Goal: Communication & Community: Answer question/provide support

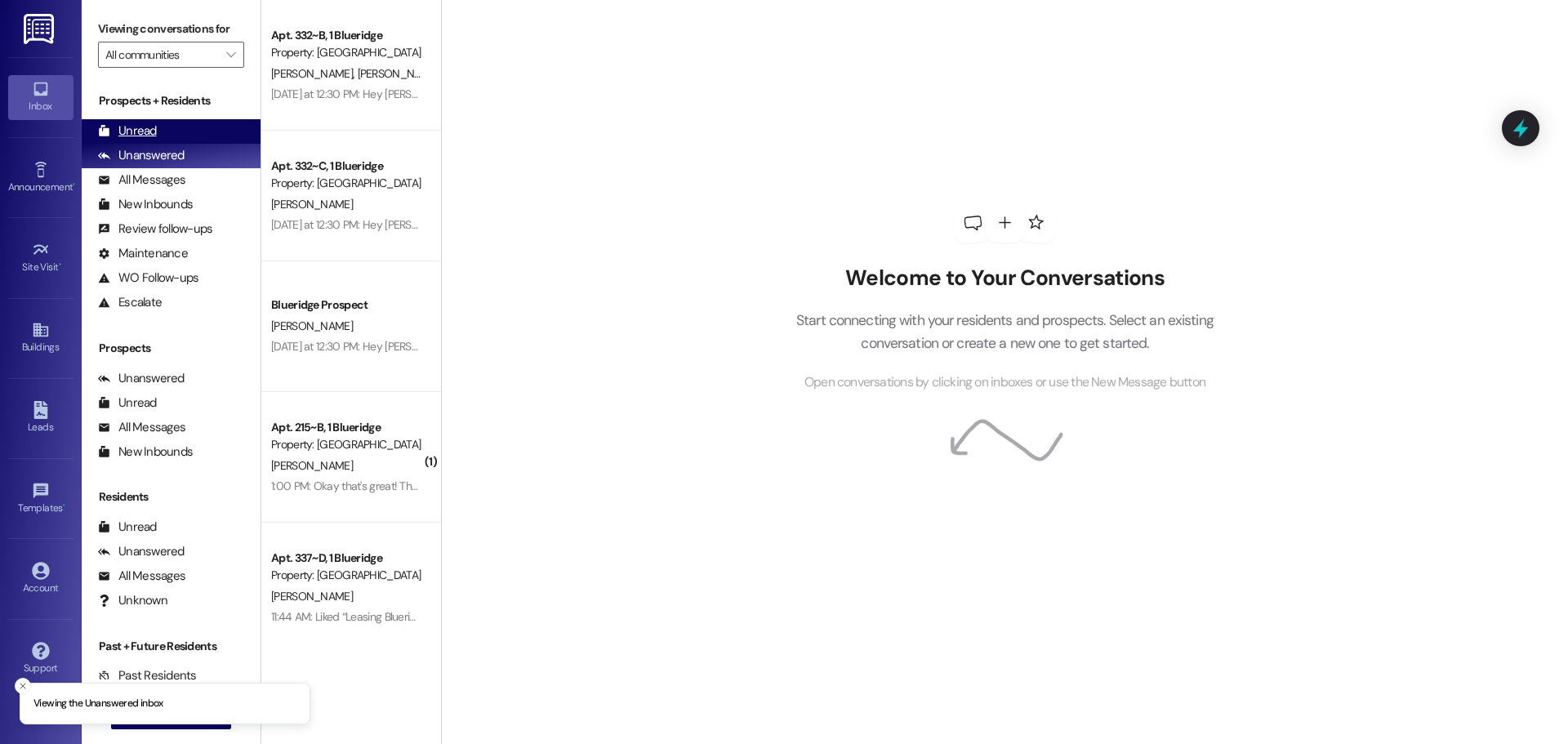
click at [186, 136] on div "Unread (0)" at bounding box center [171, 132] width 179 height 24
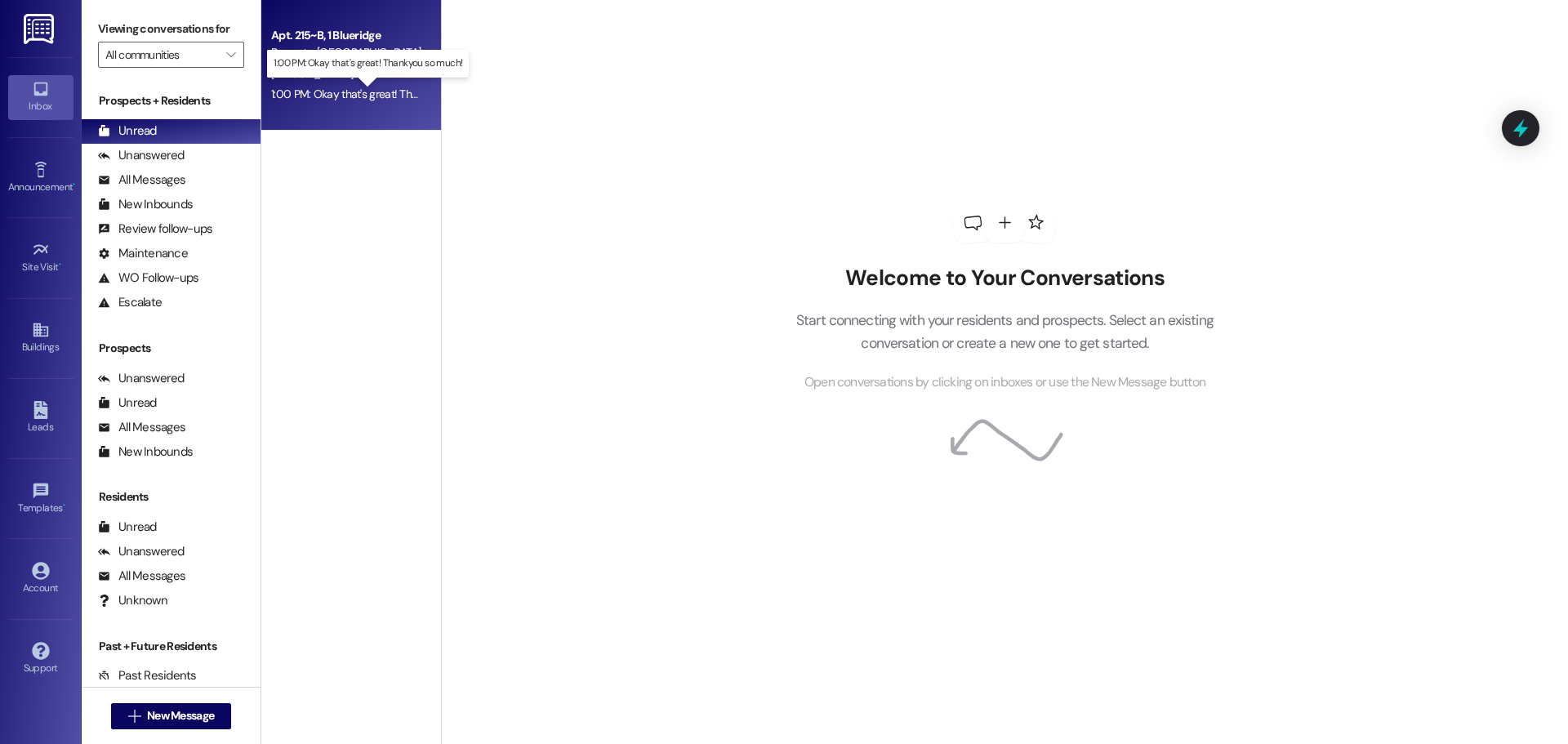
click at [352, 92] on div "1:00 PM: Okay that's great! Thankyou so much! 1:00 PM: Okay that's great! Thank…" at bounding box center [382, 93] width 221 height 15
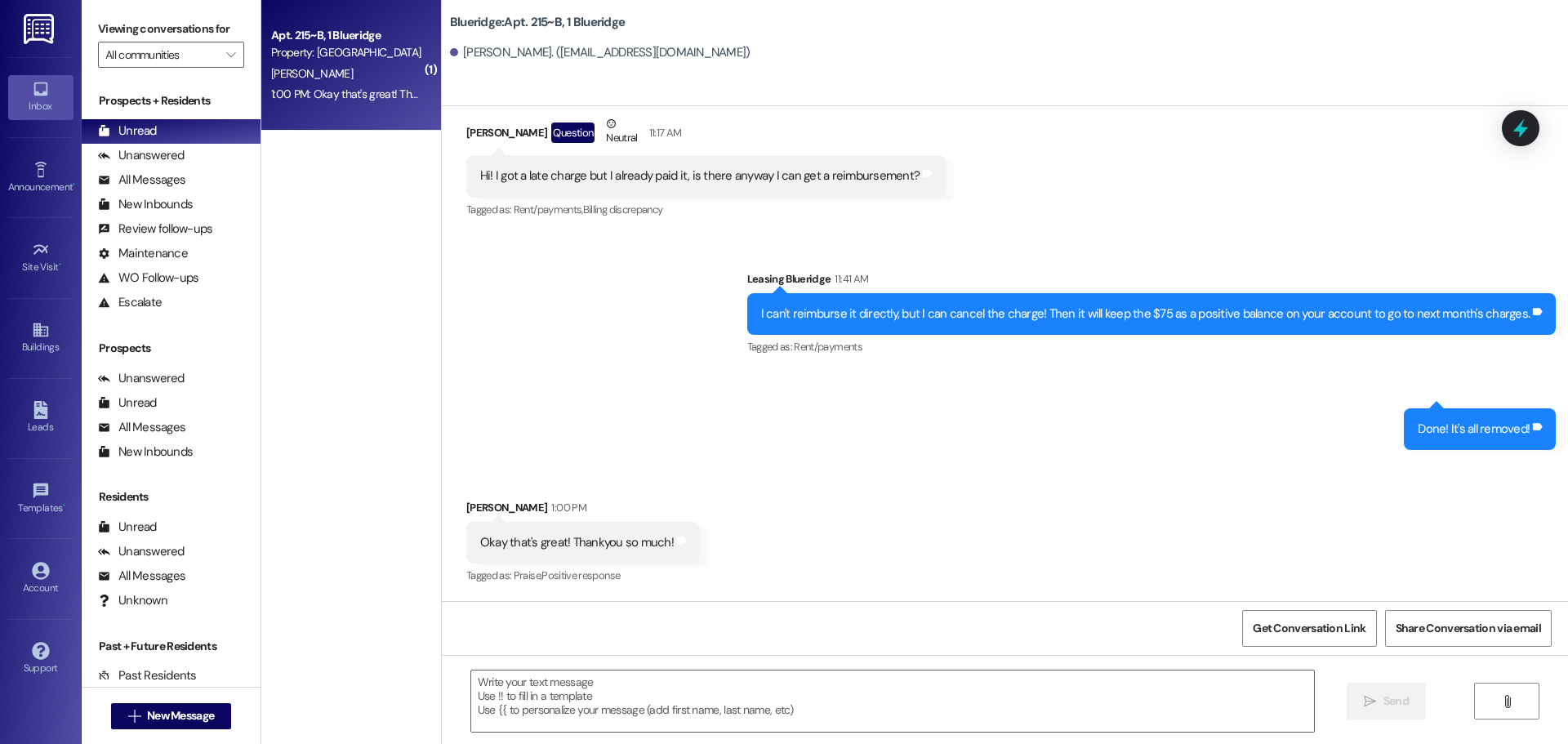
scroll to position [2239, 0]
click at [883, 699] on textarea at bounding box center [892, 701] width 842 height 61
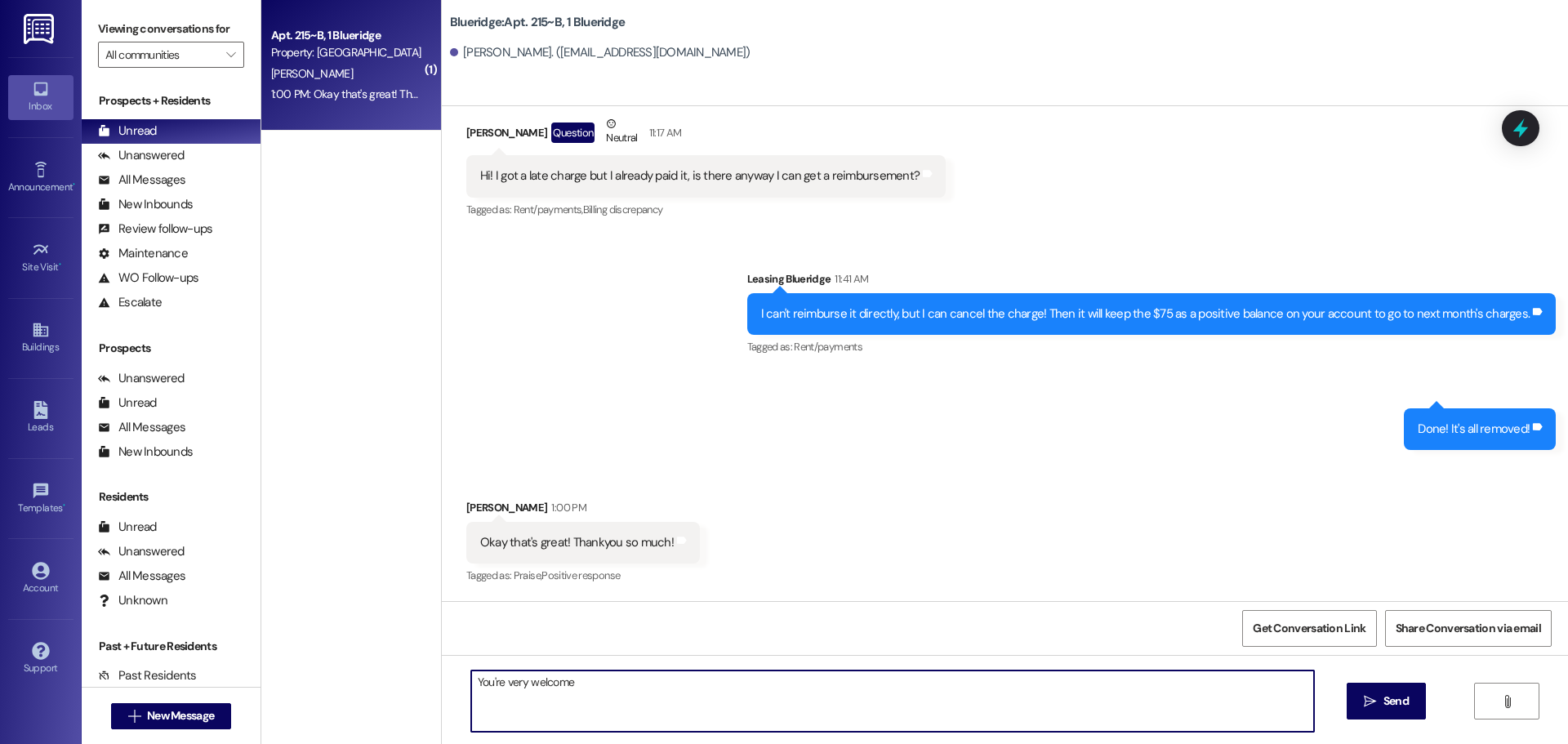
type textarea "You're very welcome!"
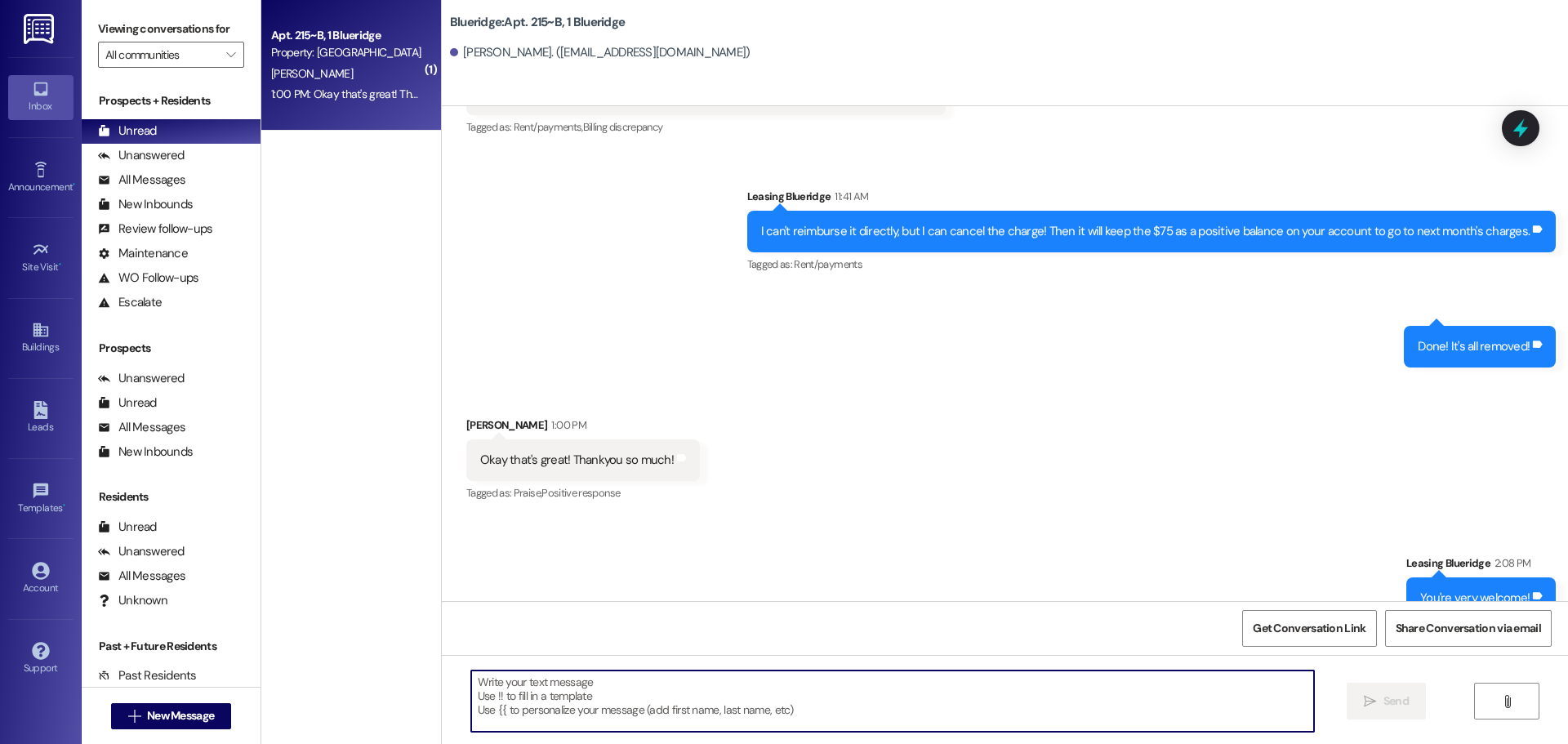
scroll to position [2354, 0]
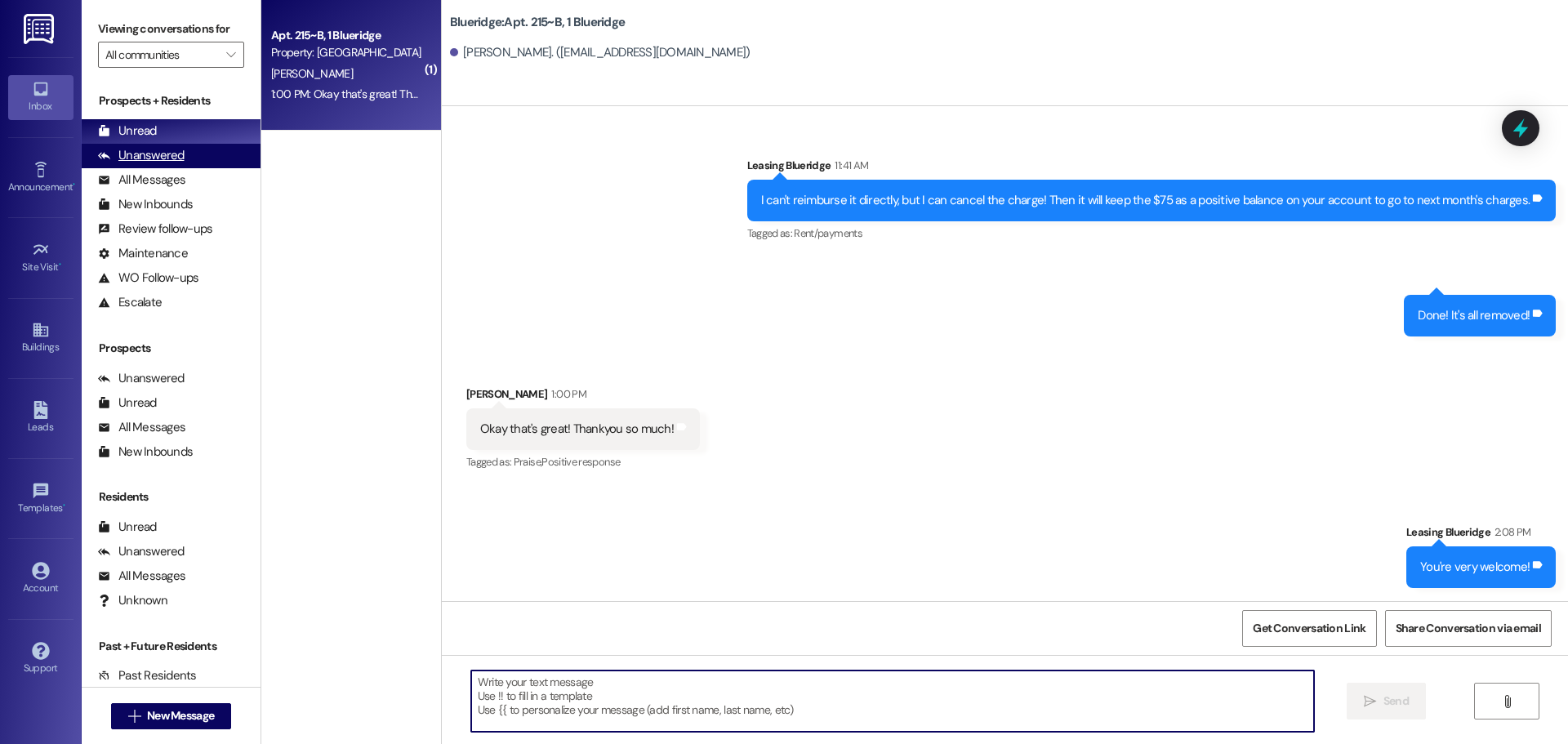
click at [207, 154] on div "Unanswered (0)" at bounding box center [171, 156] width 179 height 24
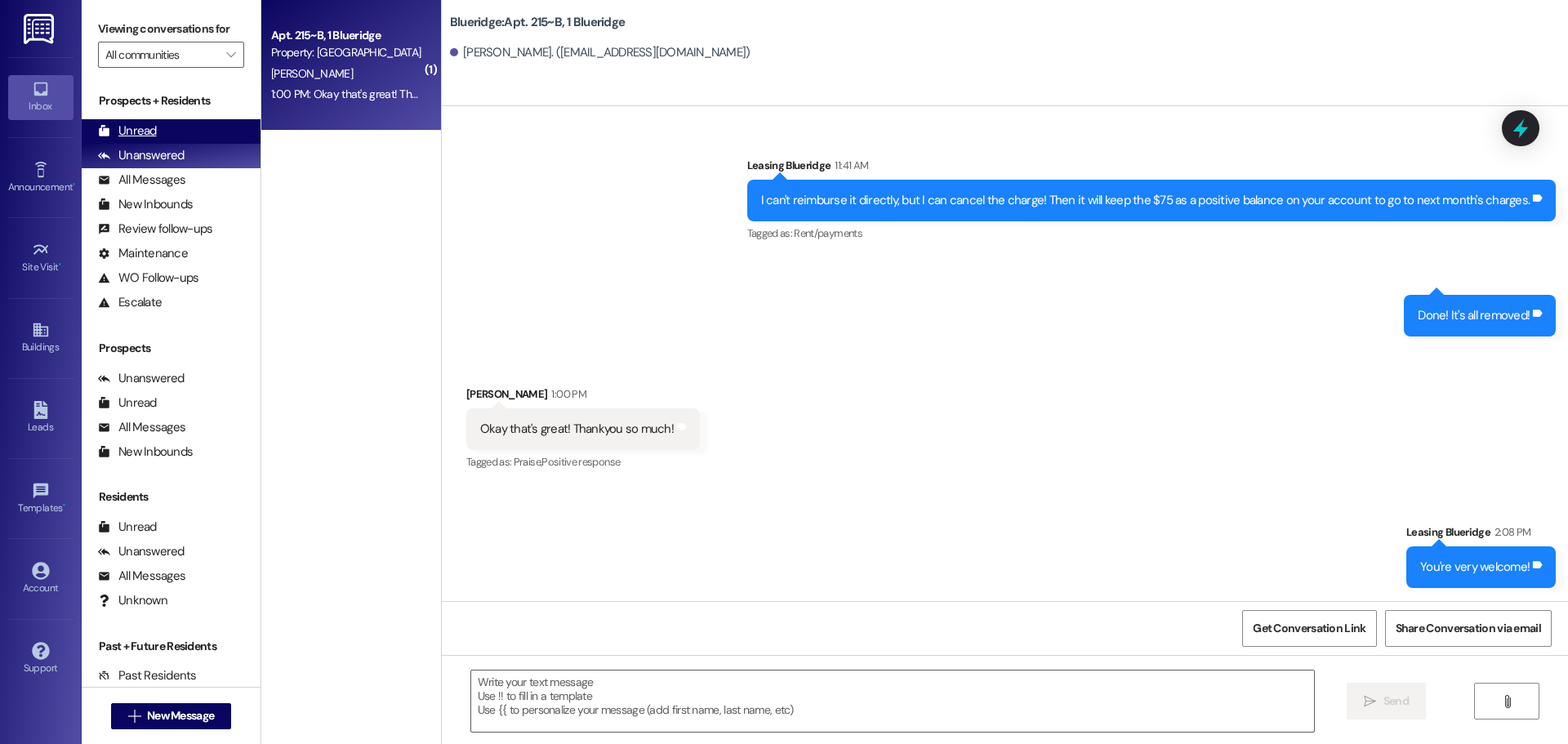
click at [215, 125] on div "Unread (0)" at bounding box center [171, 132] width 179 height 24
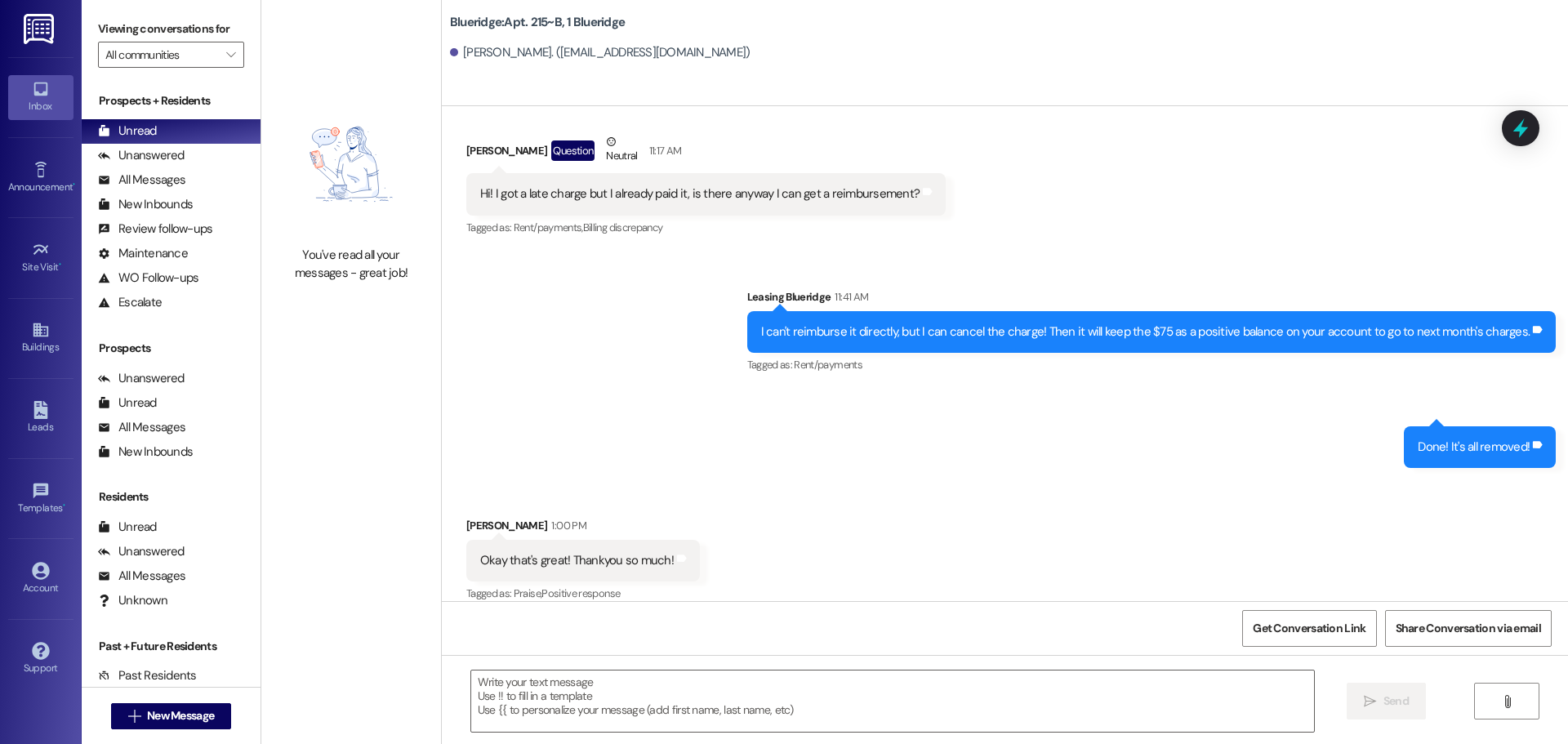
scroll to position [2238, 0]
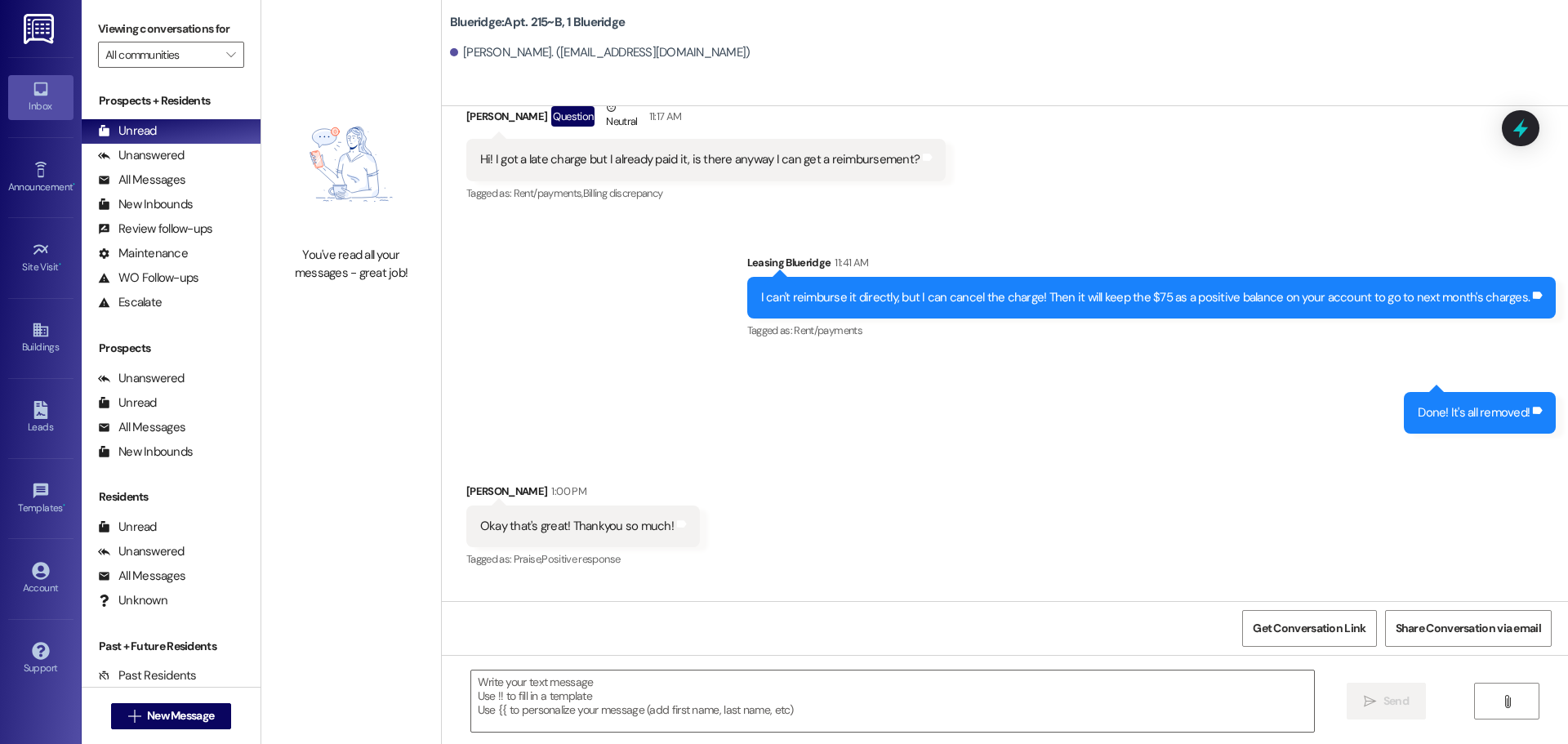
click at [796, 395] on div "Sent via SMS Leasing Blueridge 11:41 AM I can't reimburse it directly, but I ca…" at bounding box center [1004, 331] width 1126 height 228
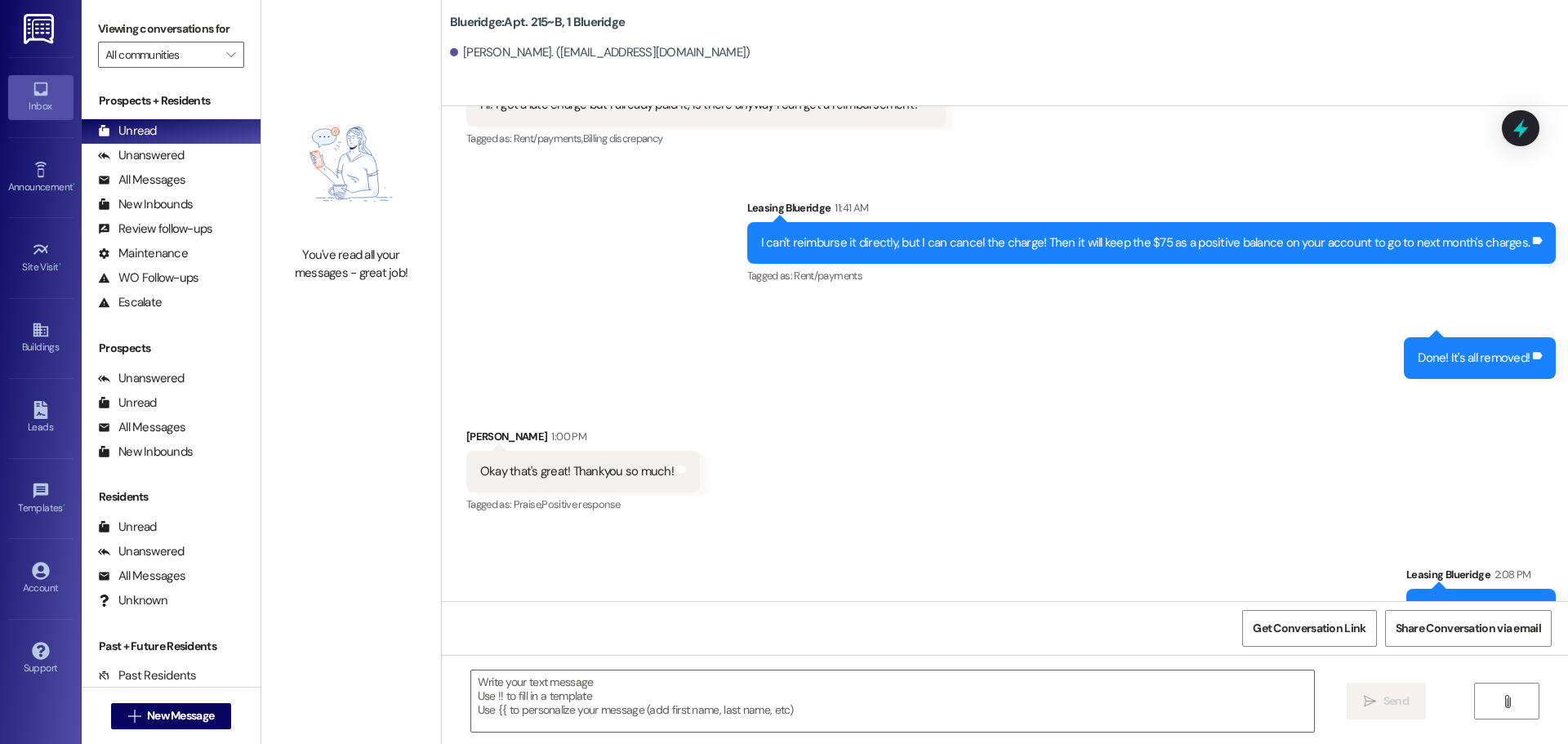
scroll to position [2354, 0]
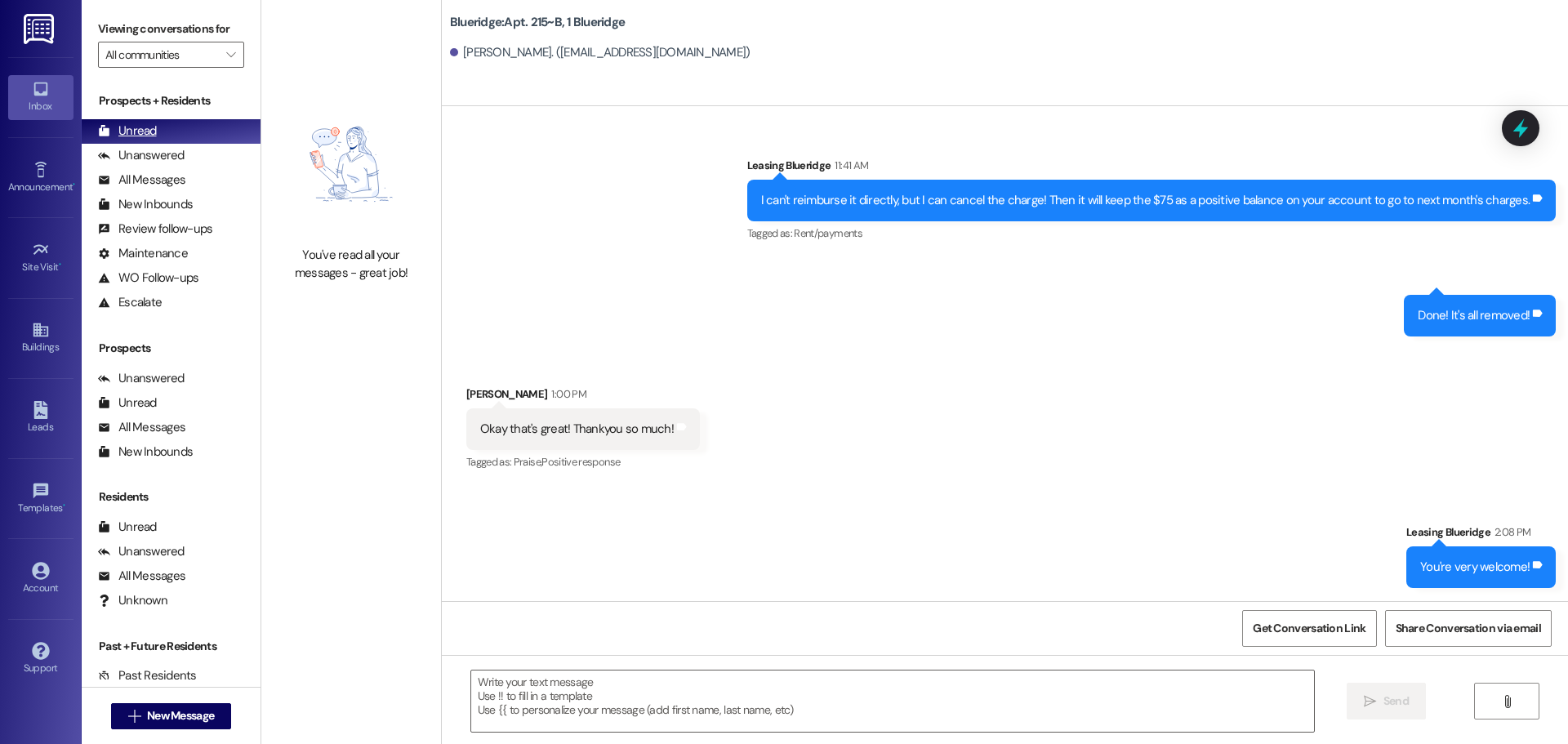
click at [135, 141] on div "Unread (0)" at bounding box center [171, 132] width 179 height 24
click at [140, 149] on div "Unanswered" at bounding box center [140, 156] width 86 height 17
click at [143, 139] on div "Unread" at bounding box center [126, 132] width 58 height 17
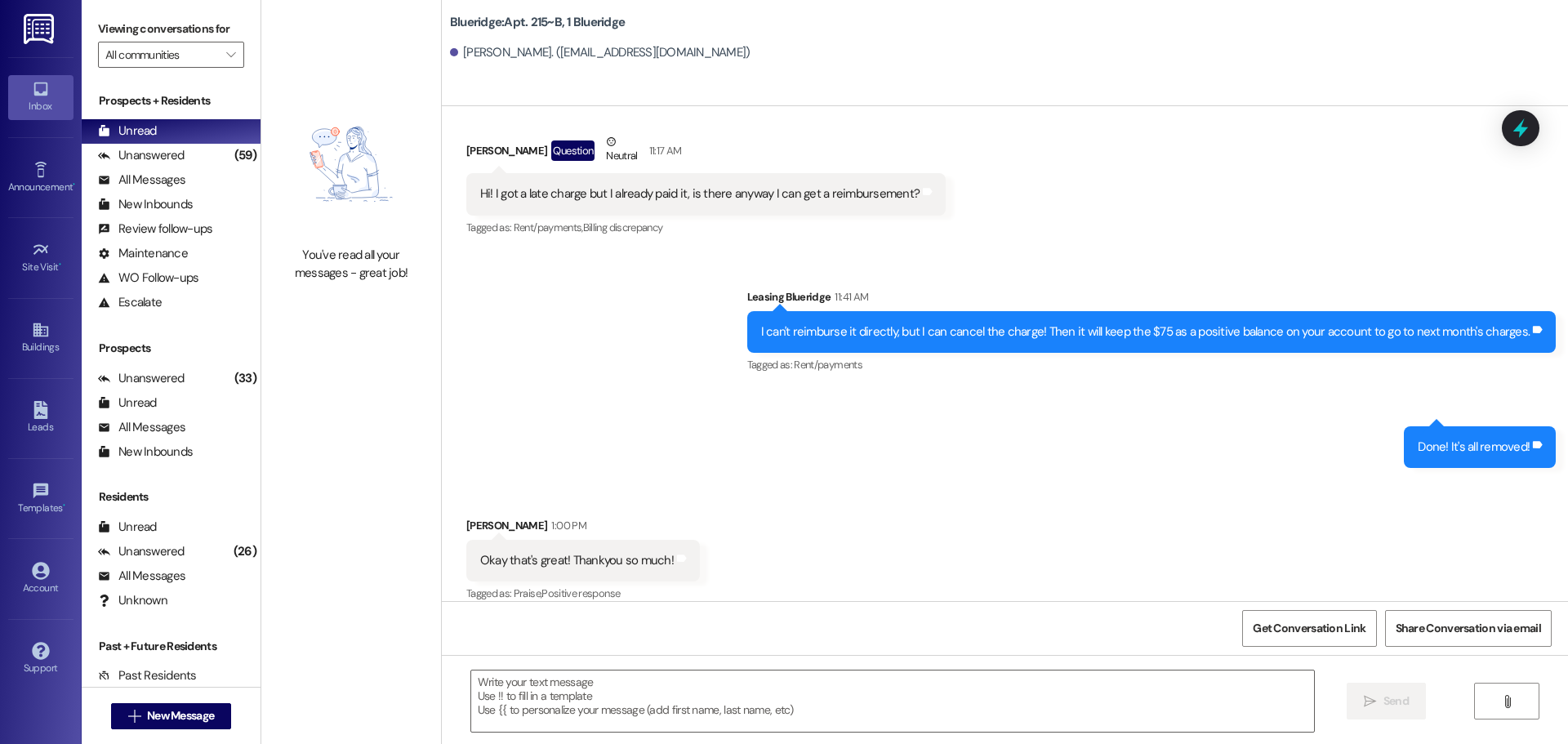
scroll to position [2238, 0]
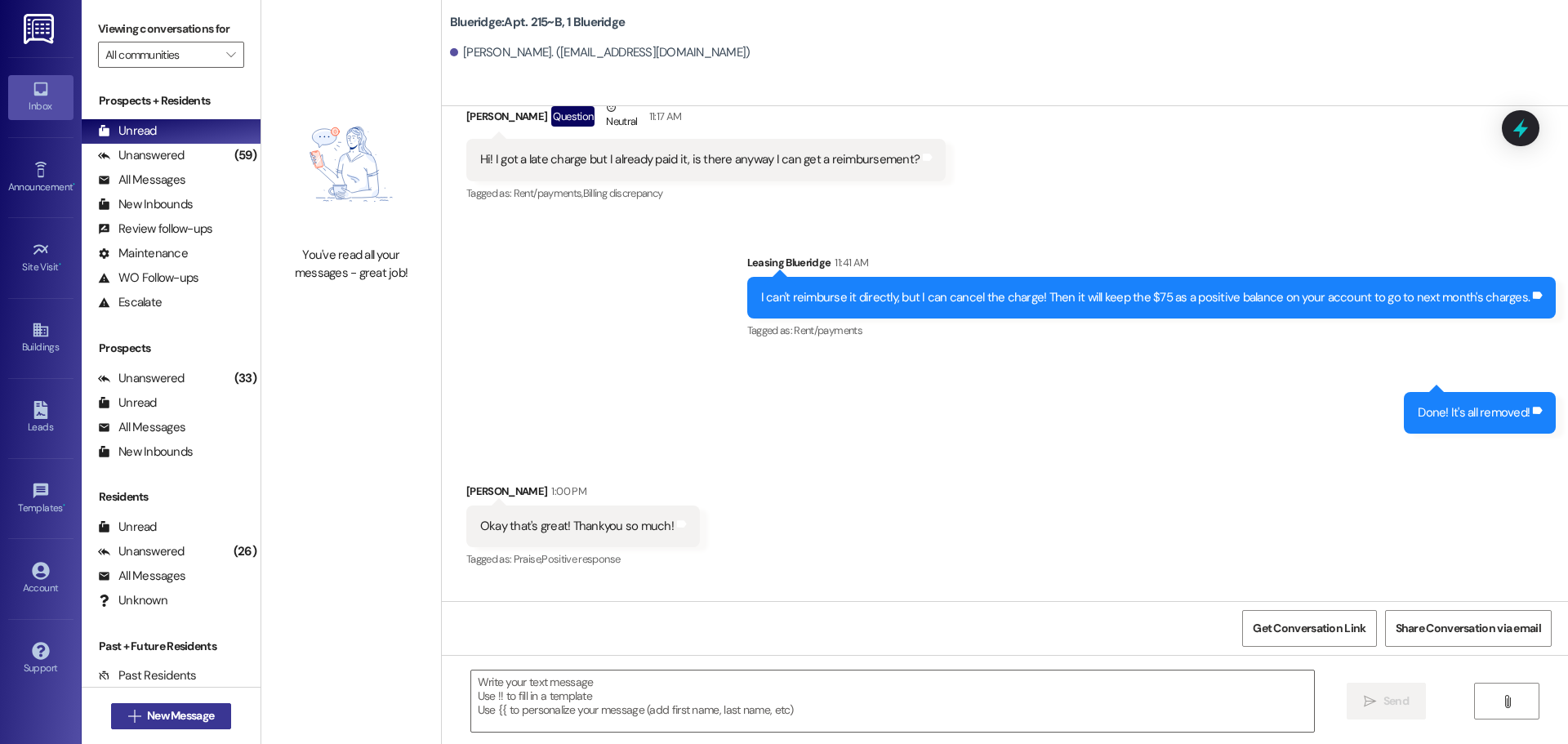
click at [200, 724] on span "New Message" at bounding box center [180, 716] width 67 height 17
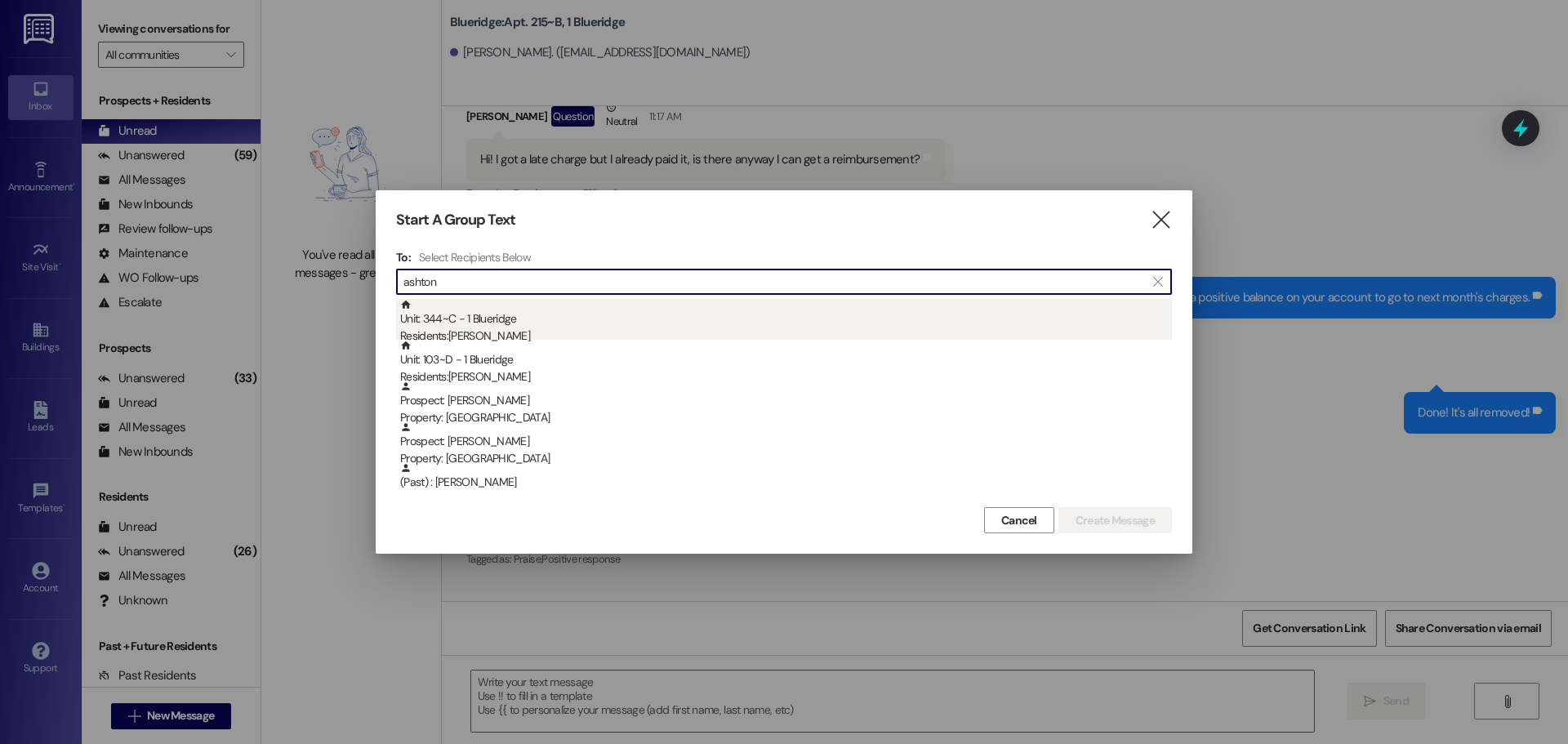
type input "ashton"
click at [490, 325] on div "Unit: 344~C - 1 Blueridge Residents: Ashton Alger" at bounding box center [786, 321] width 772 height 46
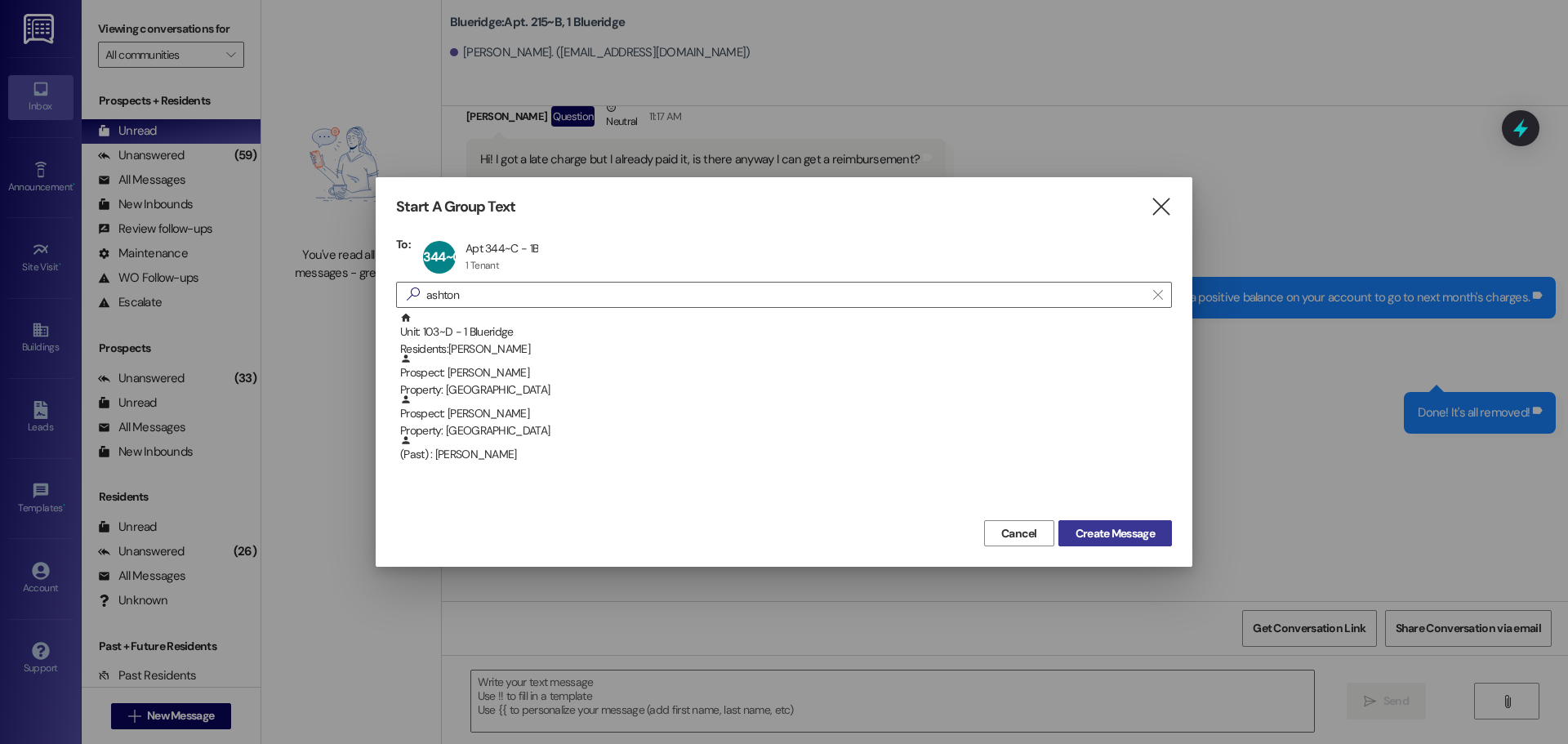
click at [1096, 524] on button "Create Message" at bounding box center [1115, 533] width 113 height 26
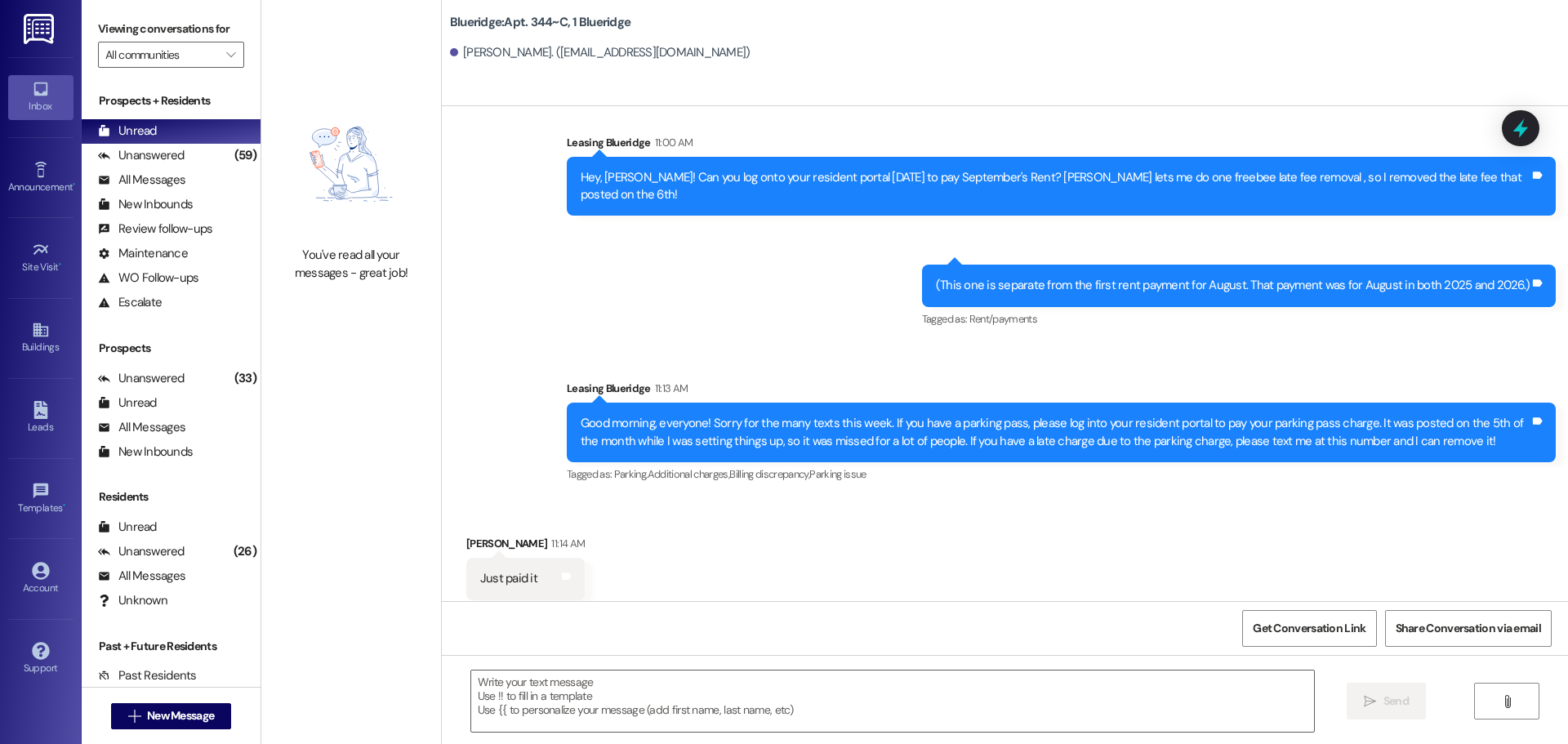
scroll to position [3322, 0]
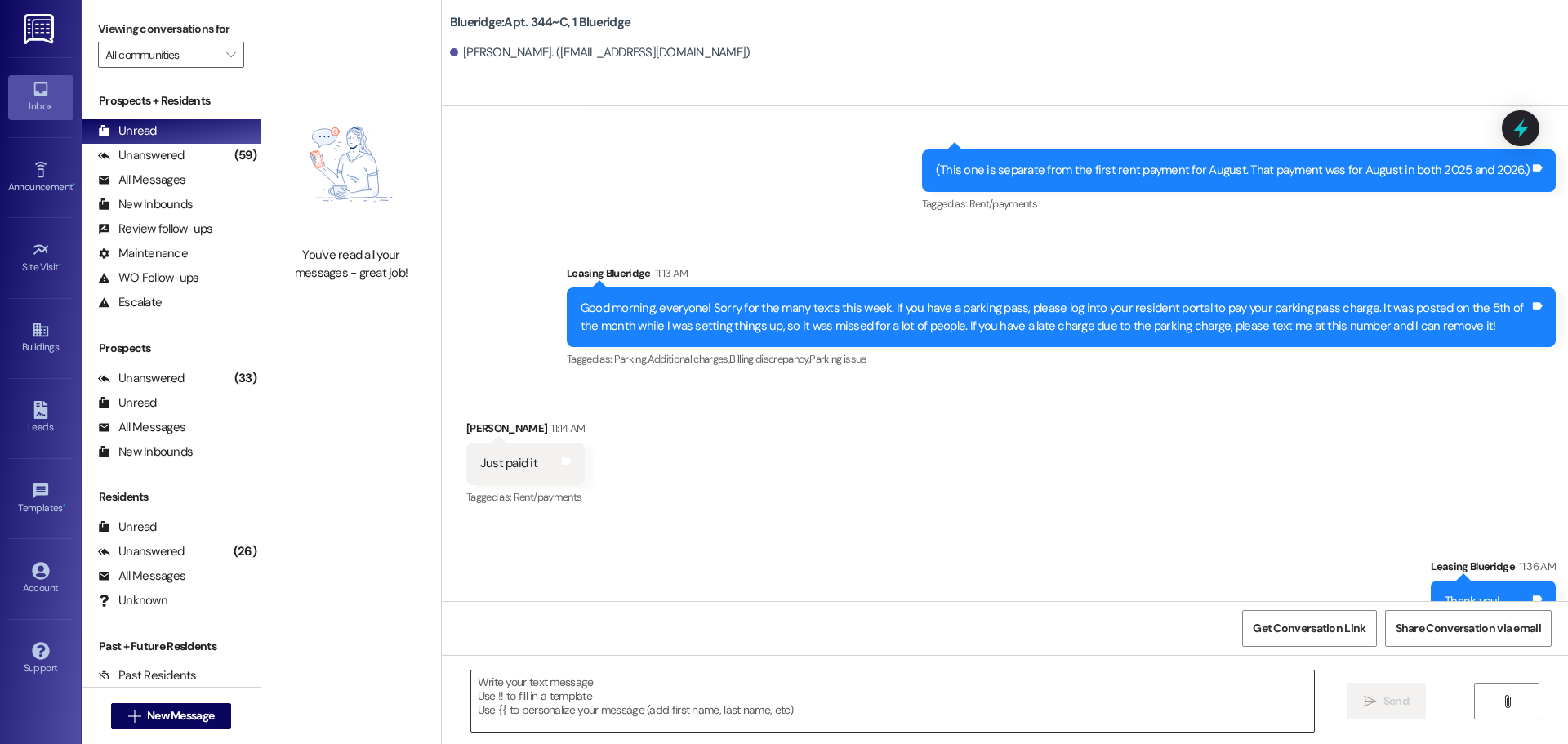
click at [877, 681] on textarea at bounding box center [892, 701] width 842 height 61
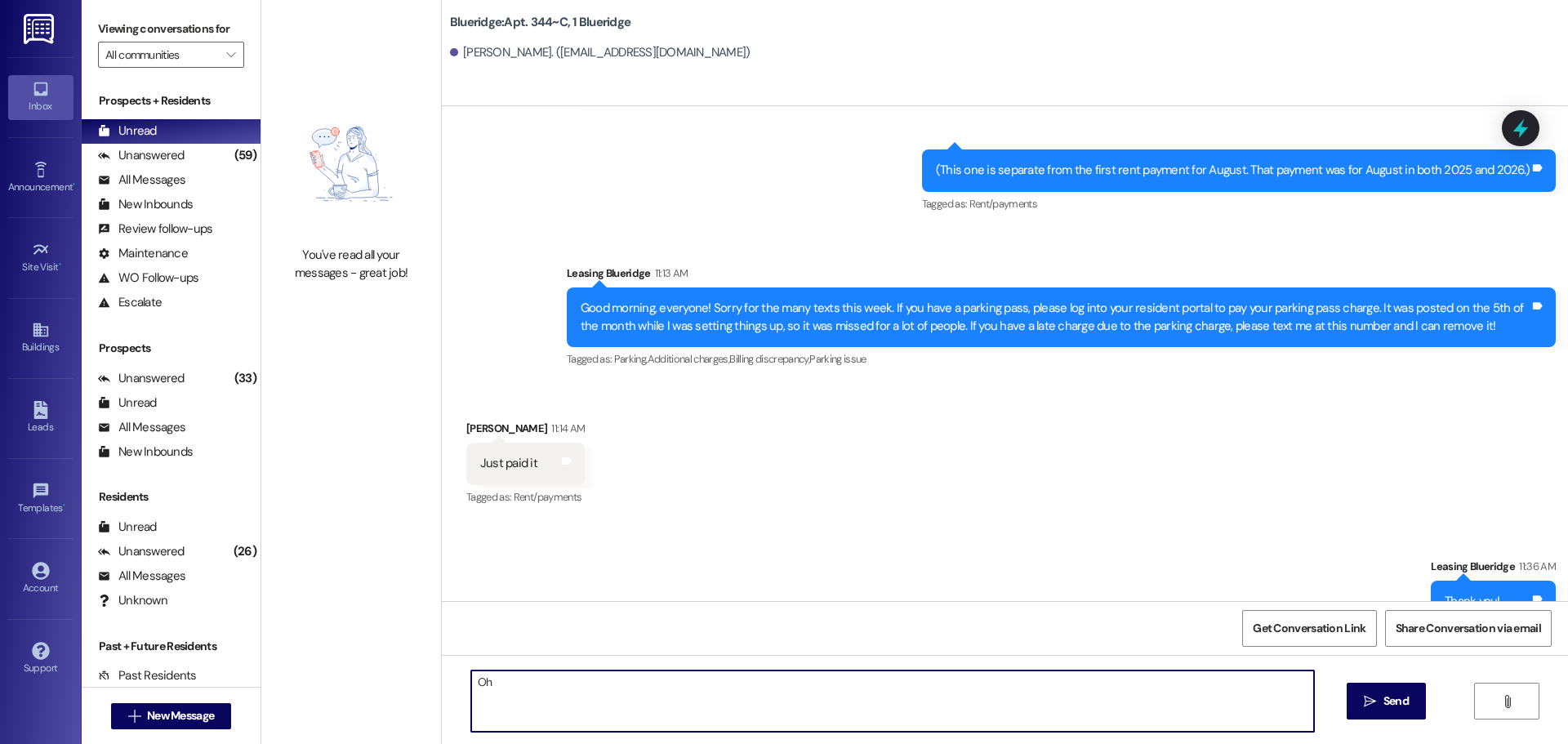
type textarea "O"
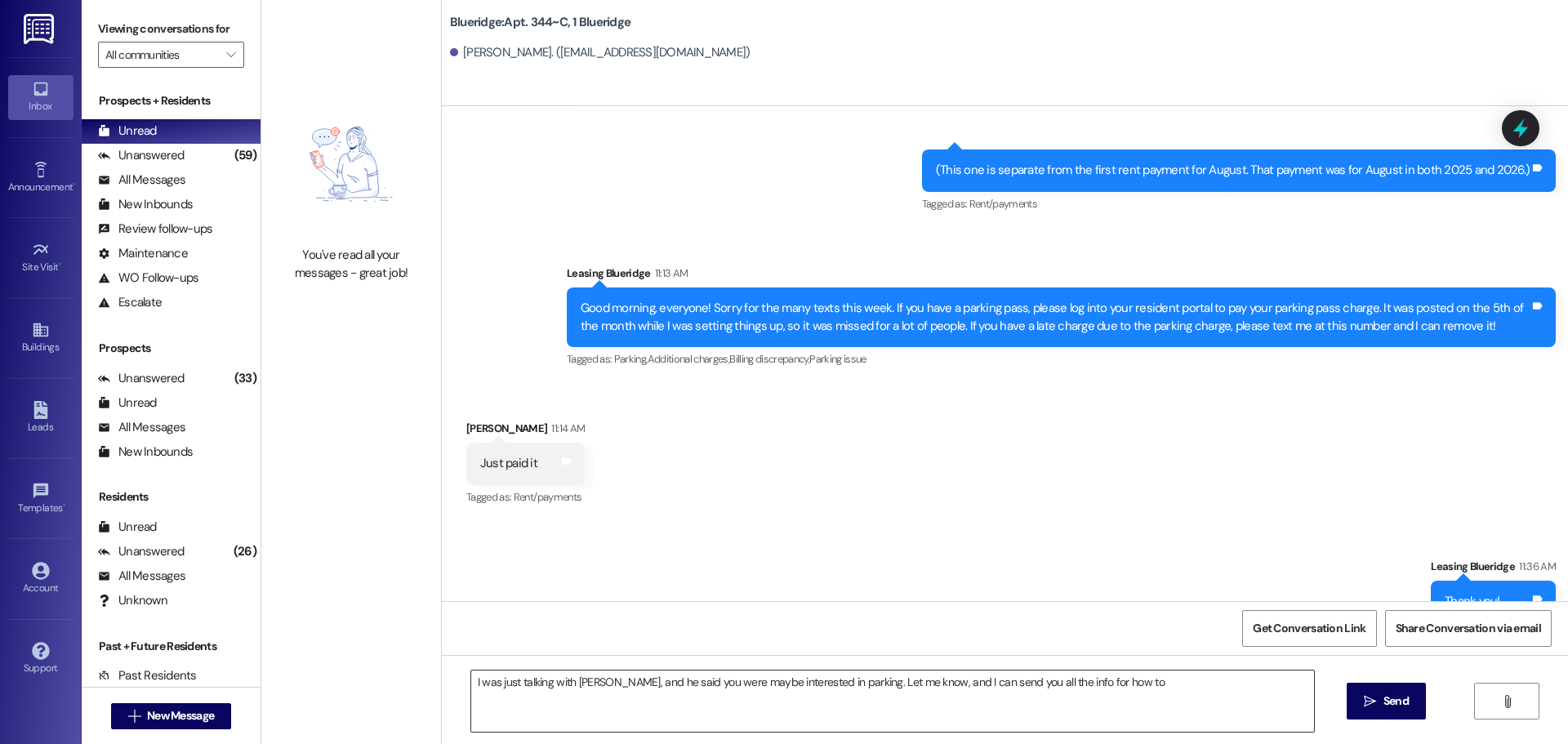
click at [1138, 696] on textarea "I was just talking with Ryan White, and he said you were maybe interested in pa…" at bounding box center [892, 701] width 842 height 61
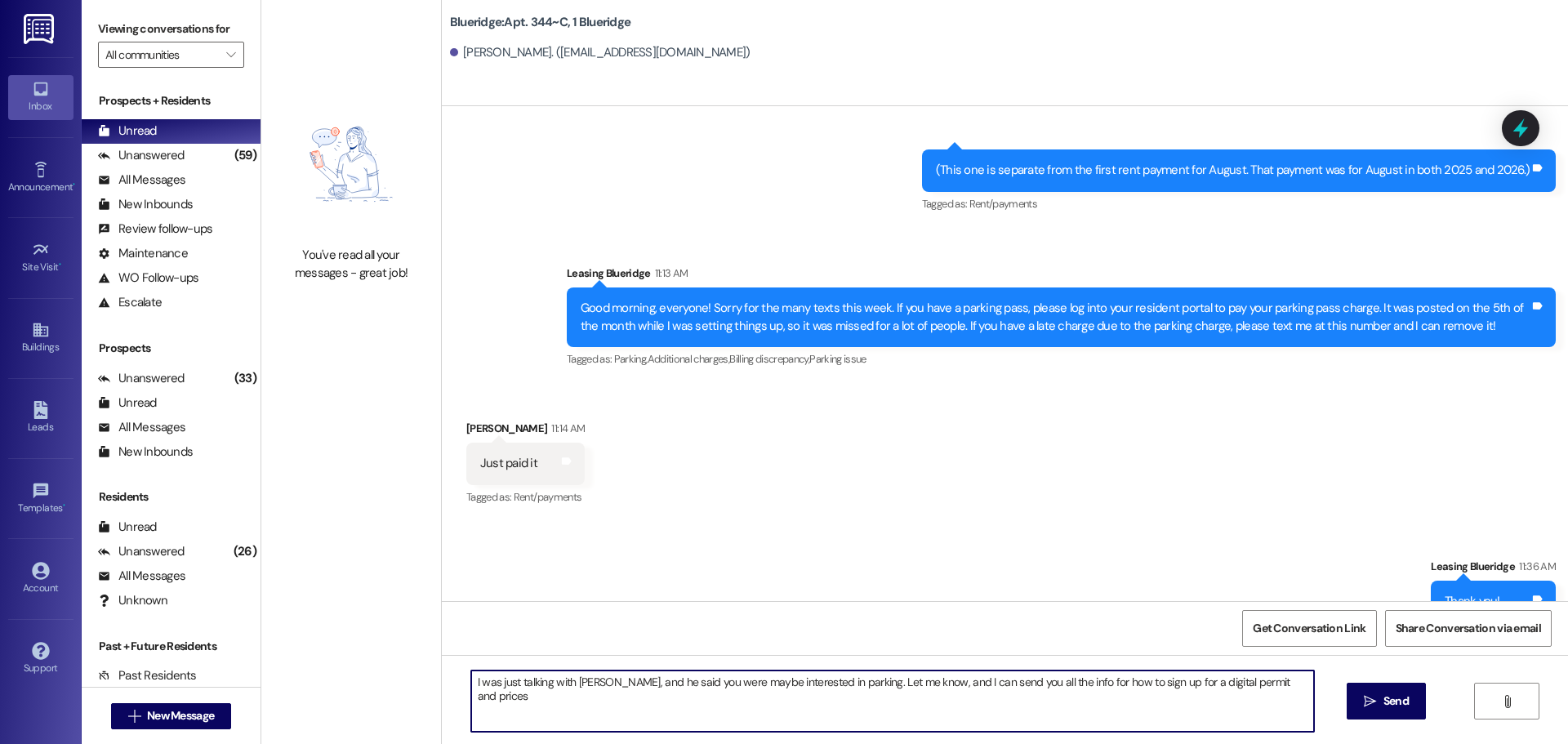
type textarea "I was just talking with Ryan White, and he said you were maybe interested in pa…"
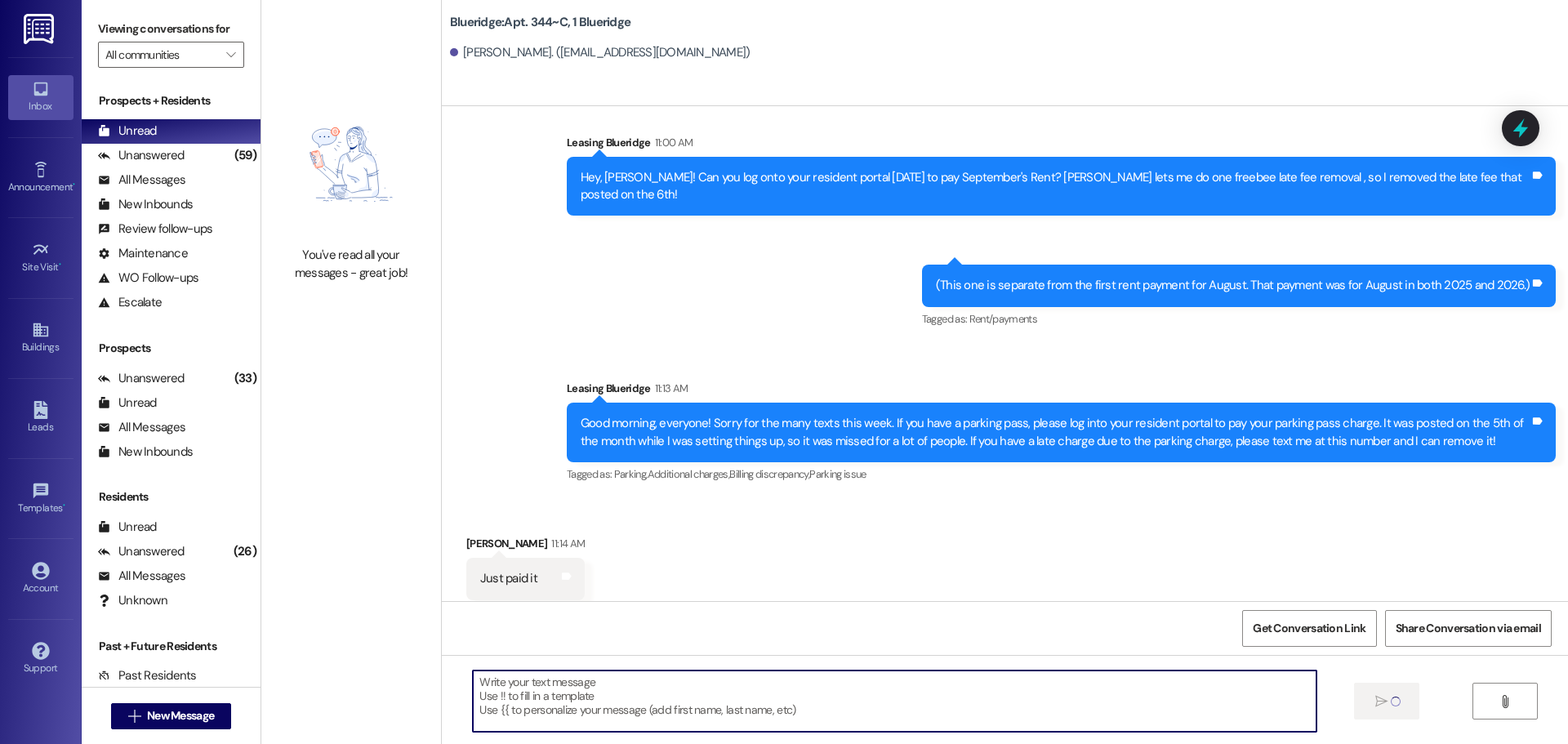
scroll to position [3436, 0]
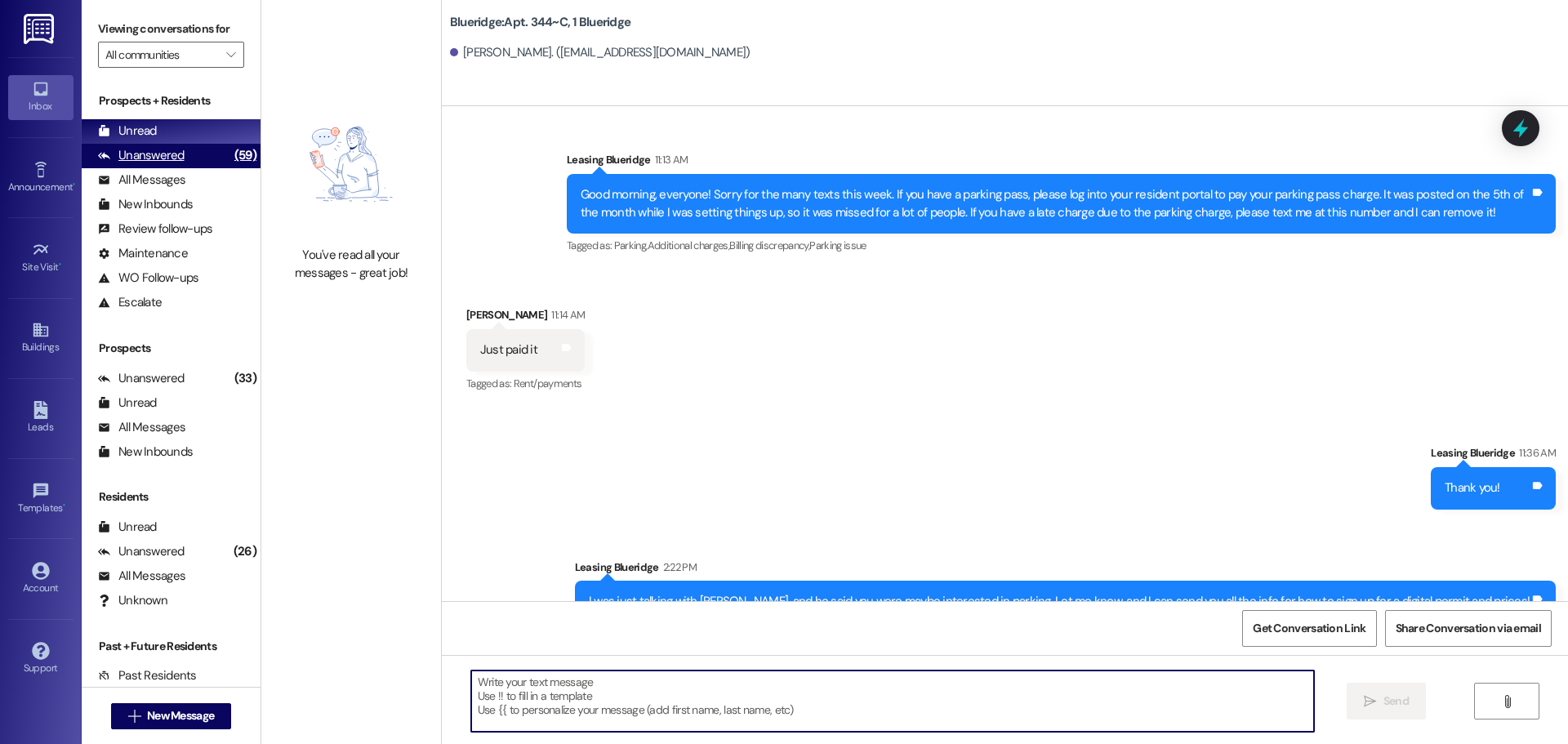
click at [178, 163] on div "Unanswered" at bounding box center [140, 156] width 86 height 17
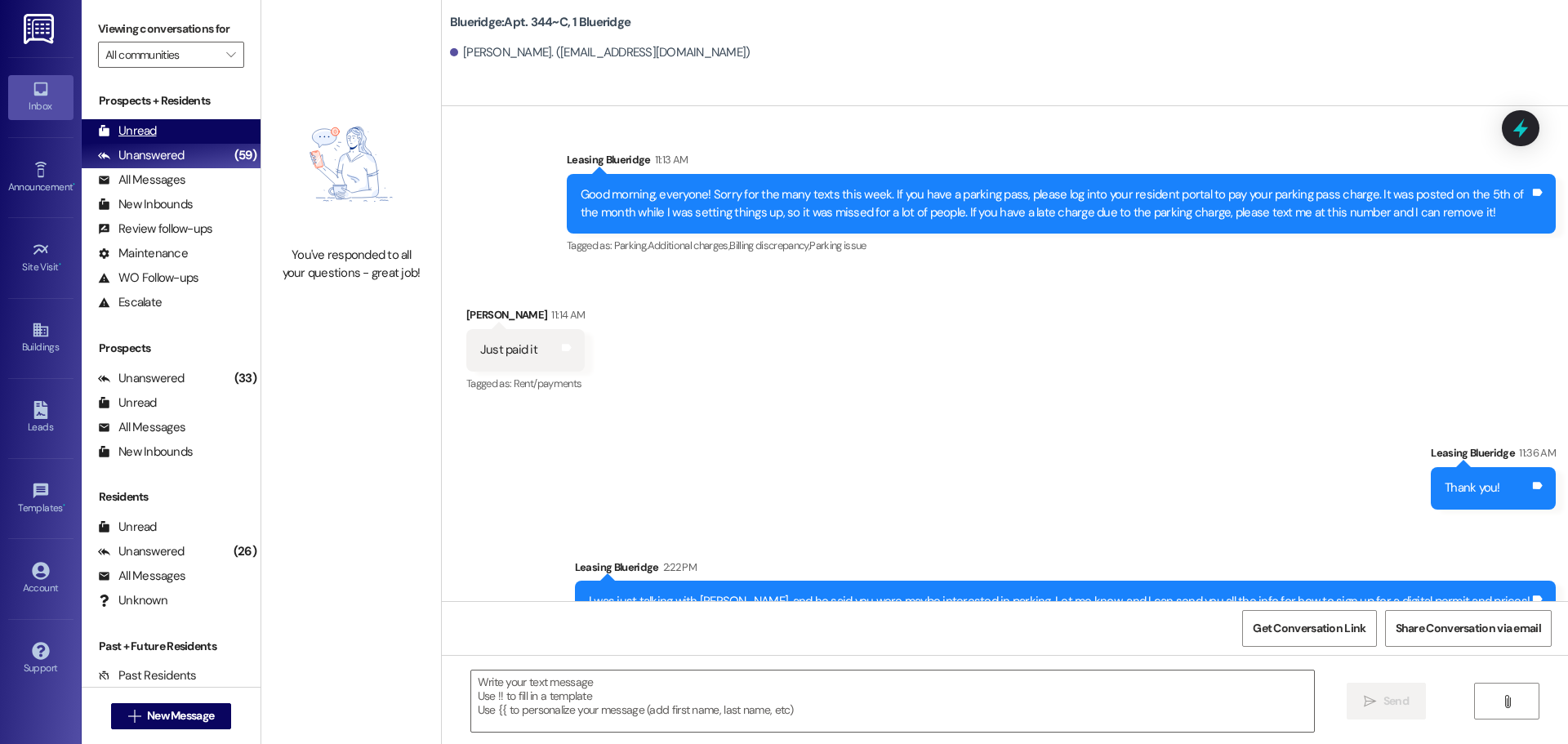
click at [177, 129] on div "Unread (0)" at bounding box center [171, 132] width 179 height 24
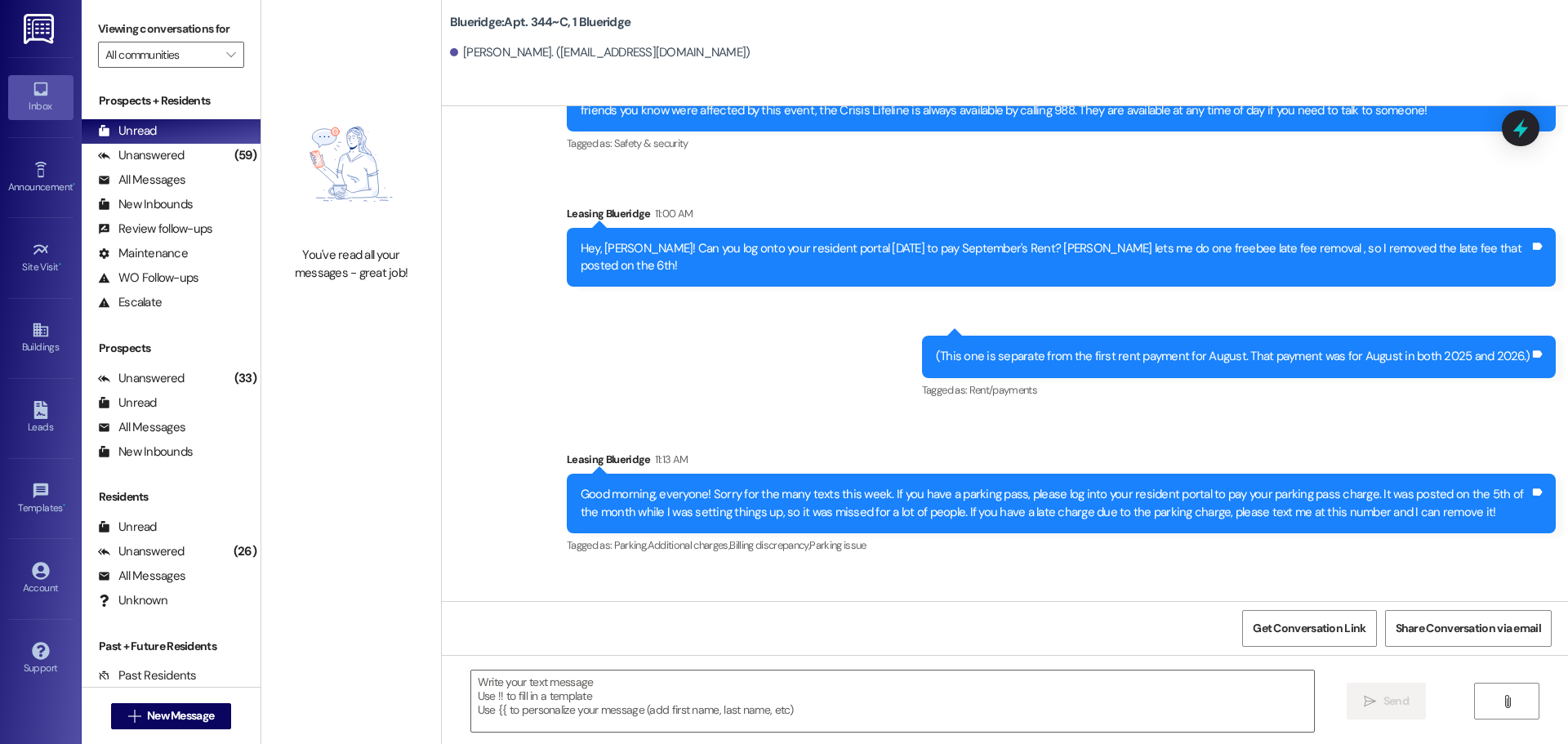
scroll to position [3207, 0]
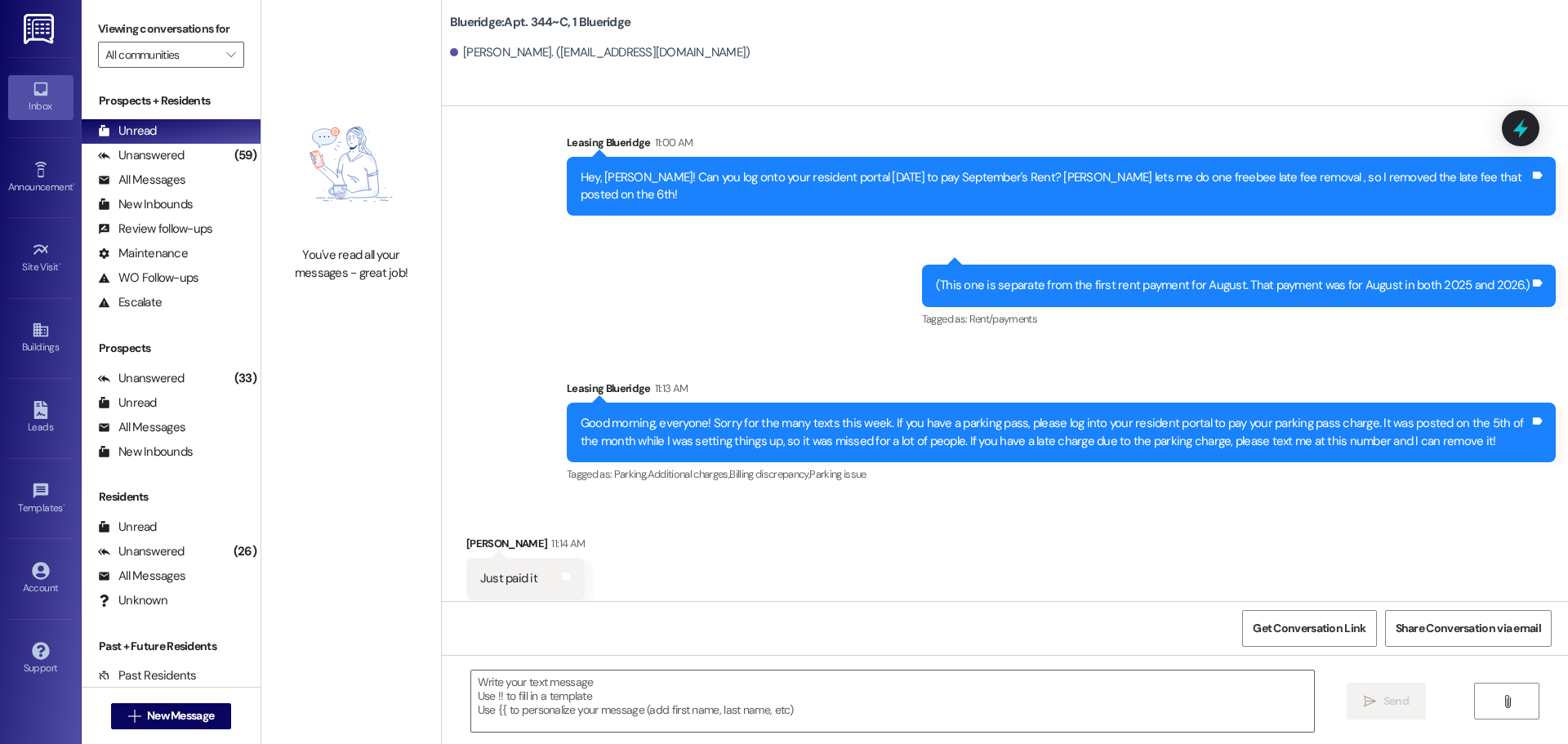
click at [1446, 21] on div "Blueridge: Apt. 344~C, 1 Blueridge Ashton Alger. (ashton3750@gmail.com)" at bounding box center [1009, 37] width 1118 height 65
click at [1451, 76] on div "Blueridge: Apt. 344~C, 1 Blueridge Ashton Alger. (ashton3750@gmail.com)" at bounding box center [1004, 53] width 1126 height 106
click at [139, 163] on div "Unanswered" at bounding box center [140, 156] width 86 height 17
click at [148, 116] on div "Prospects + Residents Unread (0) Unread: Any message you haven't read yet will …" at bounding box center [171, 203] width 179 height 222
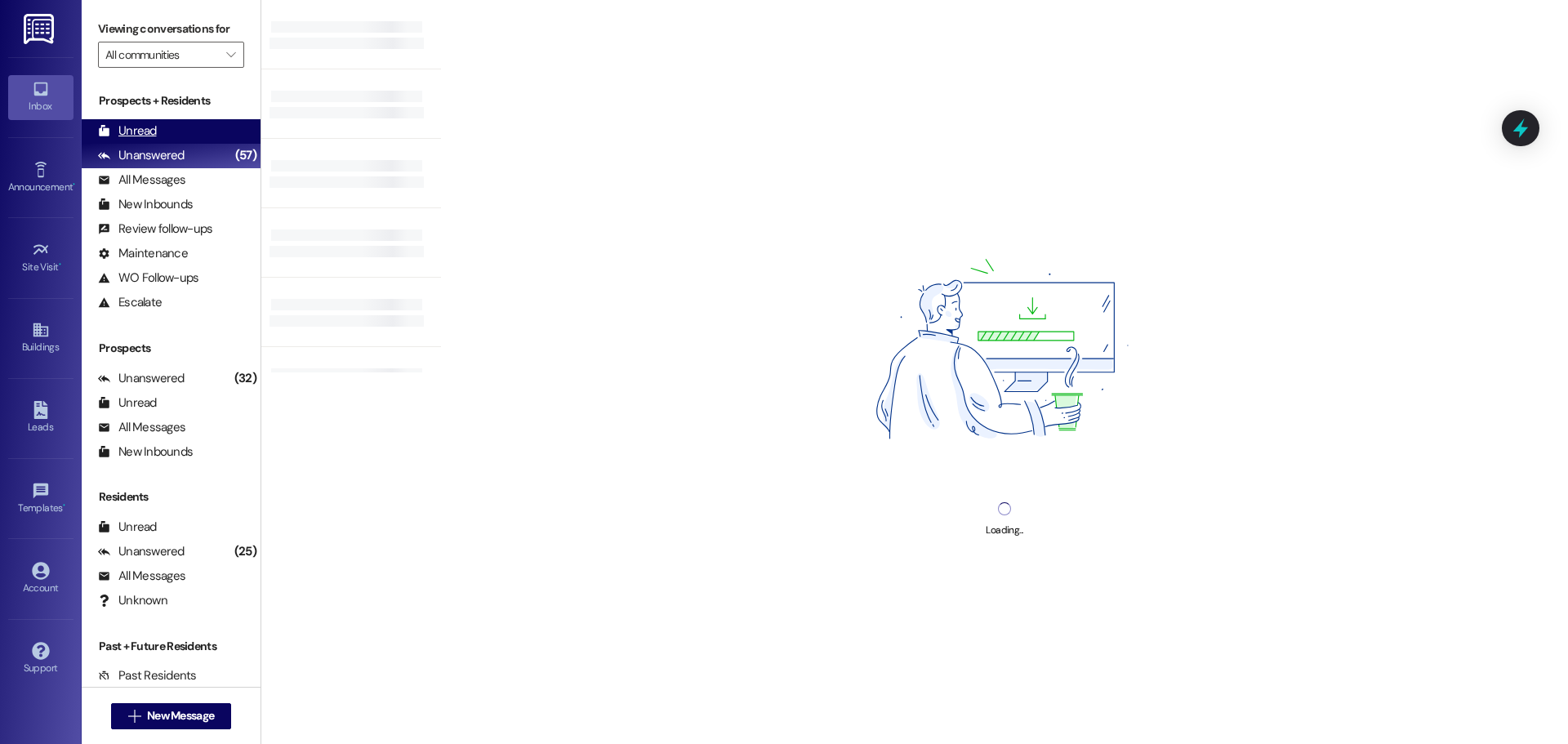
click at [153, 136] on div "Unread" at bounding box center [126, 132] width 58 height 17
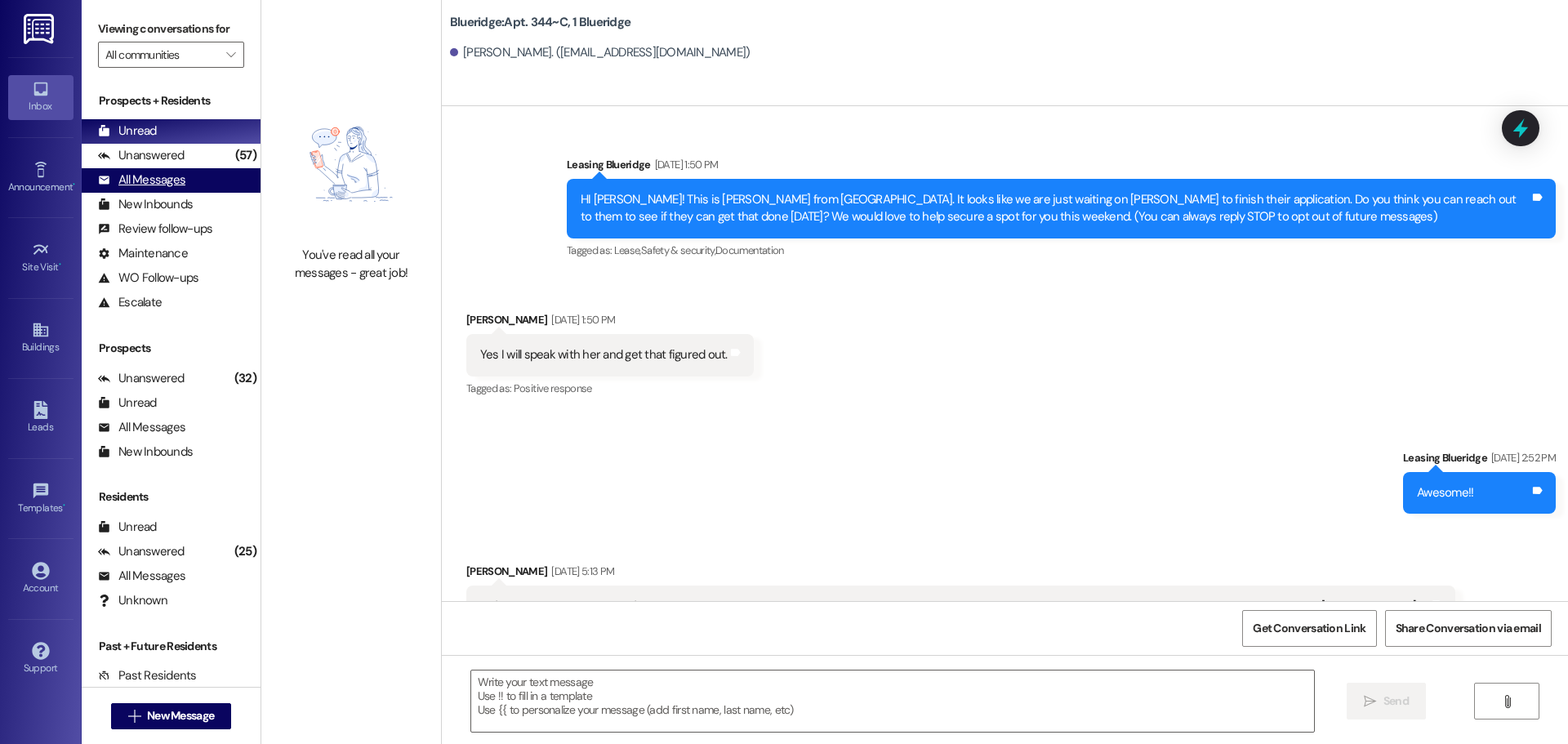
scroll to position [0, 0]
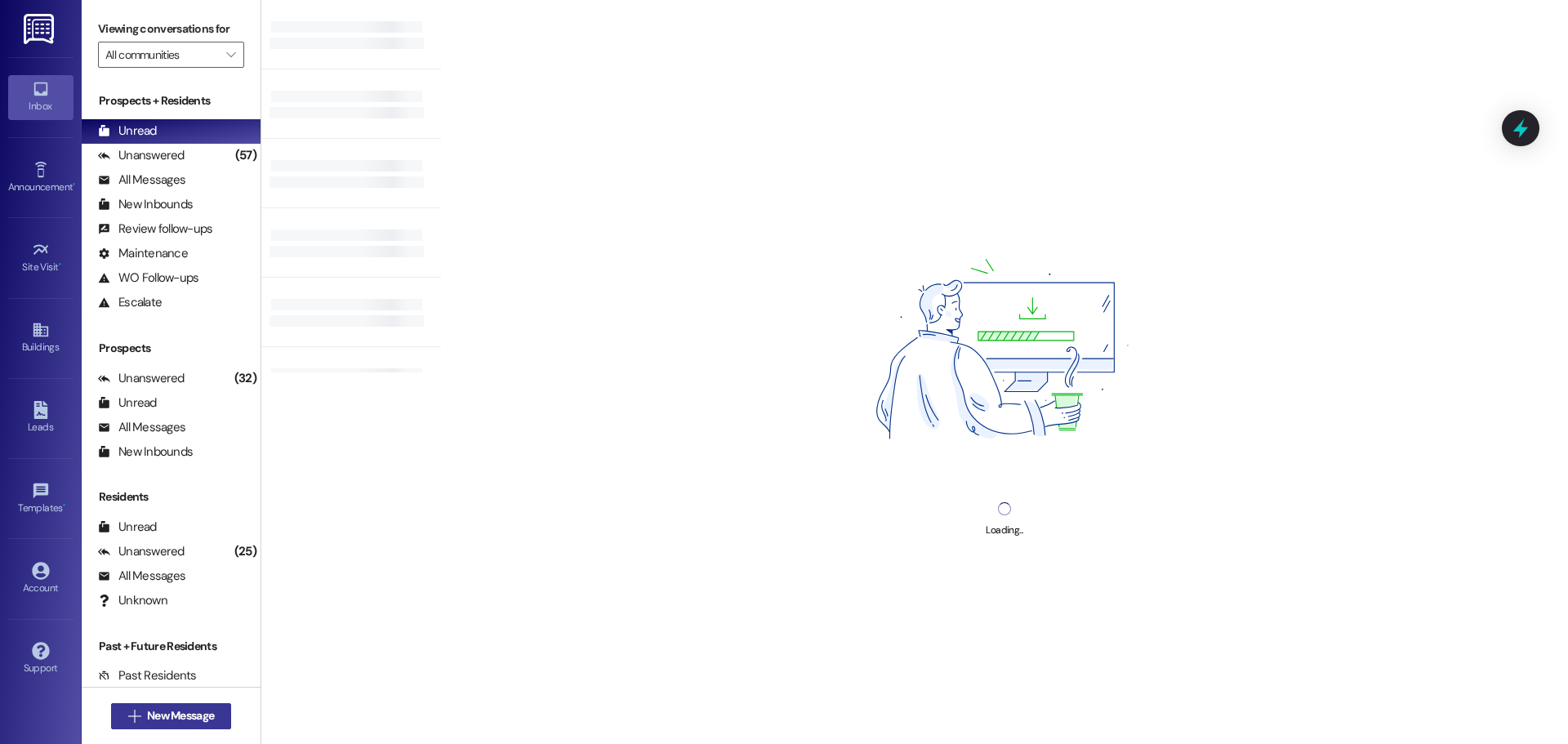
click at [151, 712] on span "New Message" at bounding box center [180, 716] width 67 height 17
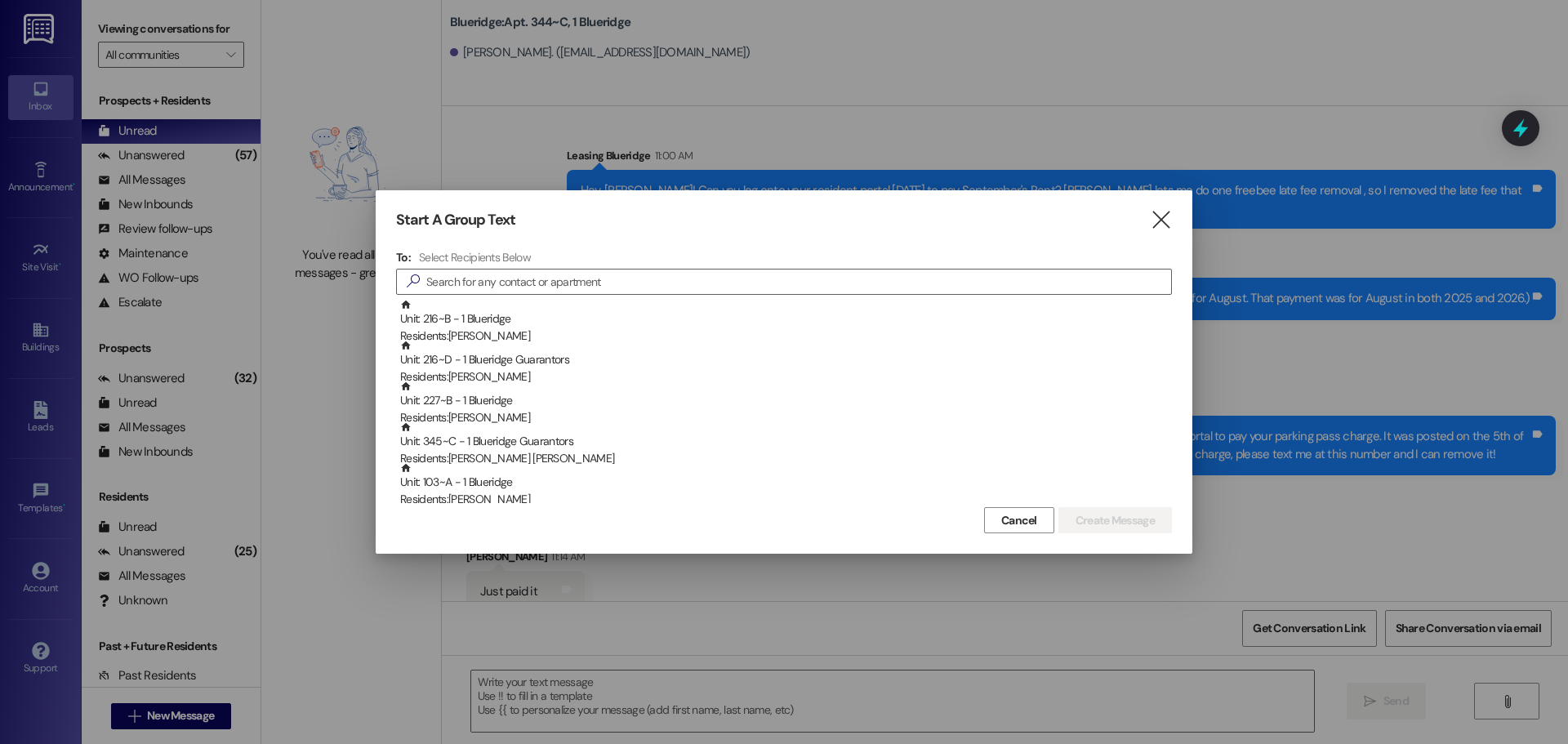
click at [1416, 47] on div at bounding box center [784, 372] width 1568 height 744
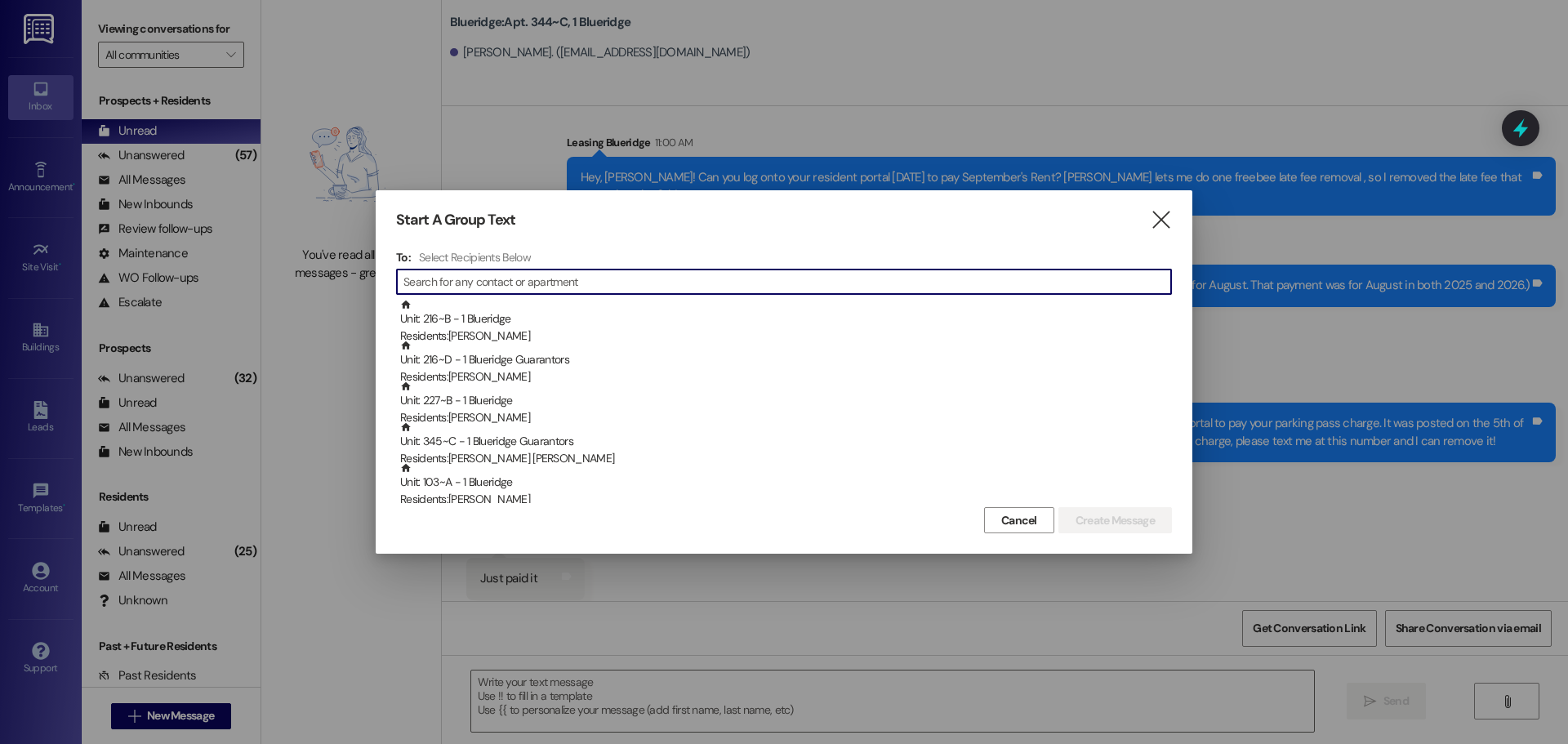
click at [965, 282] on input at bounding box center [787, 281] width 767 height 23
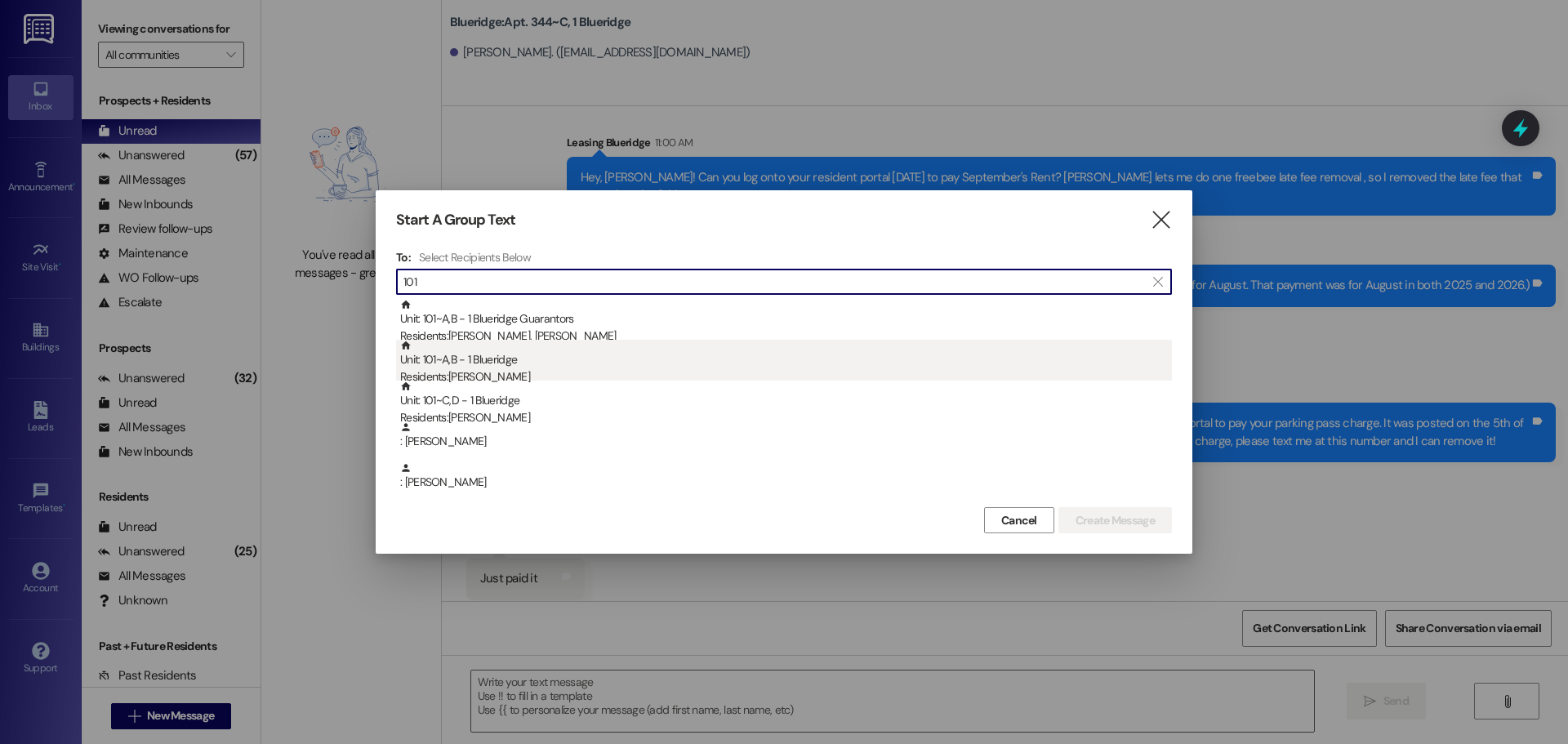
type input "101"
click at [625, 372] on div "Residents: Alicia Goff" at bounding box center [786, 377] width 772 height 17
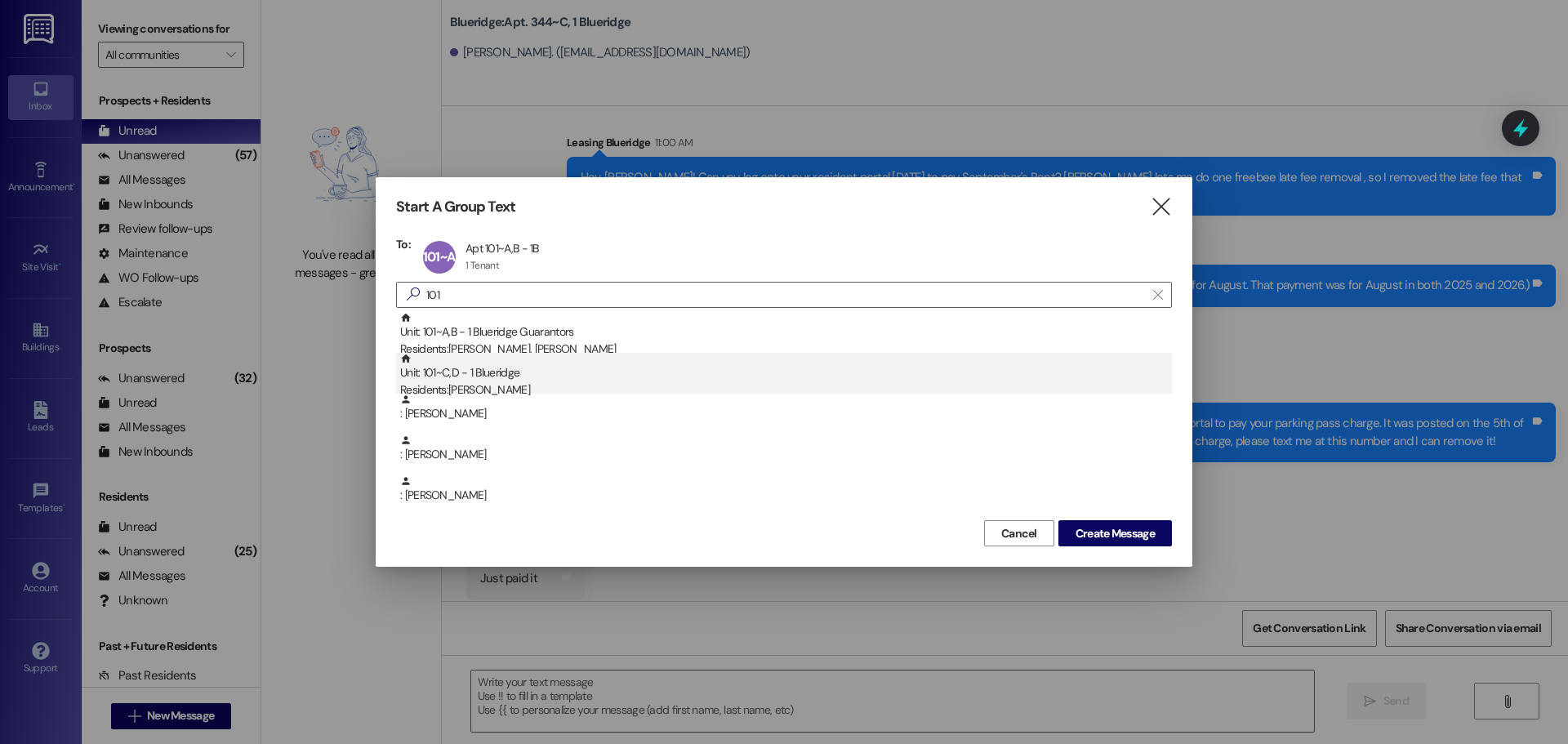
click at [623, 375] on div "Unit: 101~C,D - 1 Blueridge Residents: Abigail Gatherum" at bounding box center [786, 375] width 772 height 46
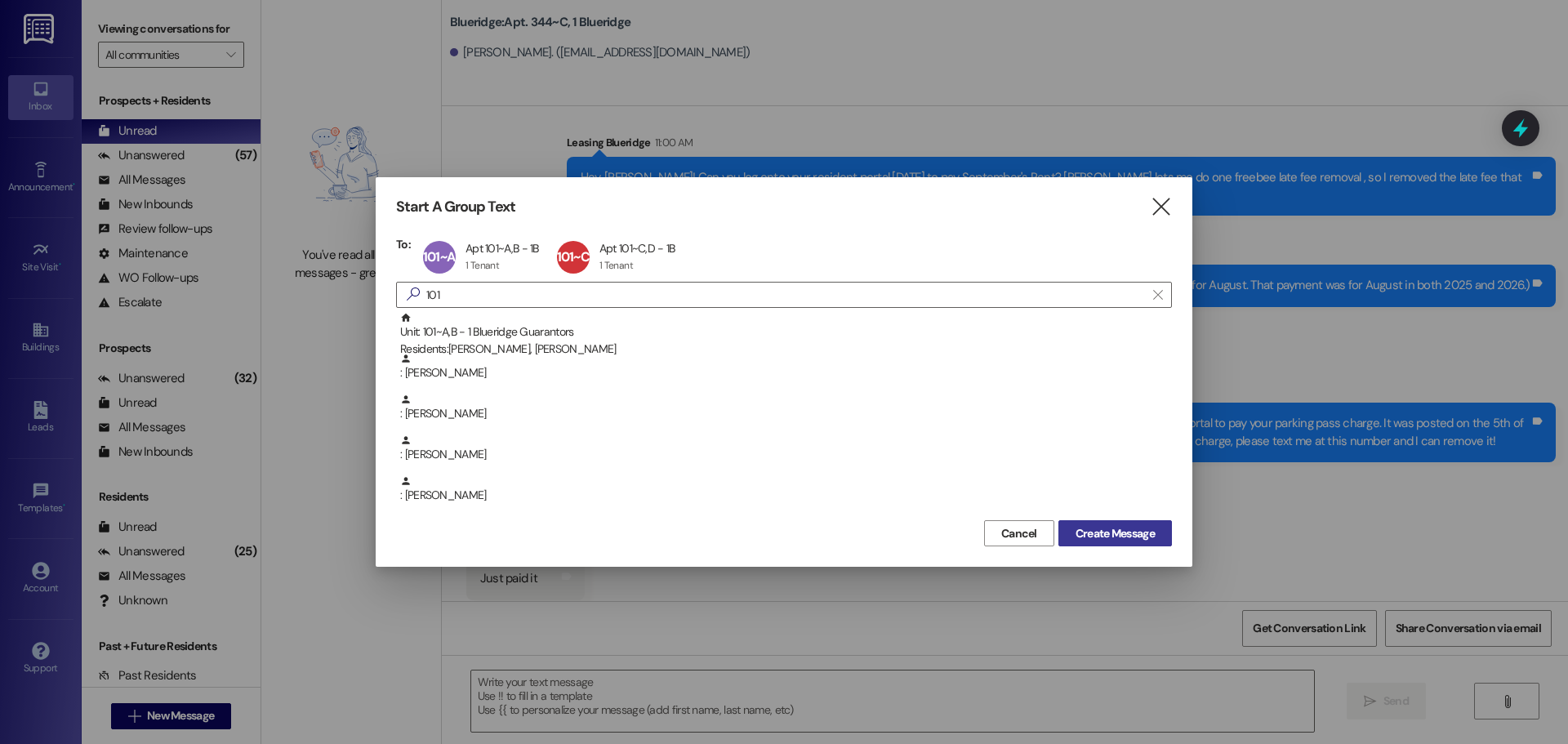
click at [1069, 524] on button "Create Message" at bounding box center [1115, 533] width 113 height 26
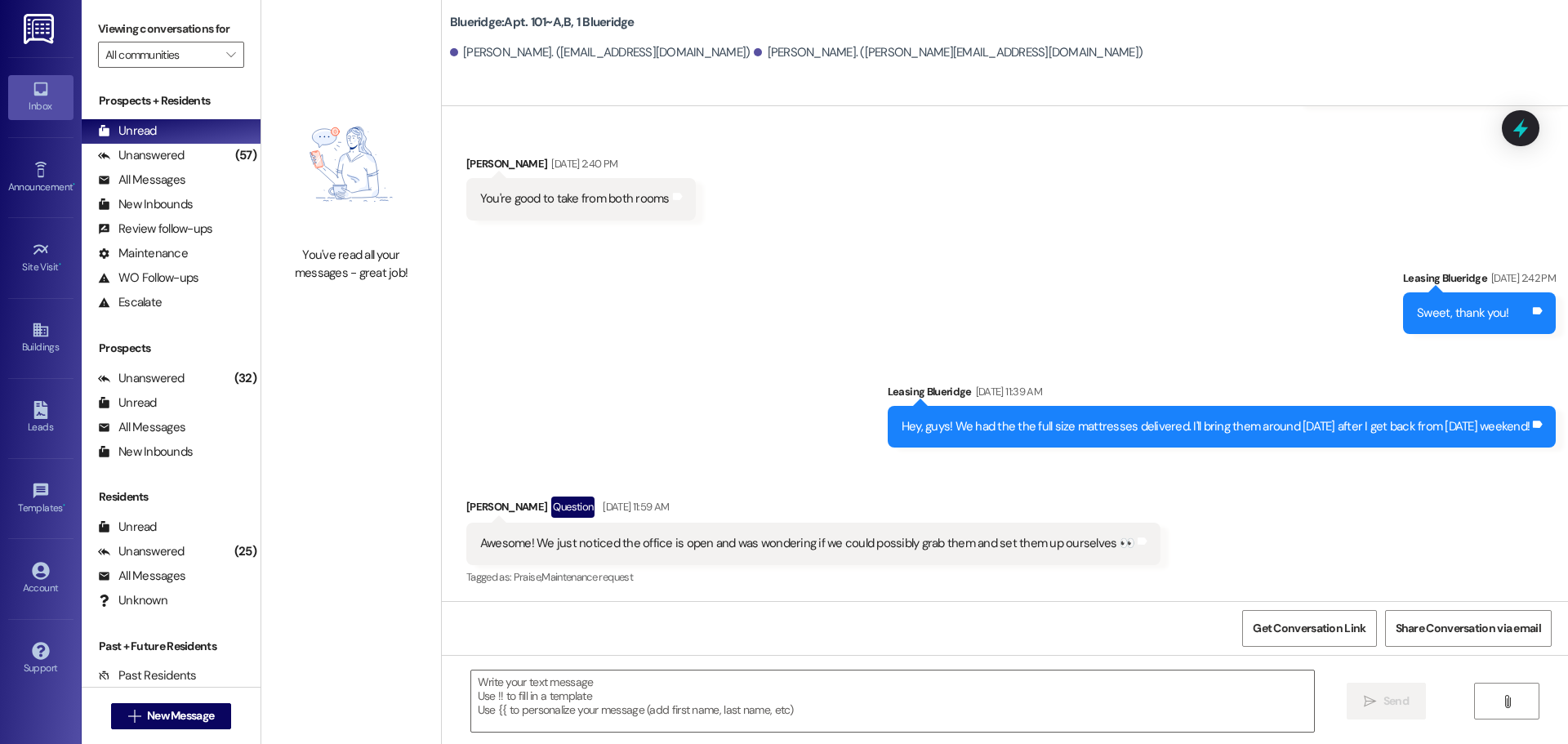
scroll to position [952, 0]
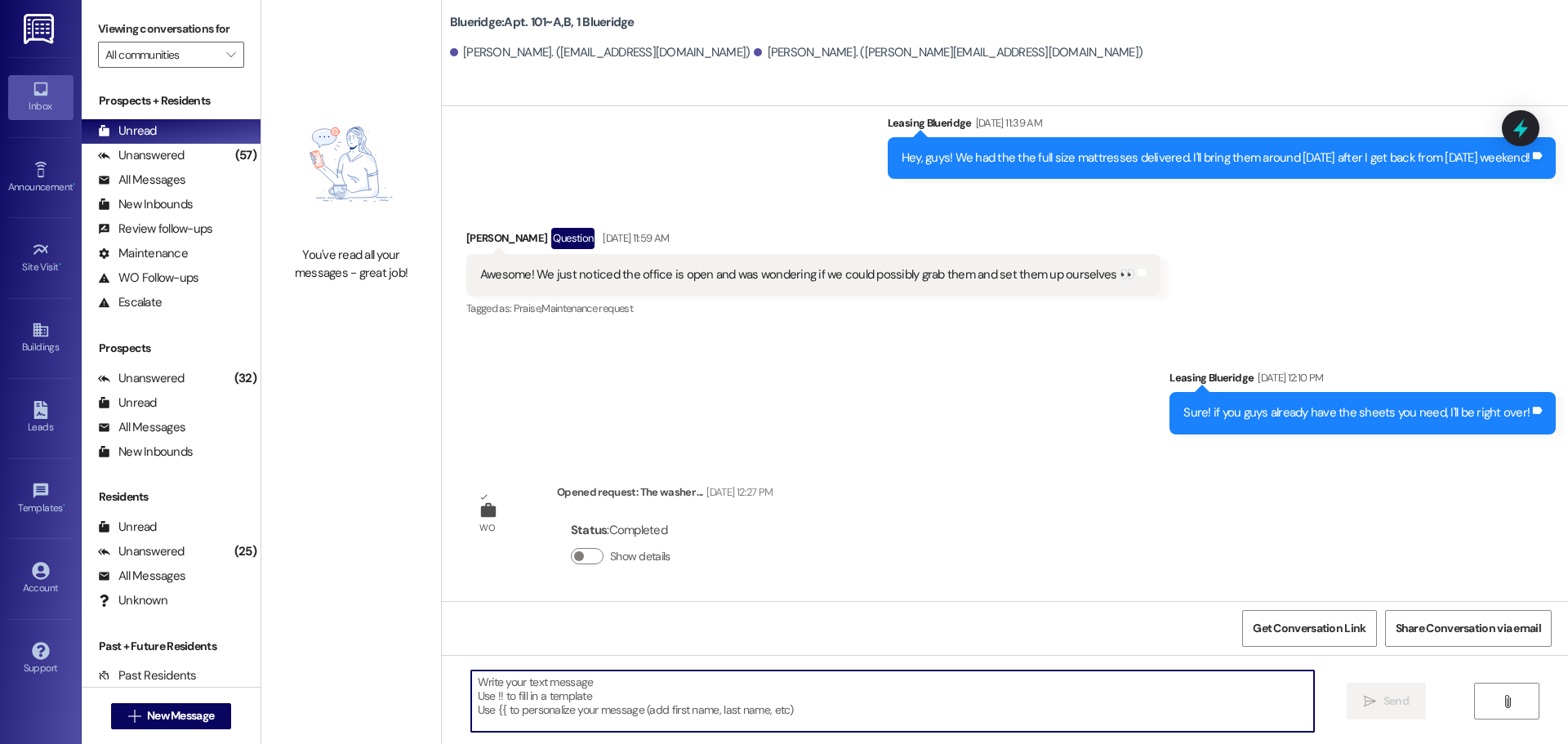
click at [1006, 699] on textarea at bounding box center [892, 701] width 842 height 61
click at [686, 714] on textarea "Hey, guys" at bounding box center [892, 701] width 842 height 61
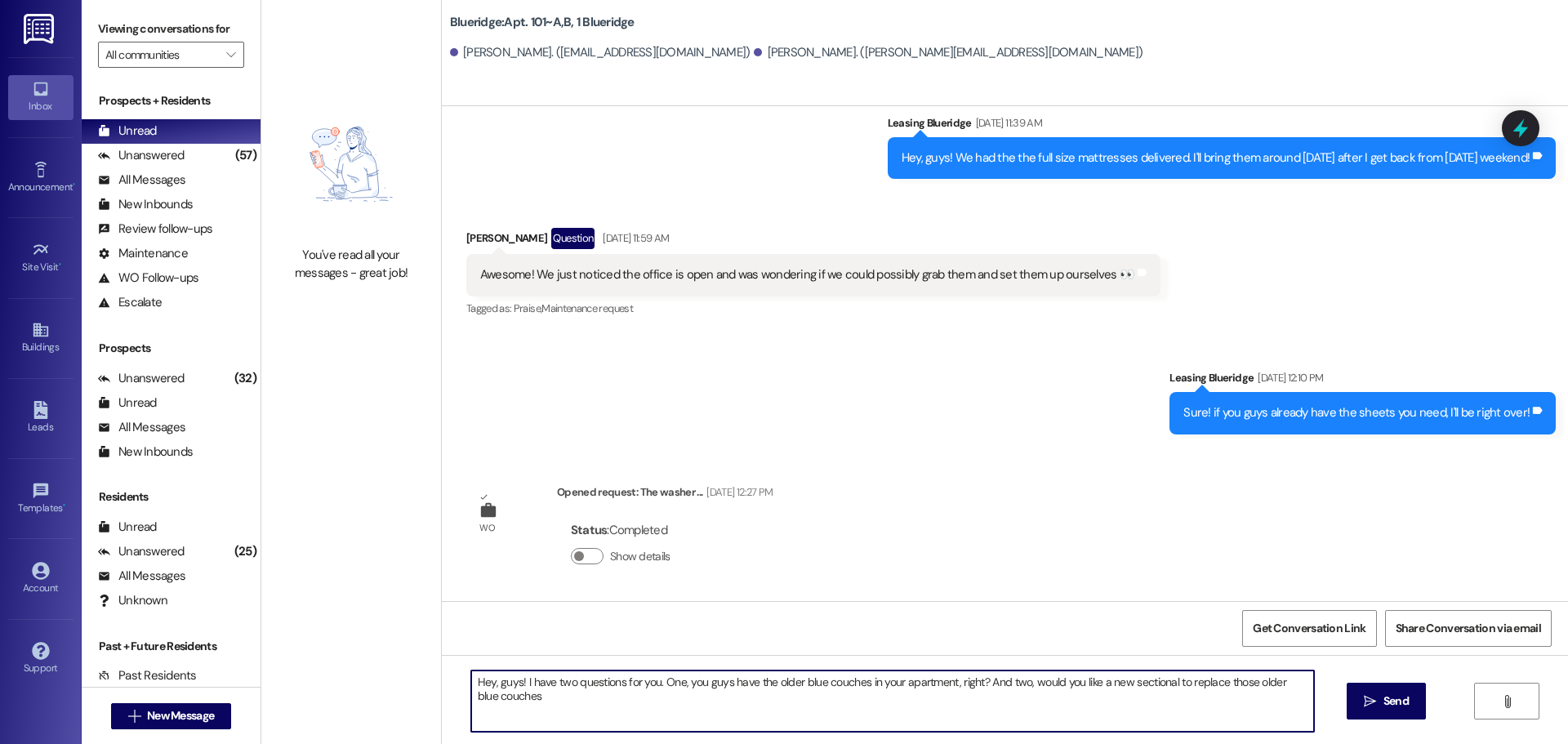
type textarea "Hey, guys! I have two questions for you. One, you guys have the older blue couc…"
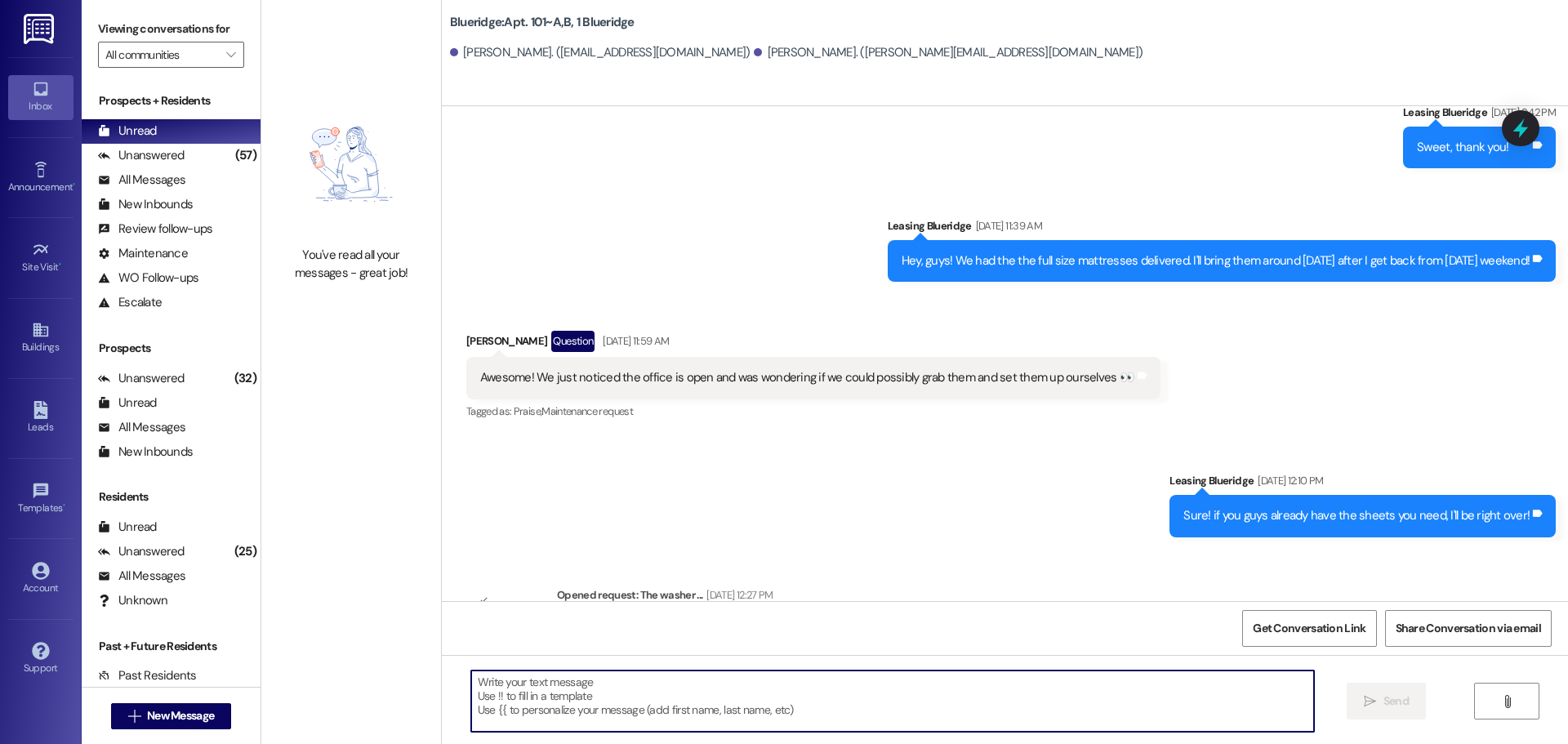
scroll to position [1066, 0]
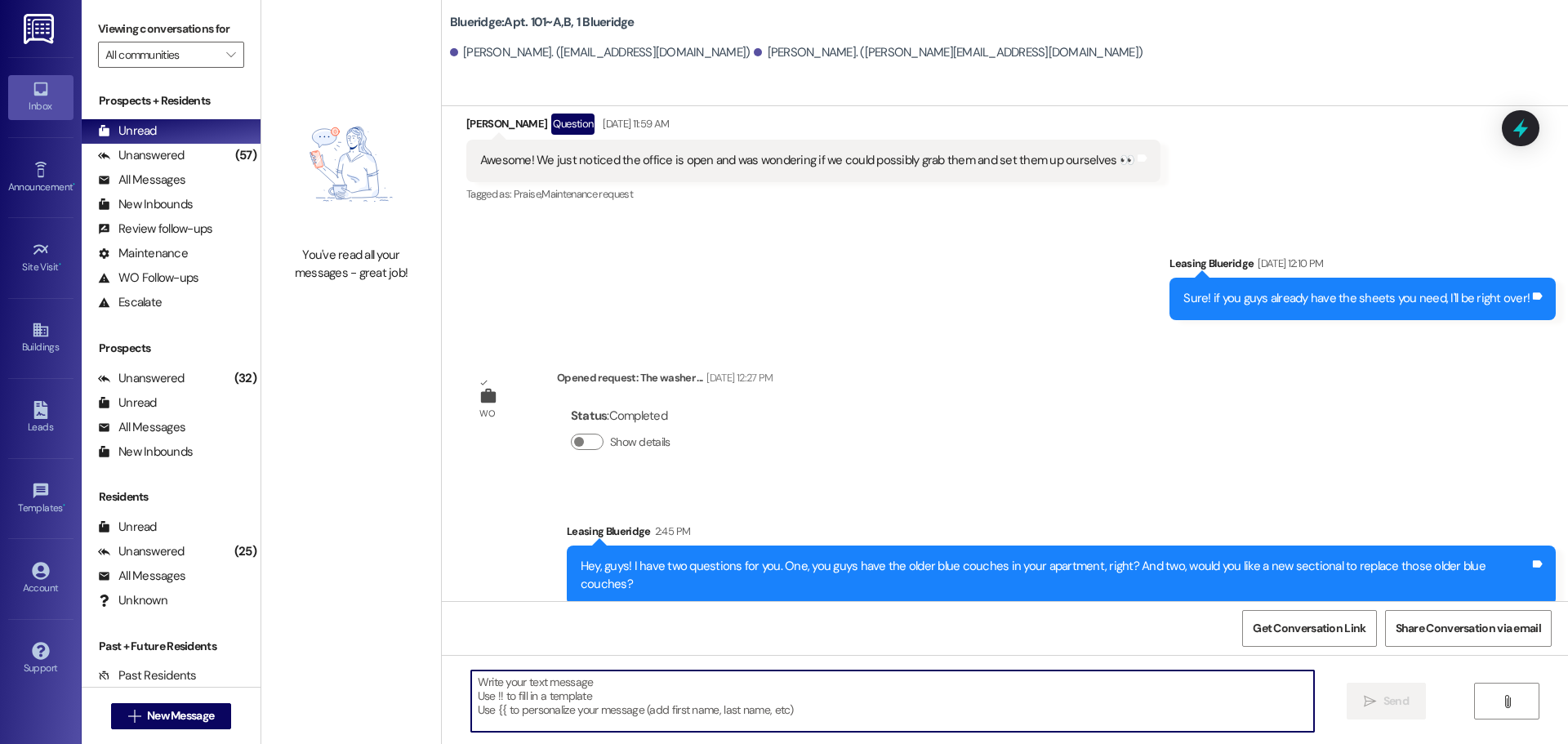
click at [924, 392] on div "WO Opened request: The front o... Jan 21, 2024 at 10:10 AM Status : Completed S…" at bounding box center [1004, 354] width 1126 height 495
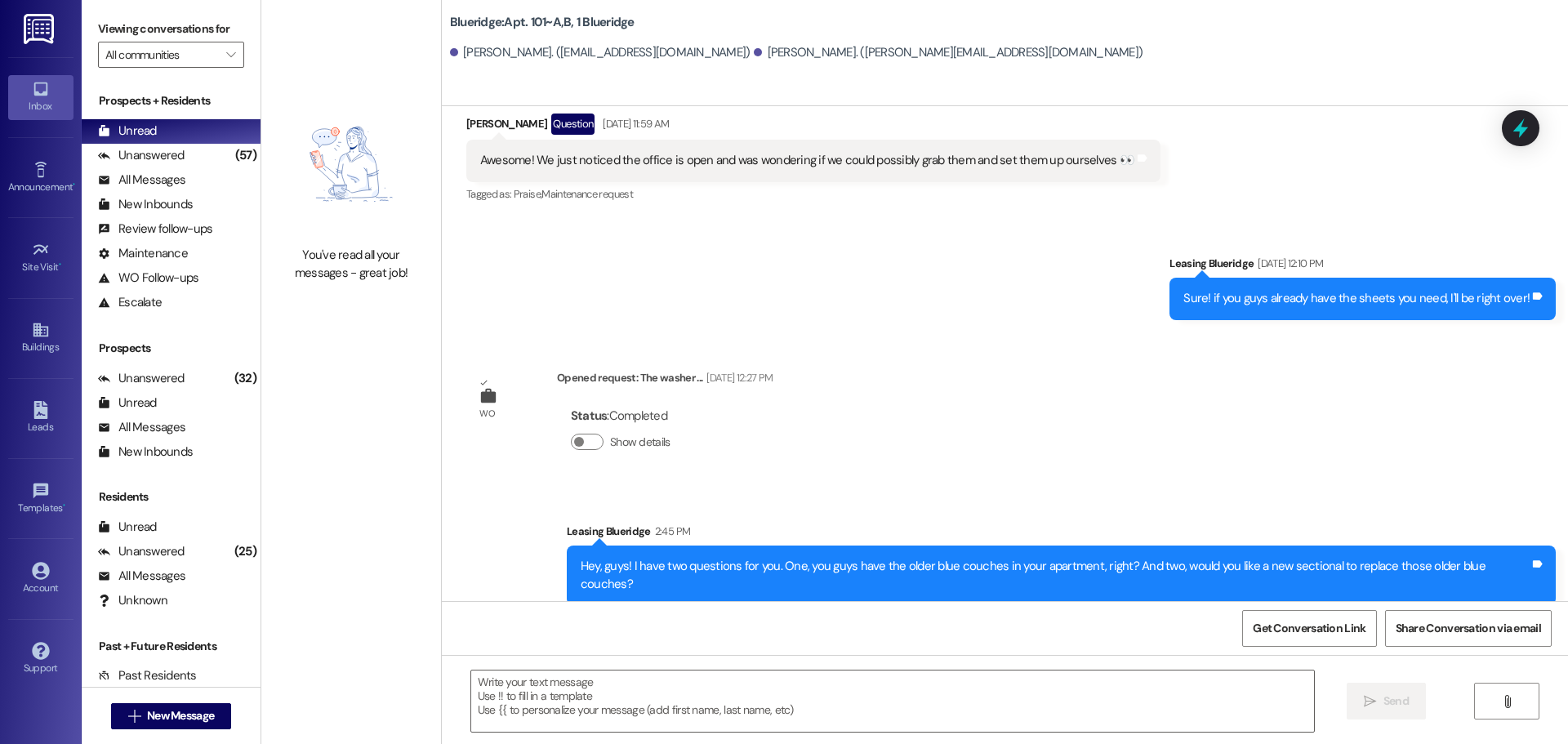
click at [960, 431] on div "WO Opened request: The front o... Jan 21, 2024 at 10:10 AM Status : Completed S…" at bounding box center [1004, 354] width 1126 height 495
click at [760, 384] on div "Aug 31, 2025 at 12:27 PM" at bounding box center [737, 378] width 71 height 17
click at [1061, 317] on div "Sent via SMS Leasing Blueridge Aug 30, 2025 at 12:10 PM Sure! if you guys alrea…" at bounding box center [1004, 274] width 1126 height 113
click at [1054, 320] on div "Sent via SMS Leasing Blueridge Aug 30, 2025 at 12:10 PM Sure! if you guys alrea…" at bounding box center [1004, 274] width 1126 height 113
click at [1055, 403] on div "WO Opened request: The front o... Jan 21, 2024 at 10:10 AM Status : Completed S…" at bounding box center [1004, 354] width 1126 height 495
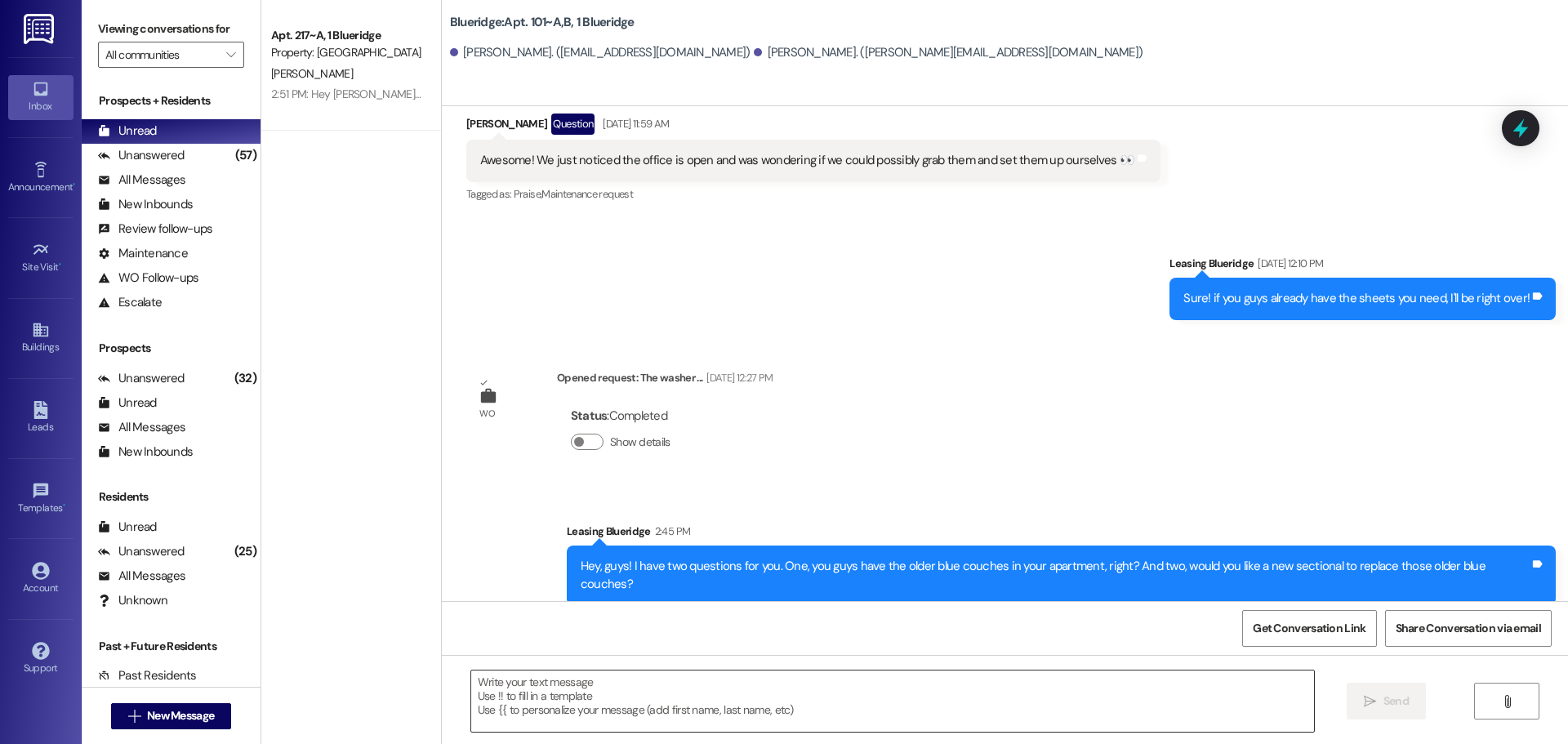
click at [1181, 672] on textarea at bounding box center [892, 701] width 842 height 61
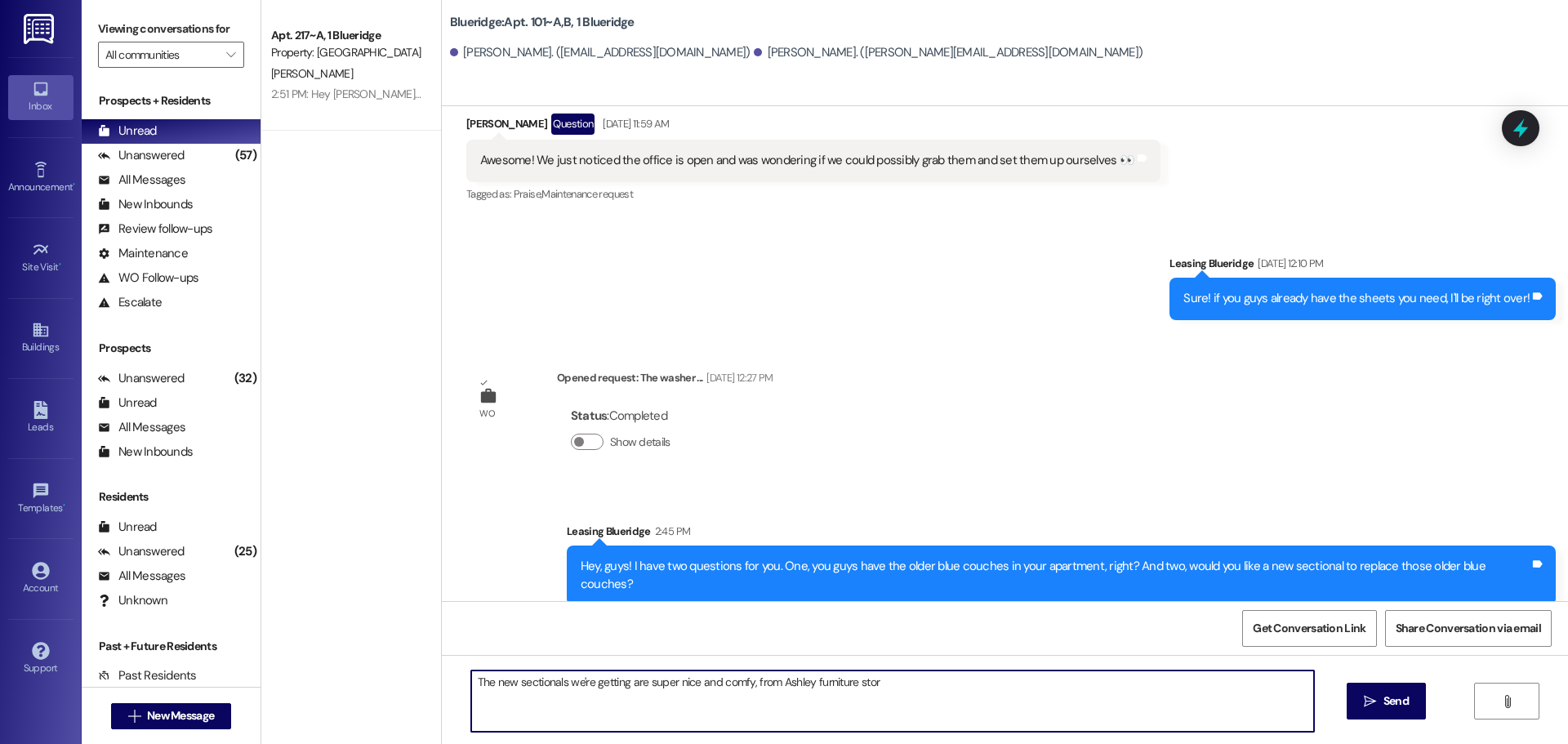
type textarea "The new sectionals we're getting are super nice and comfy, from Ashley furnitur…"
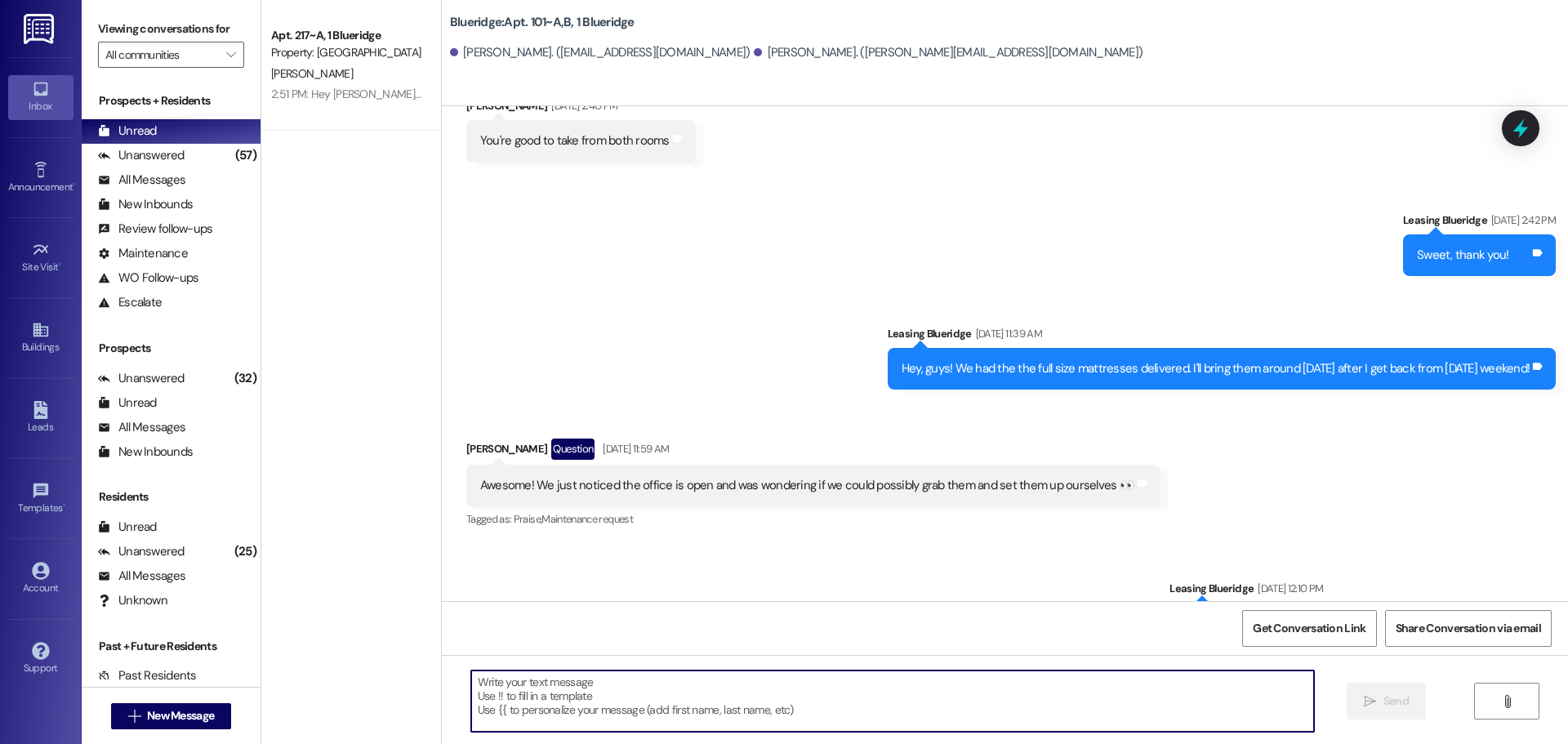
scroll to position [1180, 0]
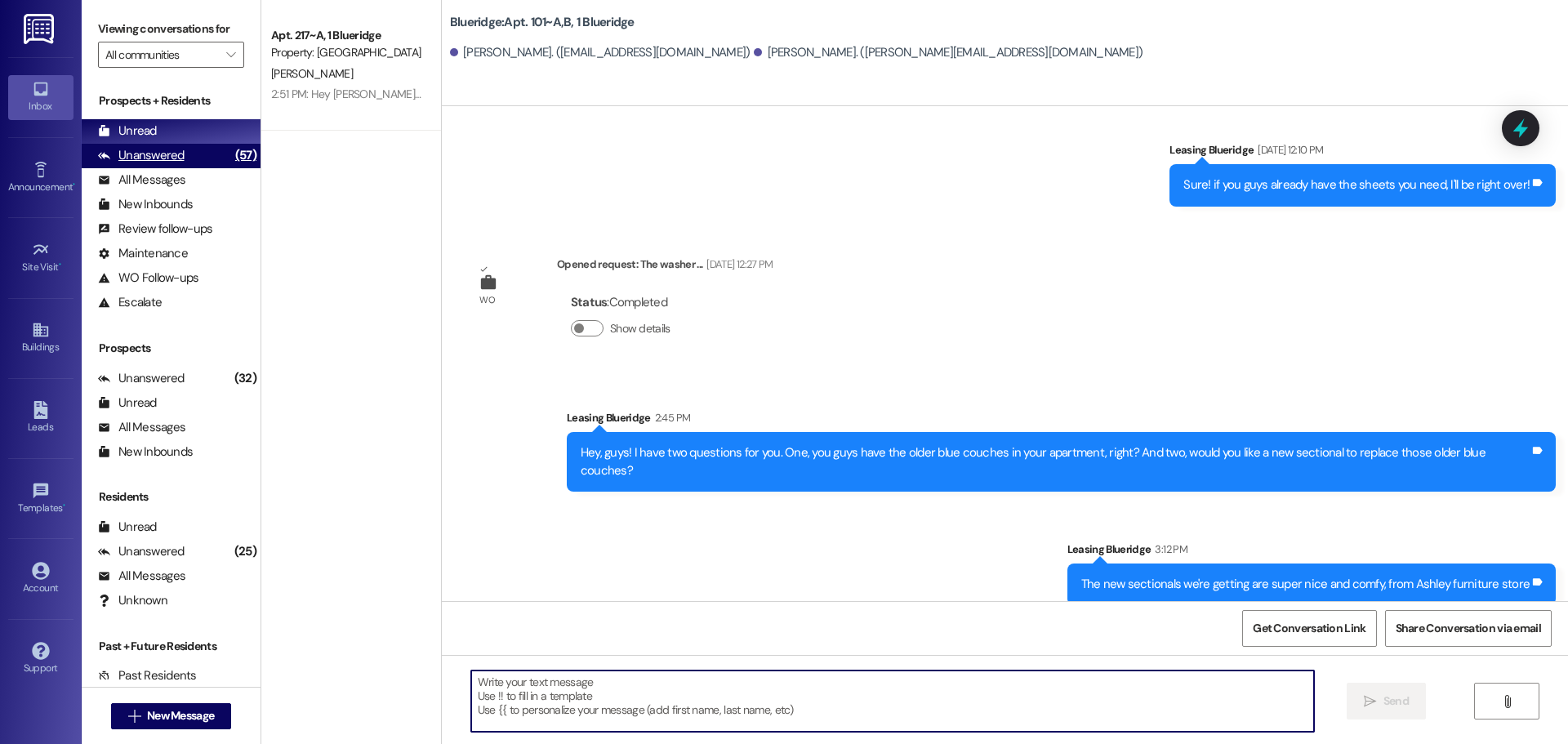
click at [193, 150] on div "Unanswered (57)" at bounding box center [171, 156] width 179 height 24
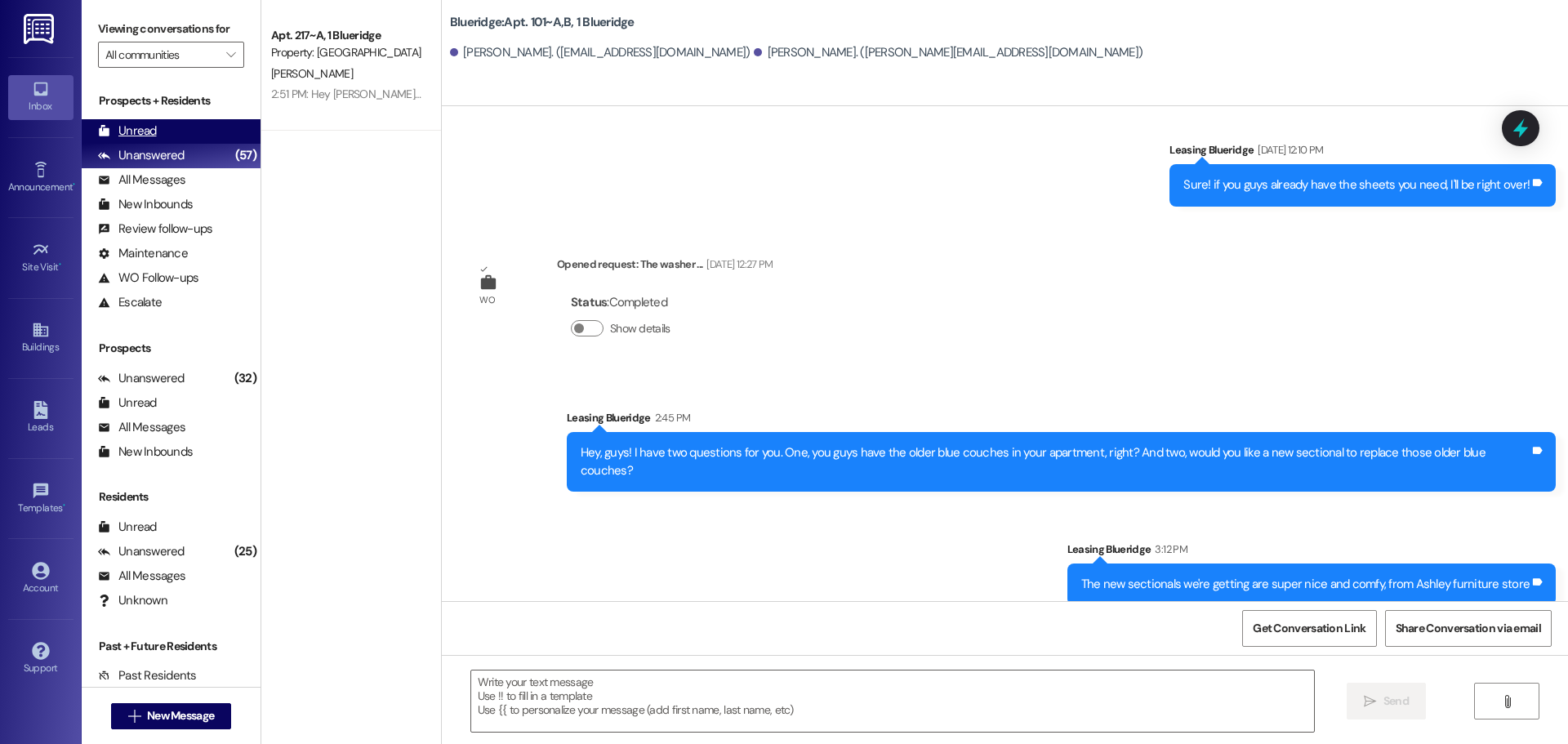
click at [187, 132] on div "Unread (0)" at bounding box center [171, 132] width 179 height 24
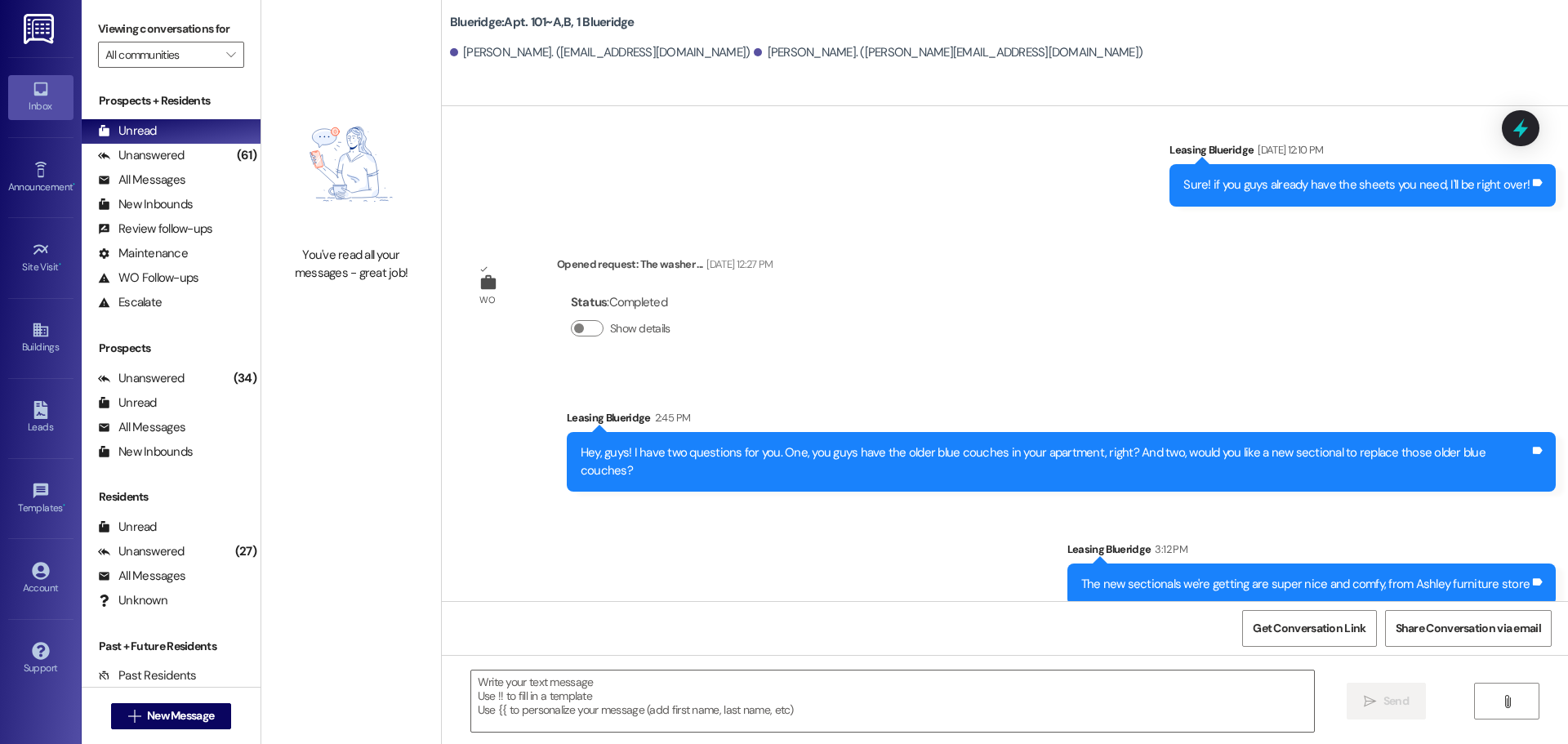
click at [1015, 518] on div "Sent via SMS Leasing Blueridge 2:45 PM Hey, guys! I have two questions for you.…" at bounding box center [1004, 494] width 1126 height 245
click at [1295, 348] on div "WO Opened request: The front o... Jan 21, 2024 at 10:10 AM Status : Completed S…" at bounding box center [1004, 354] width 1126 height 495
click at [207, 154] on div "Unanswered (61)" at bounding box center [171, 156] width 179 height 24
click at [201, 139] on div "Unread (0)" at bounding box center [171, 132] width 179 height 24
click at [832, 237] on div "WO Opened request: The front o... Jan 21, 2024 at 10:10 AM Status : Completed S…" at bounding box center [1004, 354] width 1126 height 495
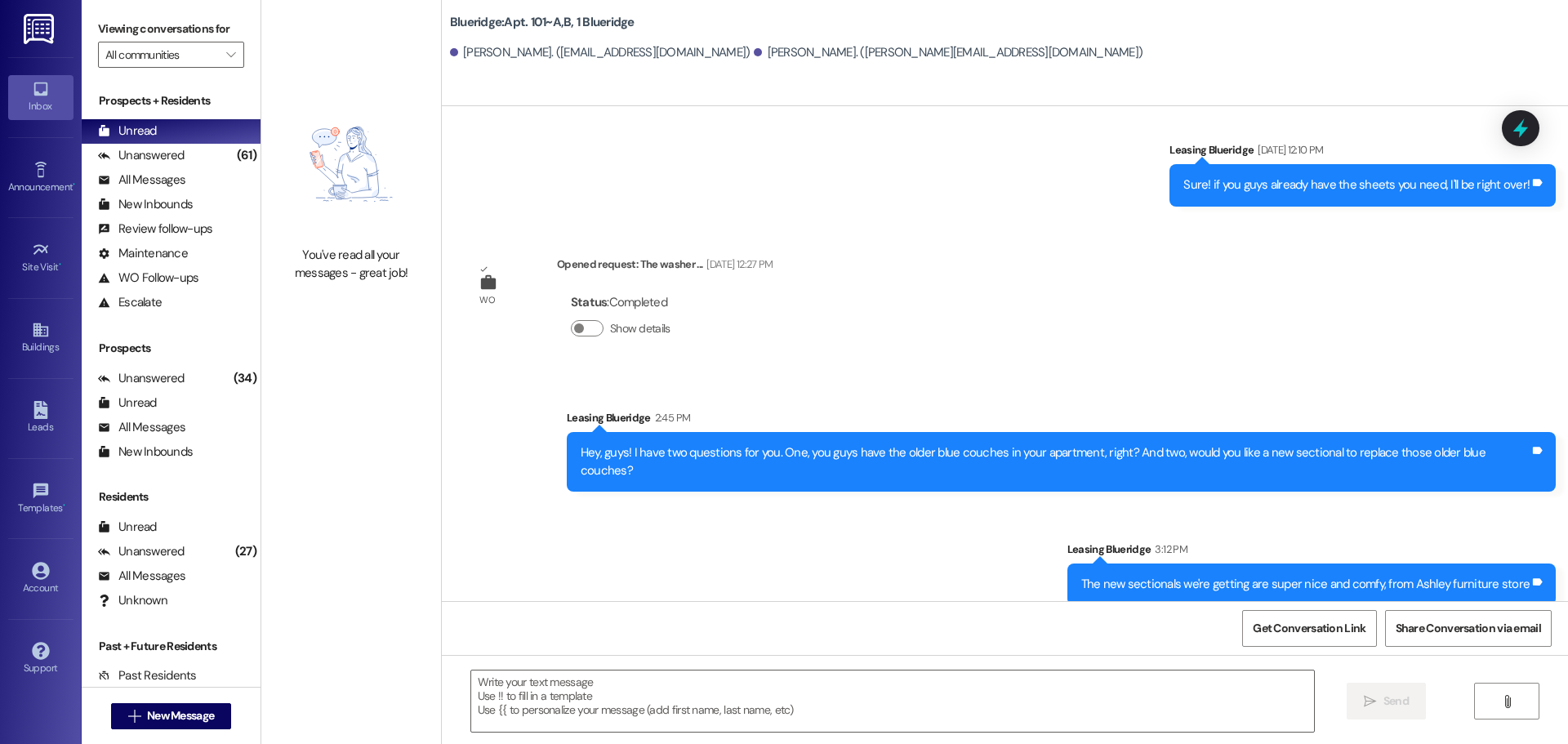
click at [949, 528] on div "Sent via SMS Leasing Blueridge 2:45 PM Hey, guys! I have two questions for you.…" at bounding box center [1004, 494] width 1126 height 245
click at [1146, 684] on textarea at bounding box center [892, 701] width 842 height 61
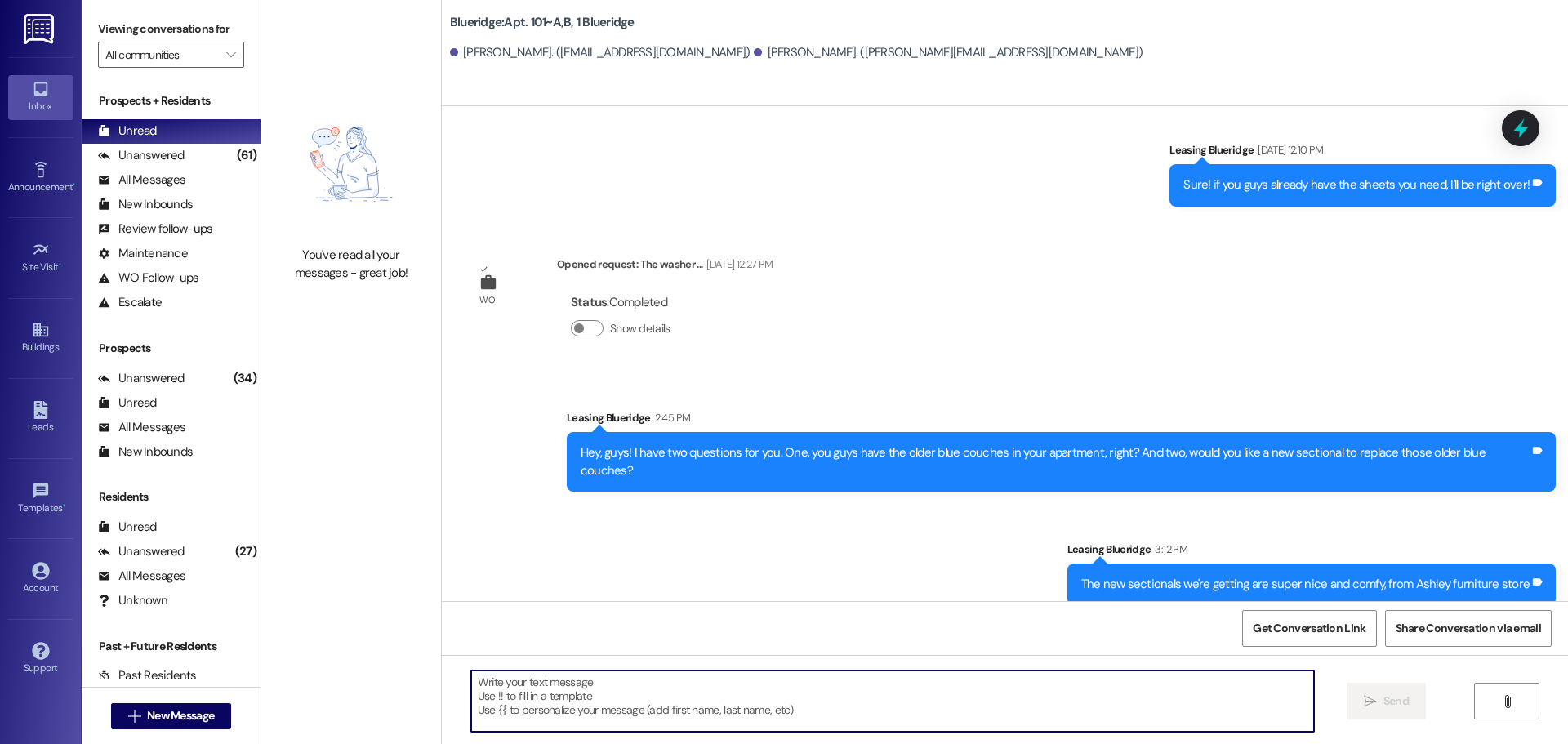
click at [1197, 337] on div "WO Opened request: The front o... Jan 21, 2024 at 10:10 AM Status : Completed S…" at bounding box center [1004, 354] width 1126 height 495
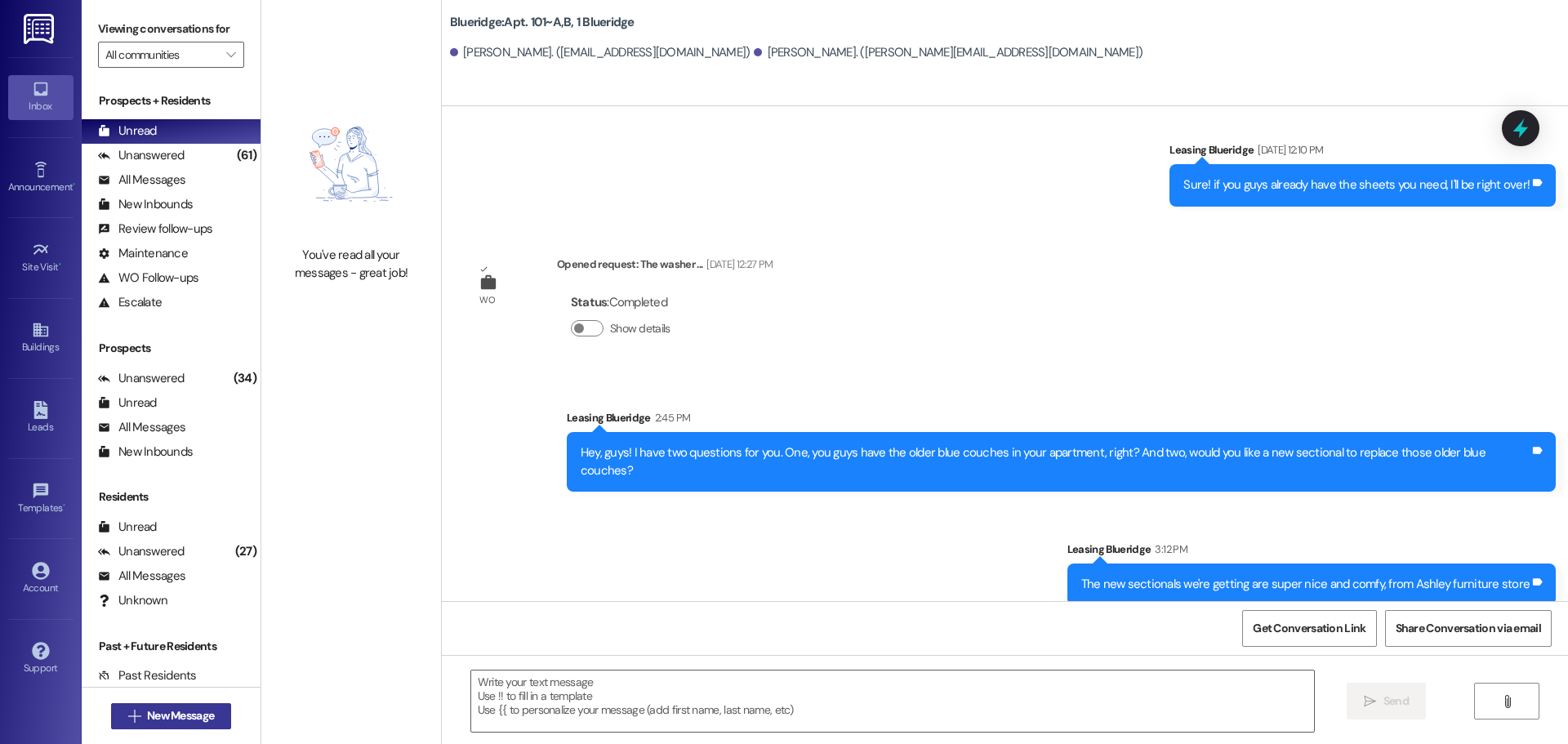
click at [128, 720] on icon "" at bounding box center [134, 716] width 12 height 13
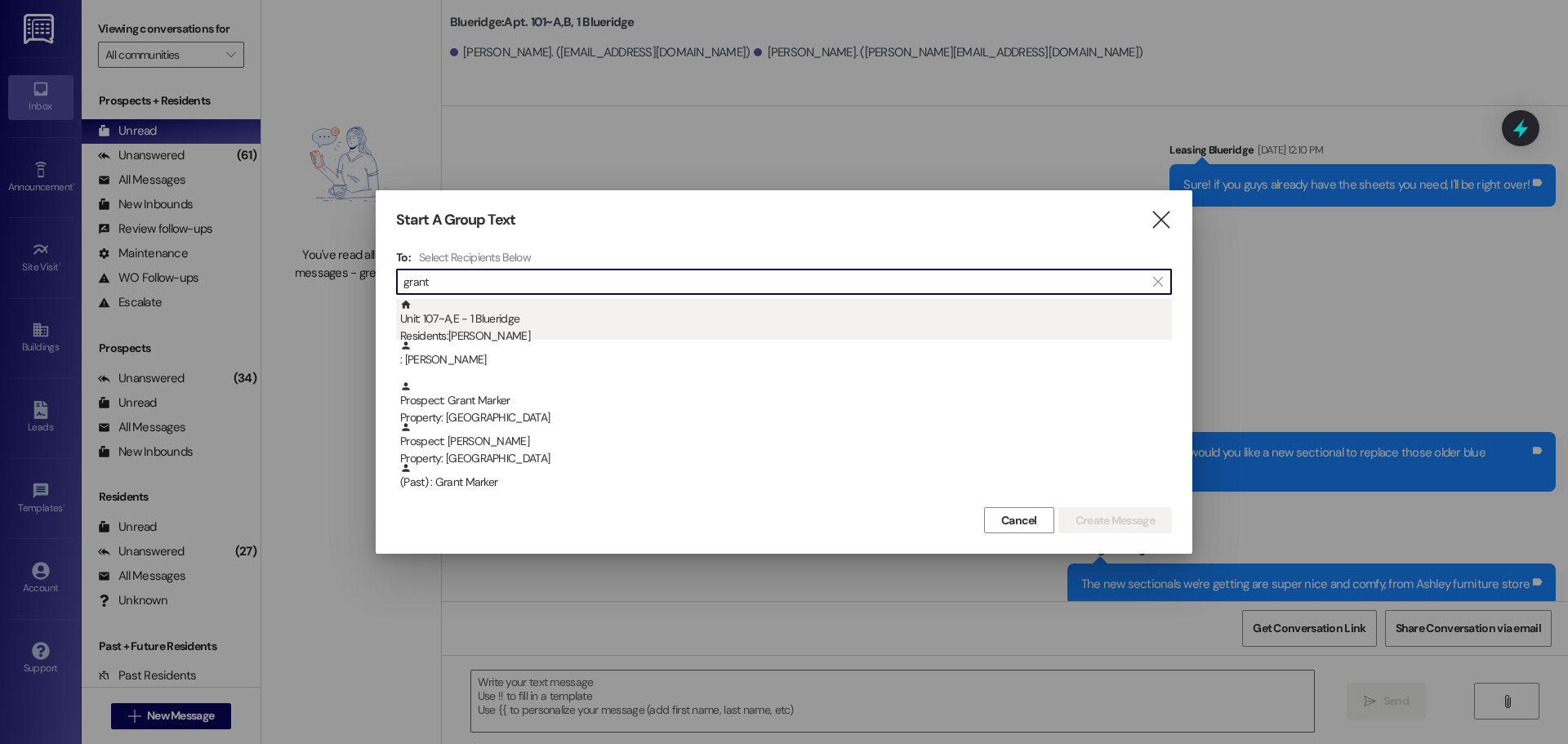
type input "grant"
click at [424, 321] on div "Unit: 107~A,E - 1 Blueridge Residents: Grant Cooper" at bounding box center [786, 321] width 772 height 46
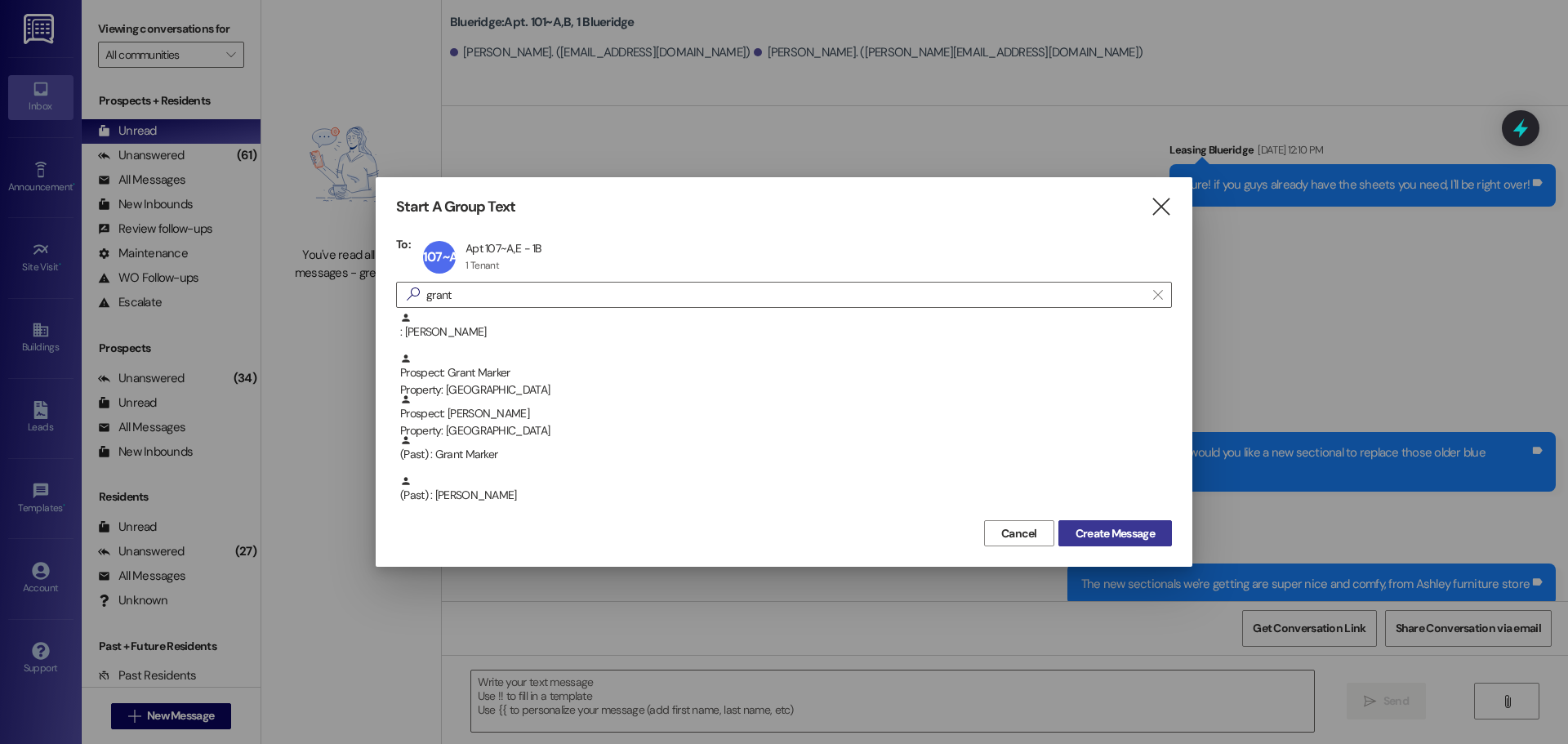
click at [1166, 531] on button "Create Message" at bounding box center [1115, 533] width 113 height 26
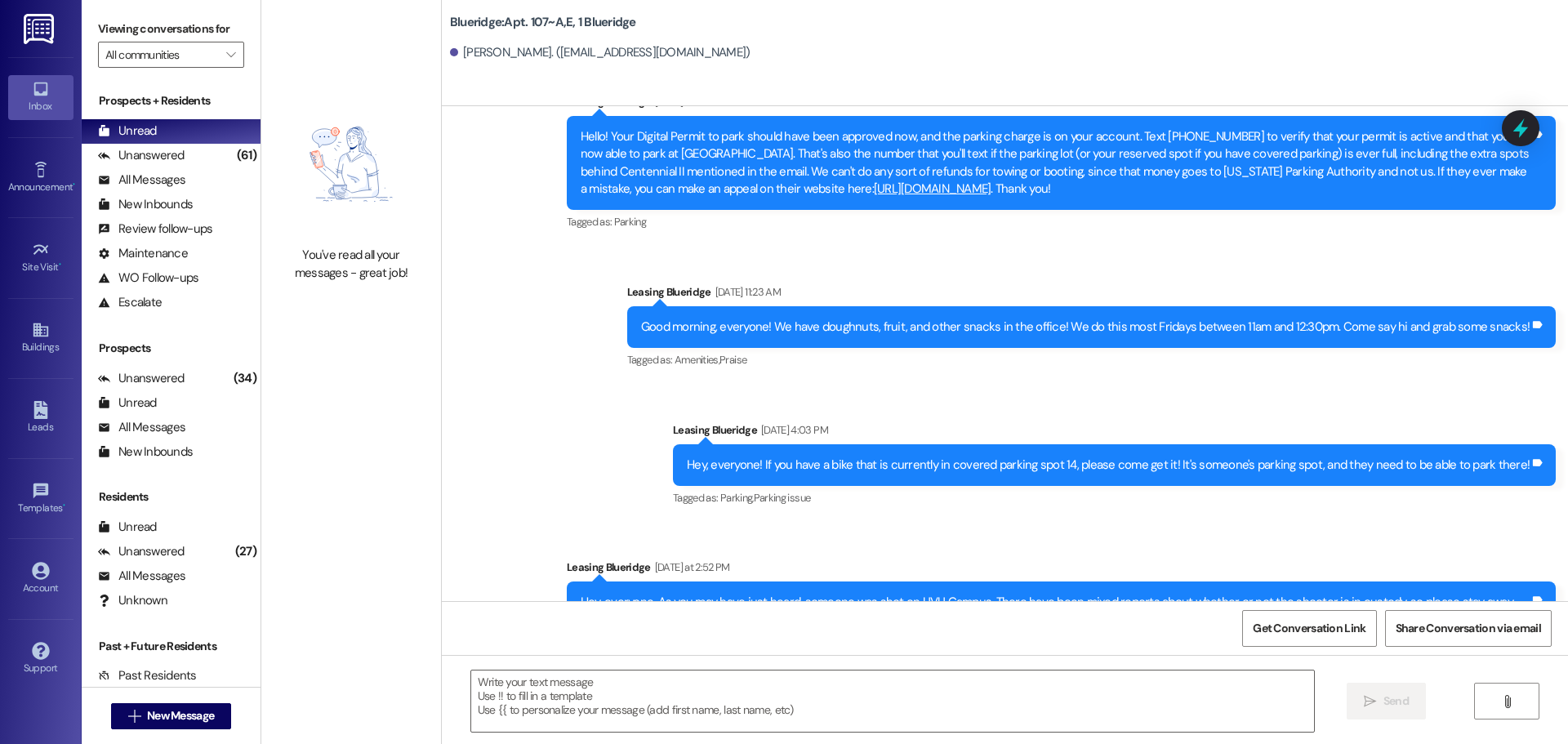
scroll to position [29815, 0]
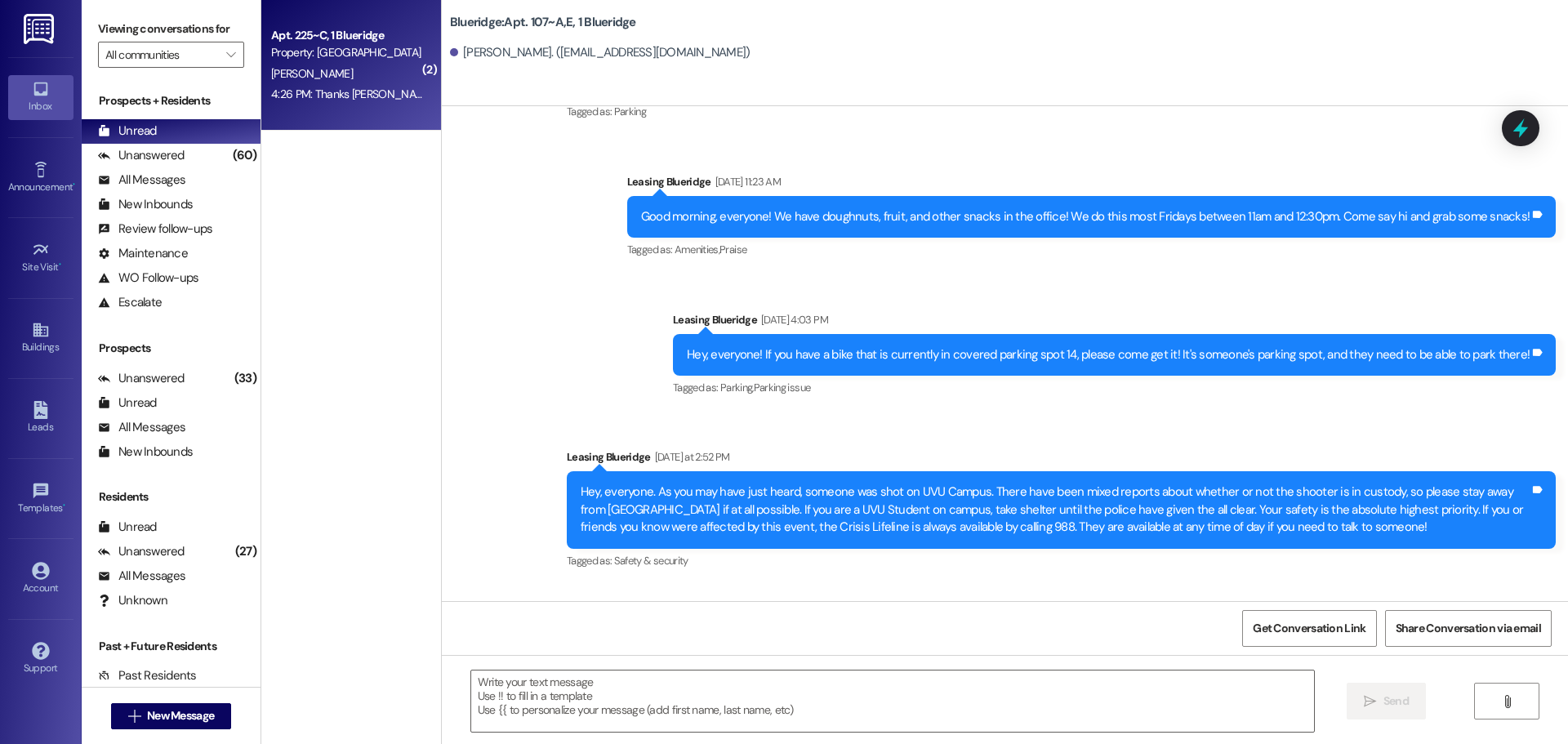
click at [390, 105] on div "Apt. 225~C, 1 Blueridge Property: Blueridge G. Olson 4:26 PM: Thanks Ian! 4:26 …" at bounding box center [351, 65] width 179 height 131
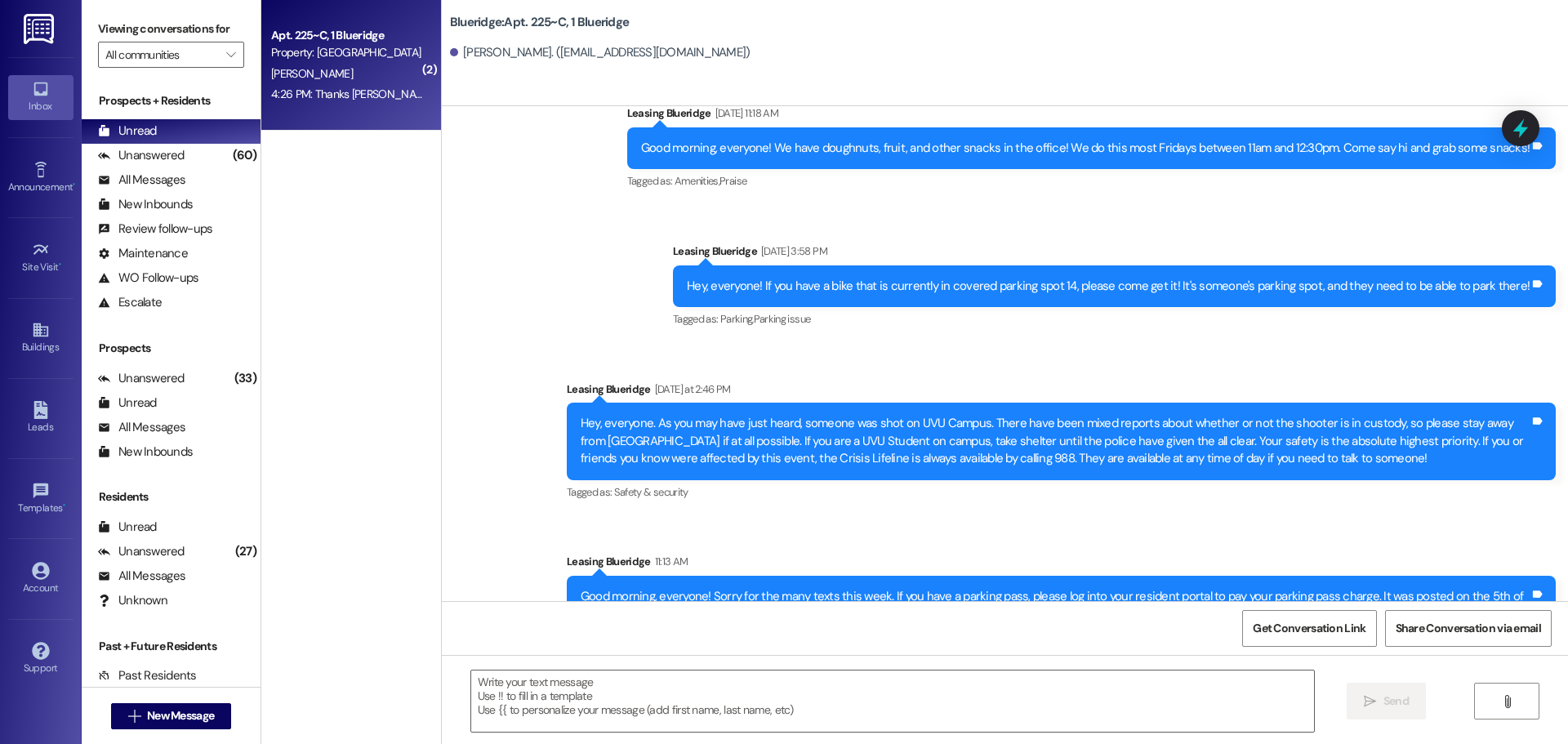
scroll to position [25477, 0]
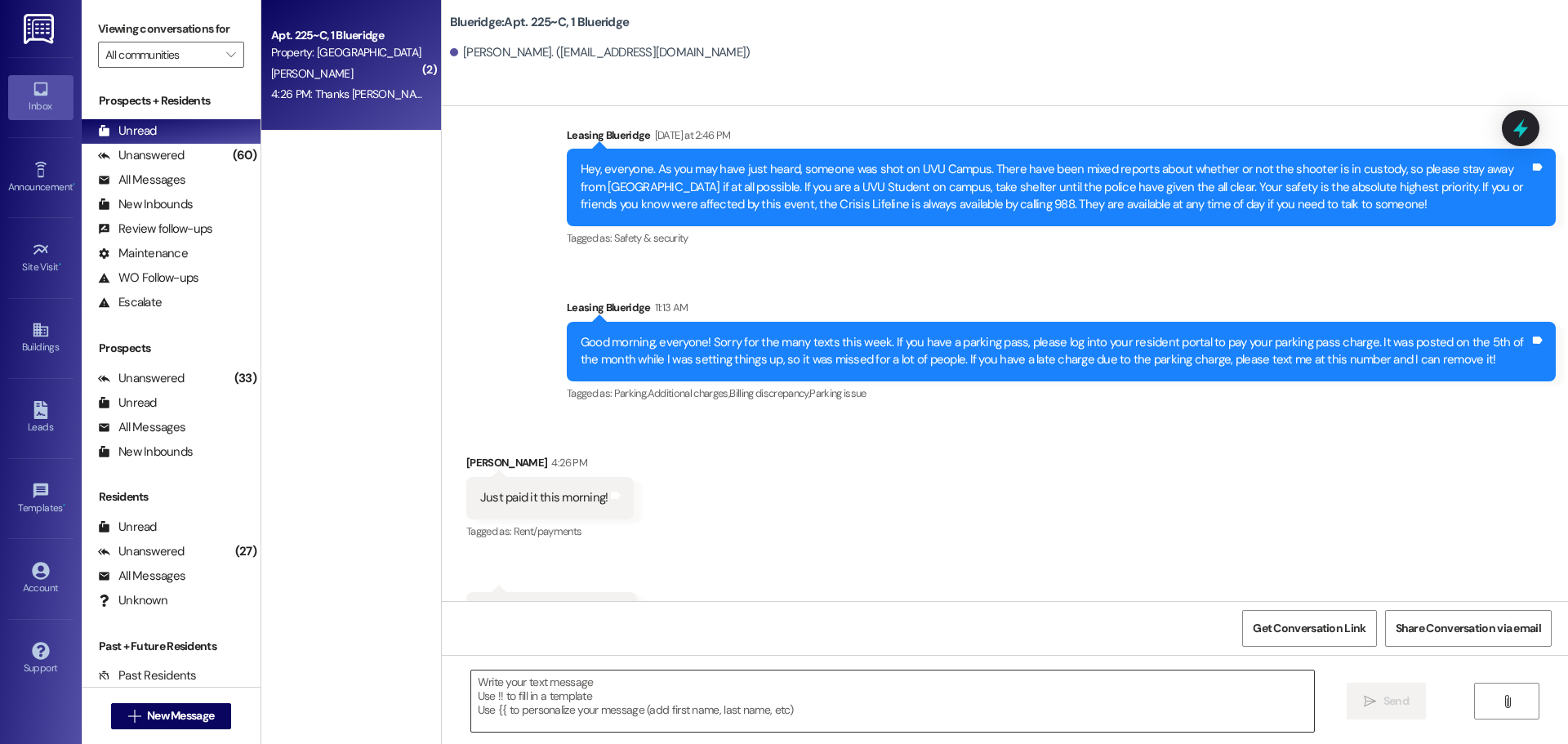
click at [584, 679] on textarea at bounding box center [892, 701] width 842 height 61
click at [737, 722] on textarea "Thank you!" at bounding box center [892, 701] width 842 height 61
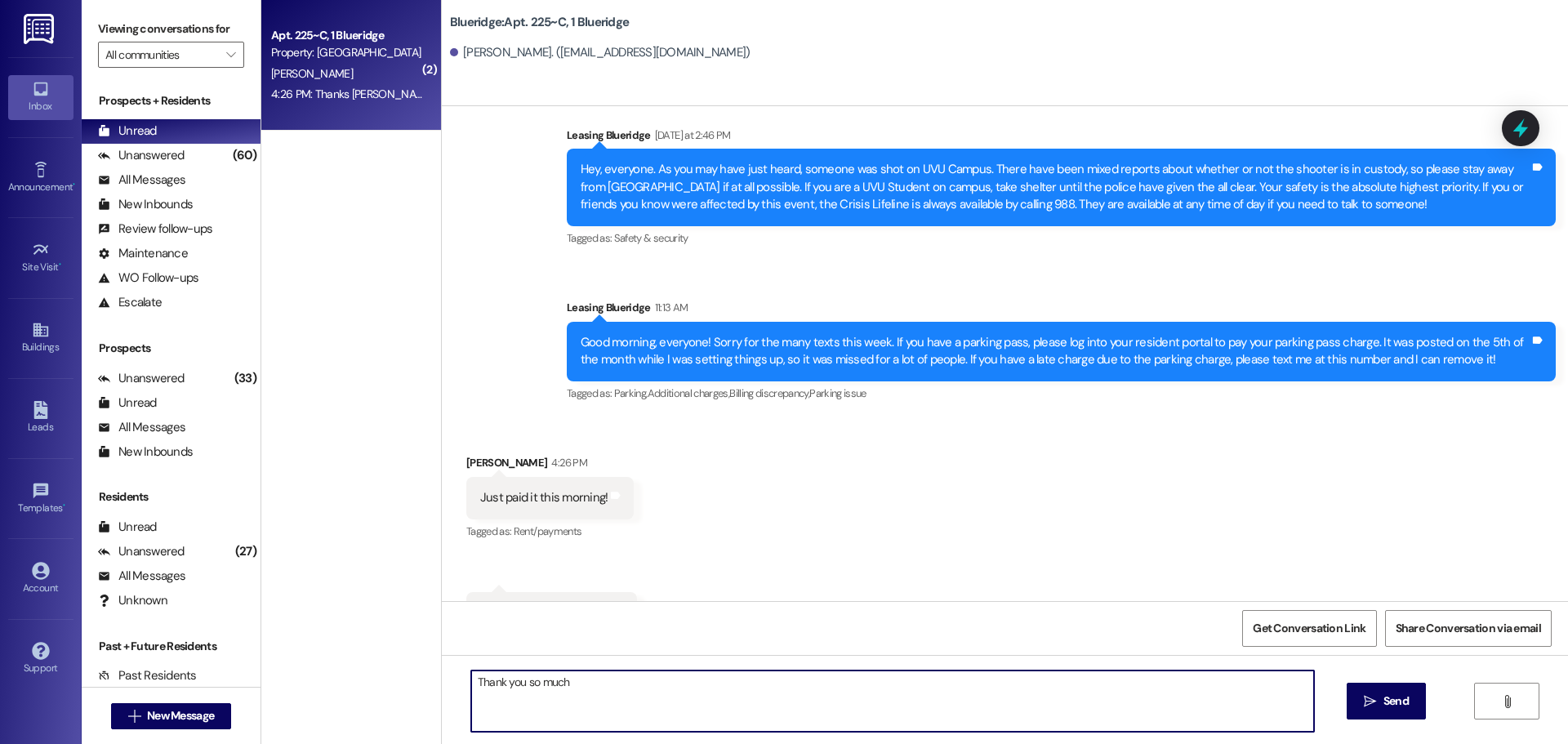
type textarea "Thank you so much!"
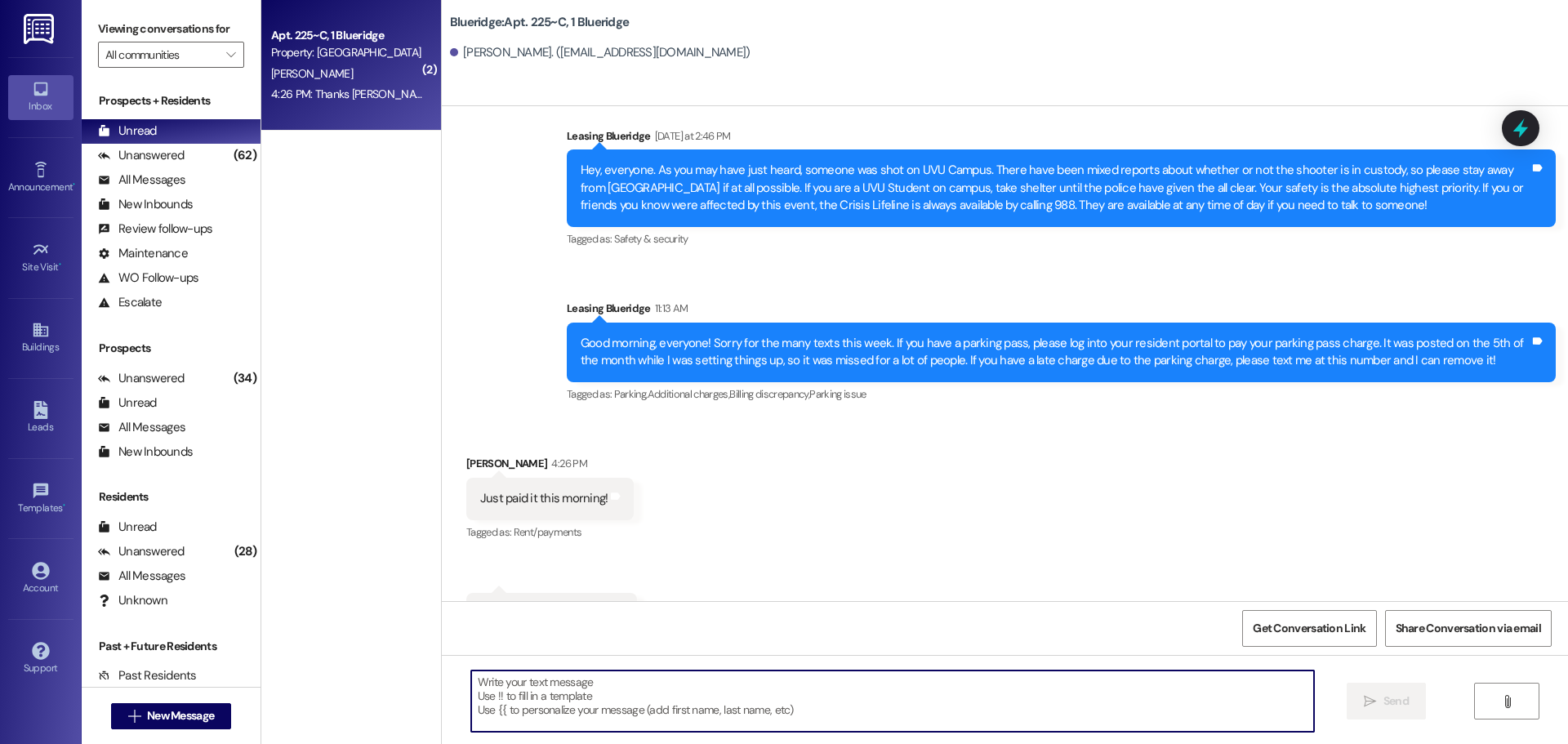
scroll to position [25591, 0]
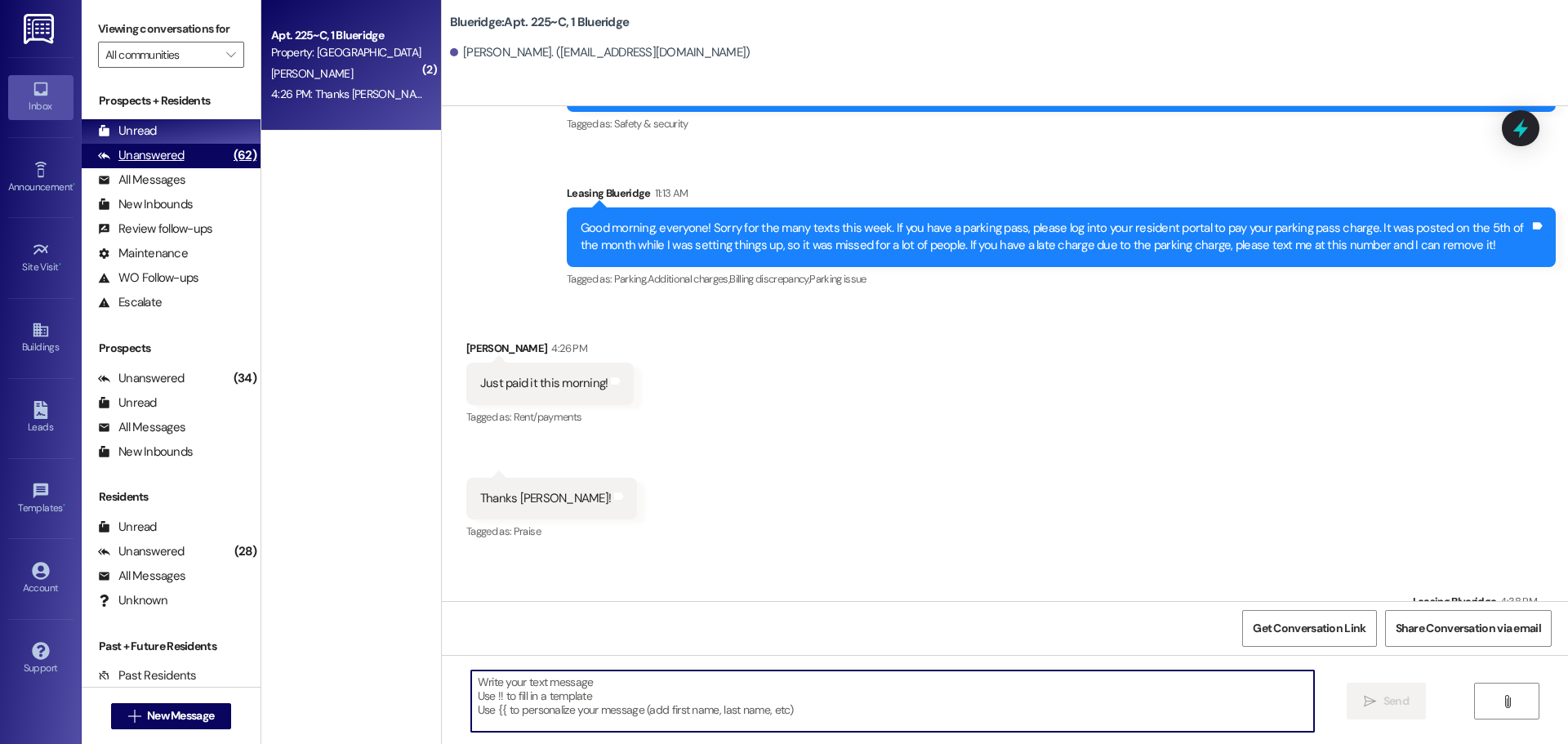
click at [201, 164] on div "Unanswered (62)" at bounding box center [171, 156] width 179 height 24
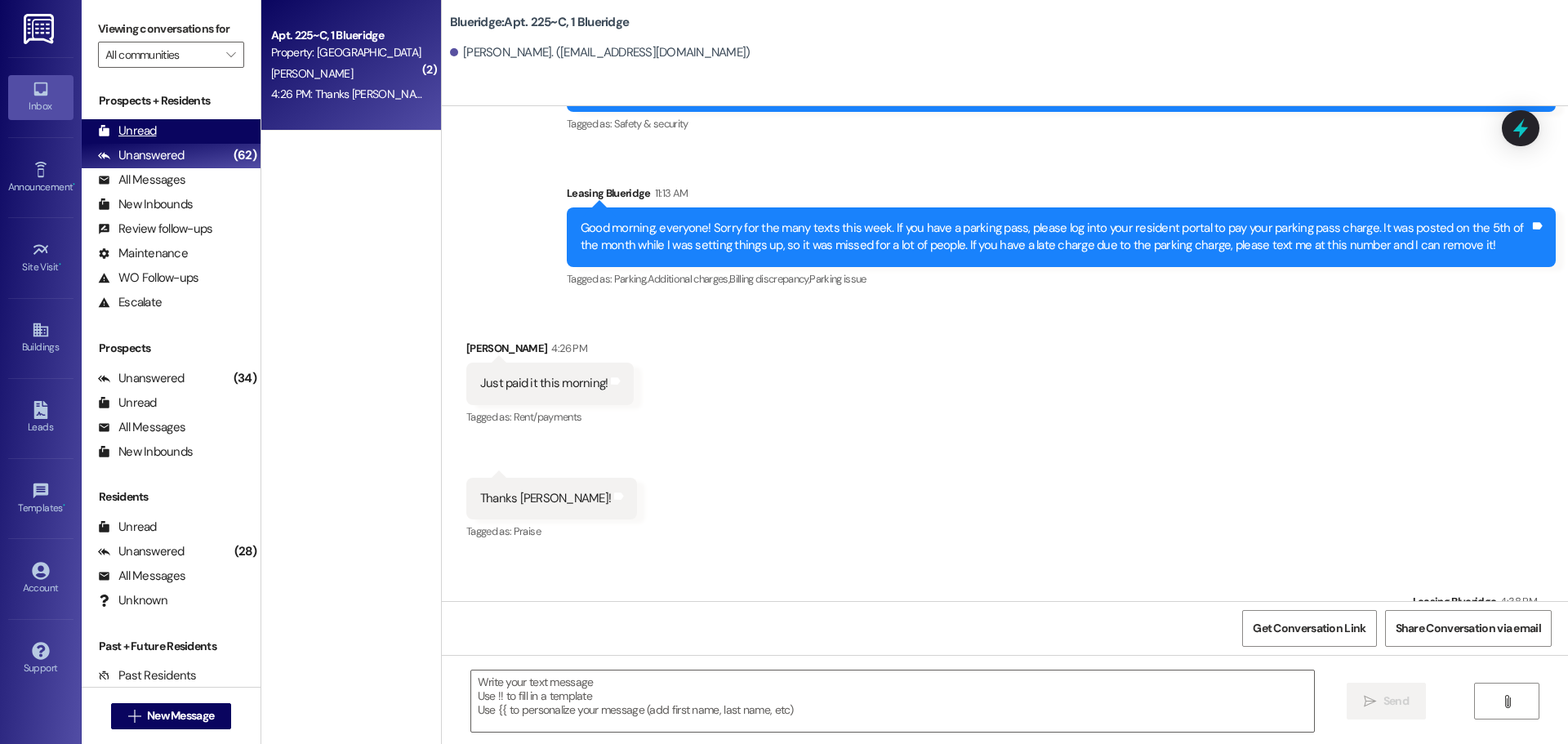
click at [201, 126] on div "Unread (0)" at bounding box center [171, 132] width 179 height 24
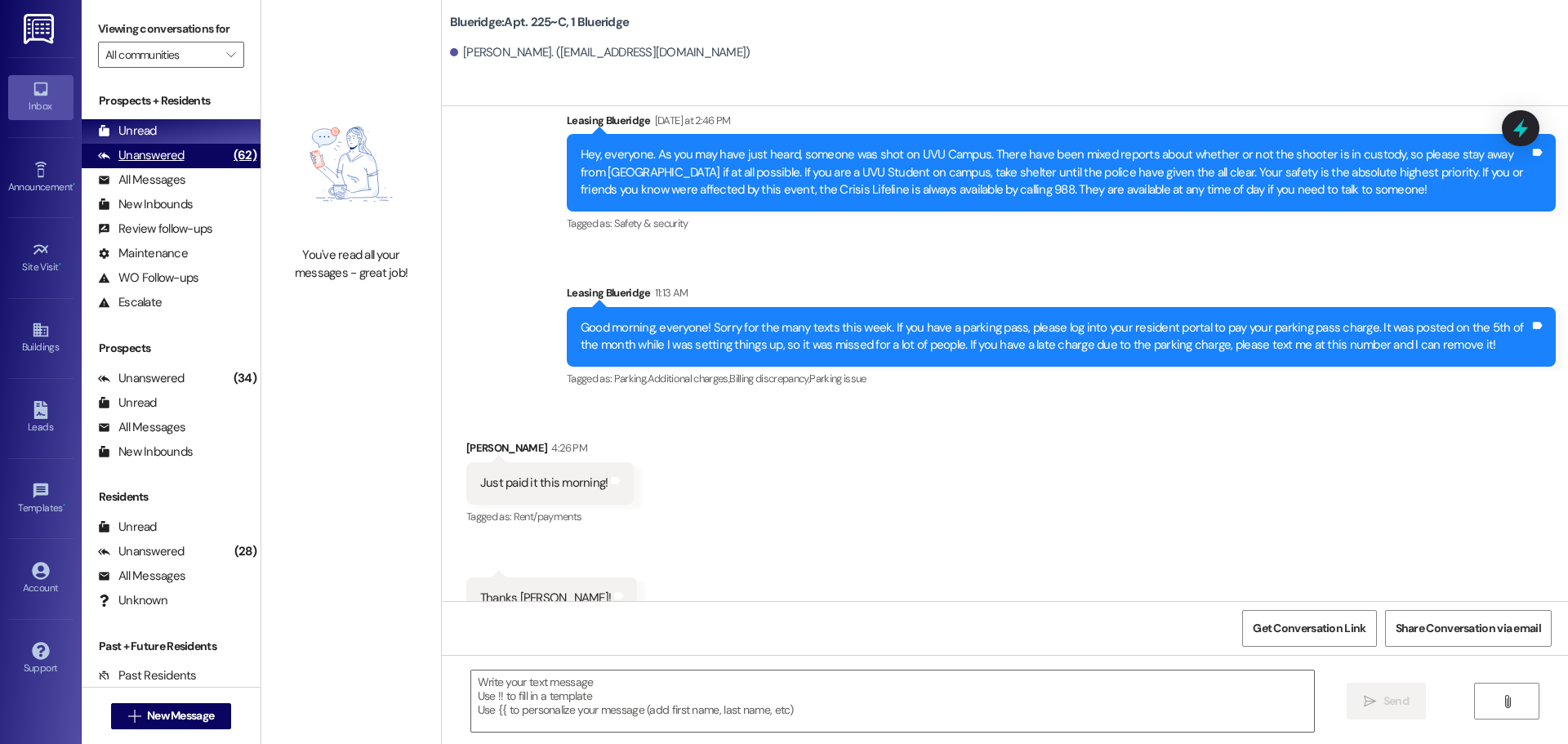
scroll to position [25476, 0]
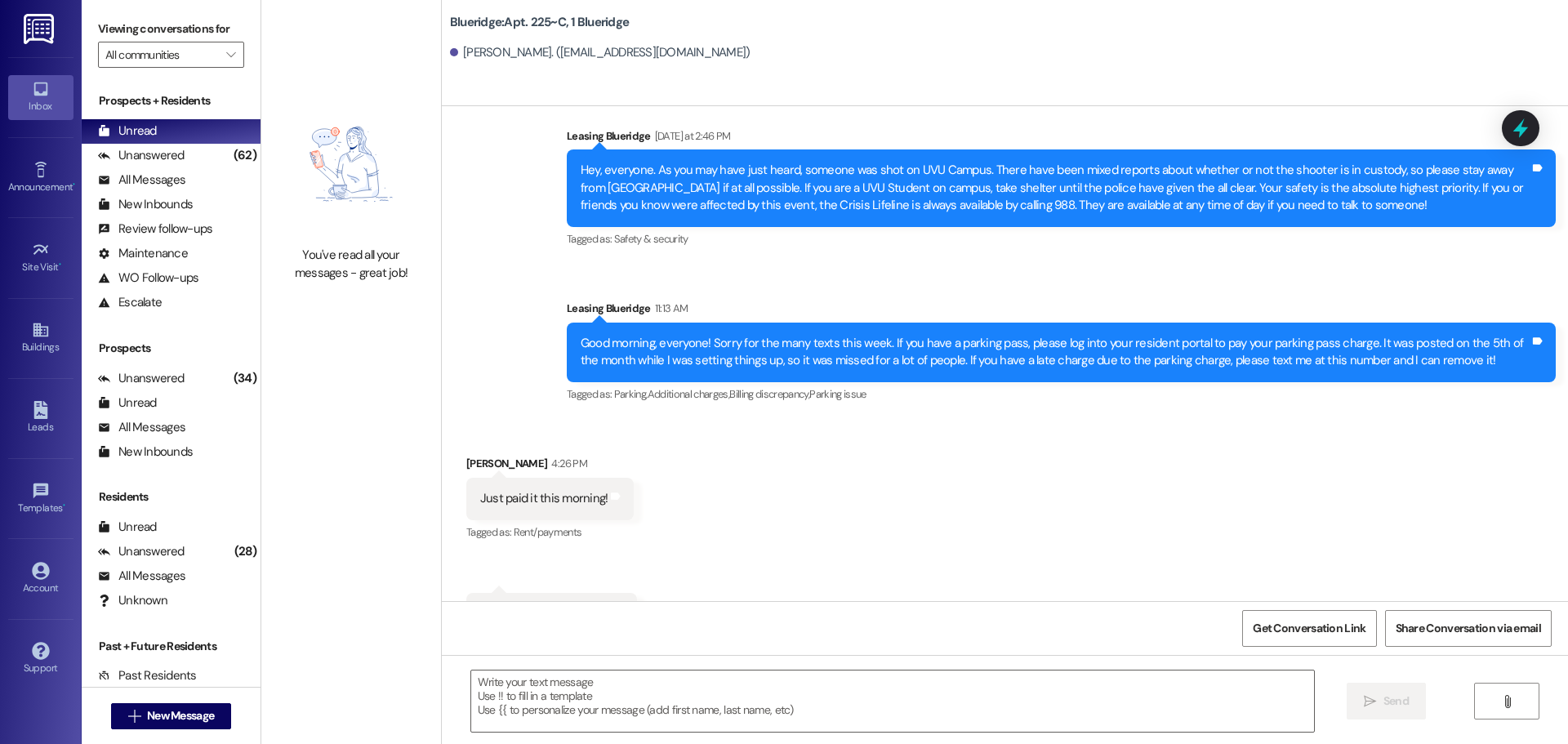
click at [930, 418] on div "Received via SMS Gregory Olson 4:26 PM Just paid it this morning! Tags and note…" at bounding box center [1004, 544] width 1126 height 254
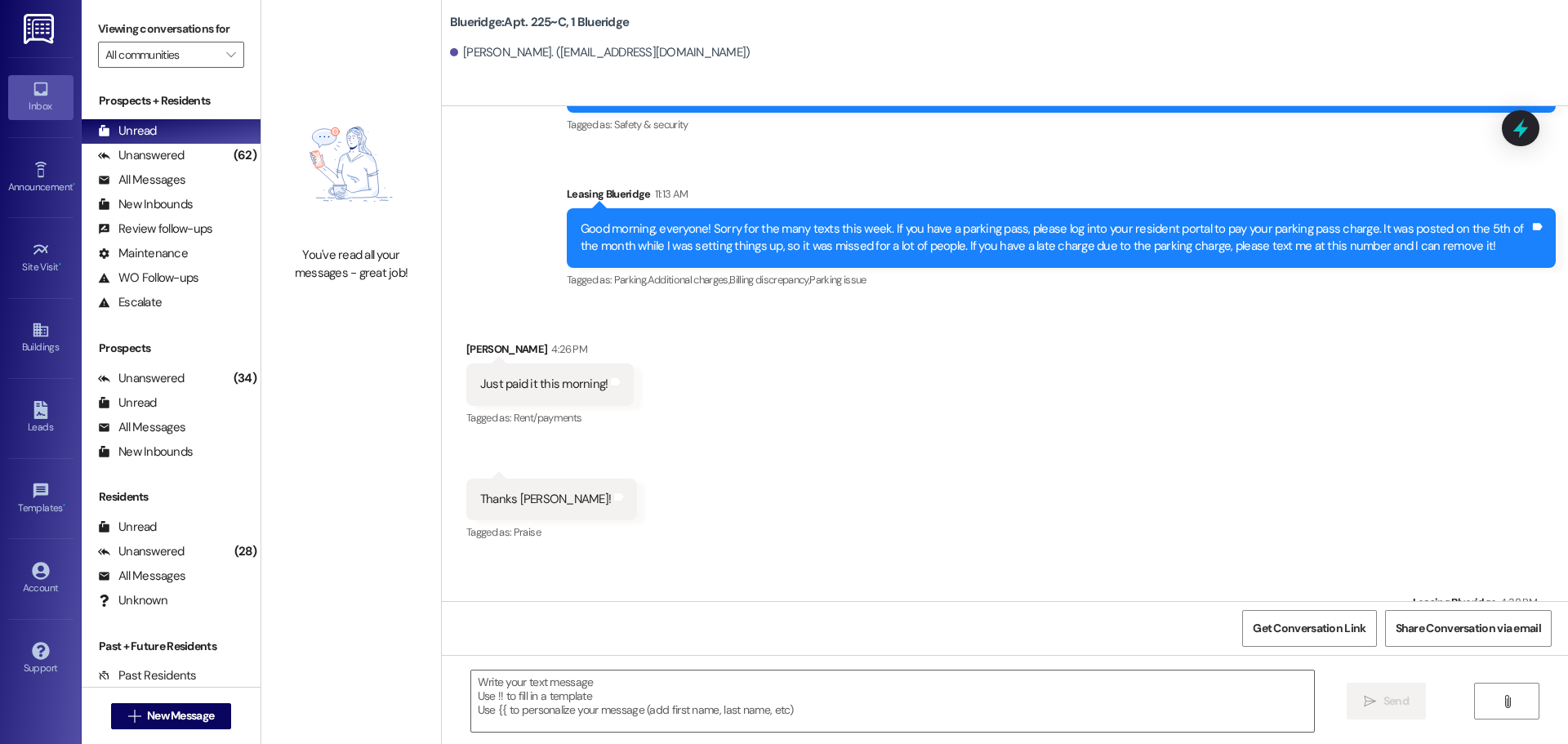
scroll to position [25591, 0]
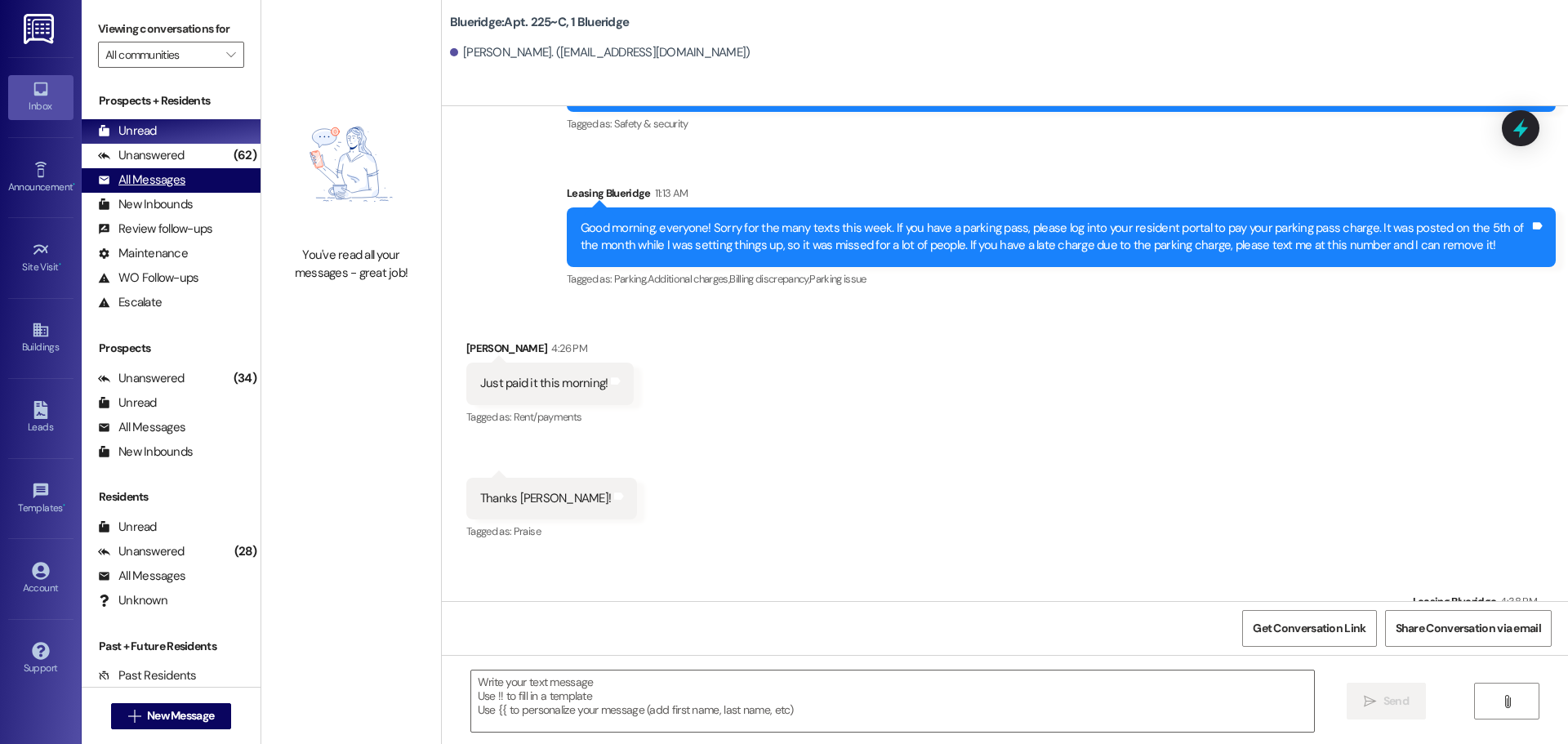
click at [159, 168] on div "All Messages (undefined)" at bounding box center [171, 180] width 179 height 24
click at [172, 140] on div "Unread (0)" at bounding box center [171, 132] width 179 height 24
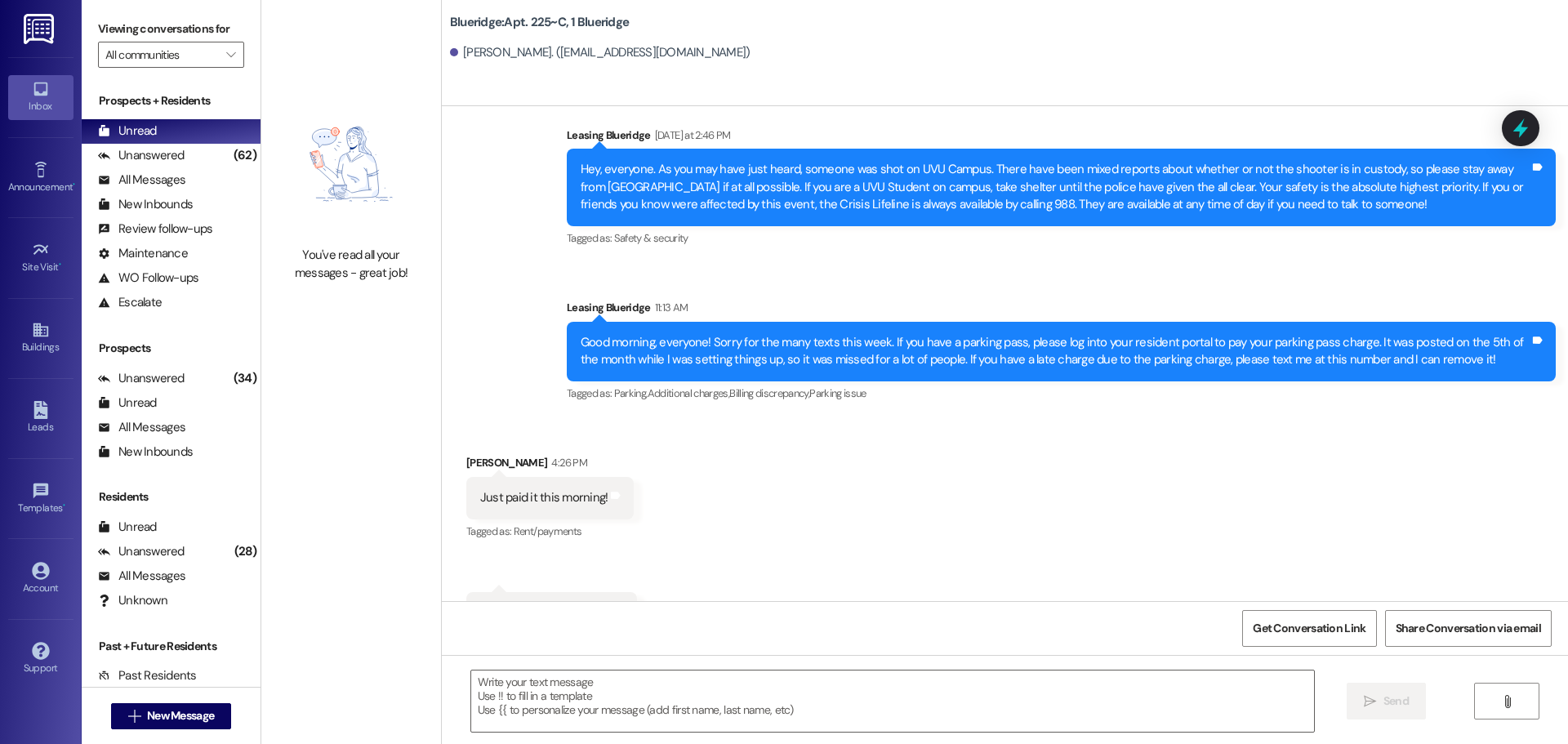
scroll to position [25476, 0]
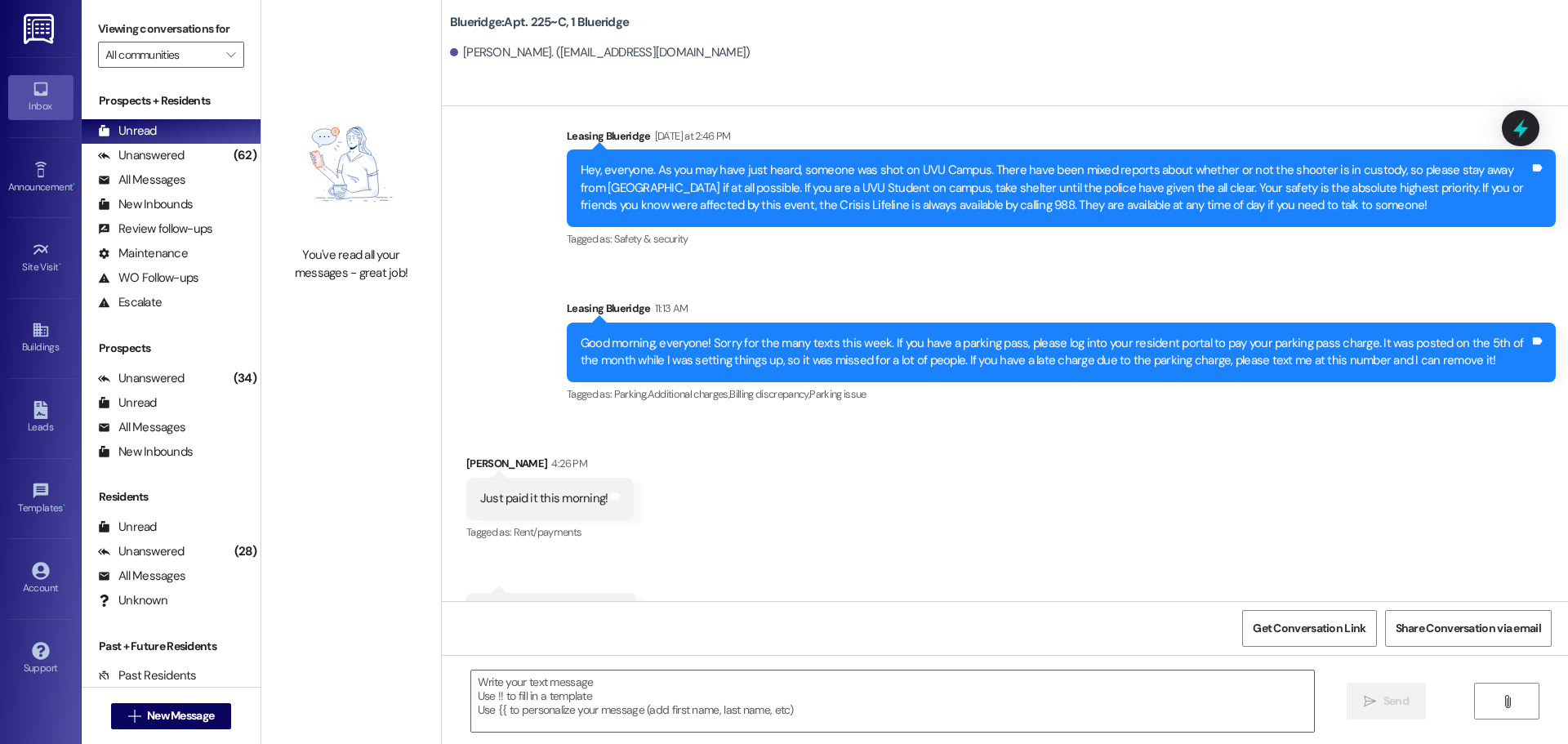
click at [682, 418] on div "Received via SMS Gregory Olson 4:26 PM Just paid it this morning! Tags and note…" at bounding box center [1004, 544] width 1126 height 254
click at [192, 157] on div "Unanswered (62)" at bounding box center [171, 156] width 179 height 24
click at [192, 139] on div "Unread (0)" at bounding box center [171, 132] width 179 height 24
click at [825, 533] on div "Received via SMS Gregory Olson 4:26 PM Just paid it this morning! Tags and note…" at bounding box center [1004, 544] width 1126 height 254
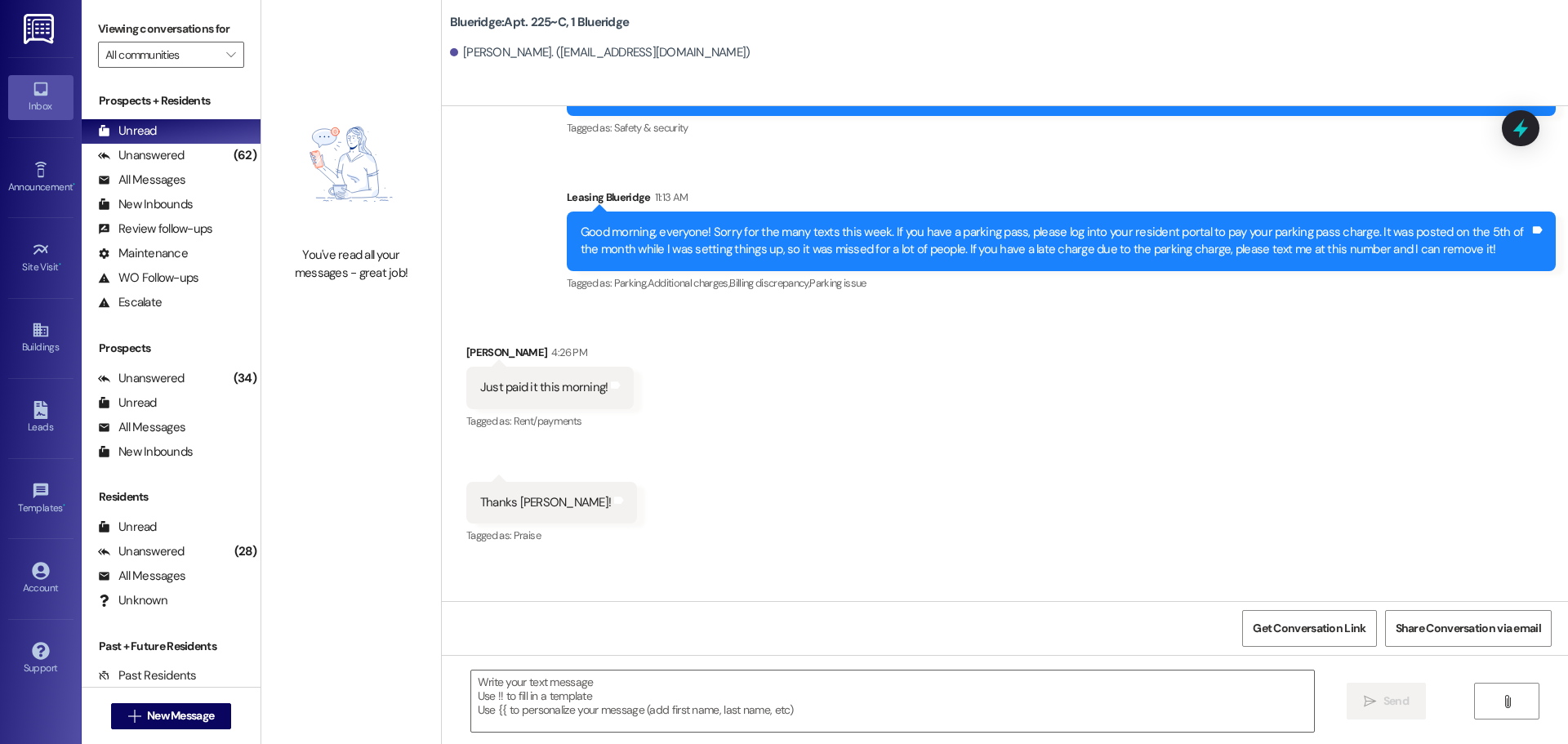
scroll to position [25591, 0]
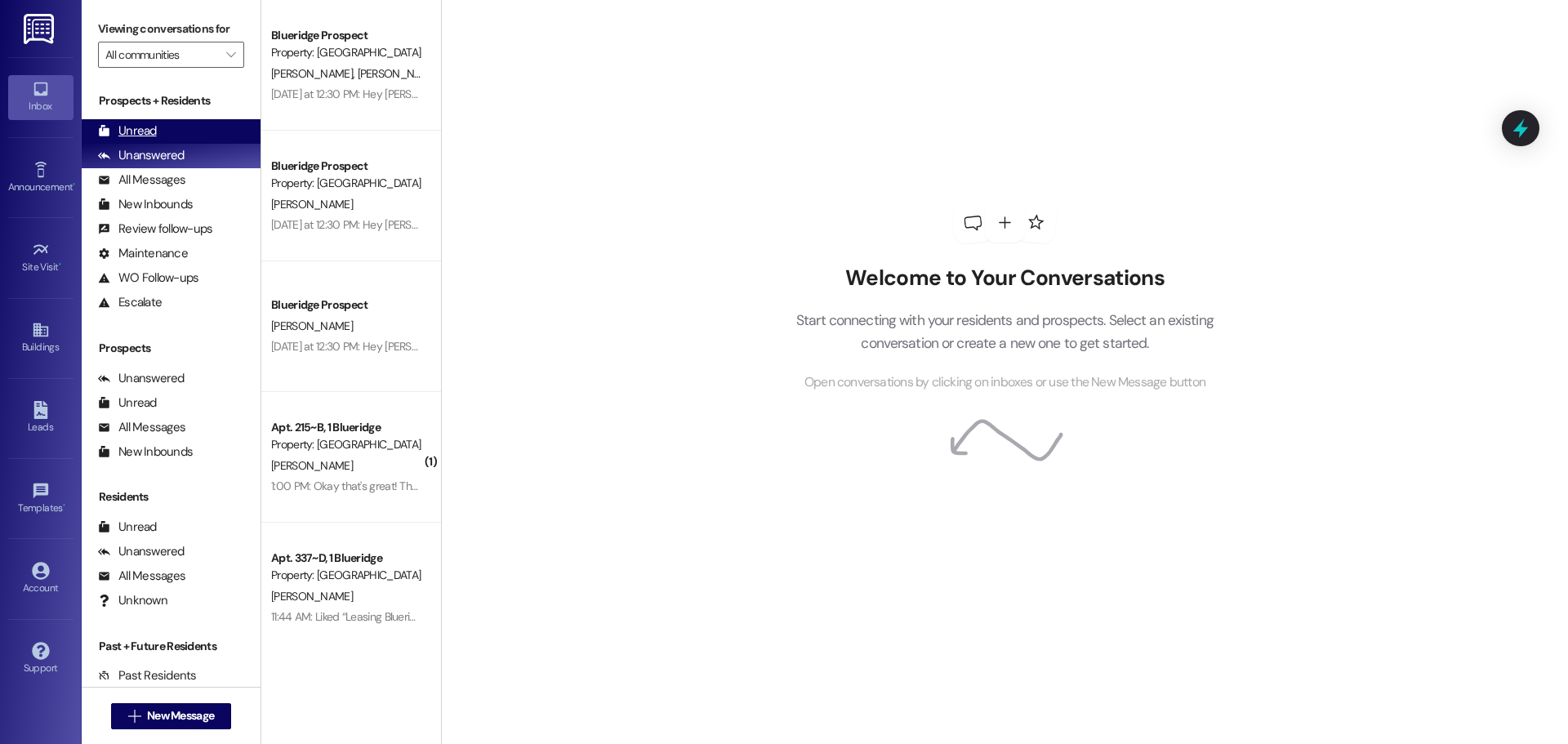
click at [132, 135] on div "Unread" at bounding box center [126, 132] width 58 height 17
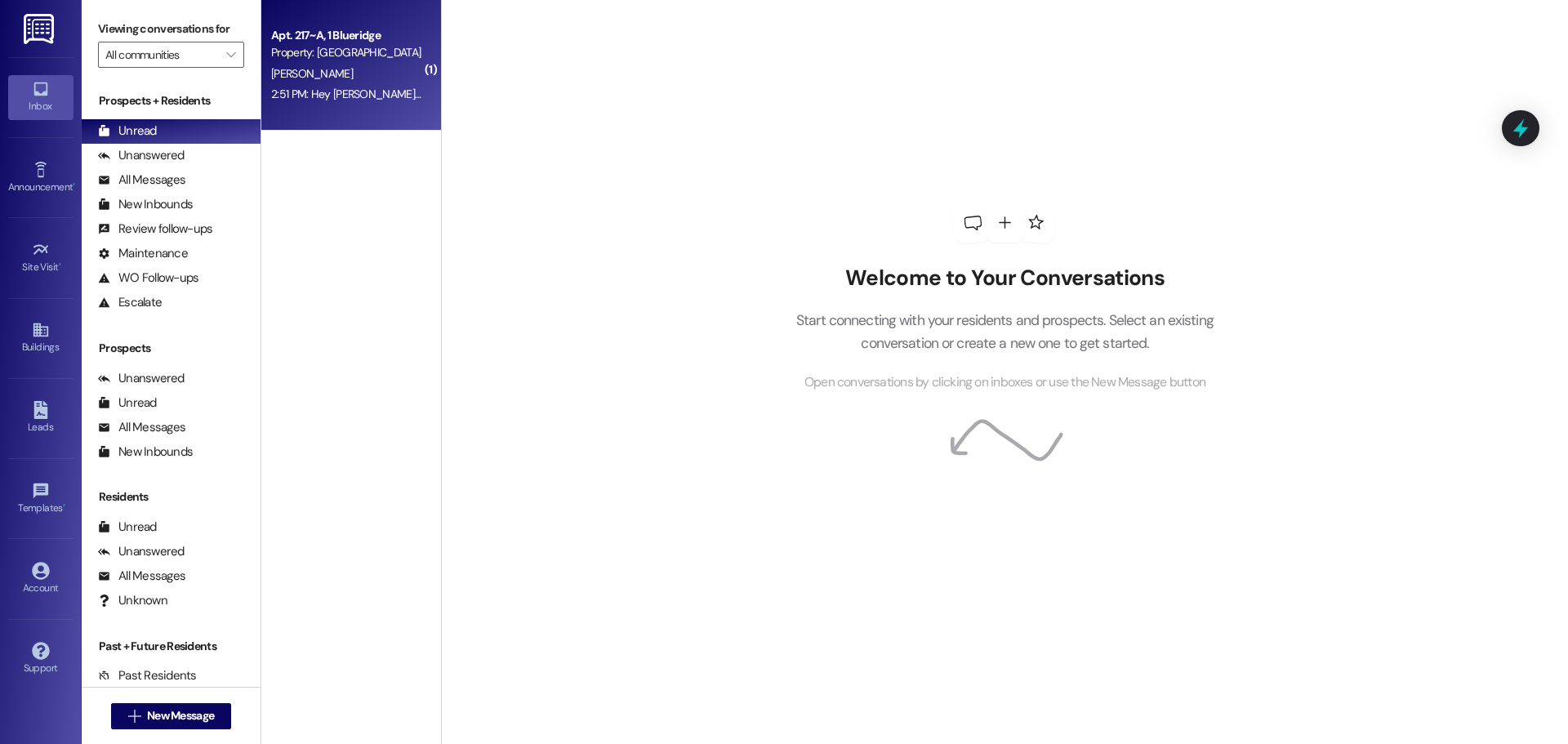
click at [349, 92] on div "2:51 PM: Hey [PERSON_NAME]! This is Auzton in Apt 217. I talked to my roommates…" at bounding box center [678, 93] width 814 height 15
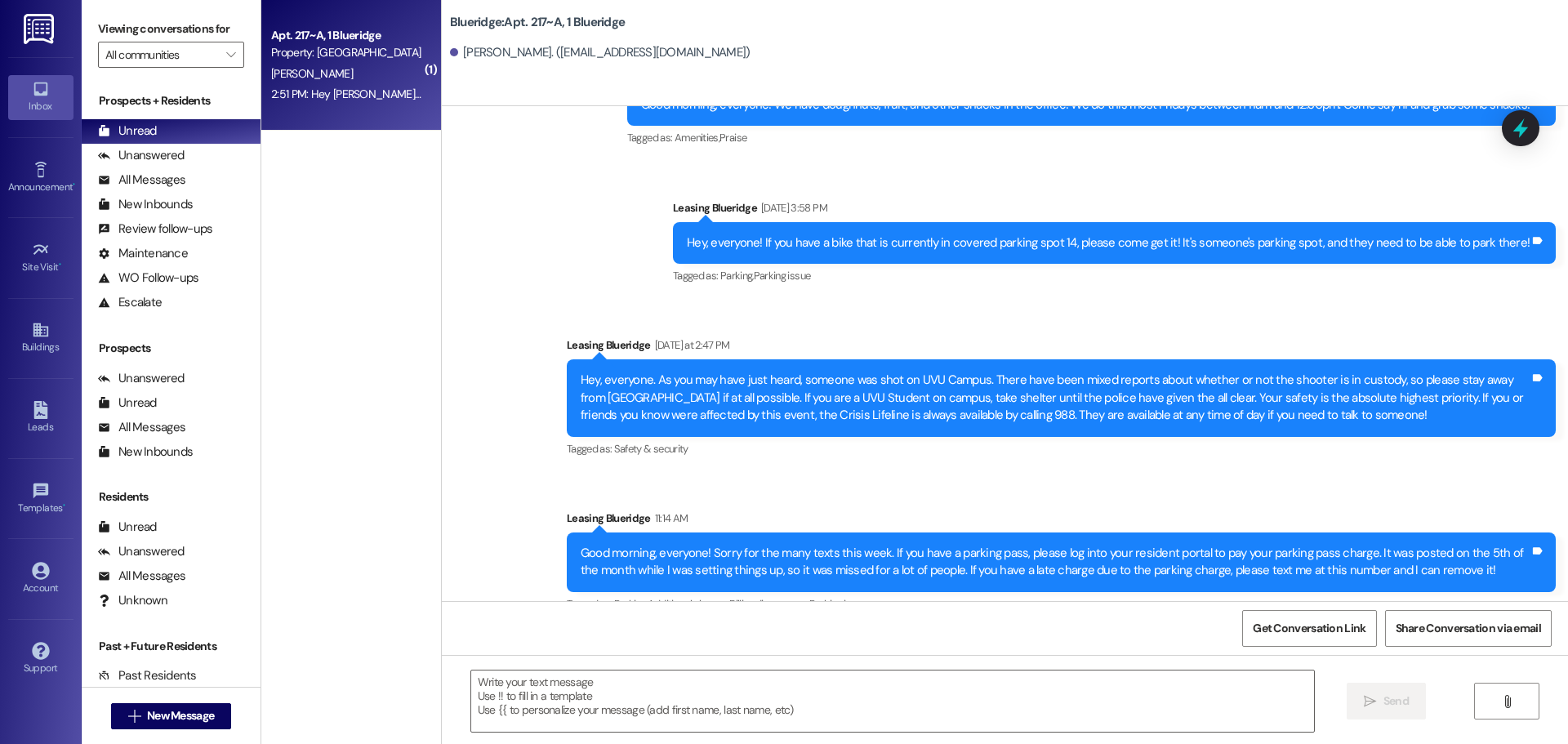
scroll to position [1181, 0]
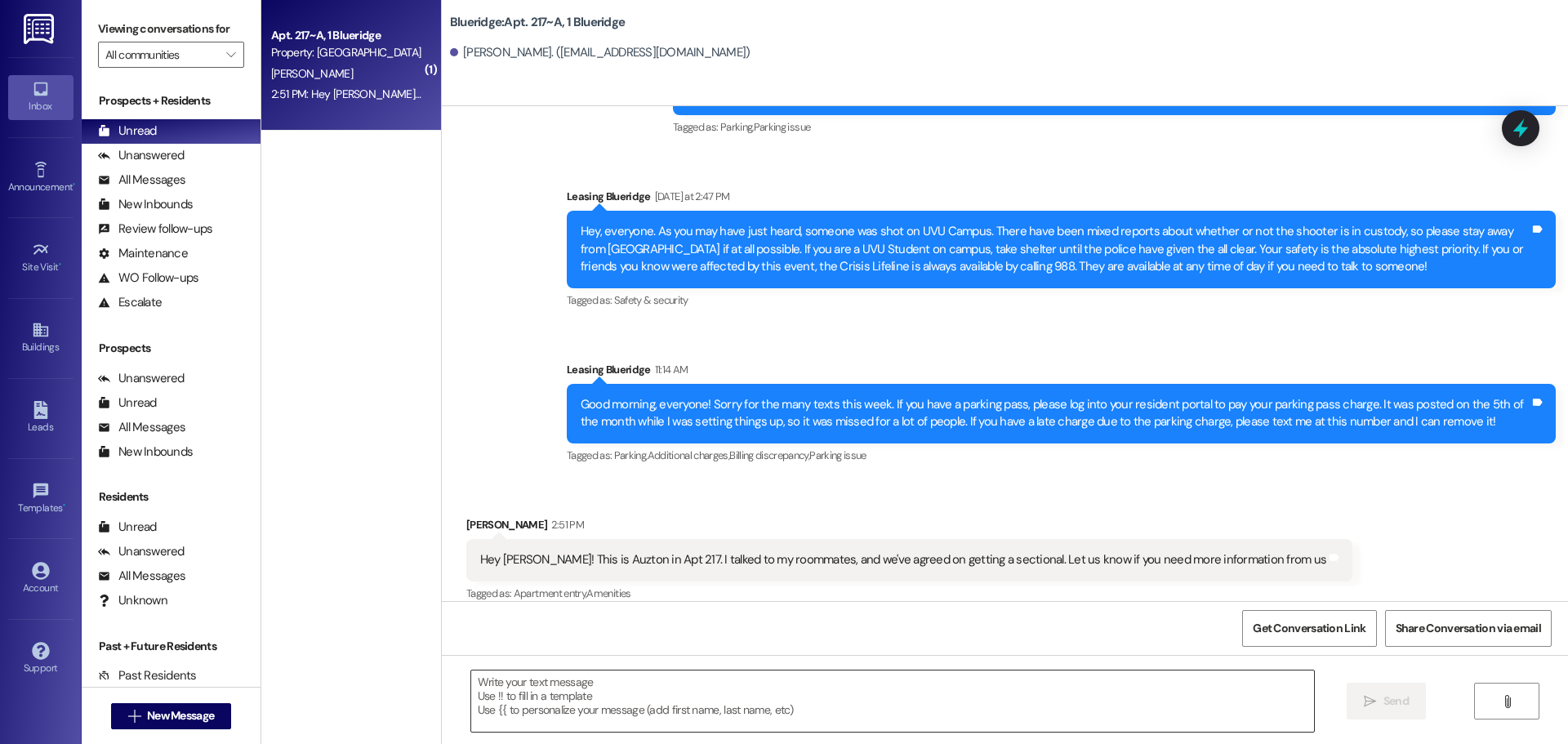
click at [904, 712] on textarea at bounding box center [892, 701] width 842 height 61
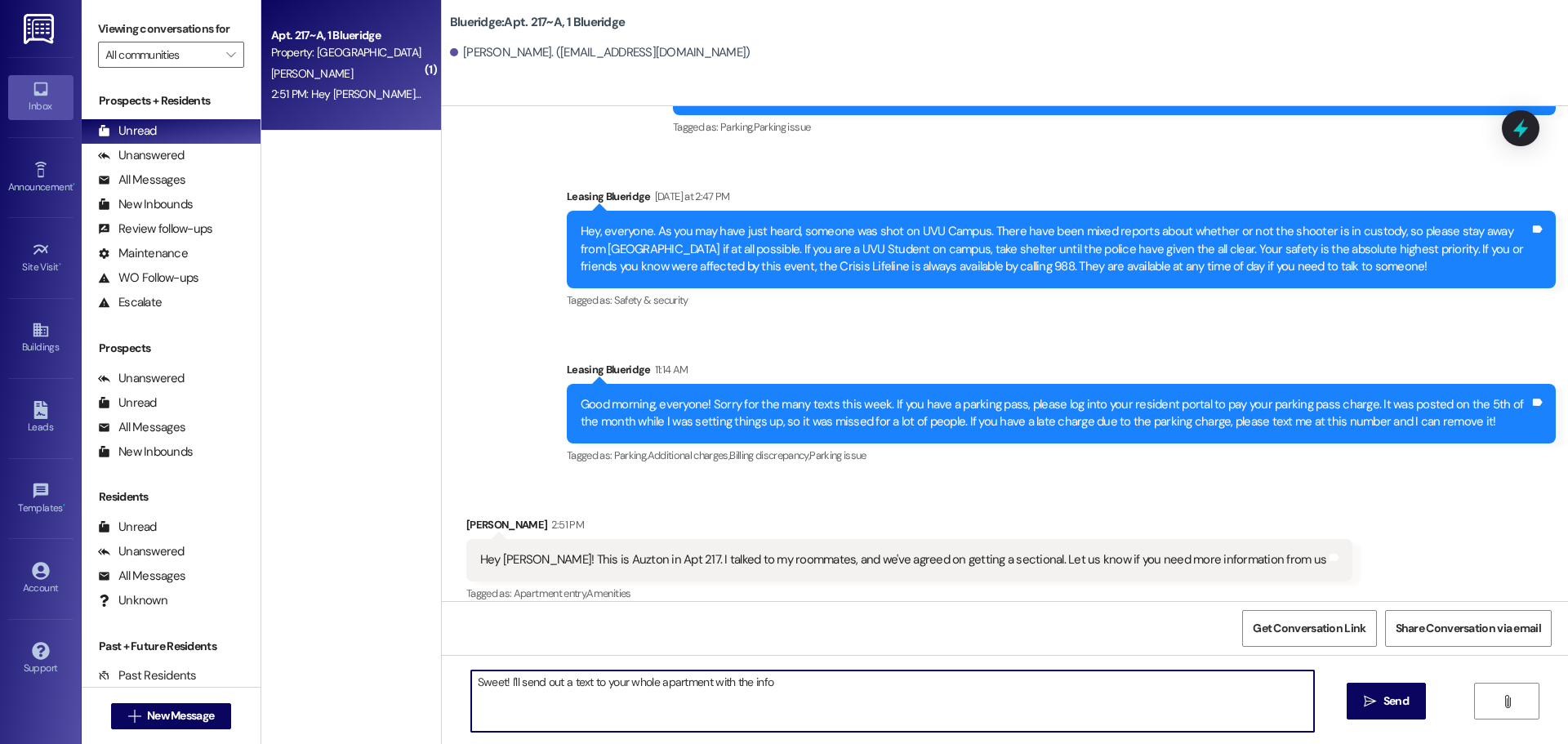
type textarea "Sweet! I'll send out a text to your whole apartment with the info!"
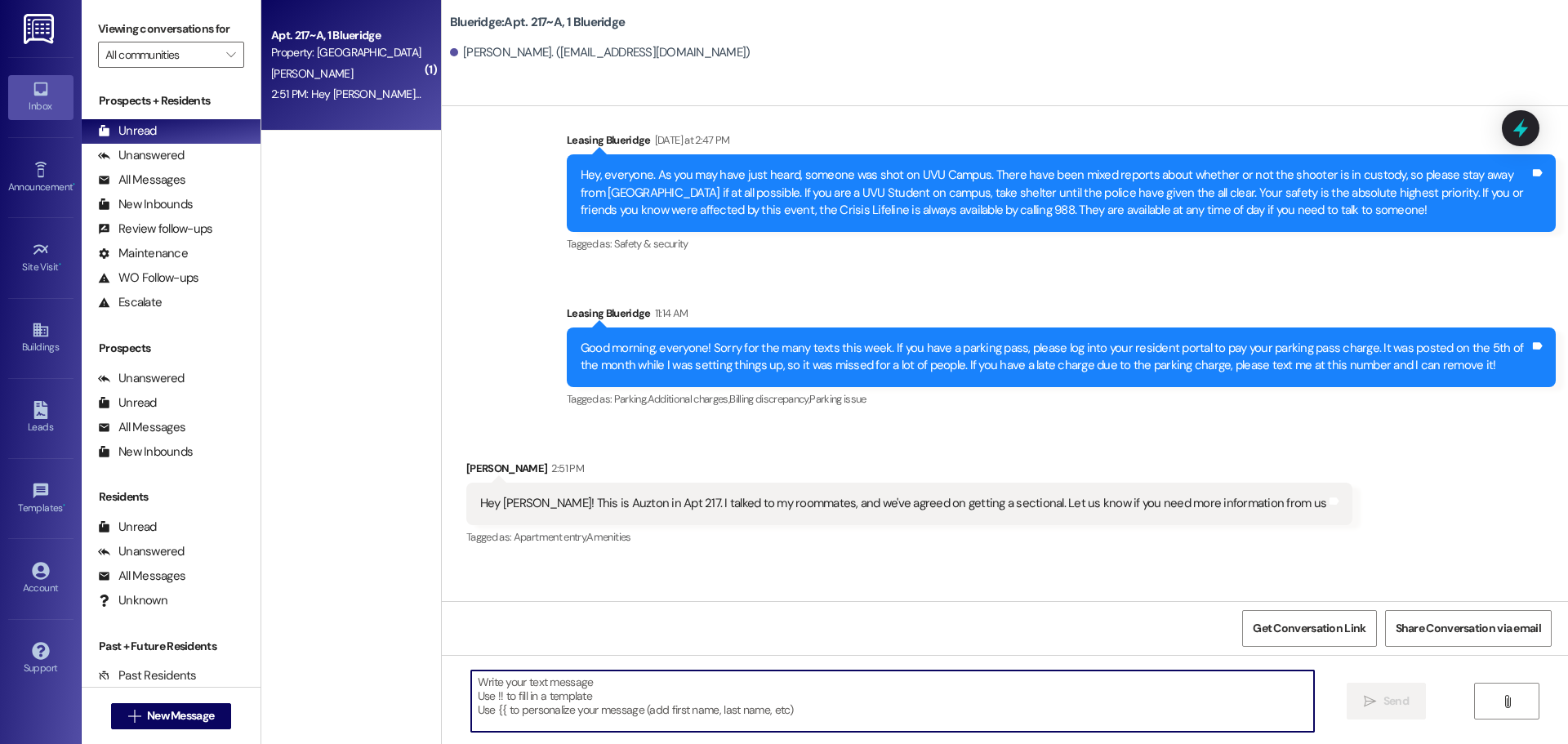
scroll to position [1295, 0]
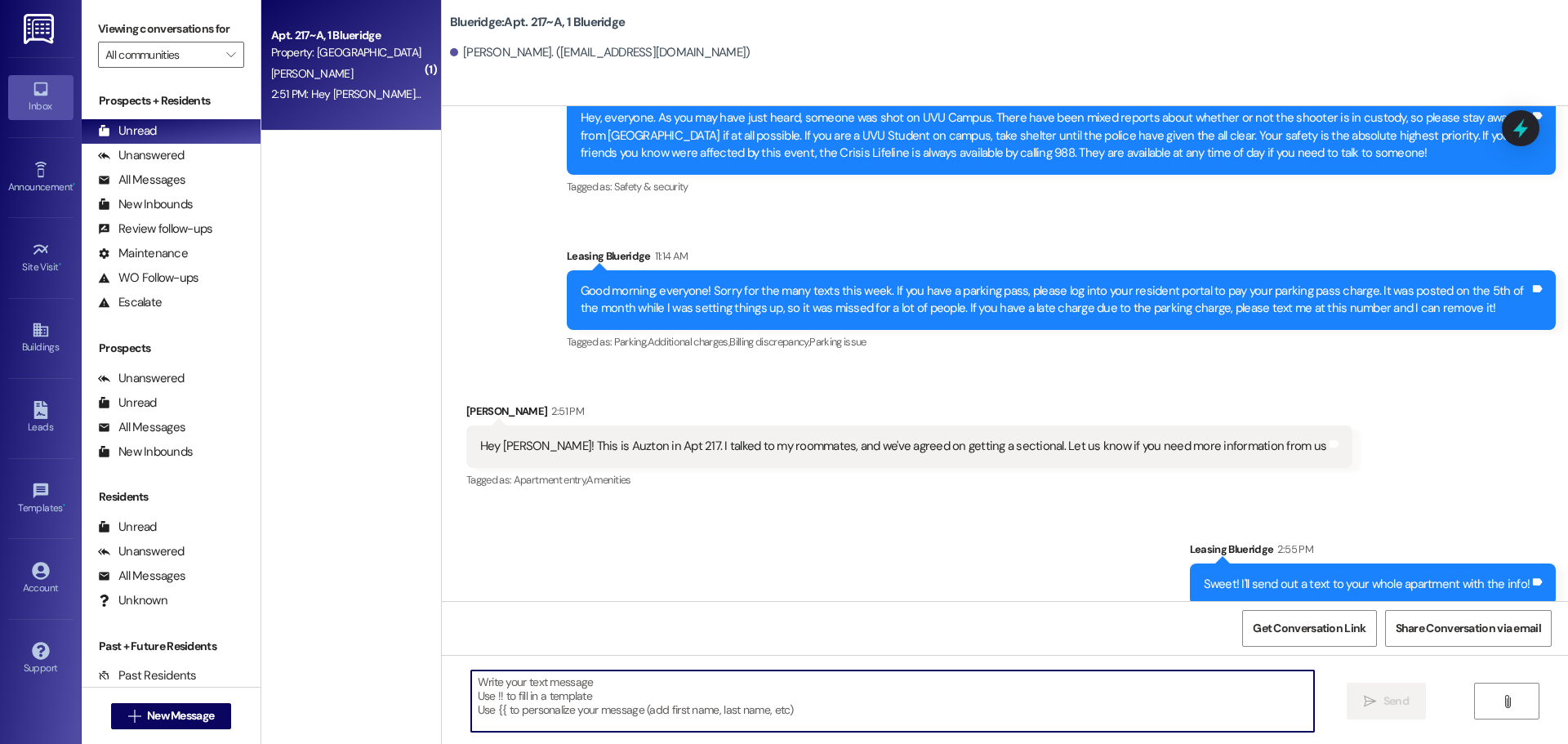
click at [998, 681] on textarea at bounding box center [892, 701] width 842 height 61
click at [864, 524] on div "Sent via SMS Leasing Blueridge 2:55 PM Sweet! I'll send out a text to your whol…" at bounding box center [1004, 560] width 1126 height 113
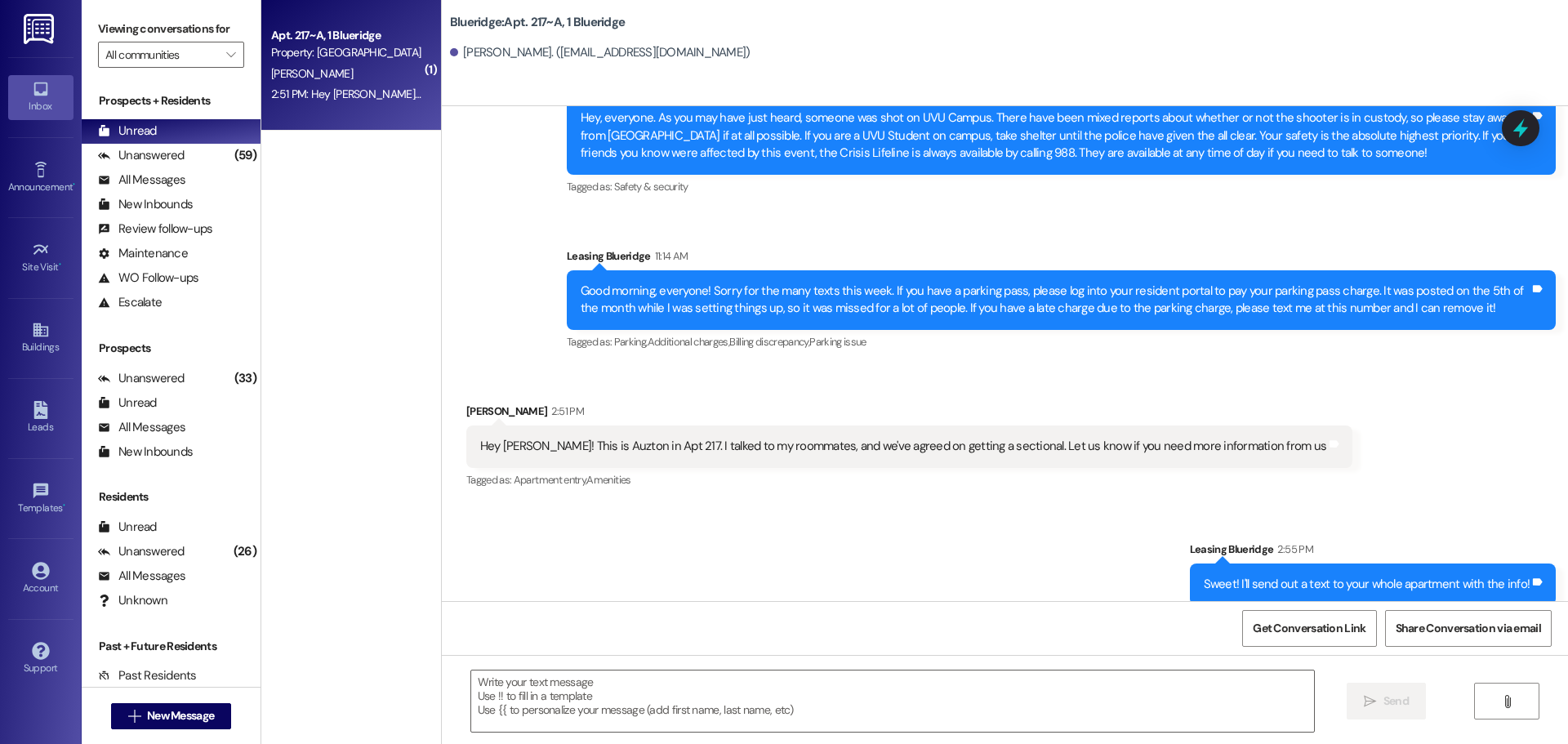
click at [1456, 407] on div "Received via SMS Auzton [PERSON_NAME] 2:51 PM Hey [PERSON_NAME]! This is Auzton…" at bounding box center [1004, 435] width 1126 height 138
click at [1348, 414] on div "Received via SMS Auzton [PERSON_NAME] 2:51 PM Hey [PERSON_NAME]! This is Auzton…" at bounding box center [1004, 435] width 1126 height 138
click at [1492, 452] on div "Received via SMS Auzton [PERSON_NAME] 2:51 PM Hey [PERSON_NAME]! This is Auzton…" at bounding box center [1004, 435] width 1126 height 138
click at [1409, 475] on div "Received via SMS Auzton [PERSON_NAME] 2:51 PM Hey [PERSON_NAME]! This is Auzton…" at bounding box center [1004, 435] width 1126 height 138
drag, startPoint x: 1176, startPoint y: 514, endPoint x: 1550, endPoint y: 590, distance: 381.6
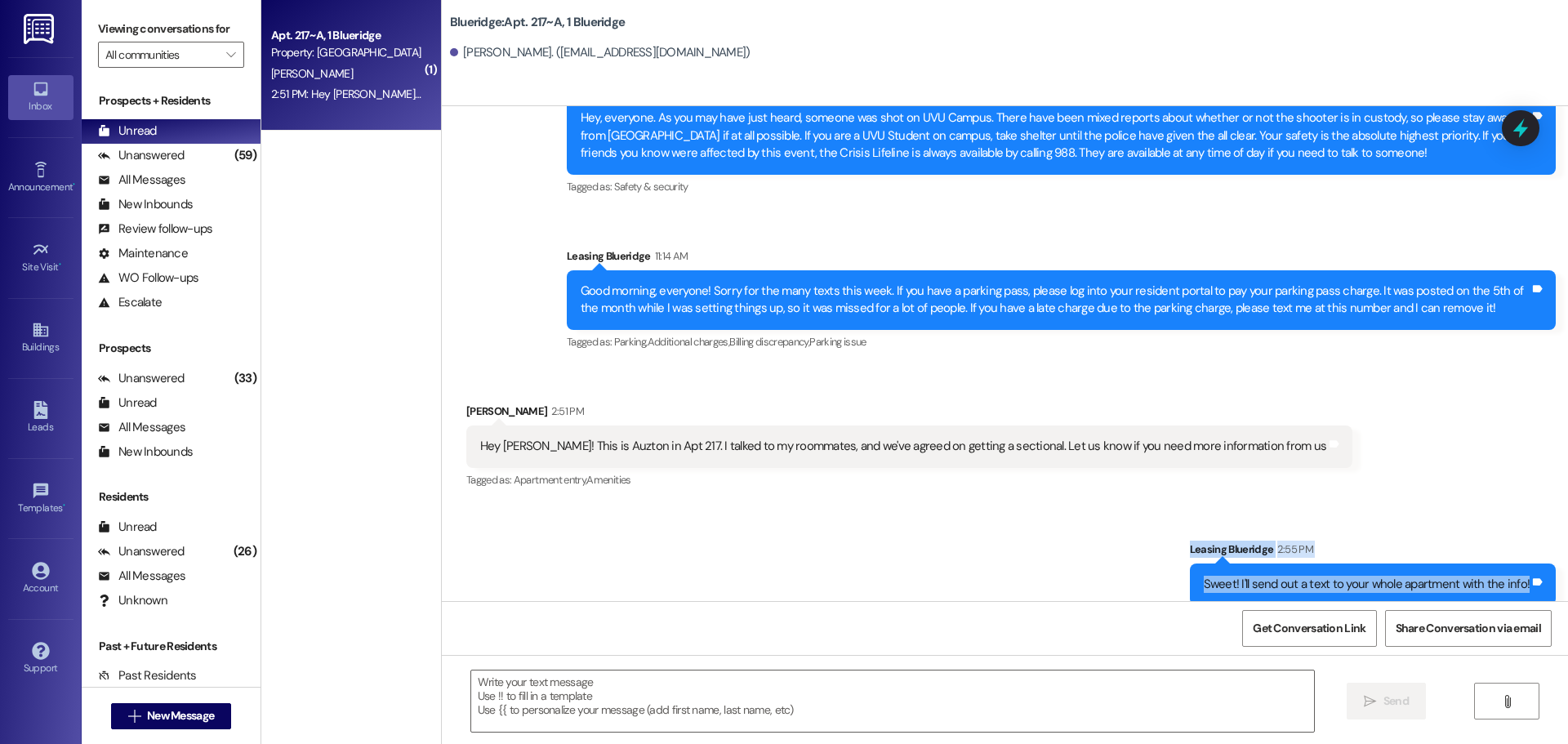
click at [1549, 590] on div "Sent via SMS Leasing Blueridge 2:55 PM Sweet! I'll send out a text to your whol…" at bounding box center [1004, 560] width 1126 height 113
click at [1557, 592] on div "Sent via SMS Leasing Blueridge 2:55 PM Sweet! I'll send out a text to your whol…" at bounding box center [1373, 573] width 391 height 89
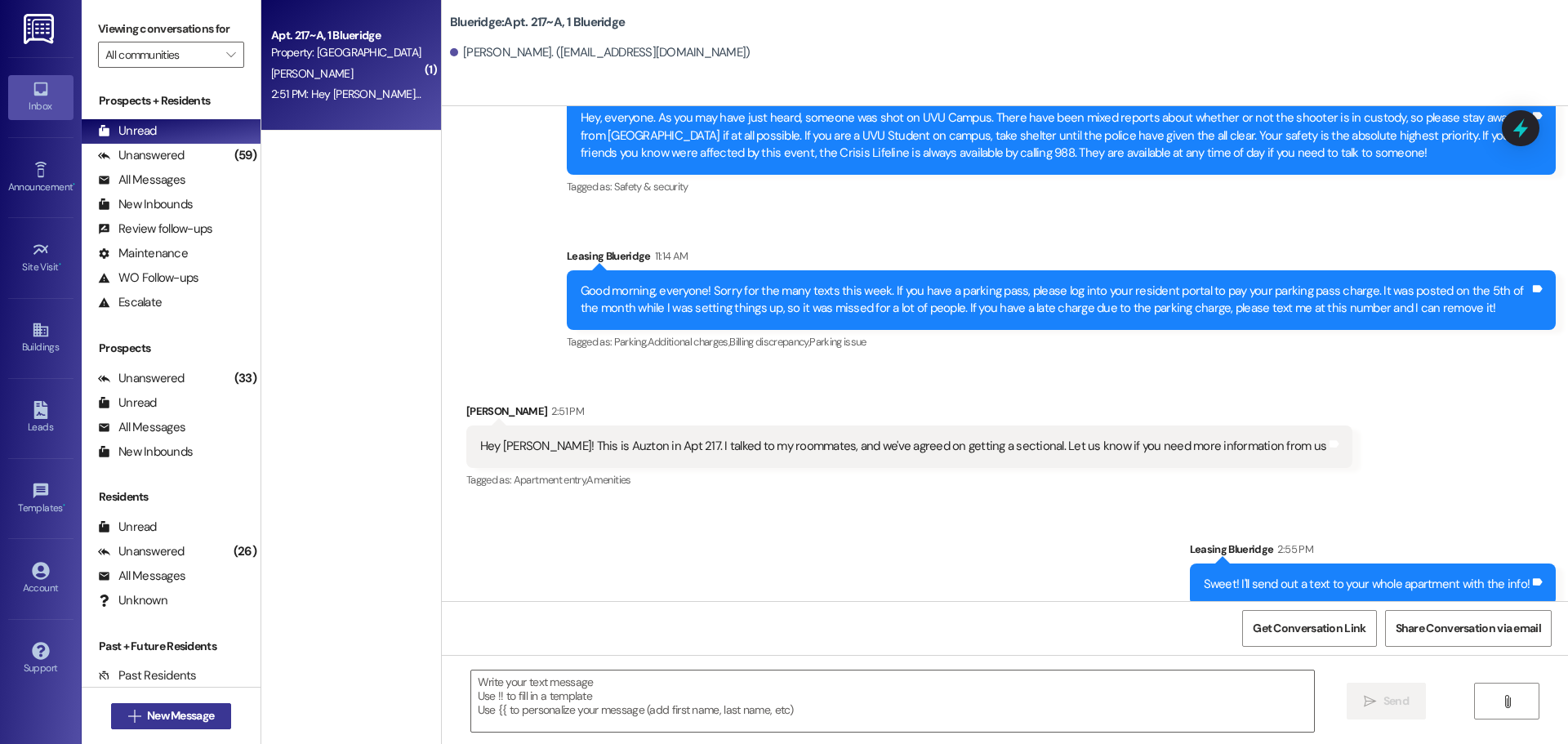
click at [218, 715] on button " New Message" at bounding box center [171, 716] width 121 height 26
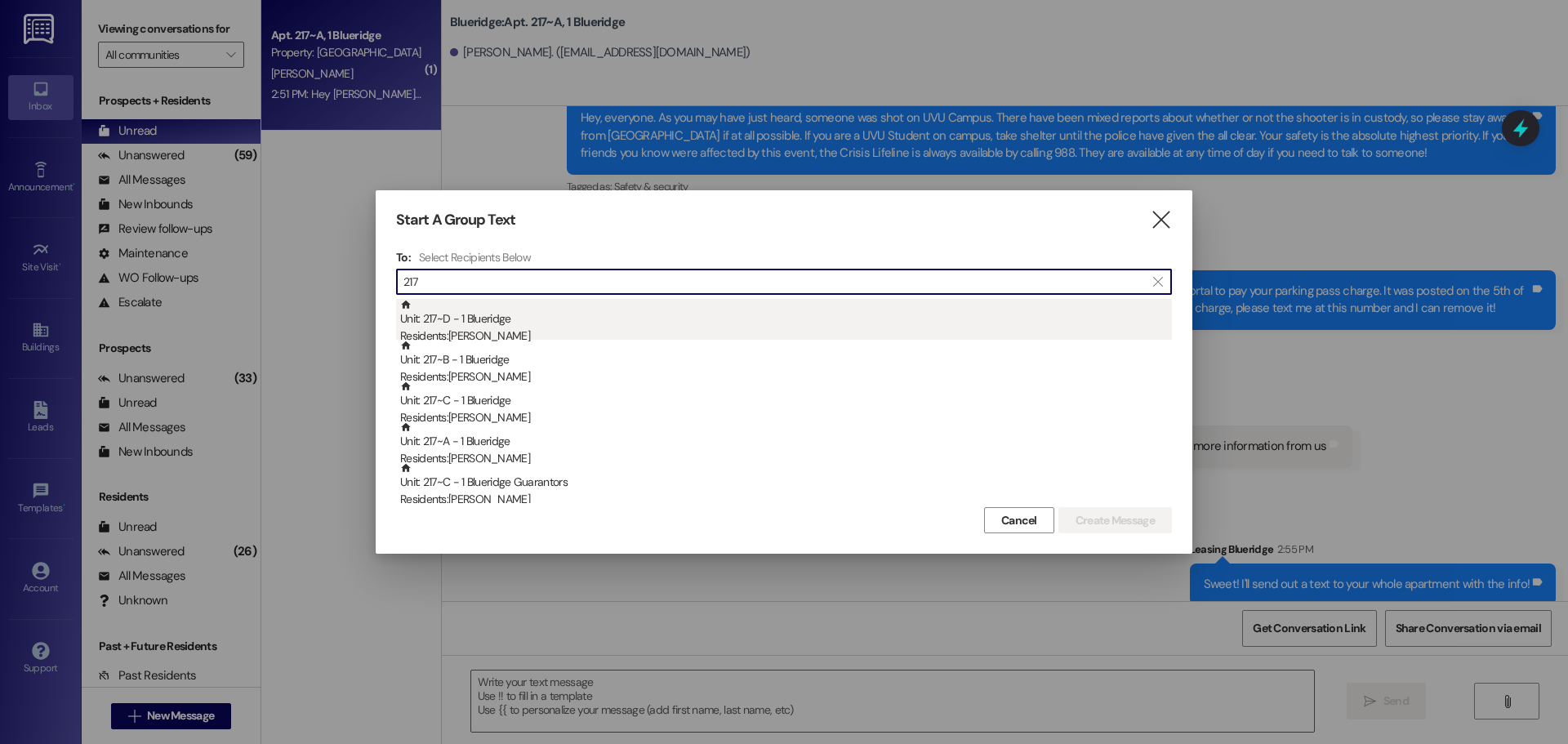
type input "217"
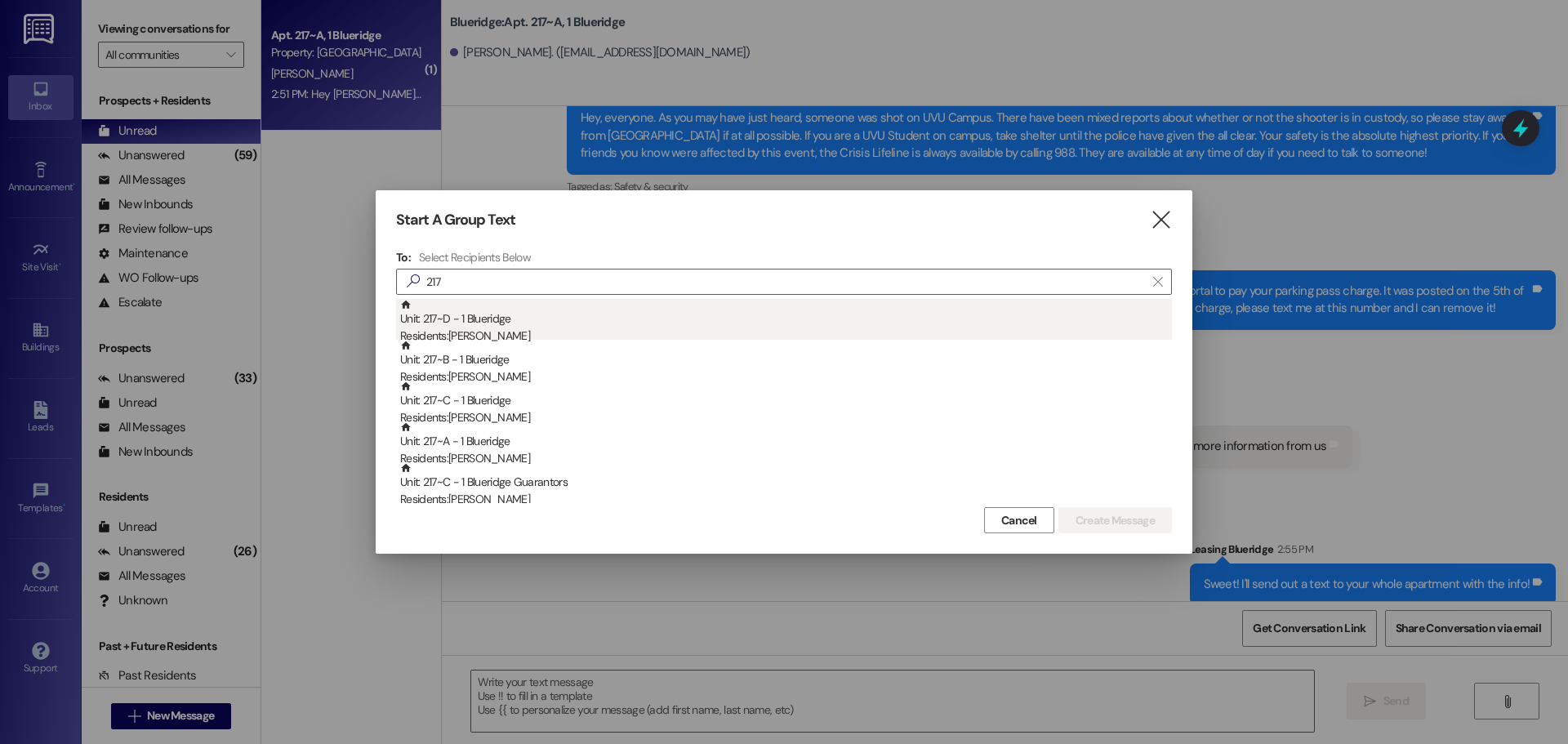
click at [461, 323] on div "Unit: 217~D - 1 Blueridge Residents: [PERSON_NAME]" at bounding box center [786, 321] width 772 height 46
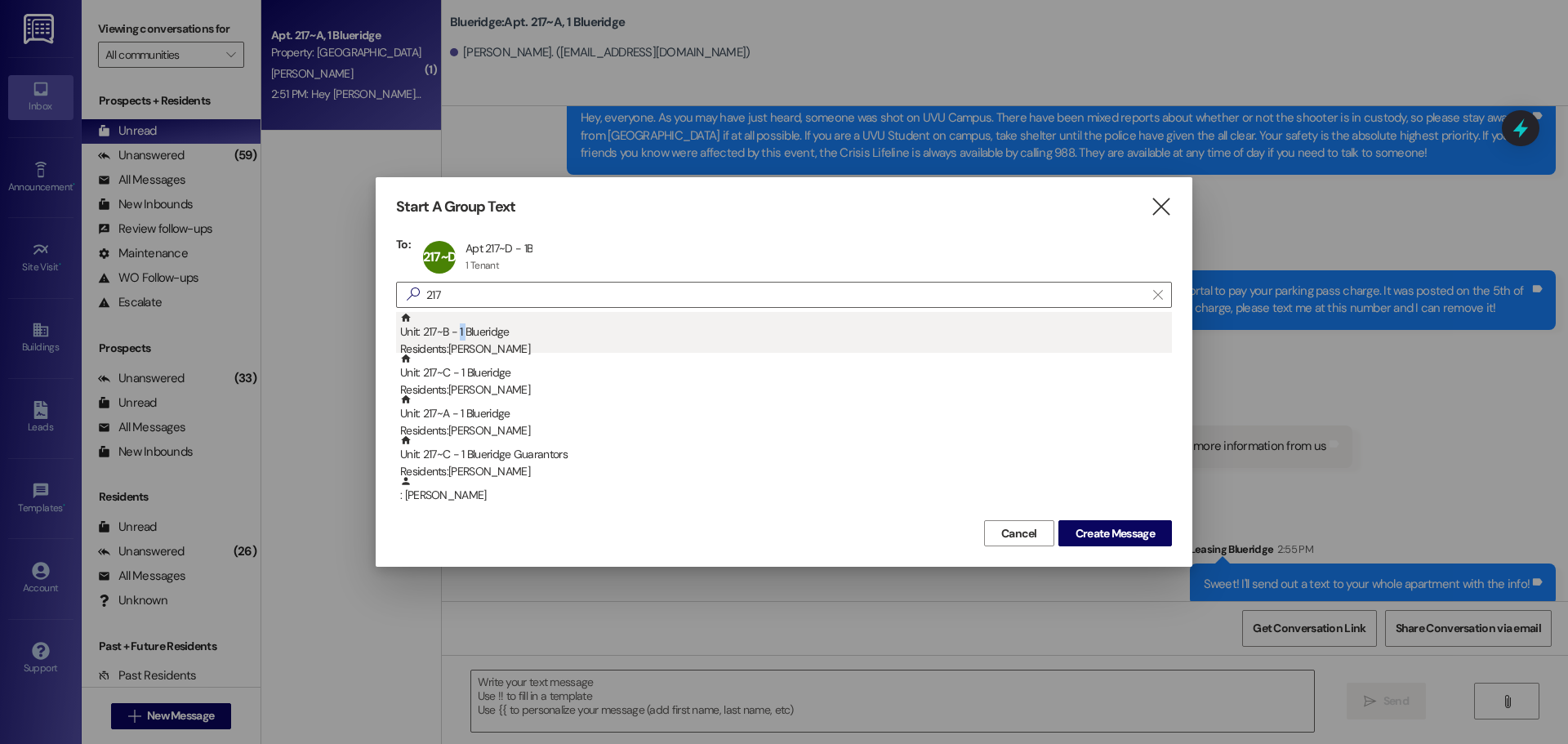
click at [461, 325] on div "Unit: 217~B - 1 Blueridge Residents: [PERSON_NAME]" at bounding box center [786, 335] width 772 height 46
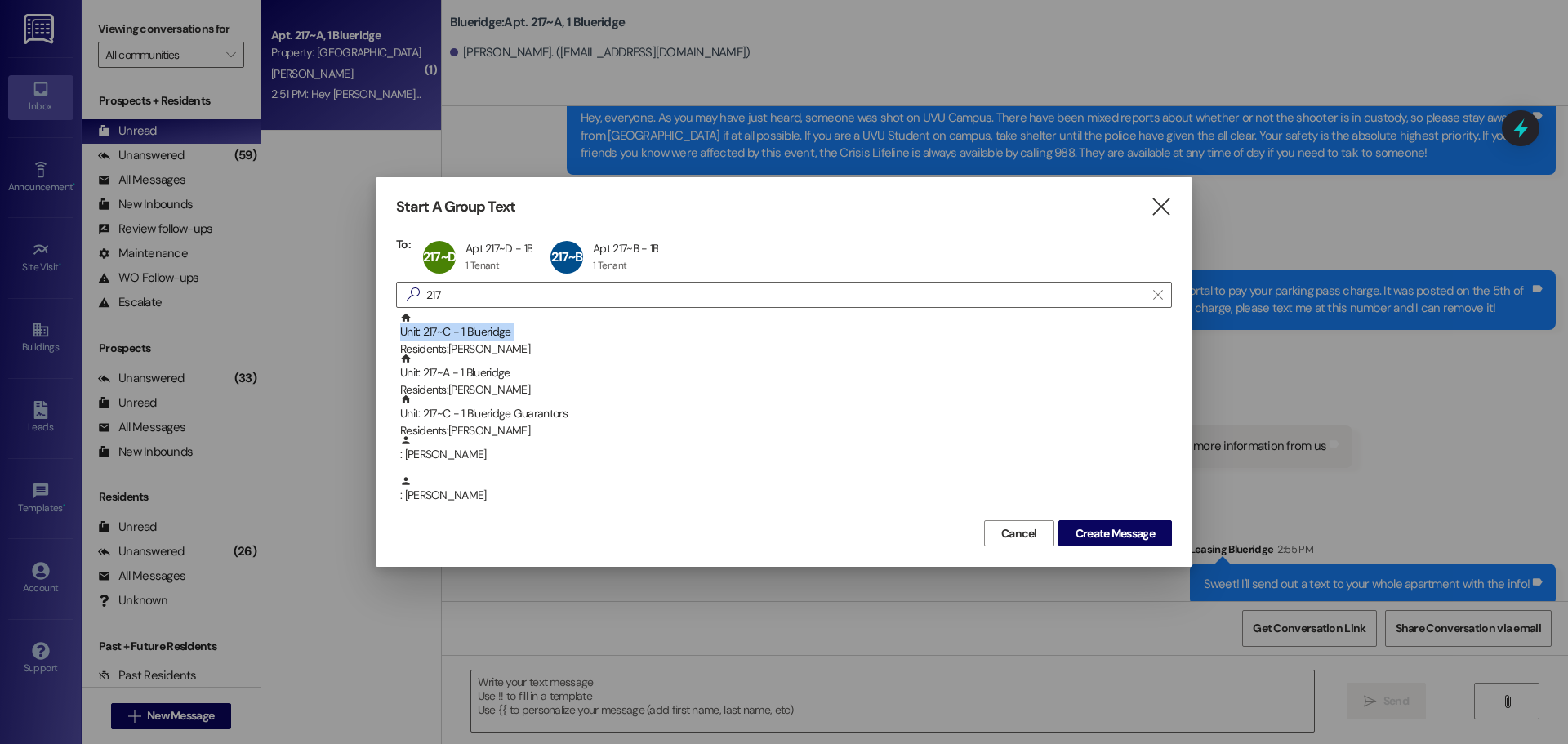
click at [461, 325] on div "Unit: 217~C - 1 Blueridge Residents: [PERSON_NAME]" at bounding box center [786, 335] width 772 height 46
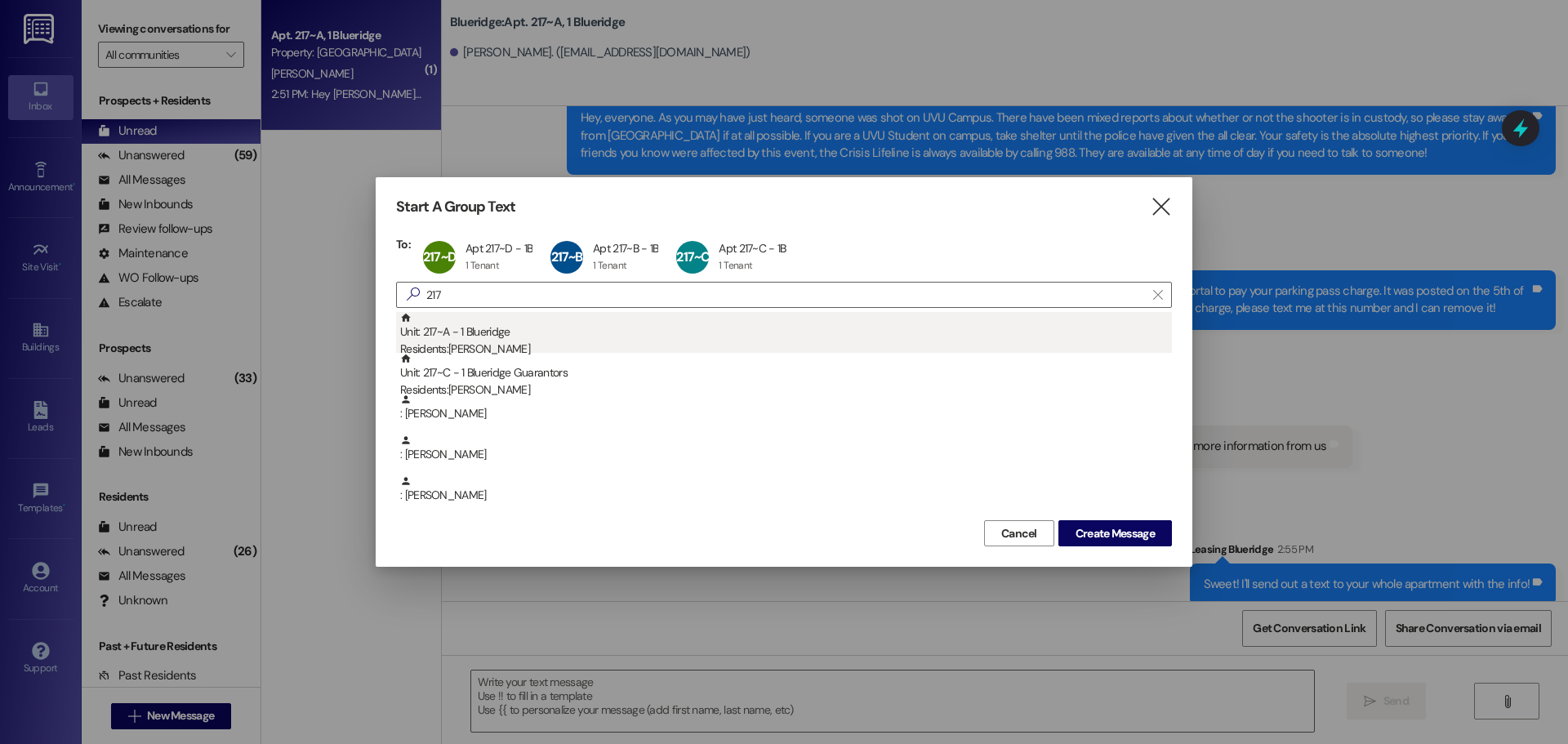
click at [463, 331] on div "Unit: 217~A - 1 Blueridge Residents: [PERSON_NAME]" at bounding box center [786, 335] width 772 height 46
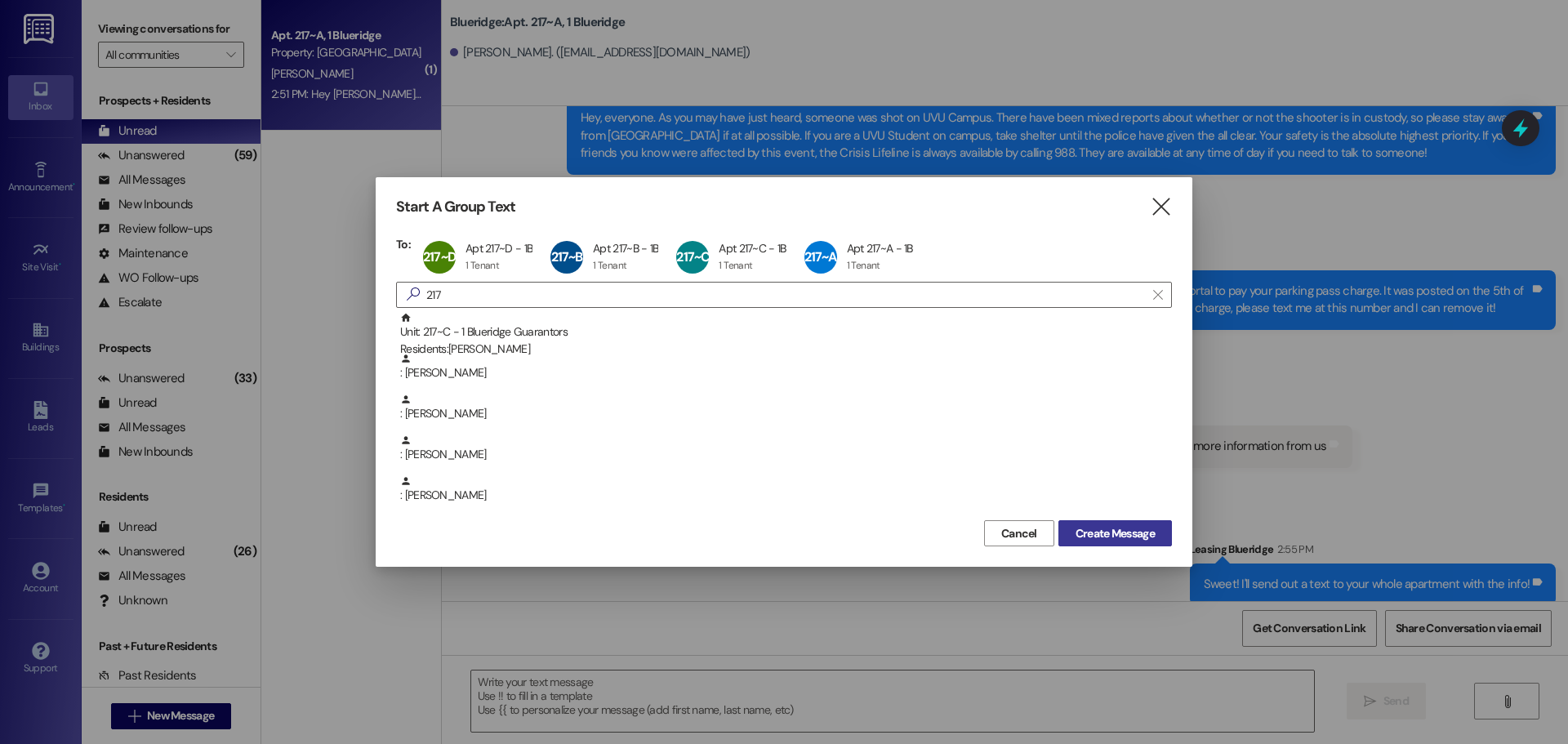
click at [1139, 527] on span "Create Message" at bounding box center [1115, 534] width 79 height 17
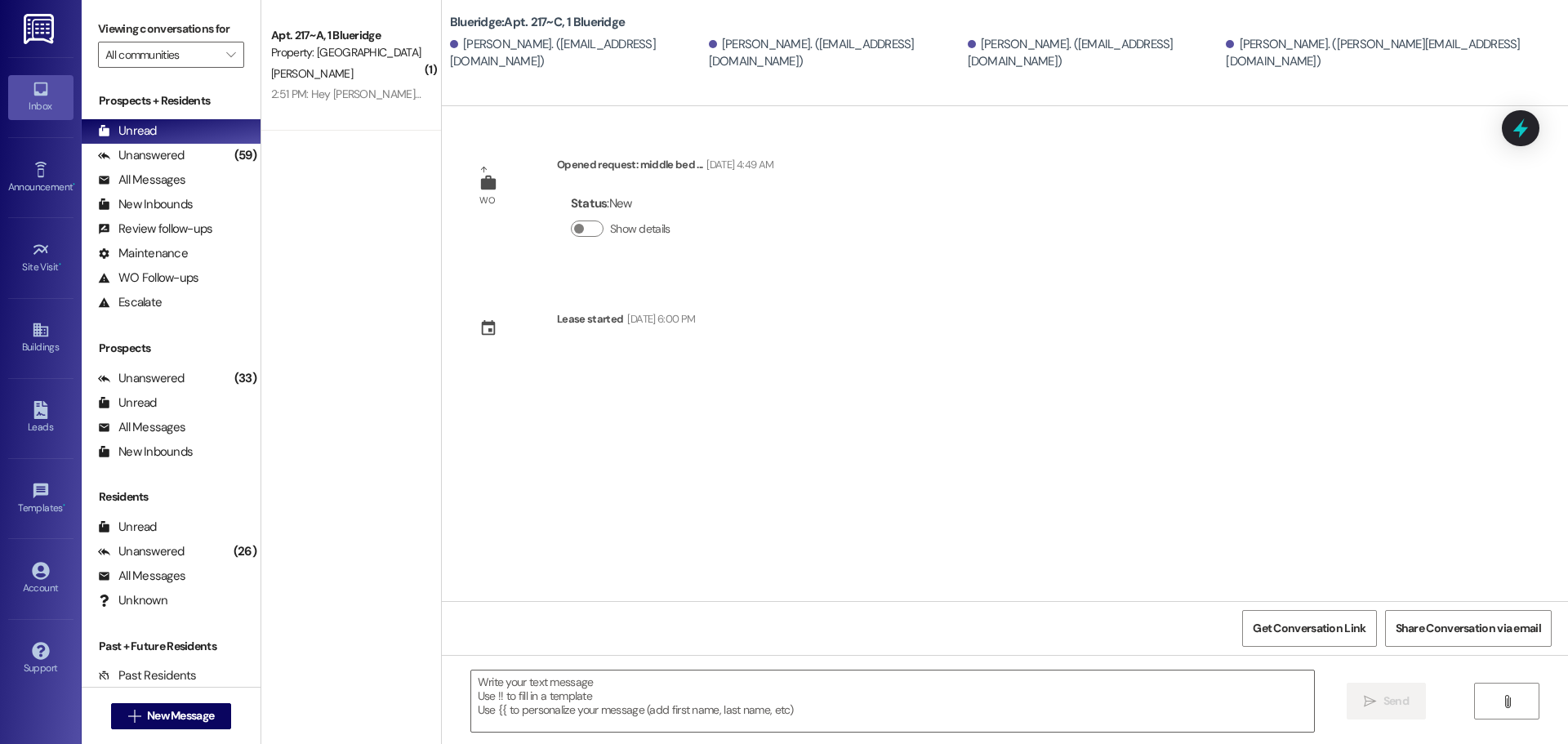
scroll to position [0, 0]
click at [1070, 362] on div "WO Opened request: middle bed ... [DATE] 4:49 AM Status : New Show details Leas…" at bounding box center [1004, 354] width 1126 height 495
click at [1126, 712] on textarea at bounding box center [892, 701] width 842 height 61
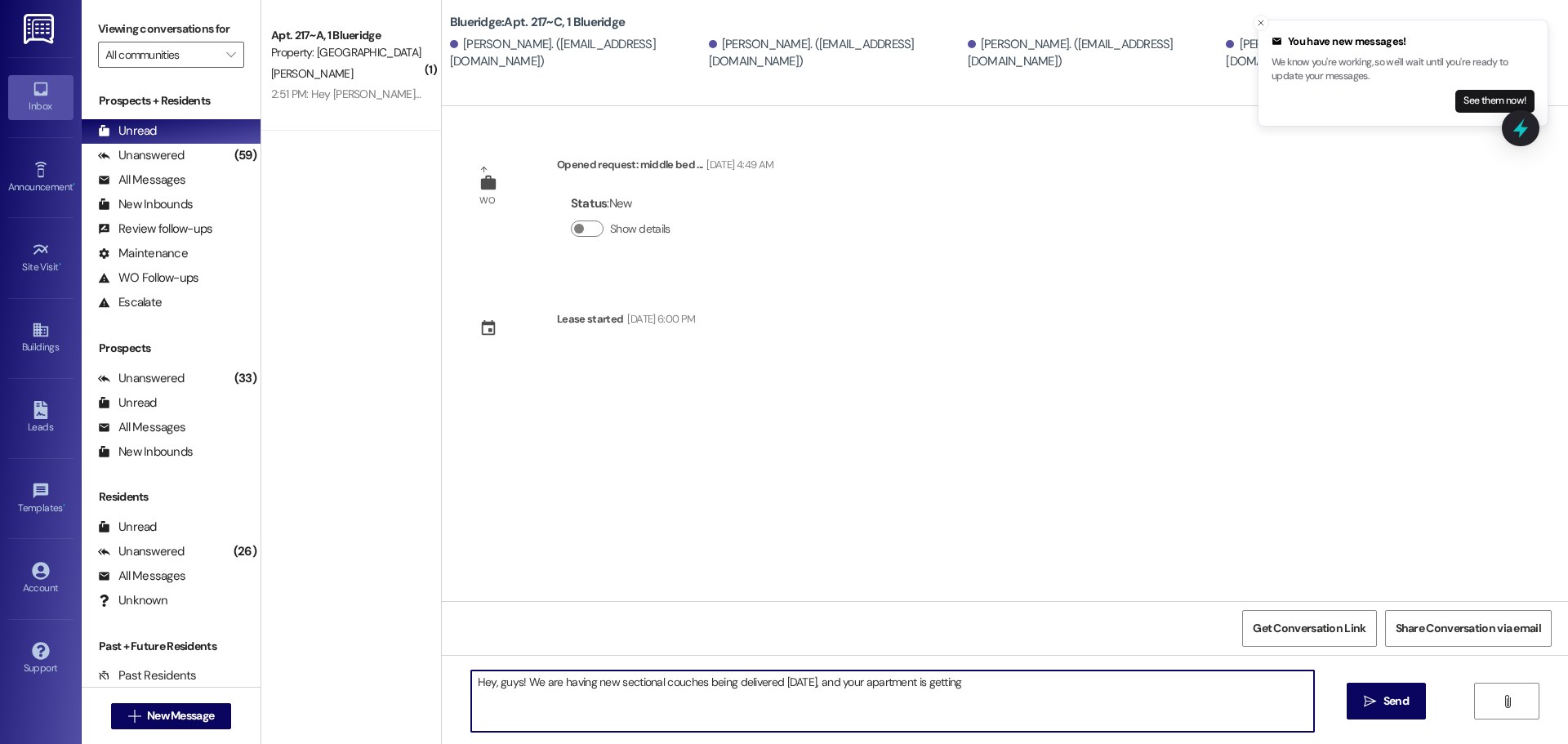
click at [1039, 692] on textarea "Hey, guys! We are having new sectional couches being delivered [DATE], and your…" at bounding box center [892, 701] width 842 height 61
drag, startPoint x: 517, startPoint y: 679, endPoint x: 856, endPoint y: 687, distance: 339.1
click at [856, 687] on textarea "Hey, guys! We are having new sectional couches being delivered [DATE], and your…" at bounding box center [892, 701] width 842 height 61
click at [724, 695] on textarea "Hey, guys! Your apartment is getting one of the" at bounding box center [892, 701] width 842 height 61
click at [514, 684] on textarea "Hey, guys! Your apartment is getting one of the New Sectional Couches we're" at bounding box center [892, 701] width 842 height 61
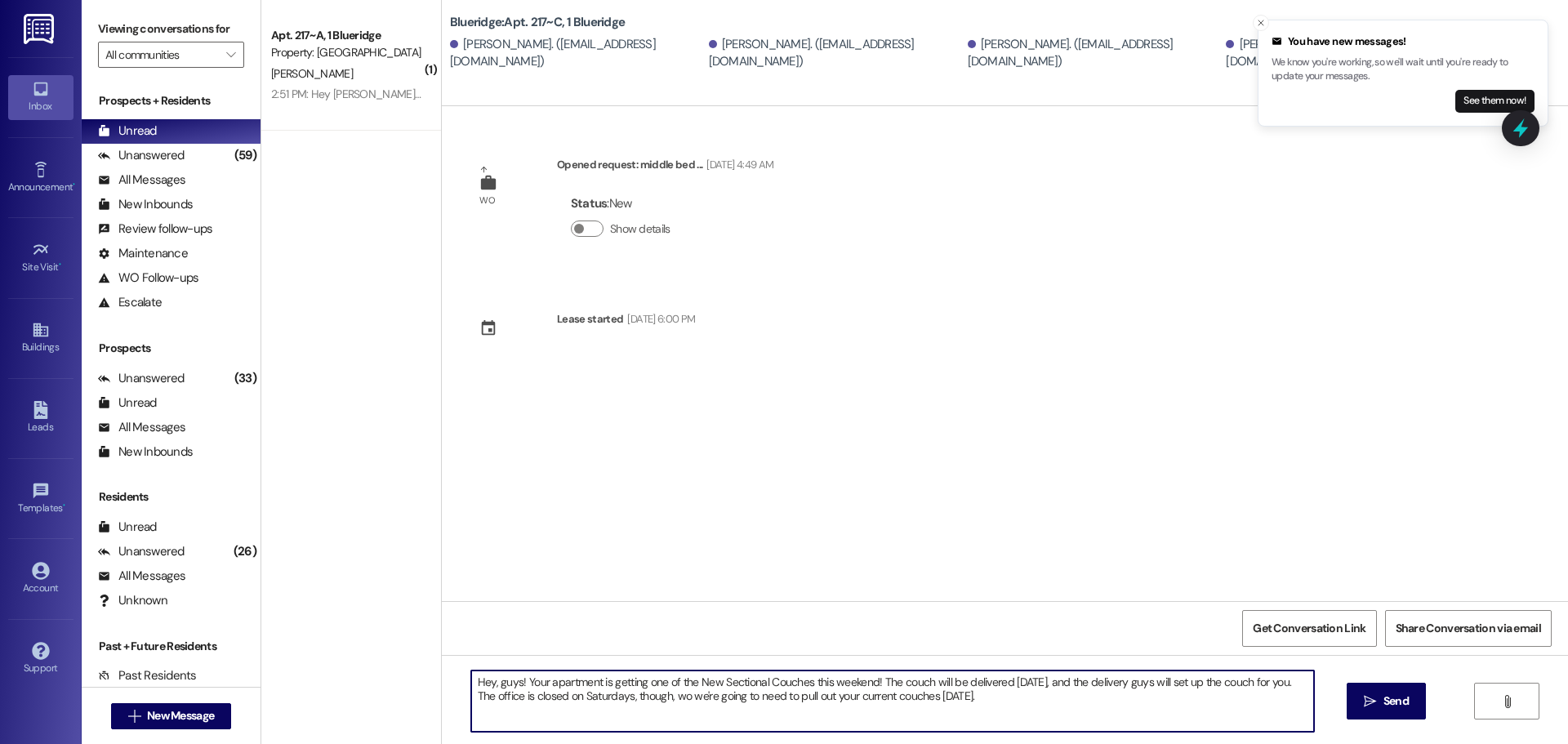
click at [672, 693] on textarea "Hey, guys! Your apartment is getting one of the New Sectional Couches this week…" at bounding box center [892, 701] width 842 height 61
click at [1240, 681] on textarea "Hey, guys! Your apartment is getting one of the New Sectional Couches this week…" at bounding box center [892, 701] width 842 height 61
click at [1233, 681] on textarea "Hey, guys! Your apartment is getting one of the New Sectional Couches this week…" at bounding box center [892, 701] width 842 height 61
click at [1255, 699] on textarea "Hey, guys! Your apartment is getting one of the New Sectional Couches this week…" at bounding box center [892, 701] width 842 height 61
click at [1041, 692] on textarea "Hey, guys! Your apartment is getting one of the New Sectional Couches this week…" at bounding box center [892, 701] width 842 height 61
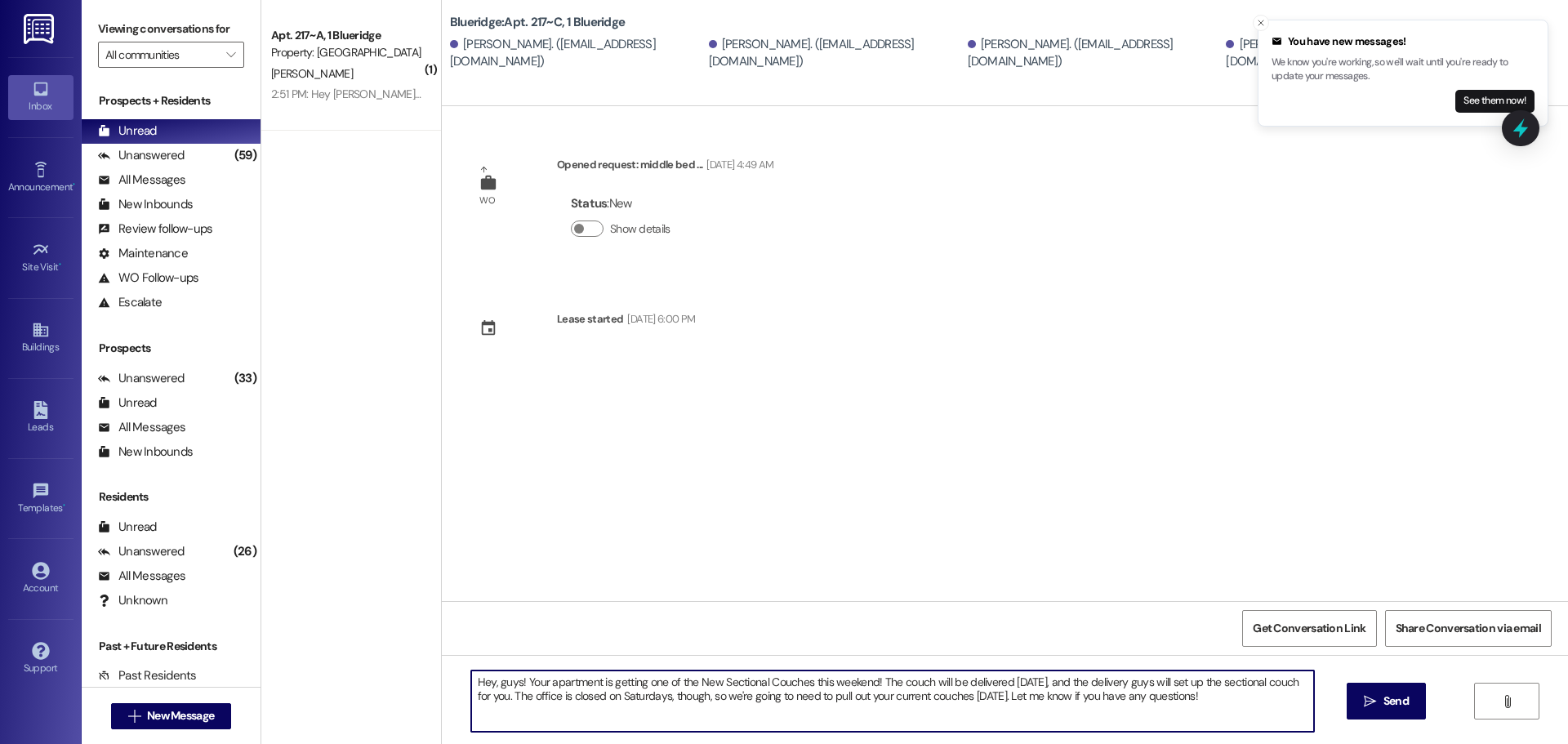
drag, startPoint x: 1239, startPoint y: 703, endPoint x: 340, endPoint y: 680, distance: 899.3
click at [340, 680] on div "( 1 ) Apt. 217~A, 1 Blueridge Property: Blueridge [PERSON_NAME] 2:51 PM: Hey [P…" at bounding box center [915, 372] width 1307 height 744
type textarea "Hey, guys! Your apartment is getting one of the New Sectional Couches this week…"
click at [1396, 700] on span "Send" at bounding box center [1396, 701] width 25 height 17
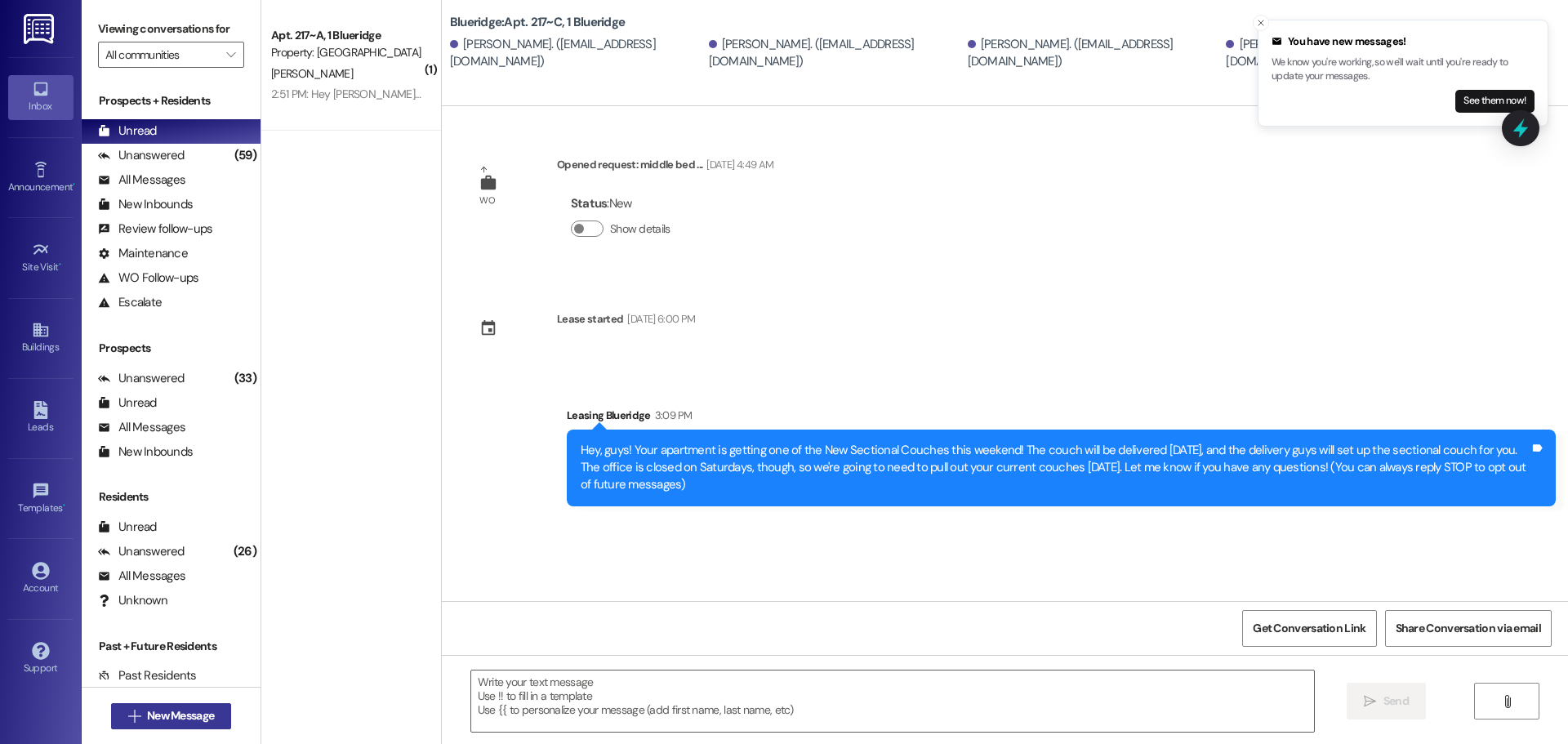
click at [219, 712] on button " New Message" at bounding box center [171, 716] width 121 height 26
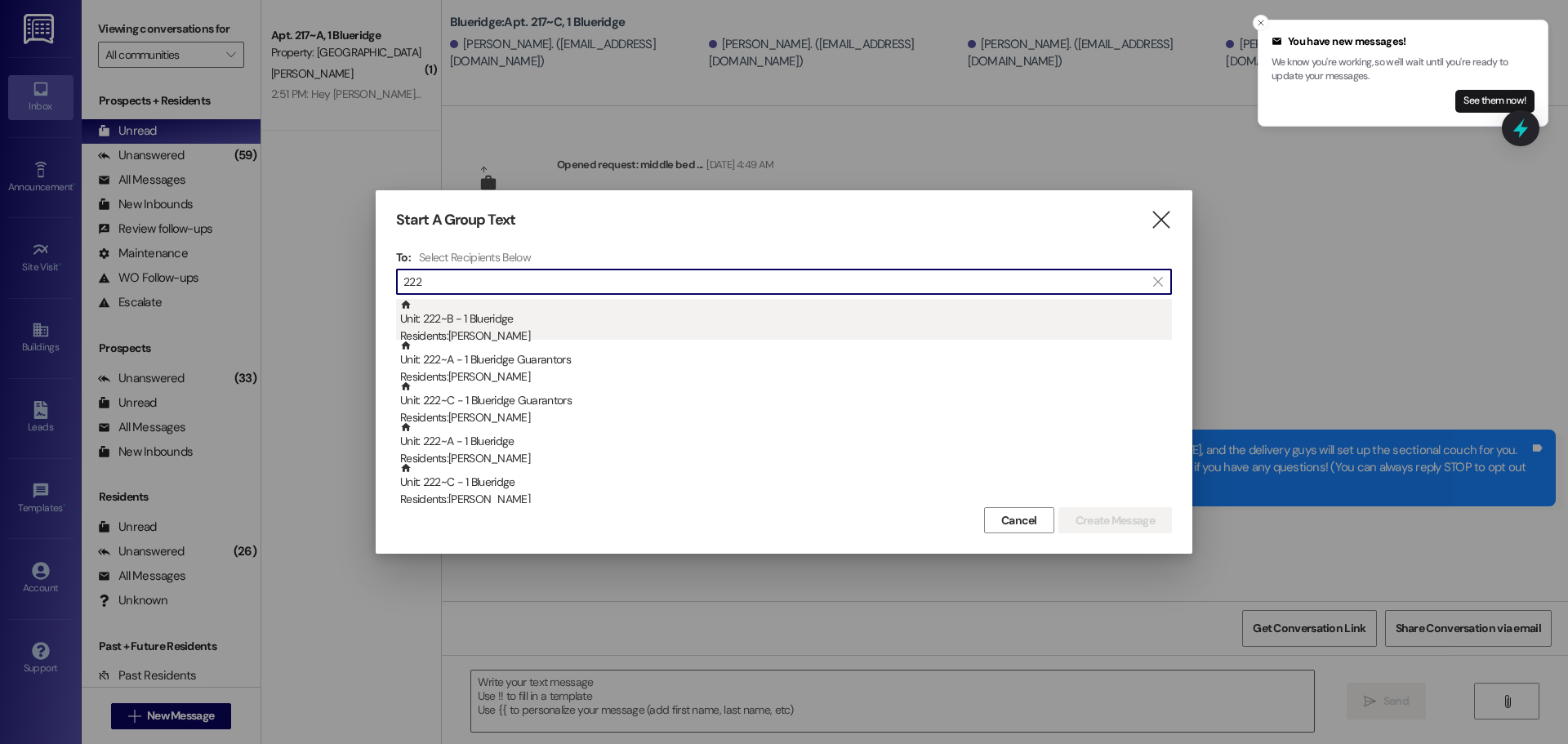
type input "222"
click at [511, 327] on div "Unit: 222~B - 1 Blueridge Residents: [PERSON_NAME]" at bounding box center [786, 321] width 772 height 46
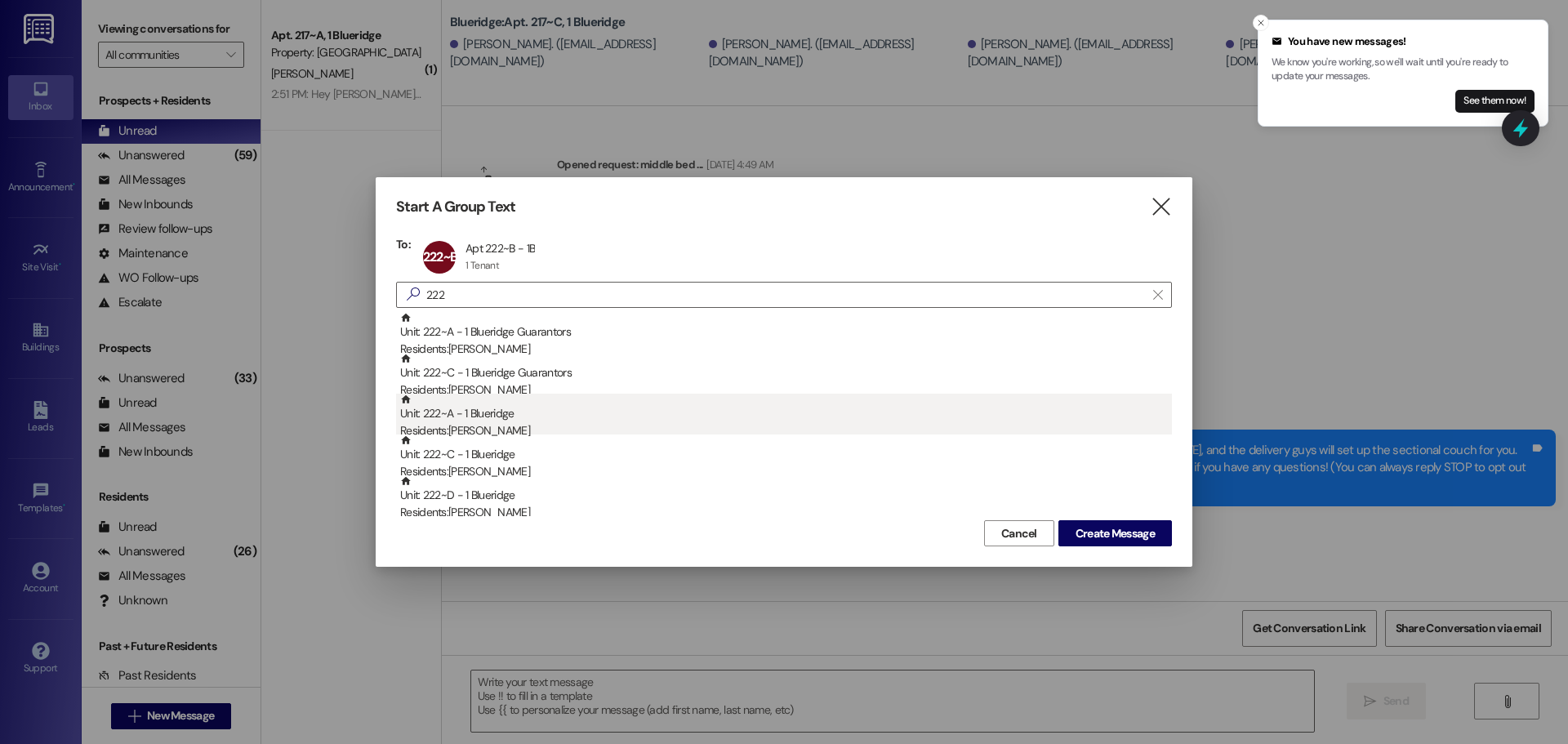
click at [543, 421] on div "Unit: 222~A - 1 Blueridge Residents: [PERSON_NAME]" at bounding box center [786, 416] width 772 height 46
click at [542, 423] on div "Residents: [PERSON_NAME]" at bounding box center [786, 431] width 772 height 17
click at [543, 427] on div "Residents: [PERSON_NAME]" at bounding box center [786, 431] width 772 height 17
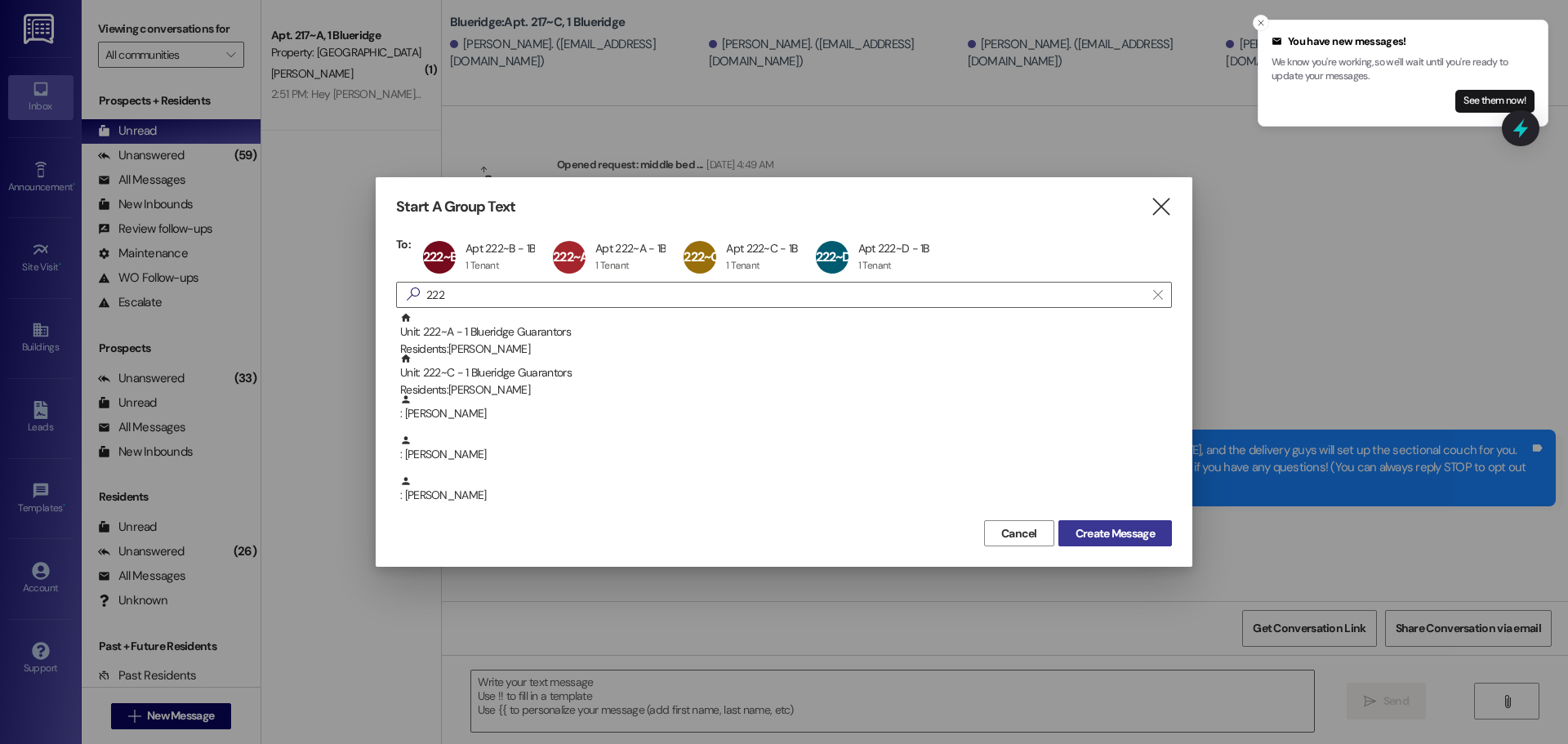
click at [1090, 525] on span "Create Message" at bounding box center [1115, 534] width 79 height 17
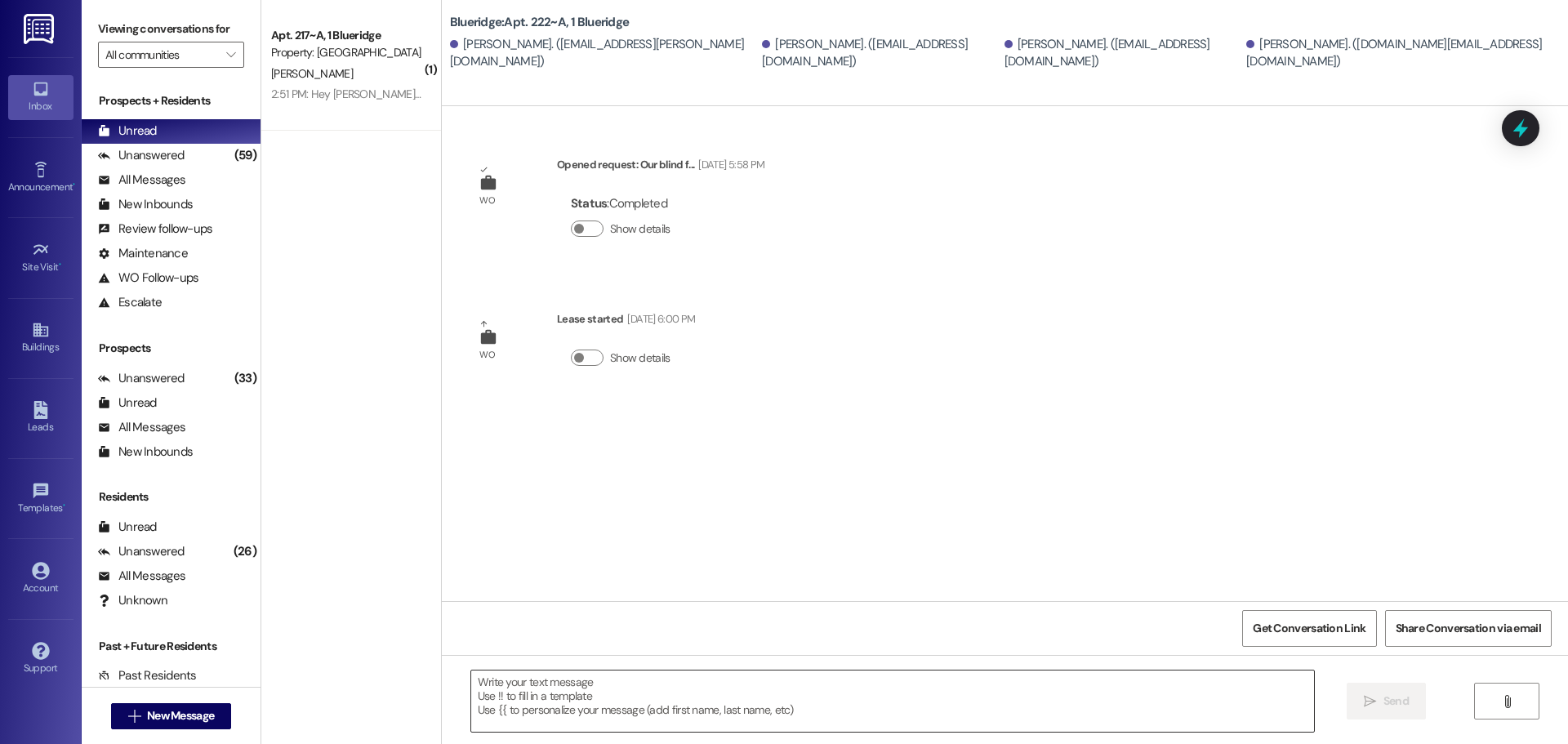
click at [625, 700] on textarea at bounding box center [892, 701] width 842 height 61
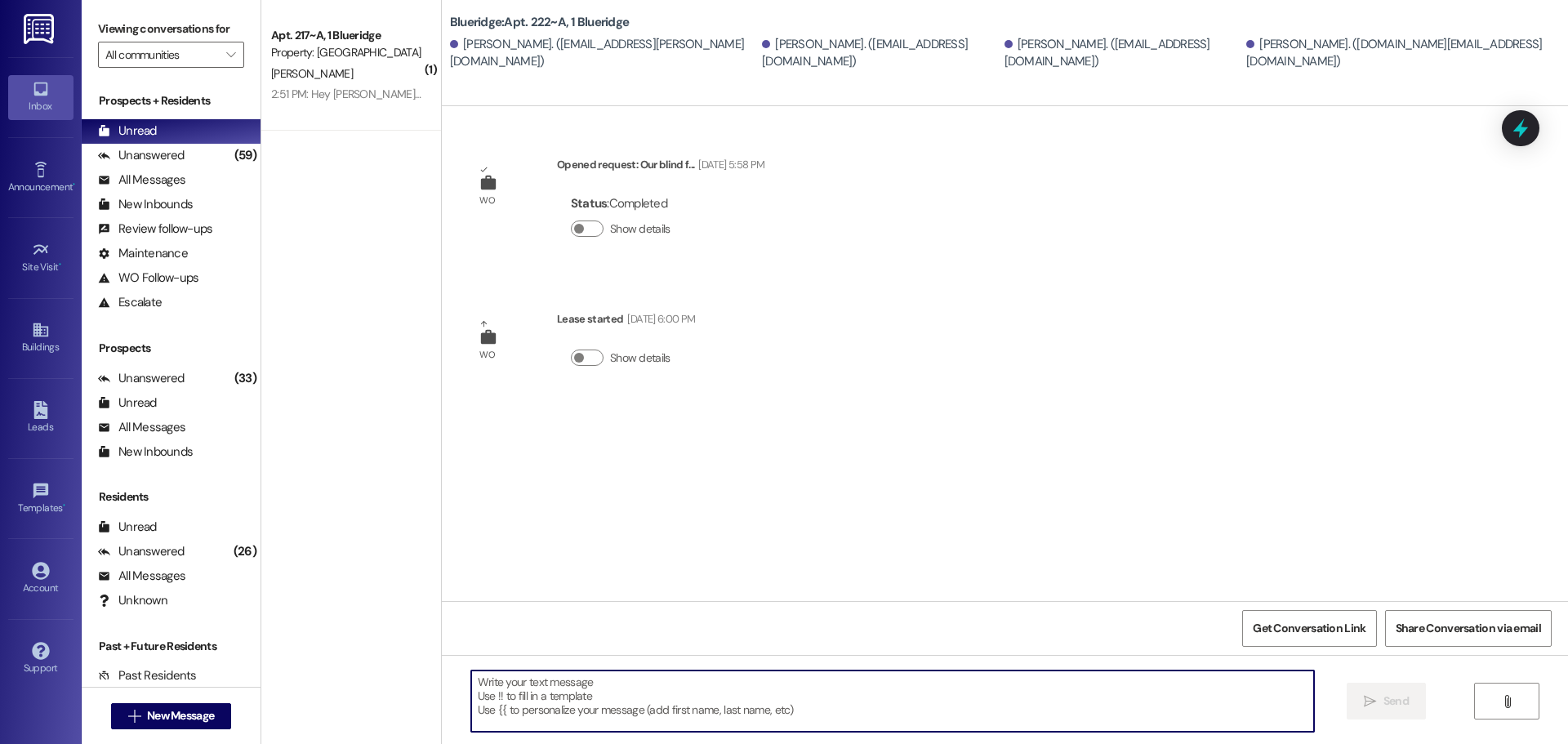
paste textarea "Hey, guys! Your apartment is getting one of the New Sectional Couches this week…"
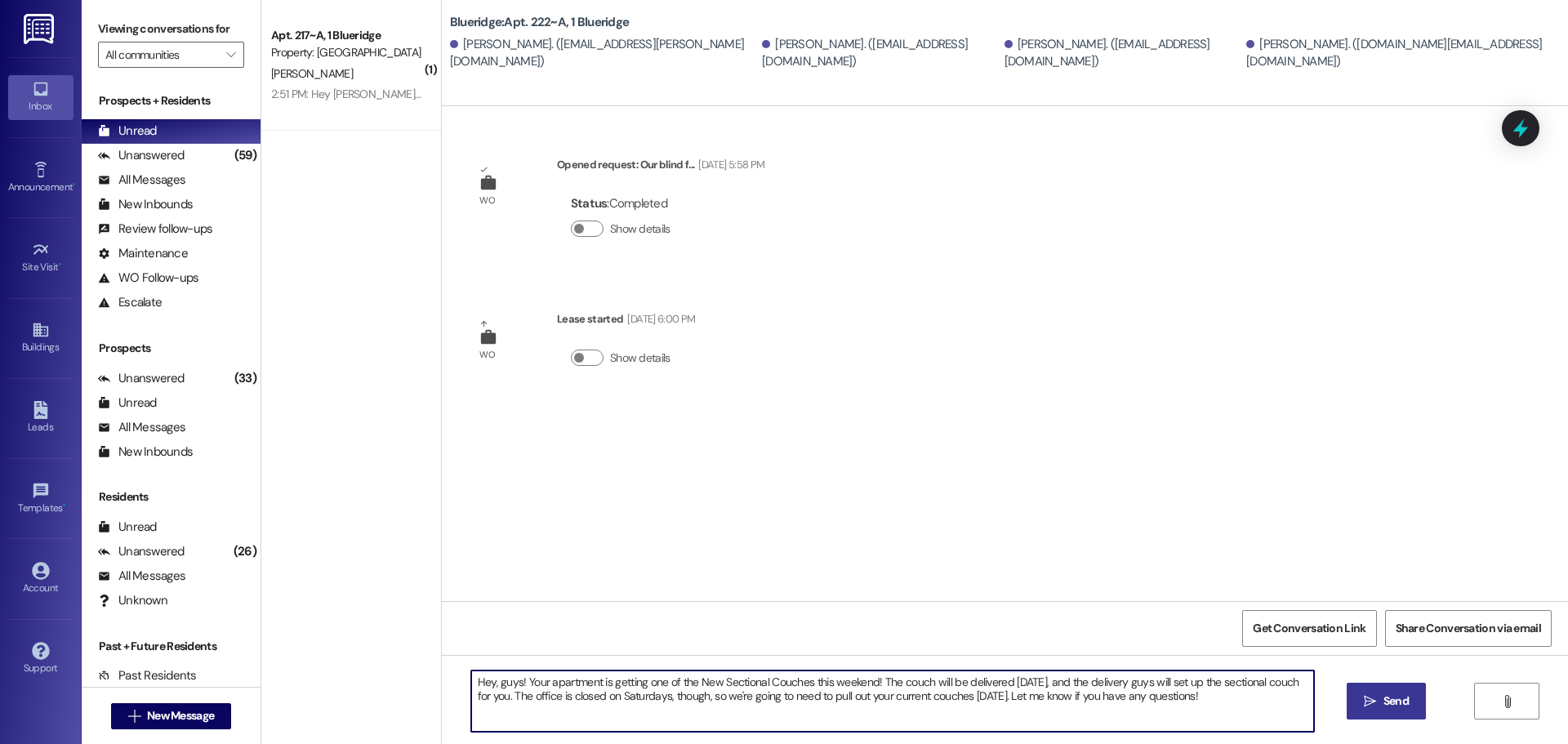
type textarea "Hey, guys! Your apartment is getting one of the New Sectional Couches this week…"
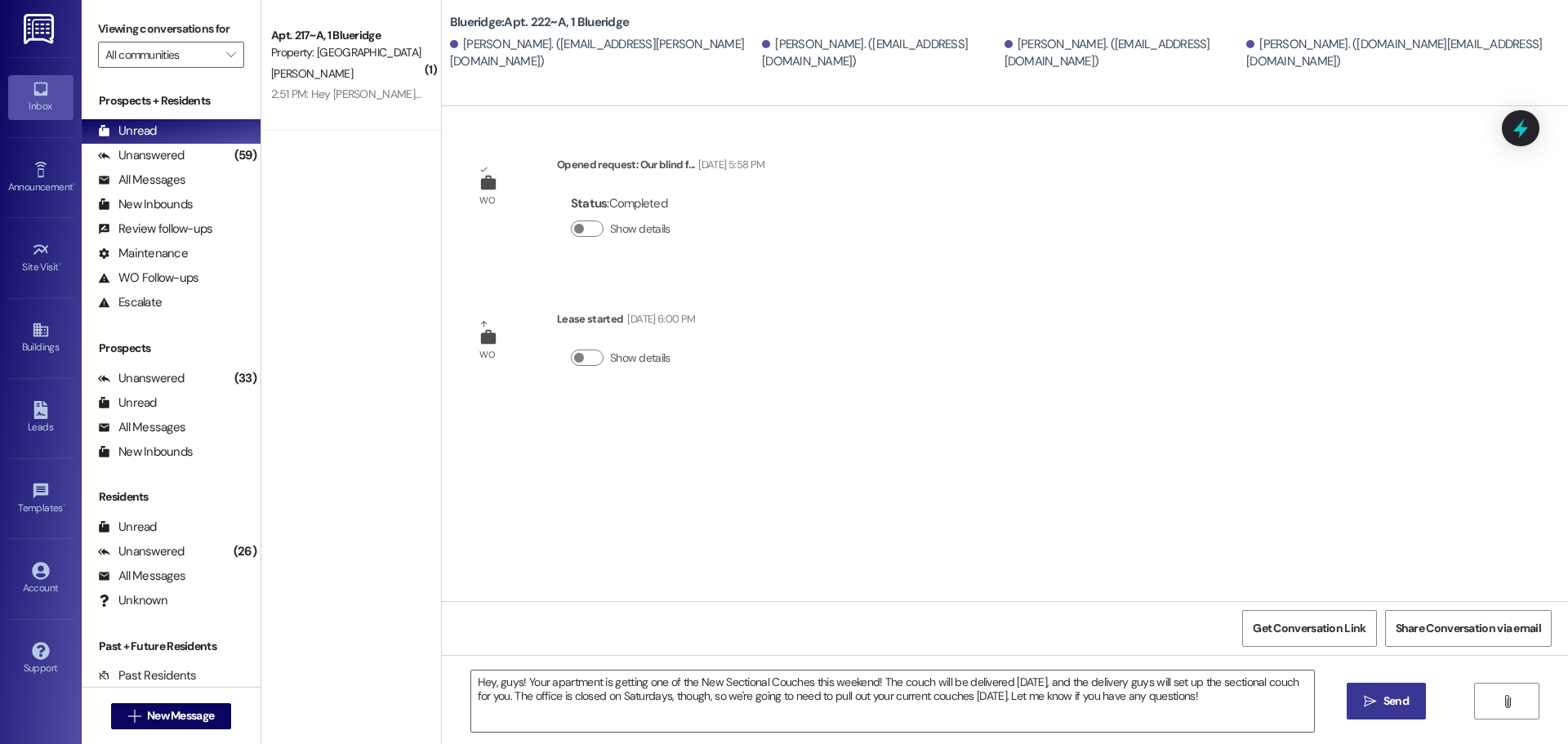
click at [1388, 701] on span "Send" at bounding box center [1396, 701] width 25 height 17
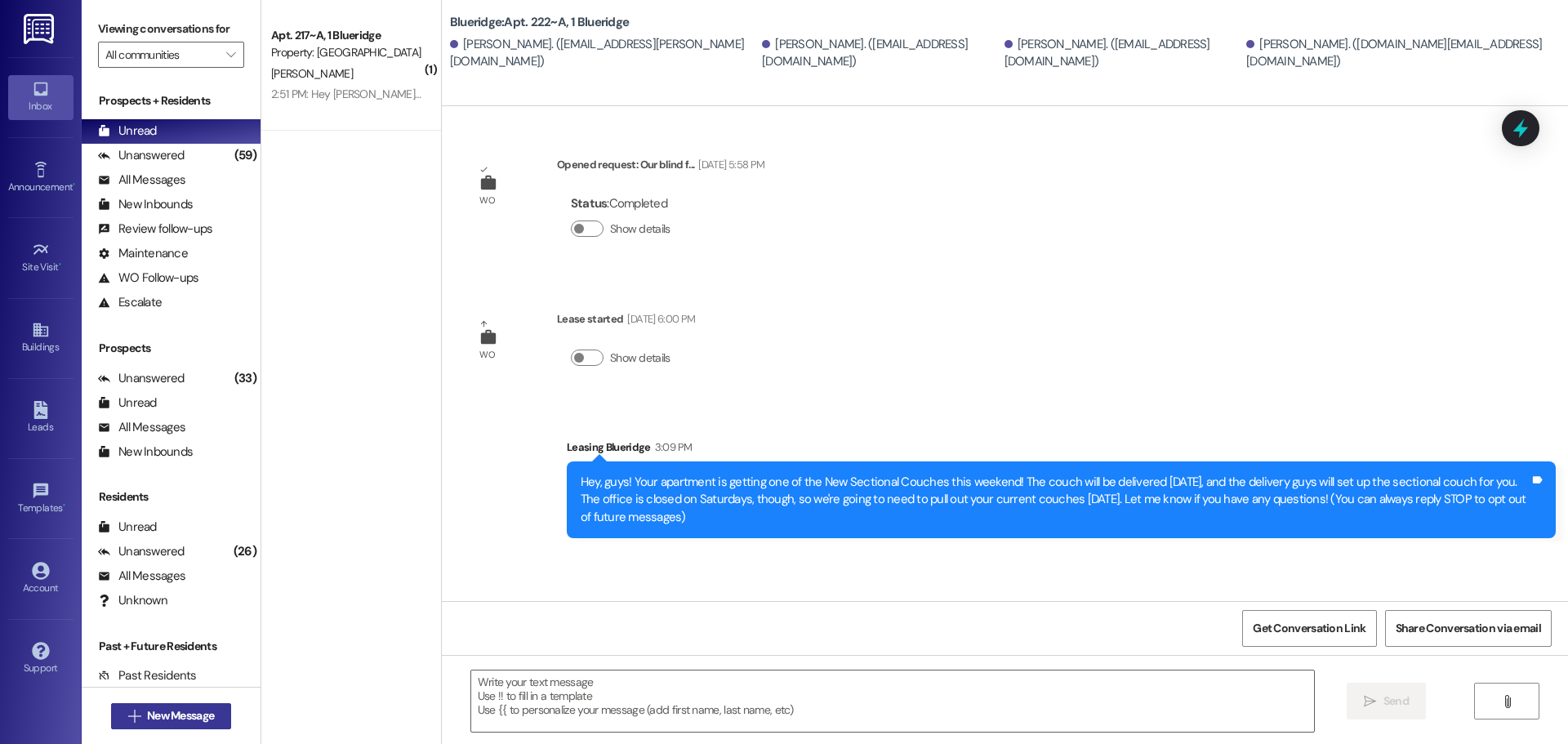
click at [172, 705] on button " New Message" at bounding box center [171, 716] width 121 height 26
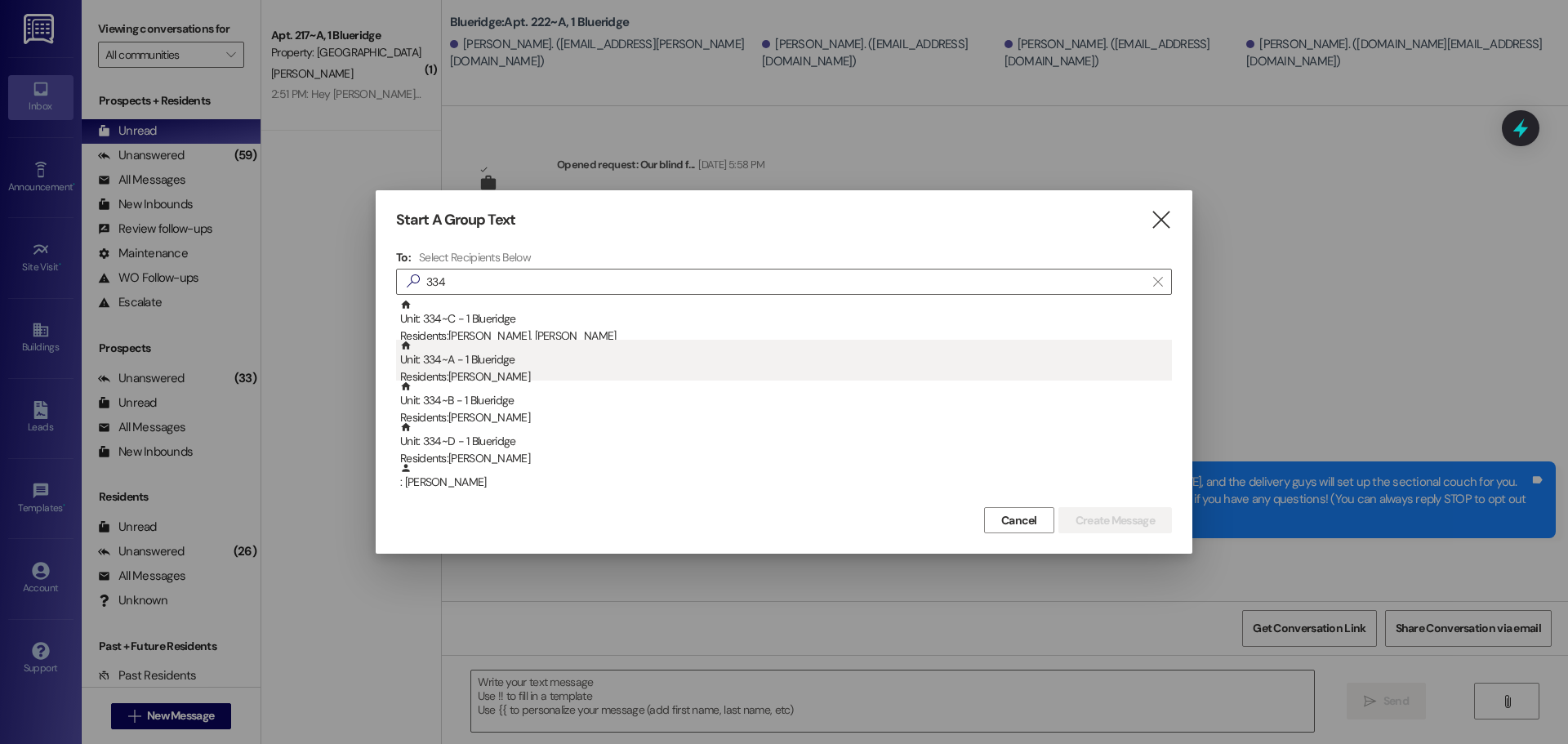
click at [552, 366] on div "Unit: 334~A - 1 Blueridge Residents: [PERSON_NAME]" at bounding box center [786, 362] width 772 height 46
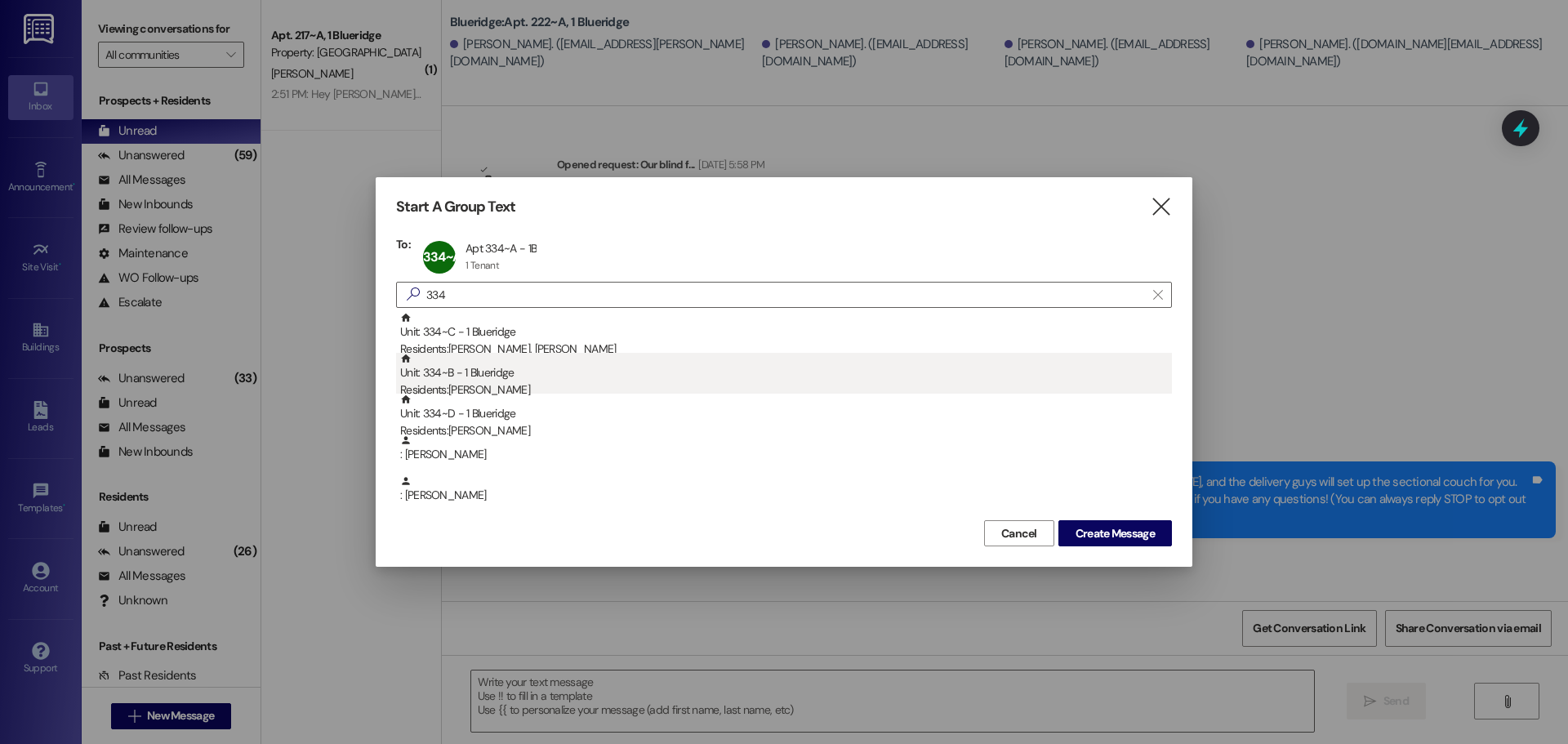
click at [551, 372] on div "Unit: 334~B - 1 Blueridge Residents: [PERSON_NAME]" at bounding box center [786, 375] width 772 height 46
click at [548, 389] on div "Residents: [PERSON_NAME]" at bounding box center [786, 390] width 772 height 17
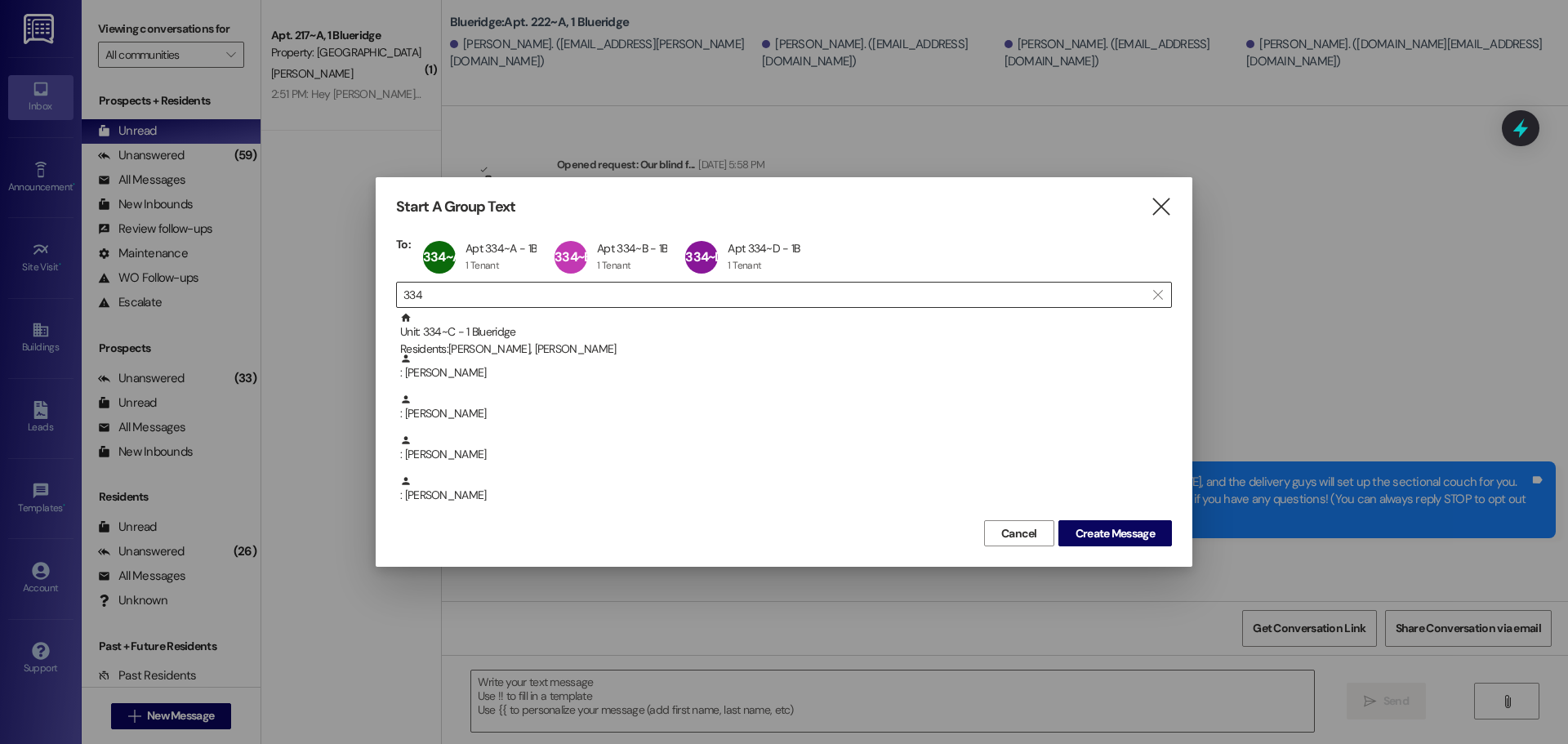
click at [710, 297] on input "334" at bounding box center [774, 294] width 741 height 23
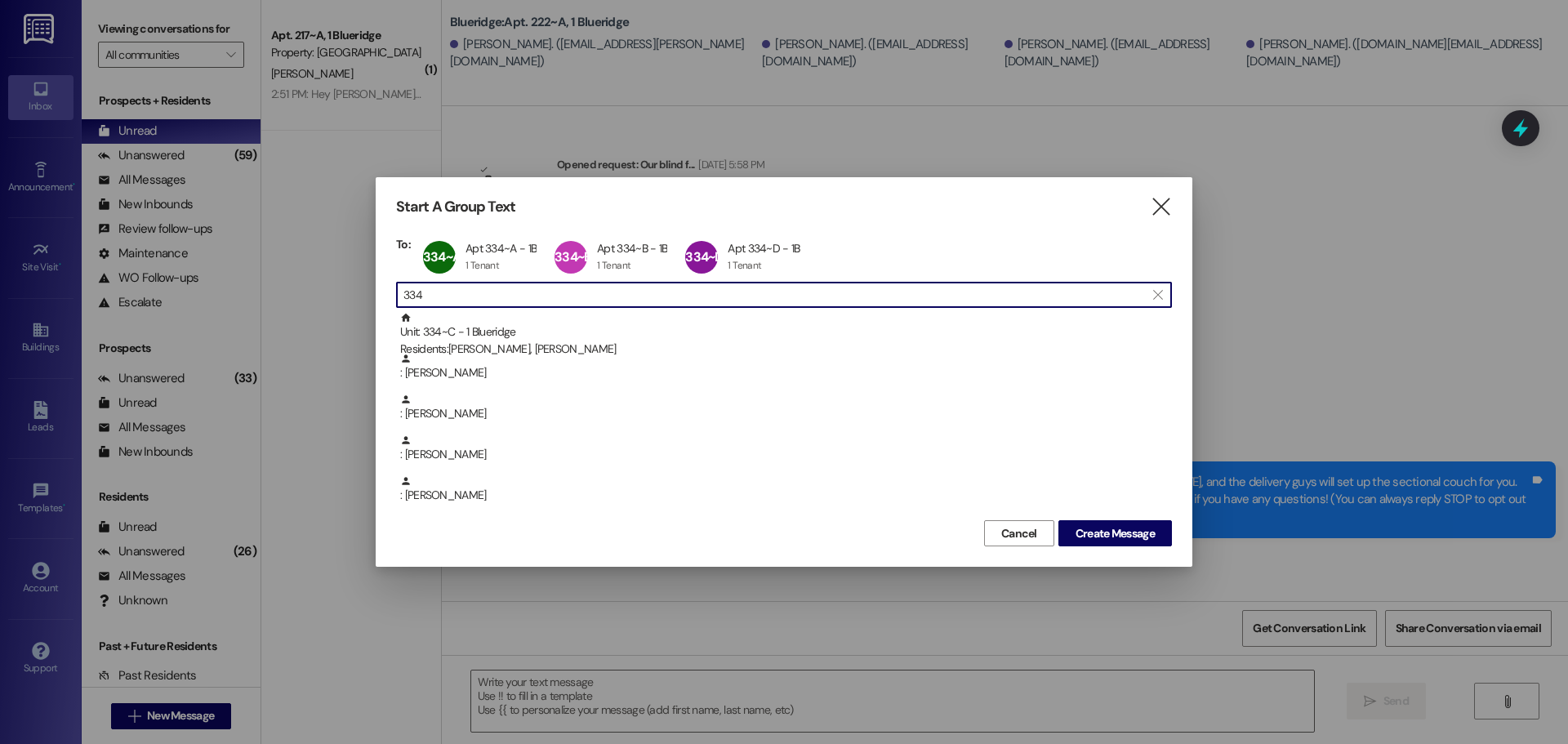
click at [710, 297] on input "334" at bounding box center [774, 294] width 741 height 23
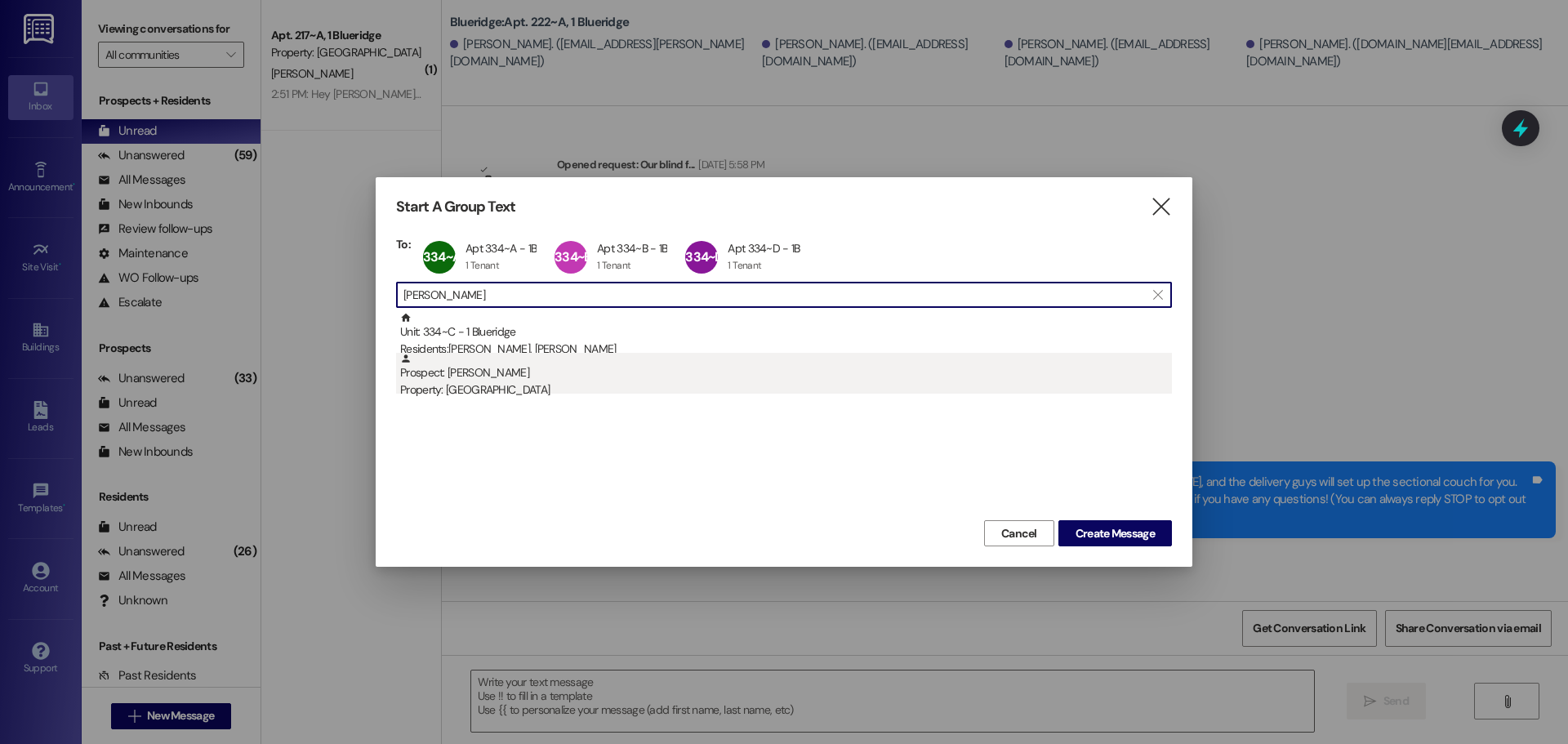
type input "[PERSON_NAME]"
click at [704, 386] on div "Property: [GEOGRAPHIC_DATA]" at bounding box center [786, 390] width 772 height 17
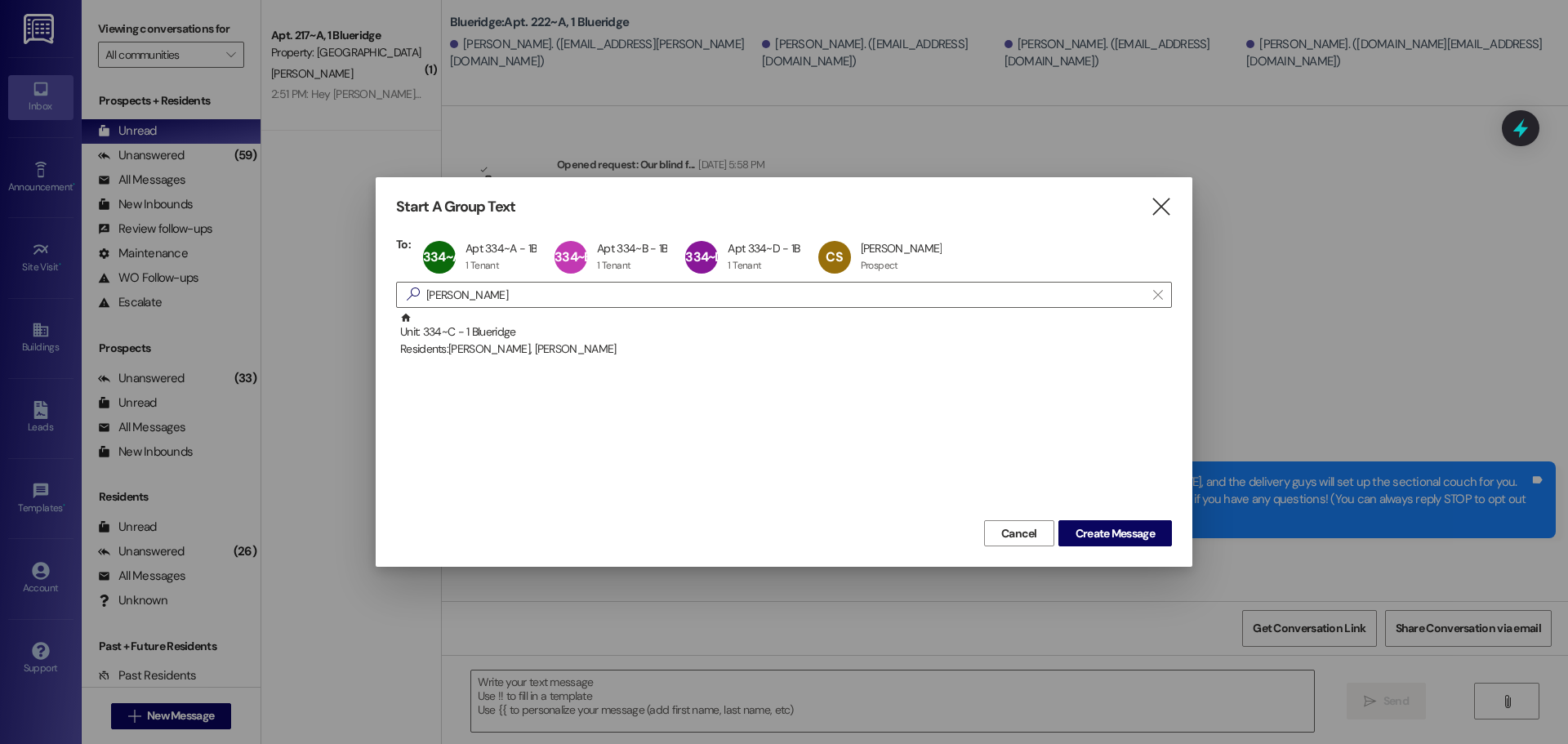
click at [1130, 548] on div "Start A Group Text  To: 334~A Apt 334~A - 1B Apt 334~A - 1B 1 Tenant 1 Tenant …" at bounding box center [783, 371] width 816 height 389
click at [1132, 528] on span "Create Message" at bounding box center [1115, 534] width 79 height 17
click at [1127, 531] on span "Create Message" at bounding box center [1115, 534] width 79 height 17
click at [1120, 521] on button "Create Message" at bounding box center [1115, 533] width 113 height 26
click at [1103, 520] on div "Cancel Create Message" at bounding box center [784, 531] width 776 height 30
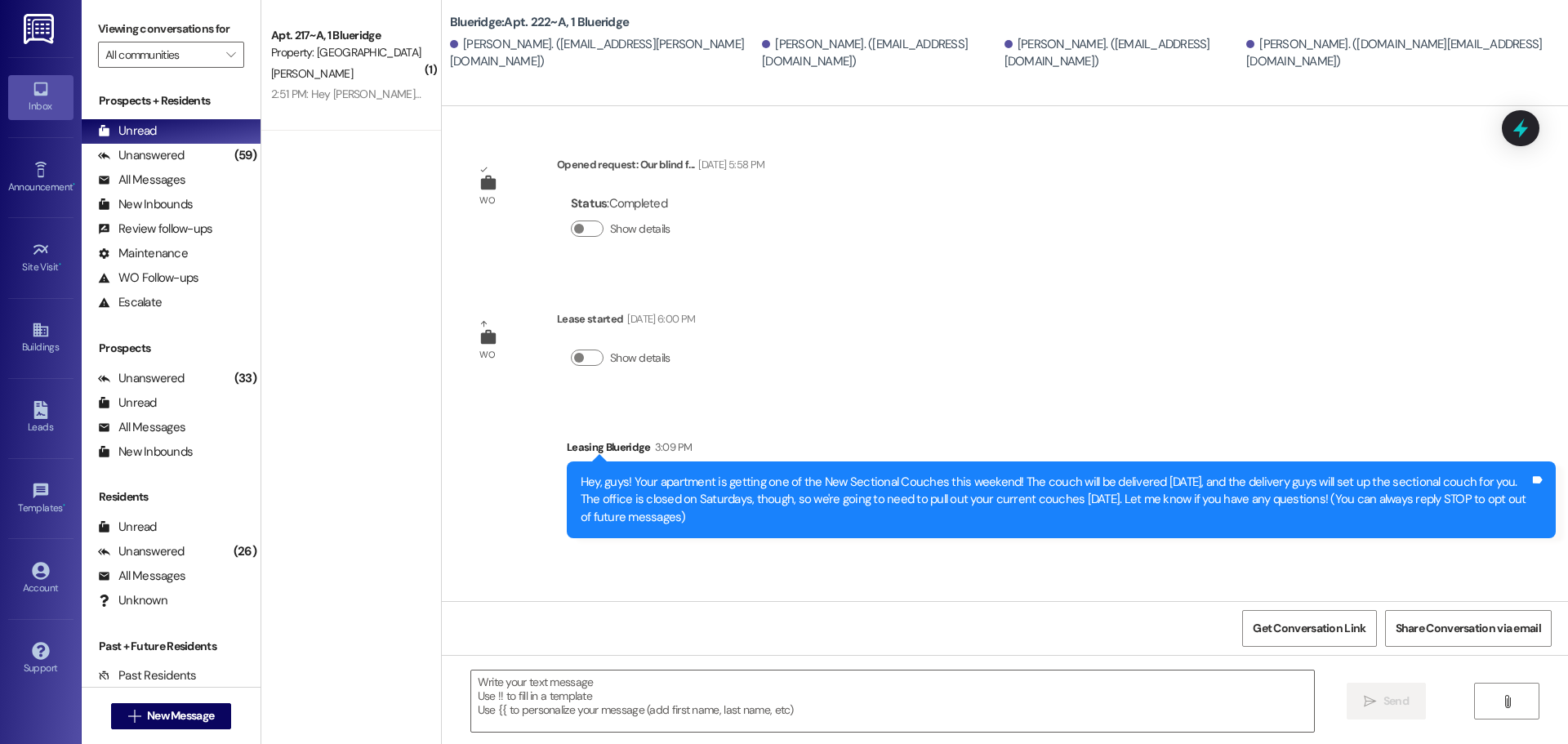
click at [1103, 531] on div "Hey, guys! Your apartment is getting one of the New Sectional Couches this week…" at bounding box center [1061, 500] width 989 height 77
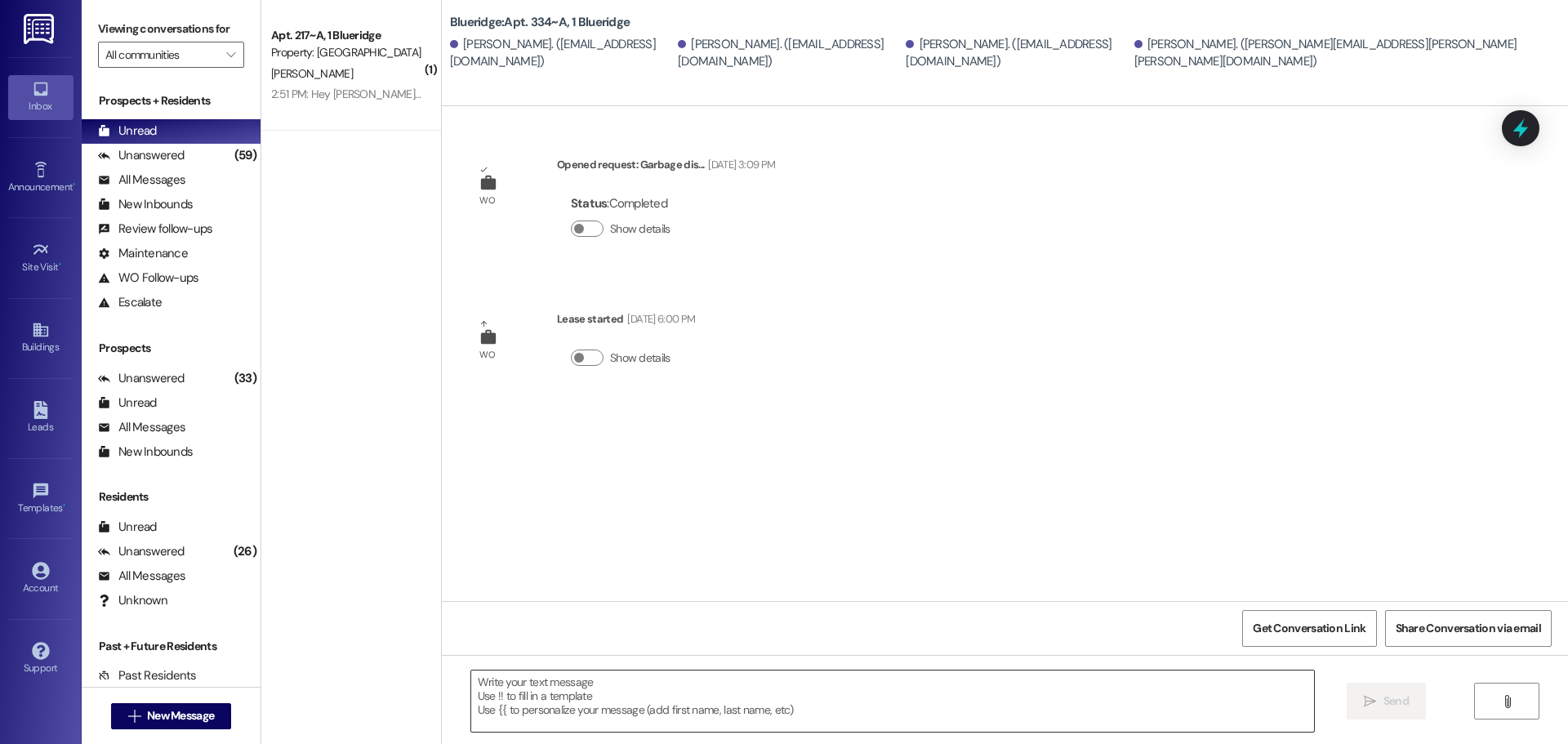
click at [959, 698] on textarea at bounding box center [892, 701] width 842 height 61
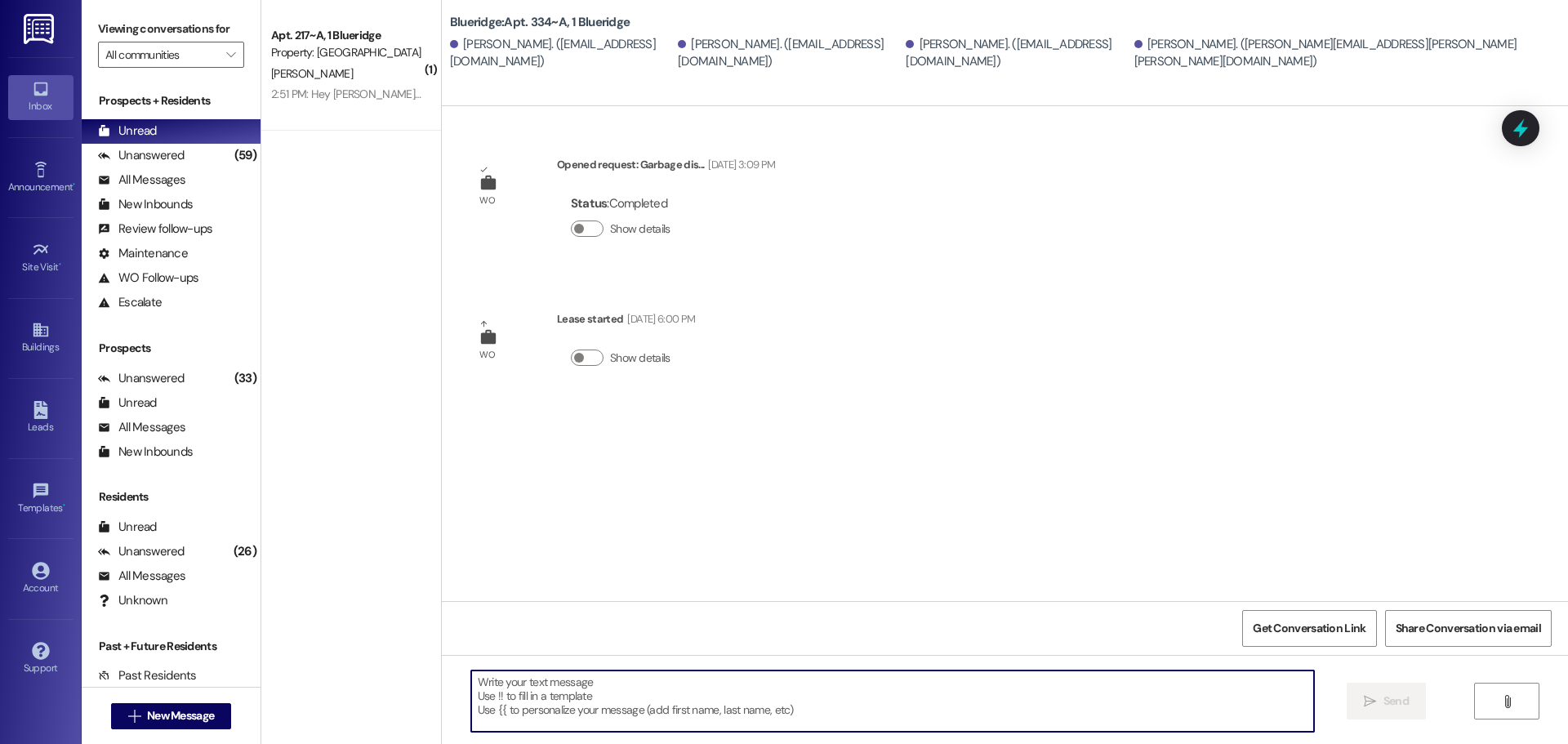
paste textarea "Hey, guys! Your apartment is getting one of the New Sectional Couches this week…"
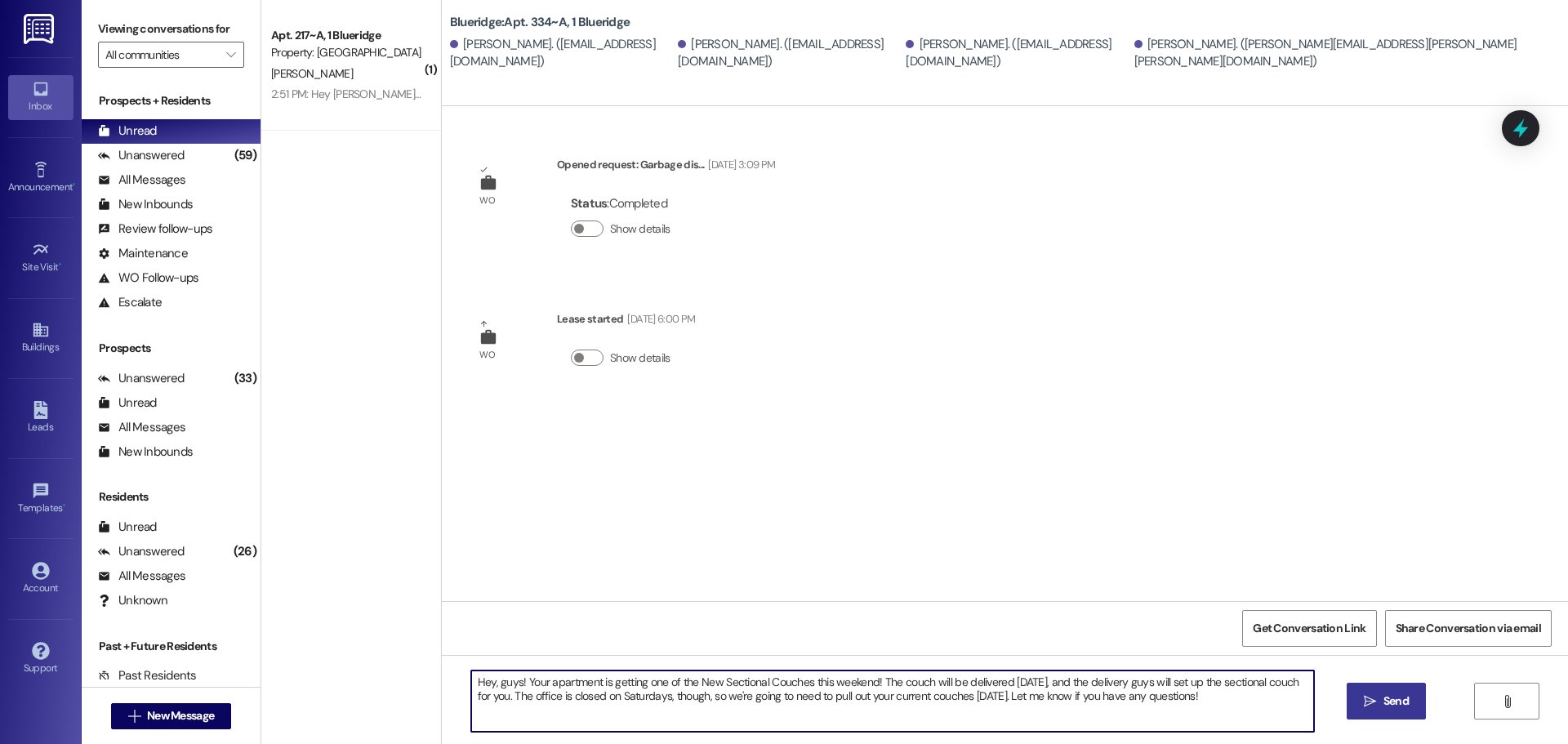
type textarea "Hey, guys! Your apartment is getting one of the New Sectional Couches this week…"
click at [1390, 699] on span "Send" at bounding box center [1396, 701] width 25 height 17
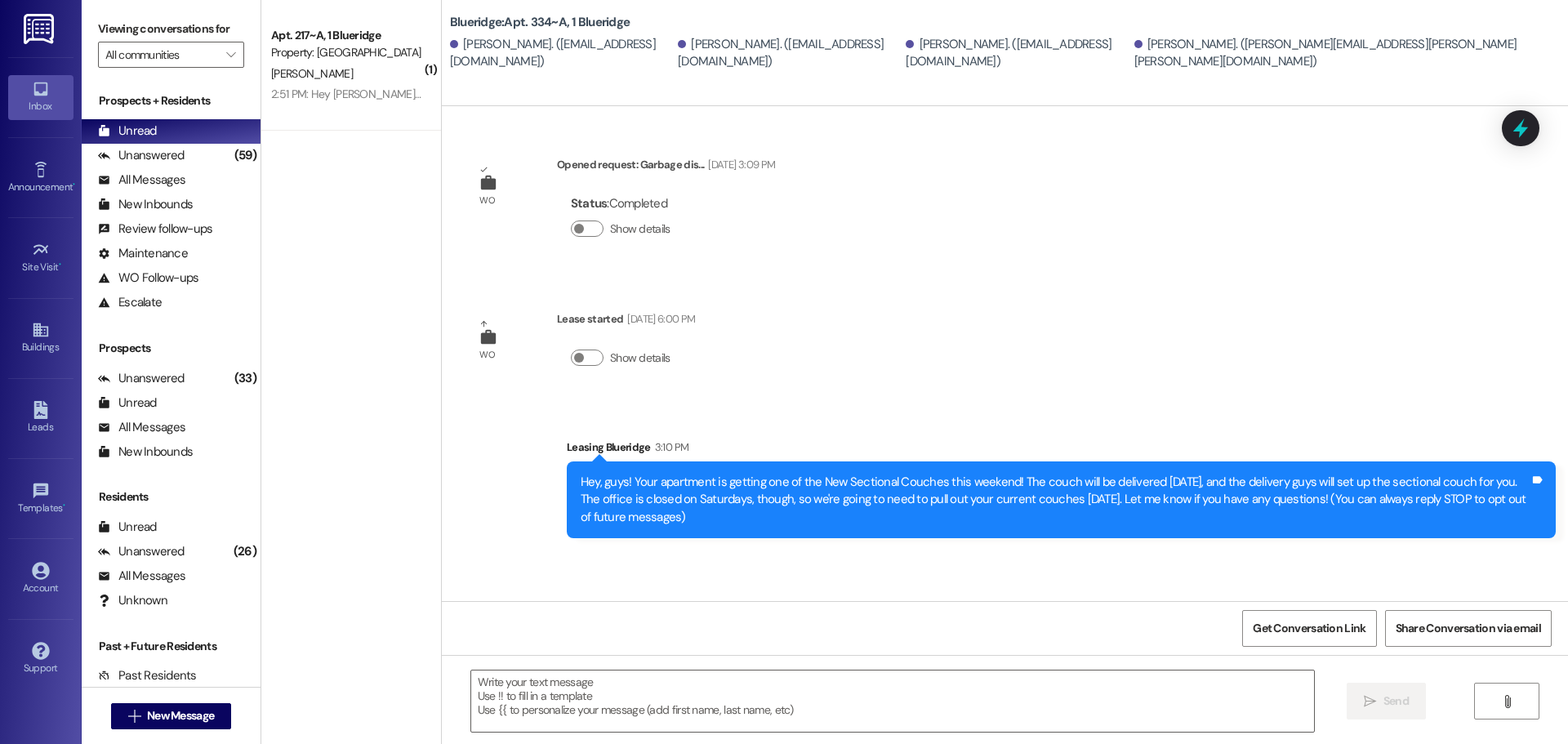
click at [672, 650] on div "Get Conversation Link Share Conversation via email" at bounding box center [1004, 628] width 1126 height 54
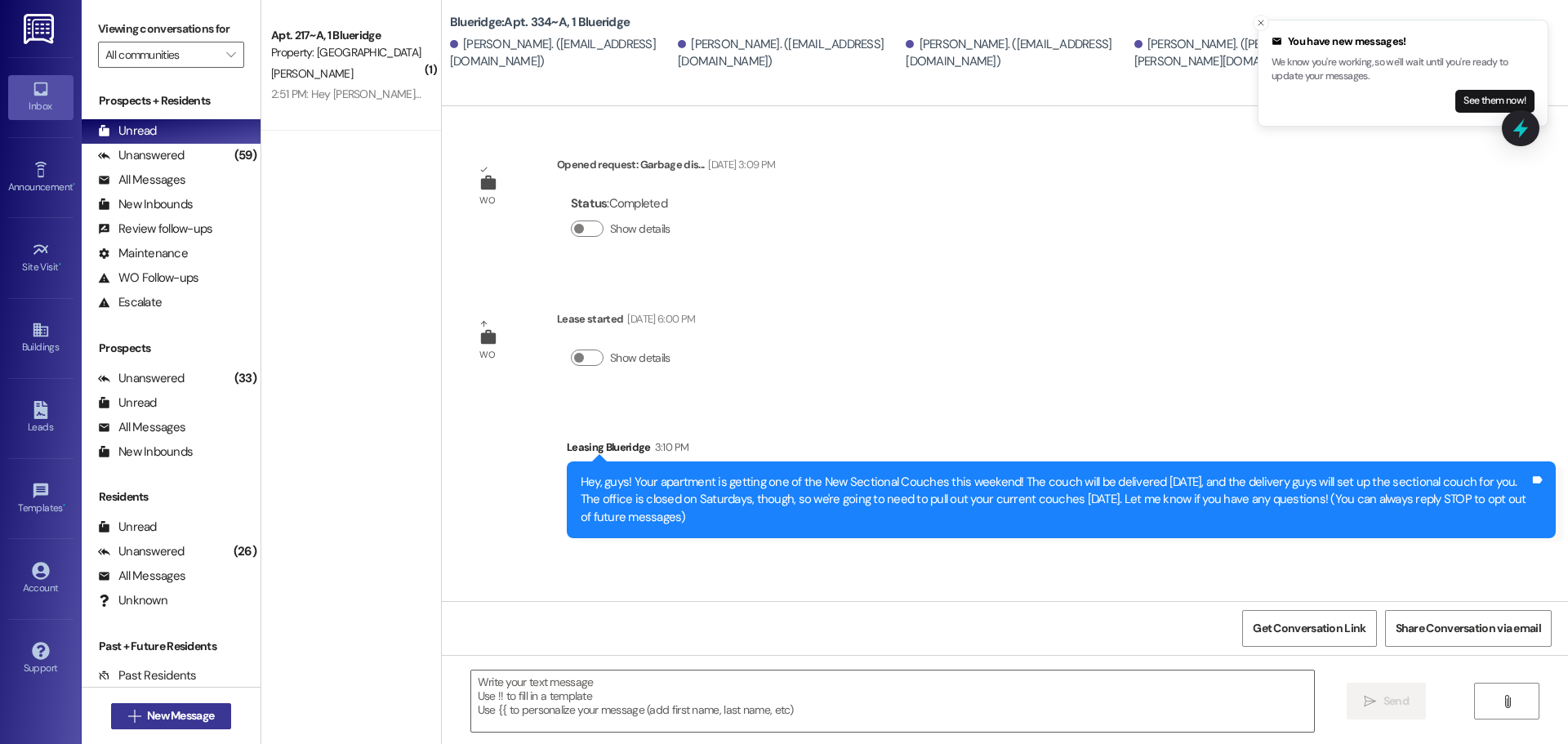
click at [212, 717] on span "New Message" at bounding box center [180, 716] width 73 height 17
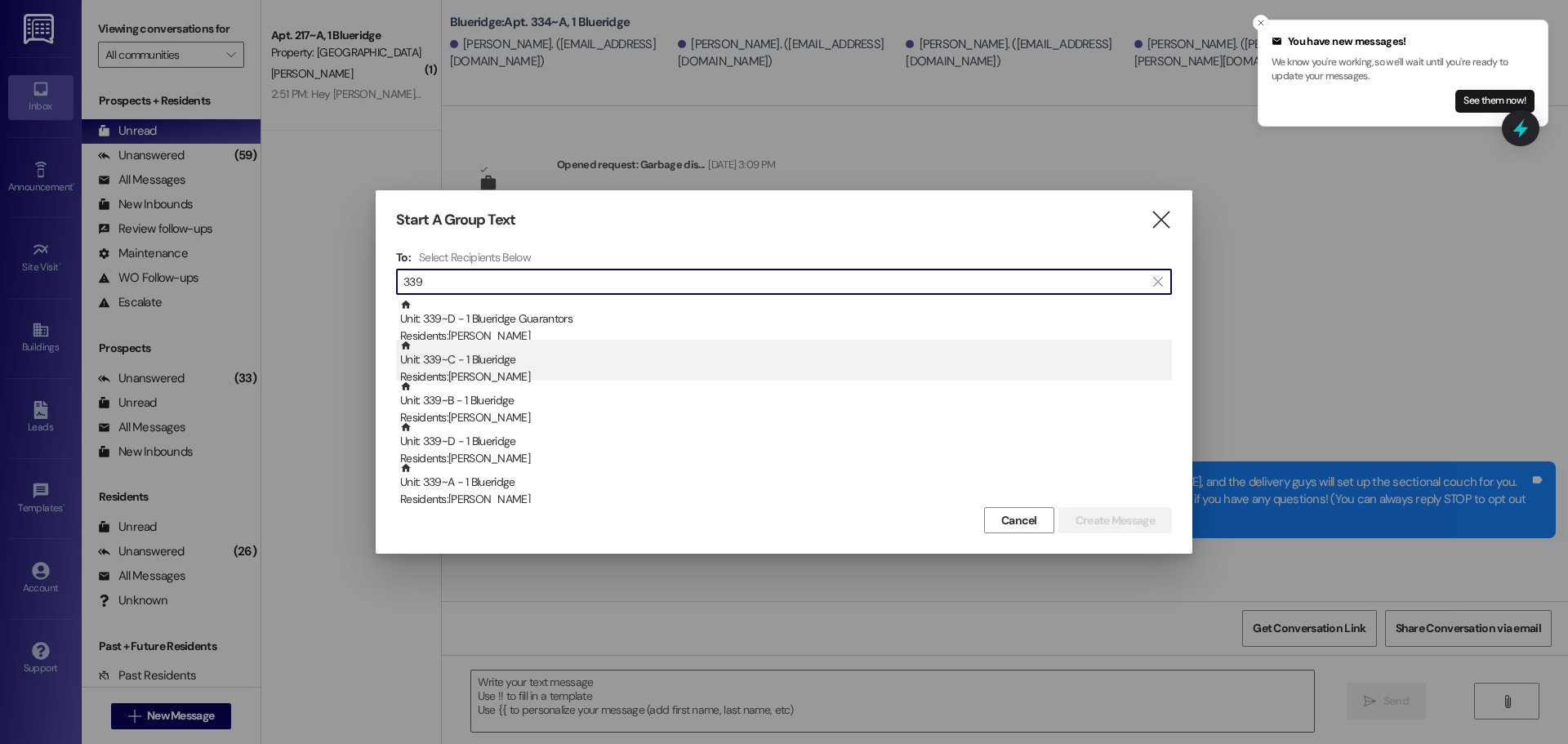
type input "339"
click at [564, 364] on div "Unit: 339~C - 1 Blueridge Residents: [PERSON_NAME]" at bounding box center [786, 362] width 772 height 46
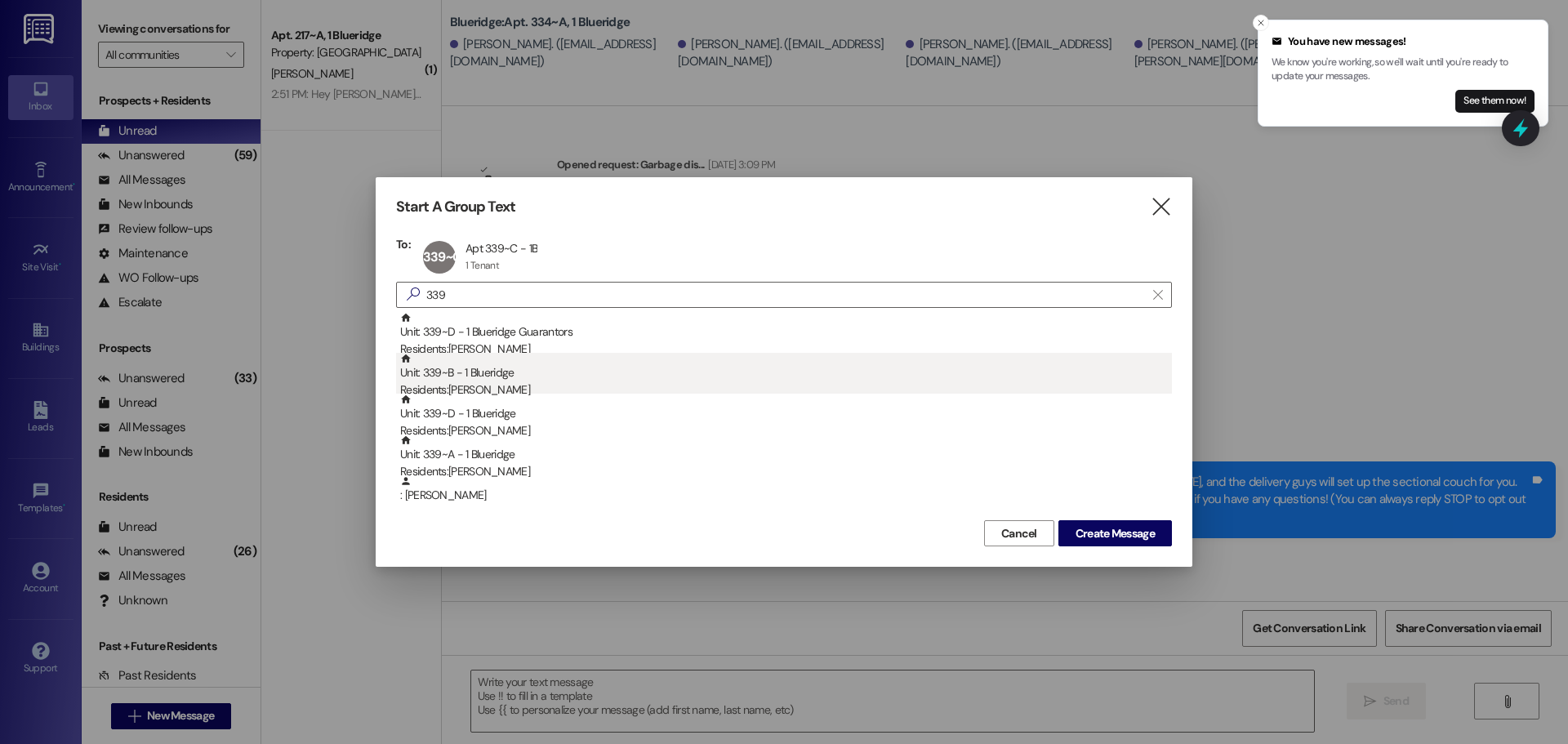
click at [563, 378] on div "Unit: 339~B - 1 Blueridge Residents: [PERSON_NAME]" at bounding box center [786, 375] width 772 height 46
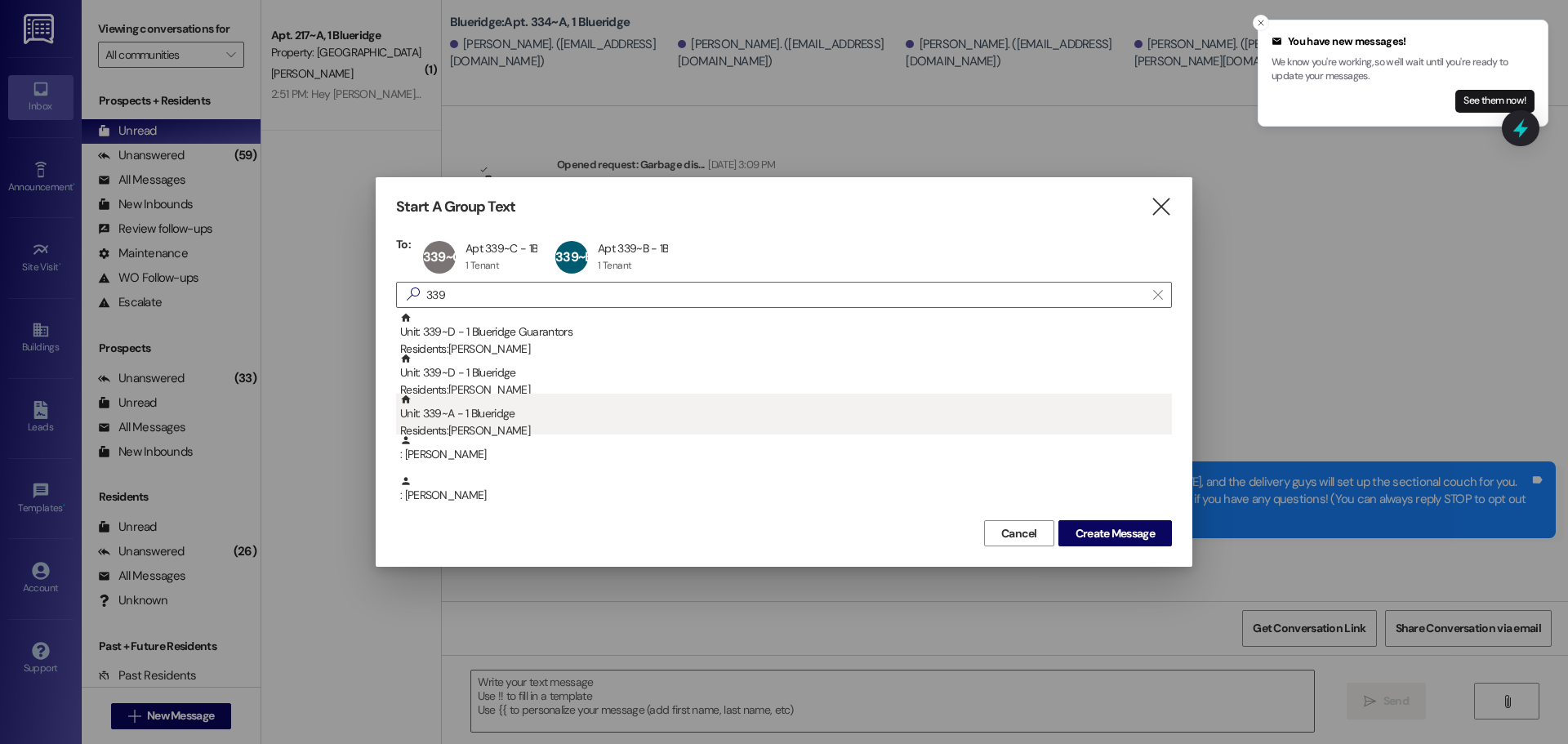
click at [563, 424] on div "Residents: [PERSON_NAME]" at bounding box center [786, 431] width 772 height 17
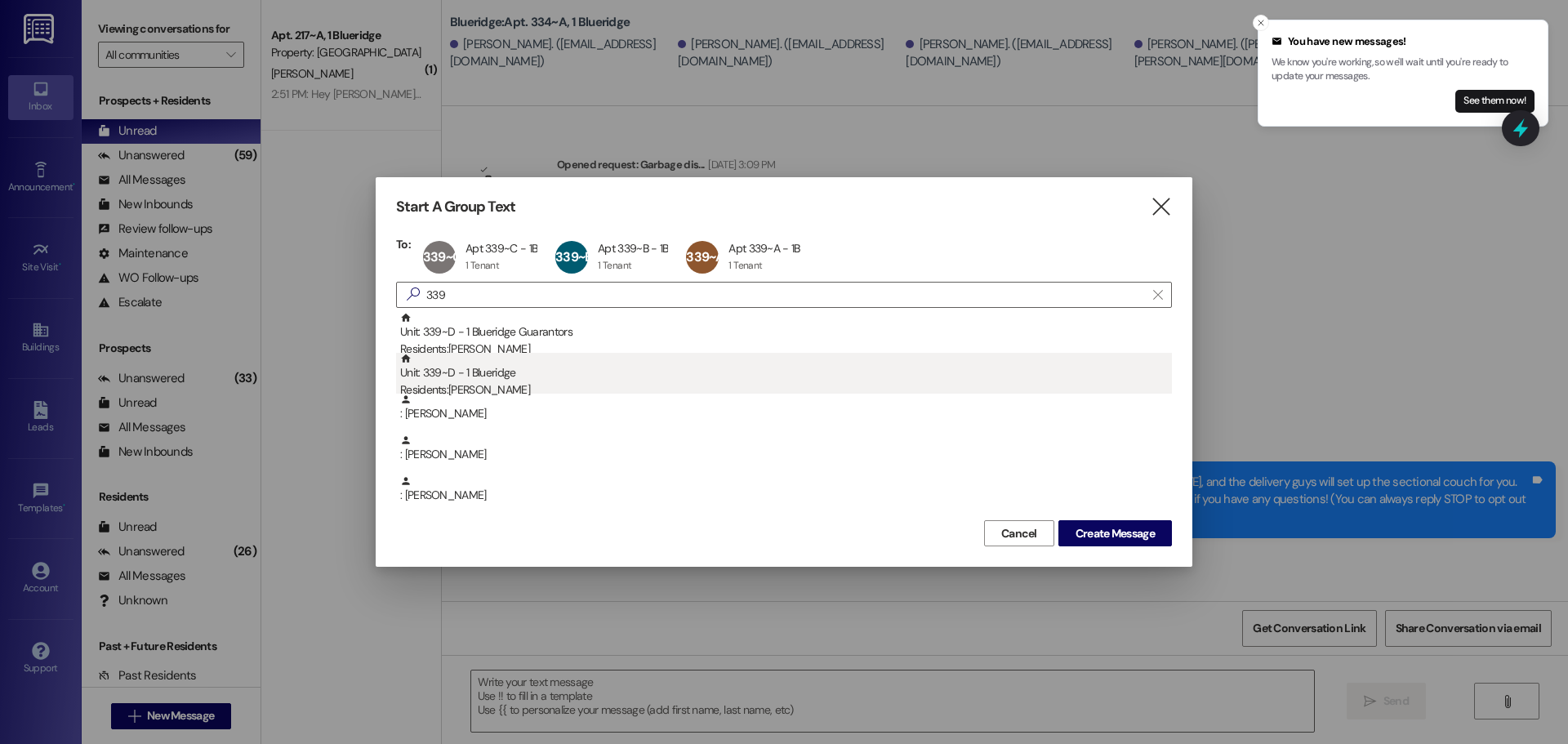
click at [559, 382] on div "Residents: [PERSON_NAME]" at bounding box center [786, 390] width 772 height 17
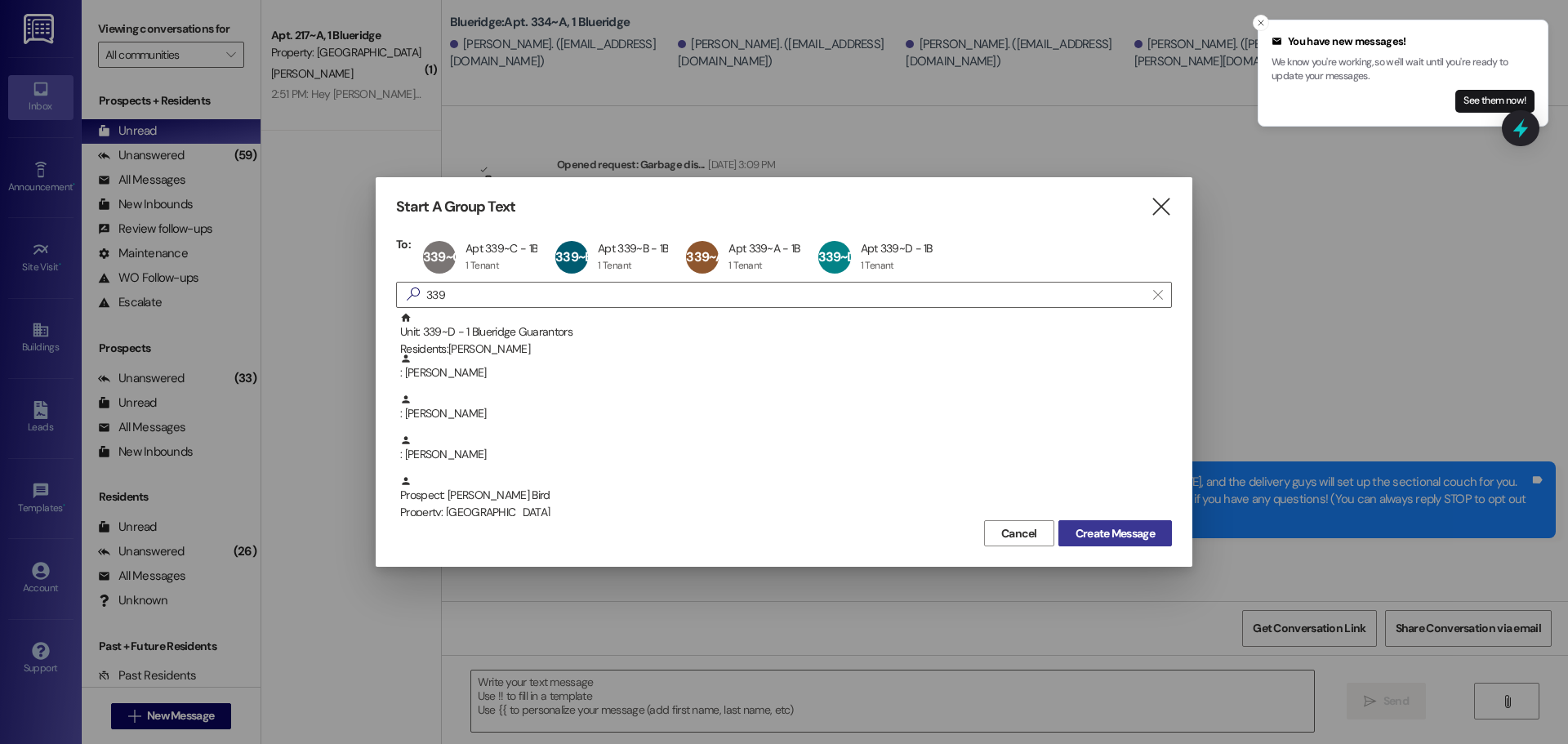
click at [1090, 531] on span "Create Message" at bounding box center [1115, 534] width 79 height 17
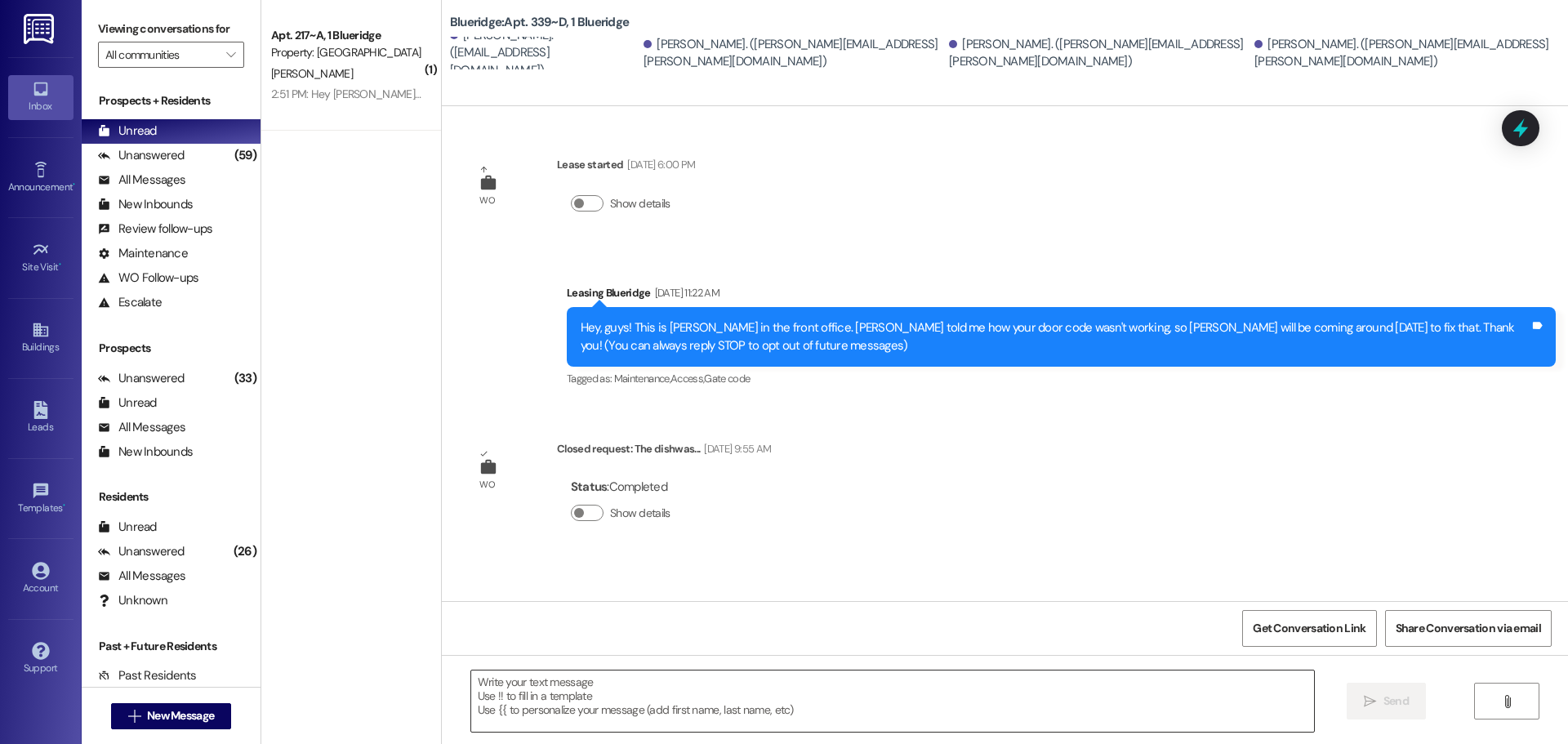
click at [956, 706] on textarea at bounding box center [892, 701] width 842 height 61
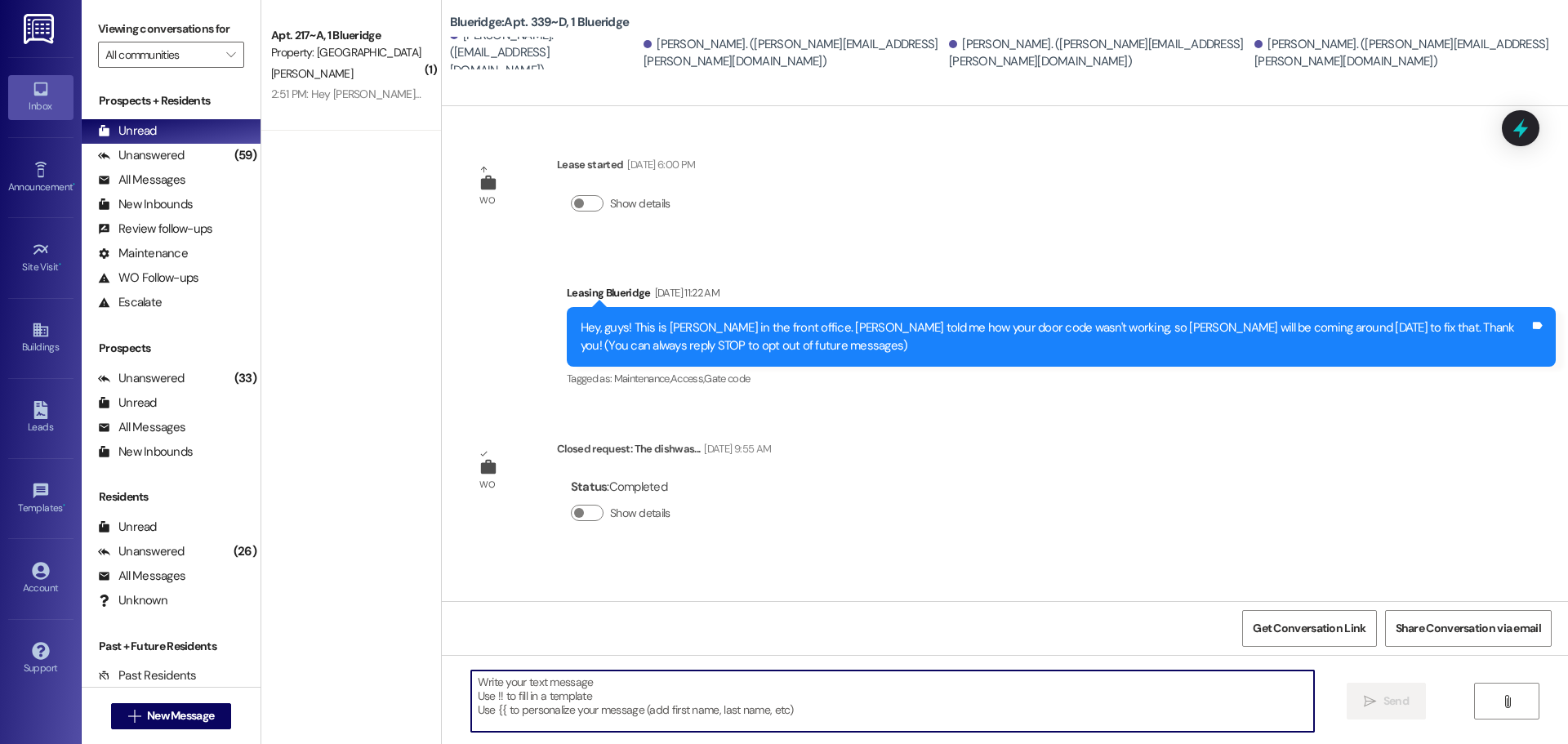
paste textarea "Hey, guys! Your apartment is getting one of the New Sectional Couches this week…"
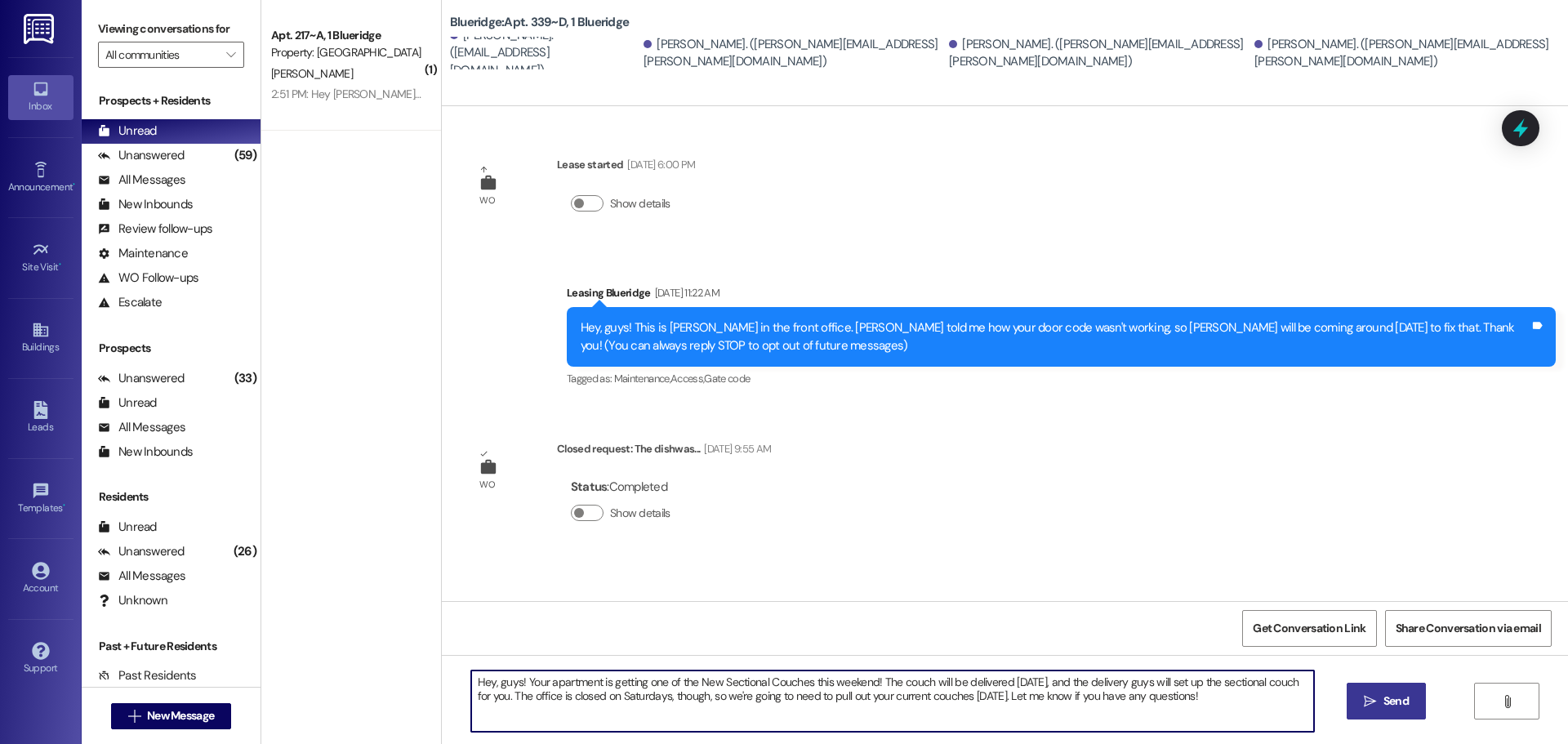
type textarea "Hey, guys! Your apartment is getting one of the New Sectional Couches this week…"
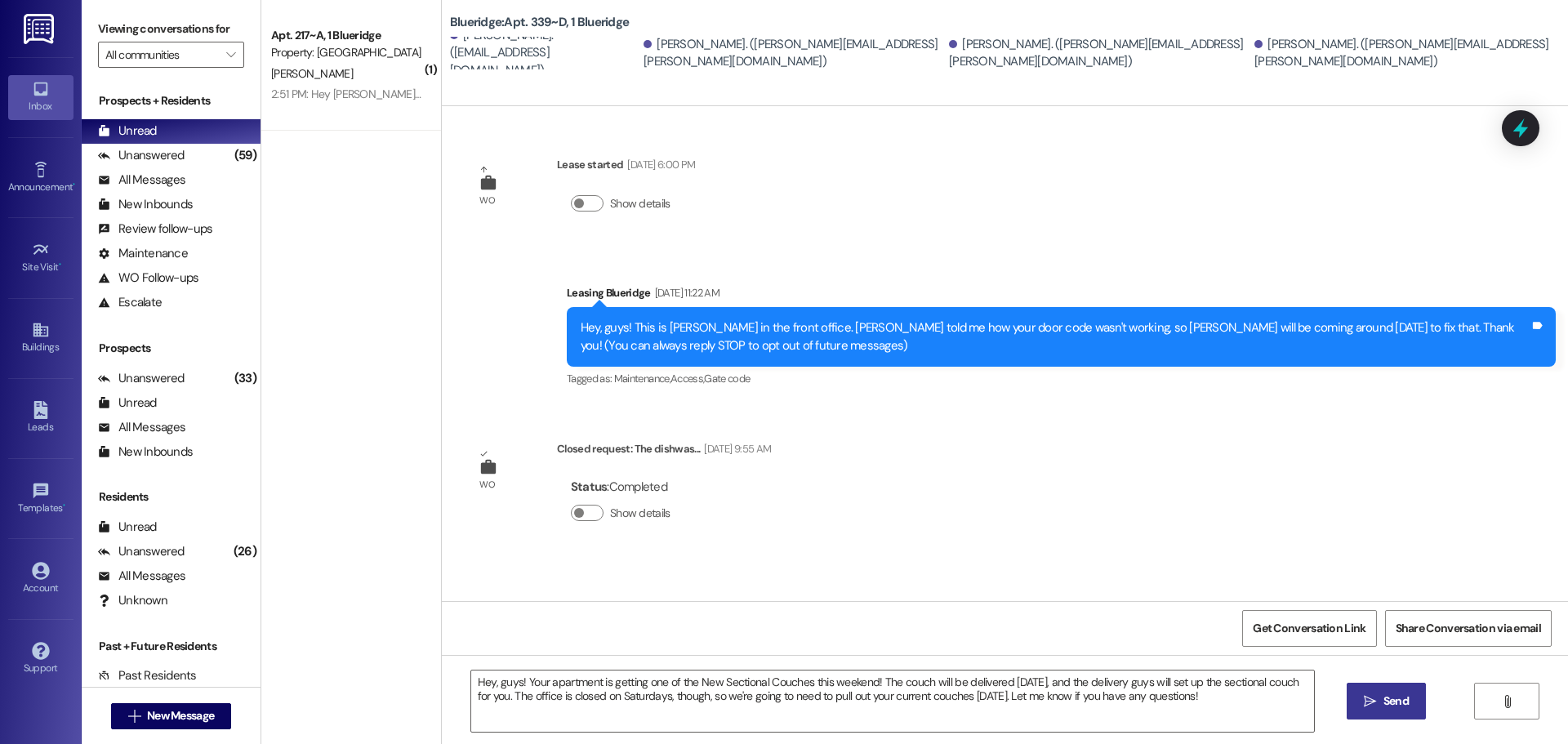
click at [1364, 704] on icon "" at bounding box center [1370, 701] width 12 height 13
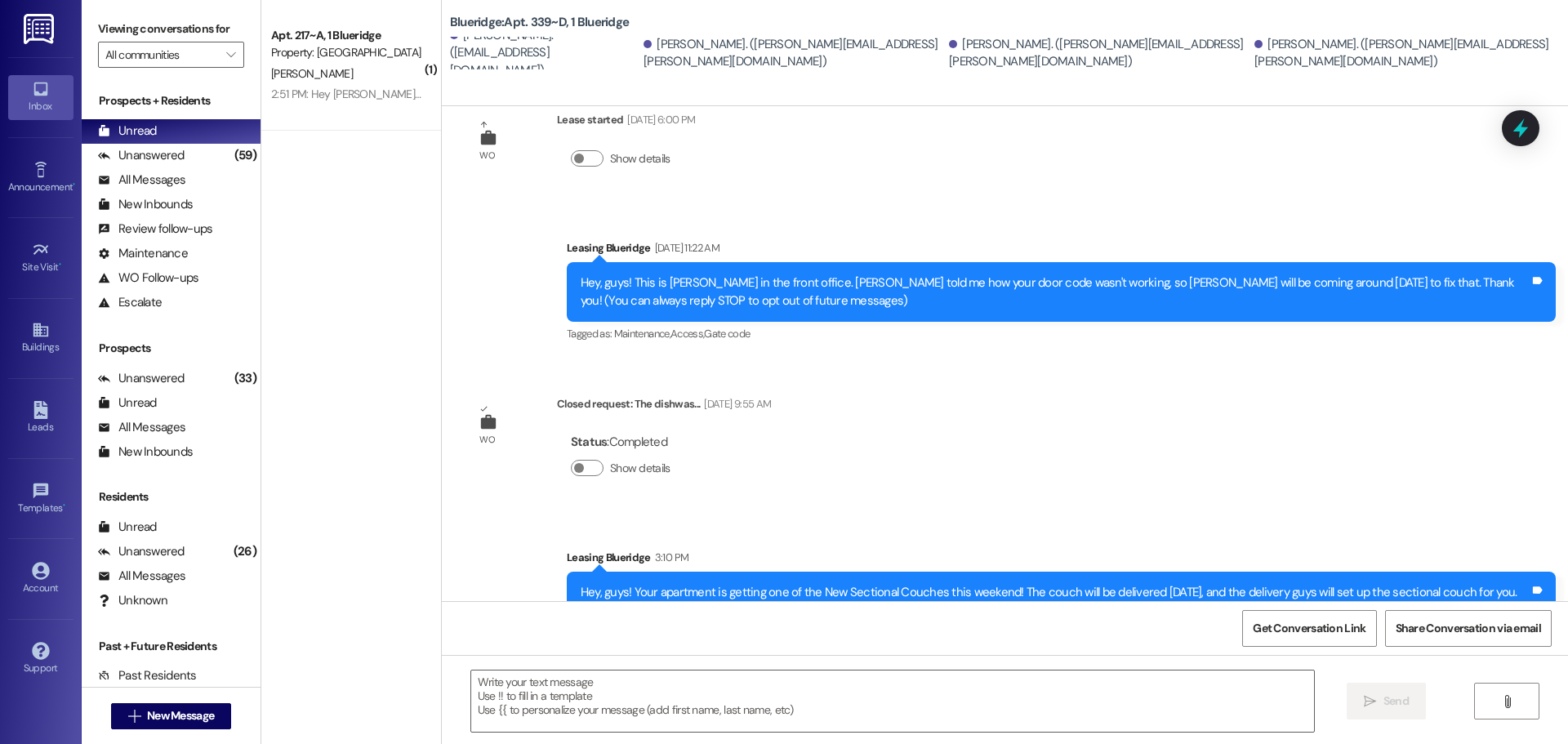
scroll to position [88, 0]
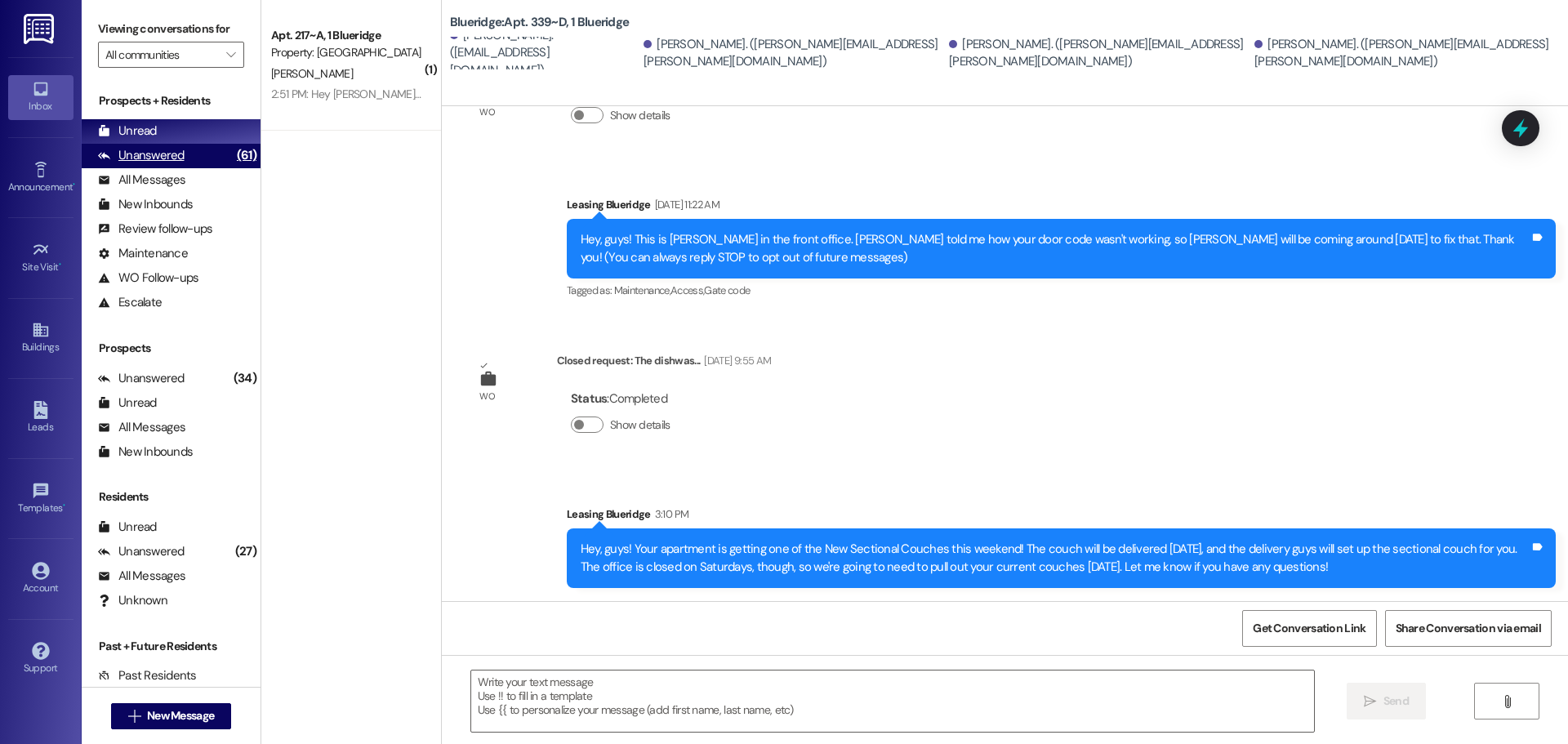
click at [158, 153] on div "Unanswered" at bounding box center [140, 156] width 86 height 17
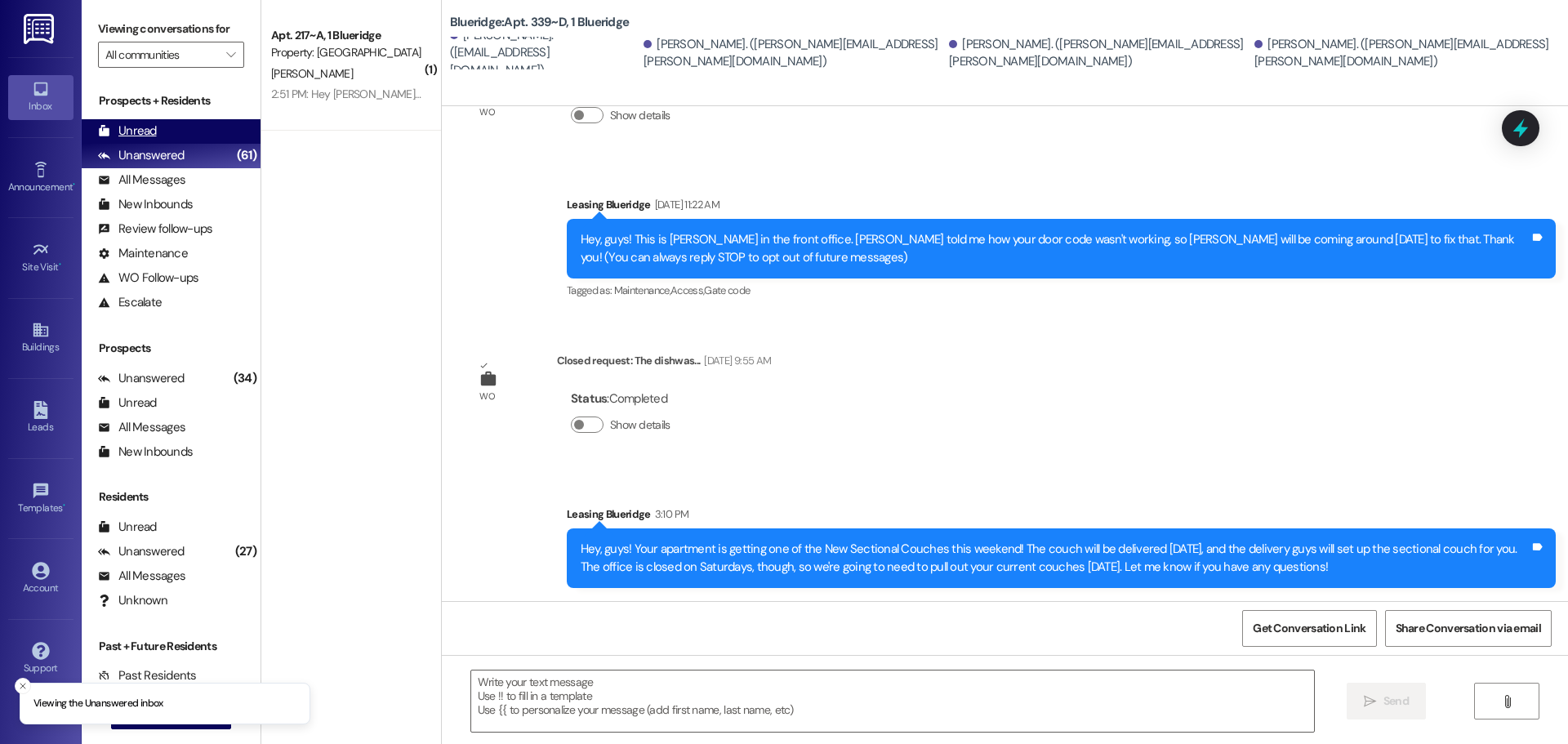
click at [153, 134] on div "Unread" at bounding box center [126, 132] width 58 height 17
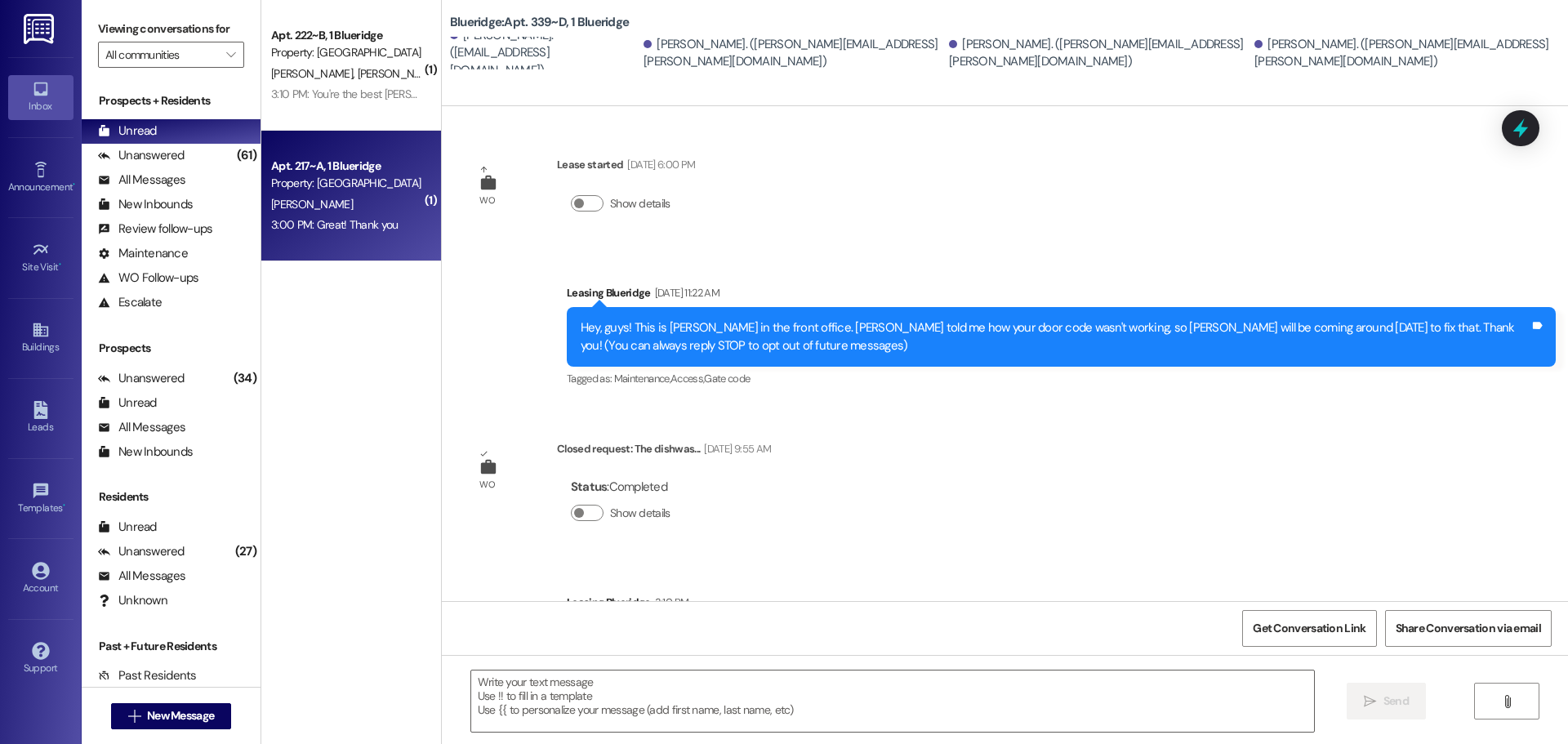
click at [354, 207] on div "[PERSON_NAME]" at bounding box center [346, 204] width 154 height 20
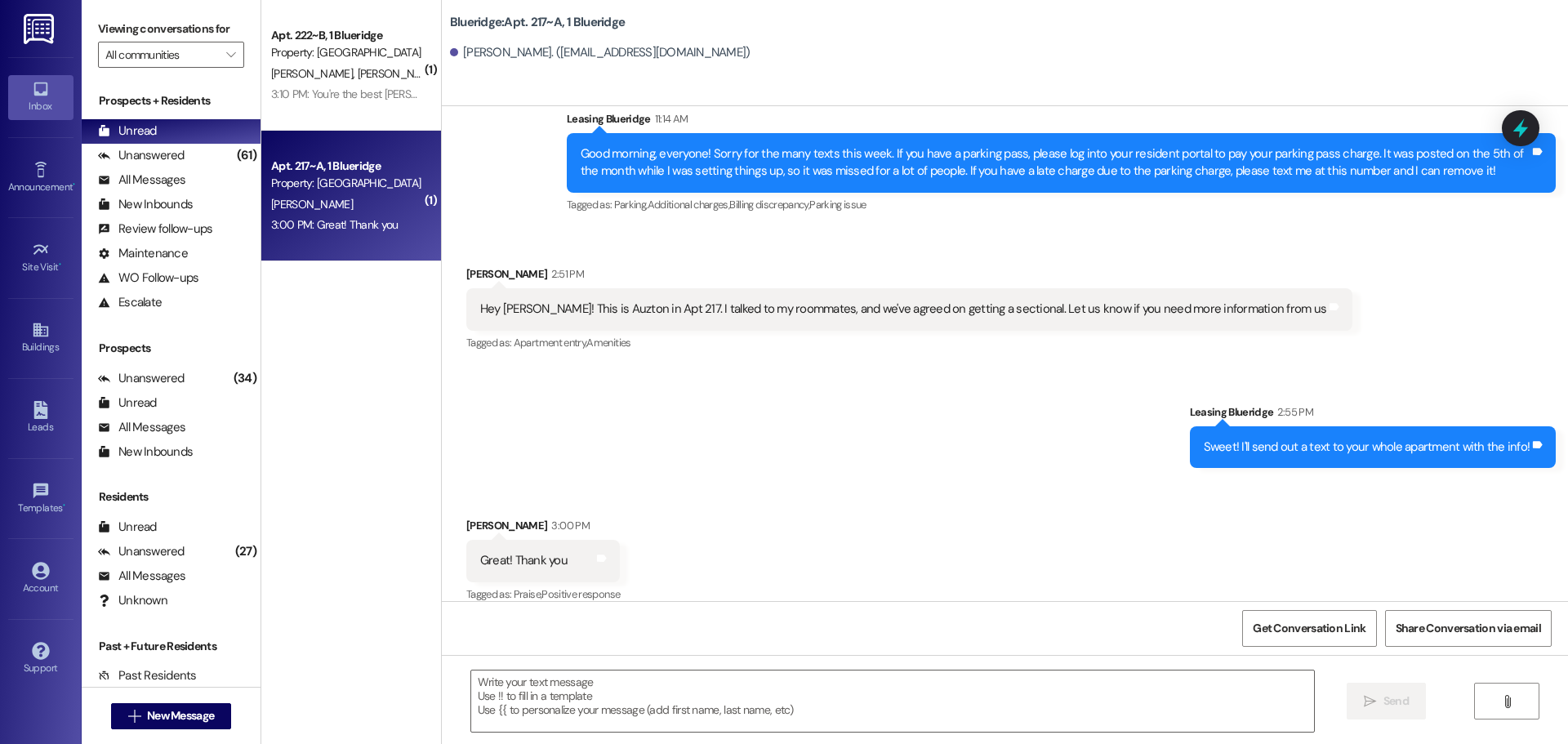
scroll to position [1432, 0]
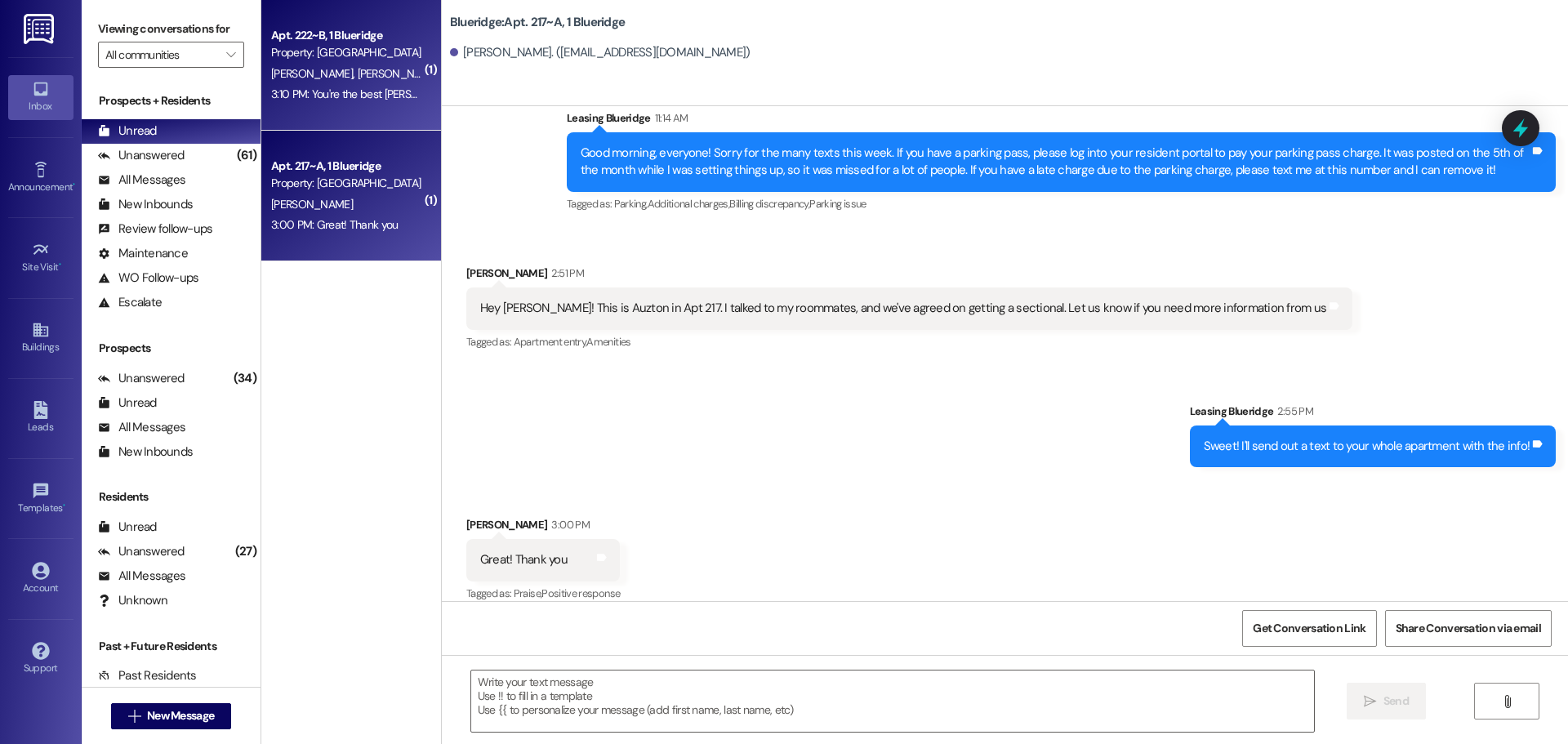
click at [357, 68] on span "[PERSON_NAME]" at bounding box center [400, 73] width 86 height 15
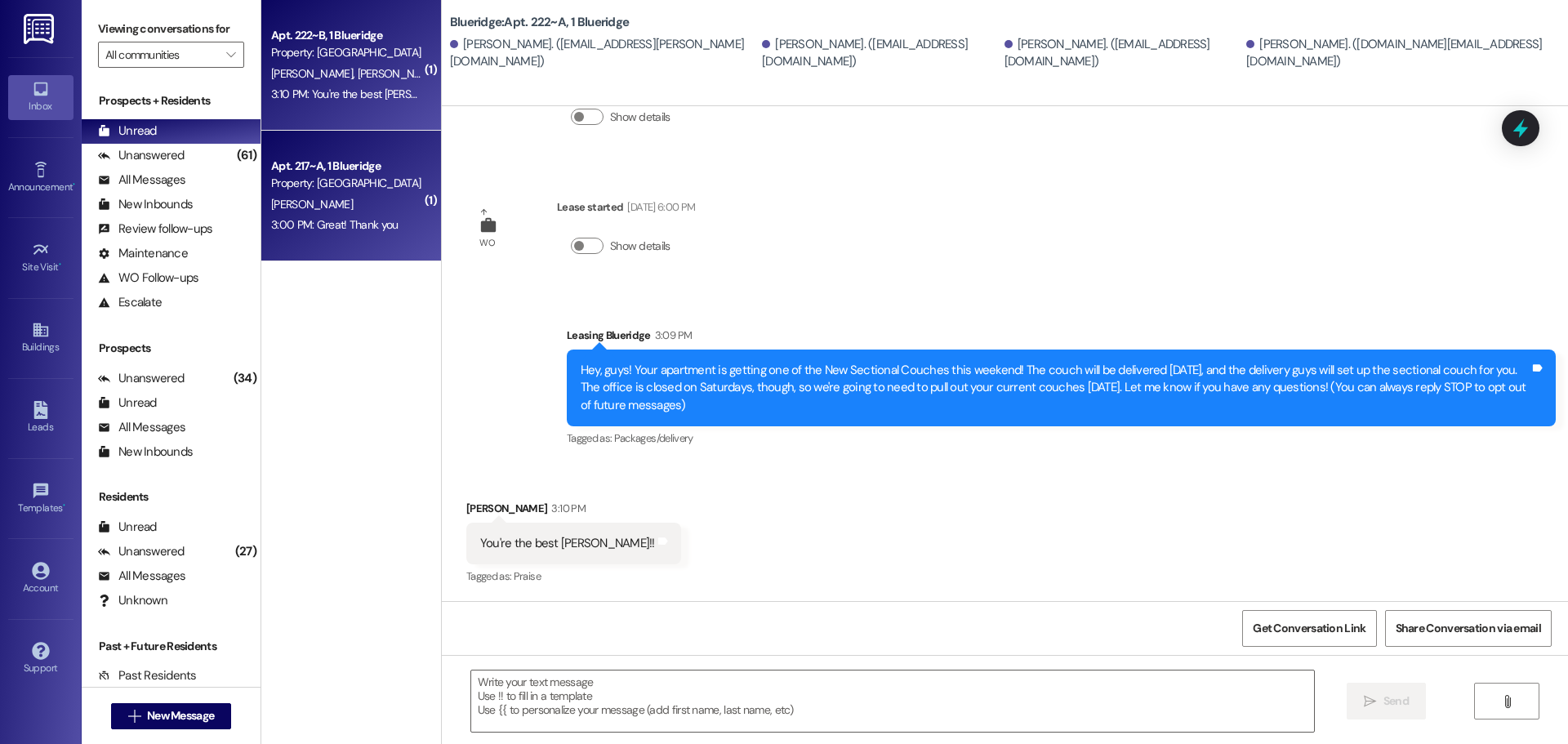
scroll to position [112, 0]
click at [355, 212] on div "[PERSON_NAME]" at bounding box center [346, 204] width 154 height 20
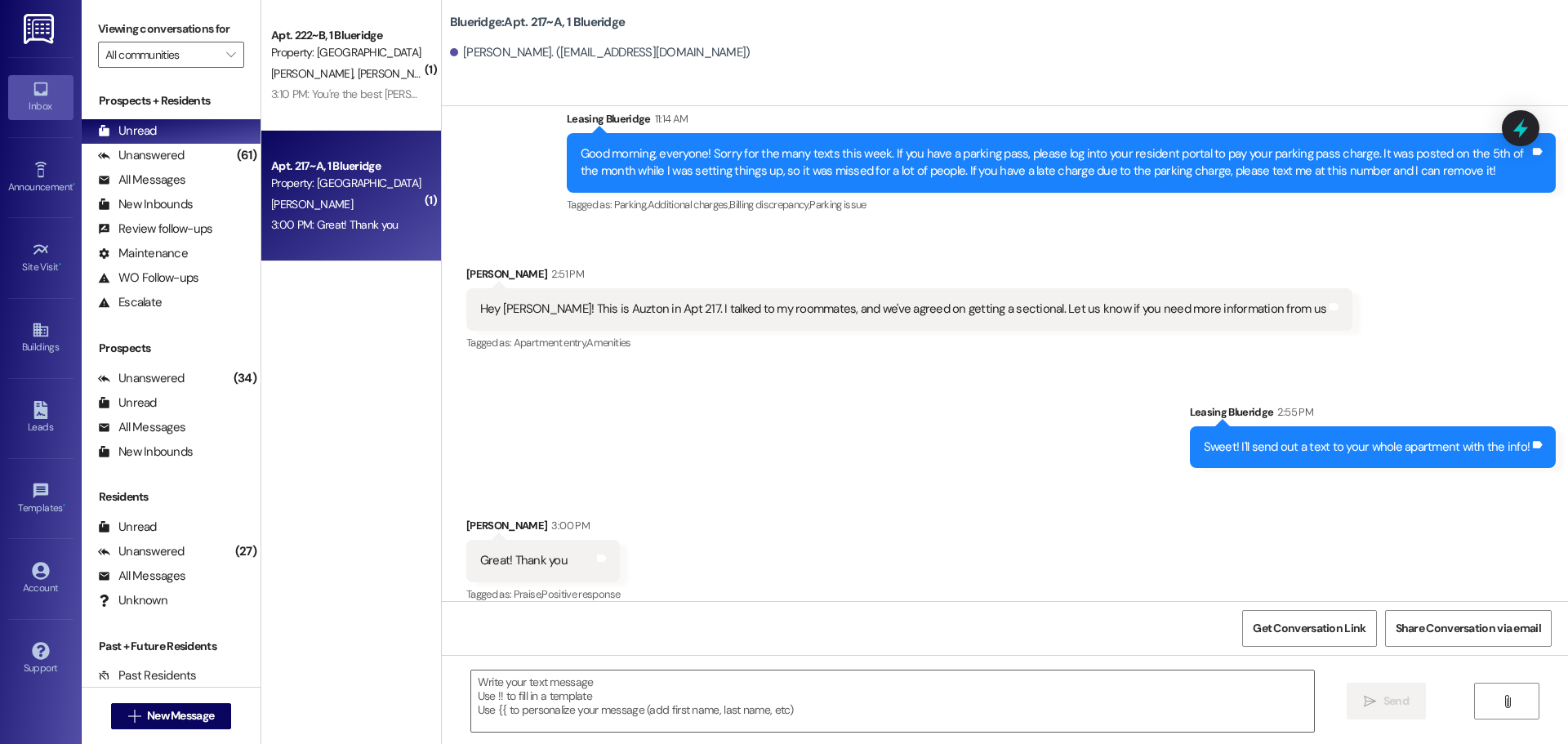
scroll to position [1432, 0]
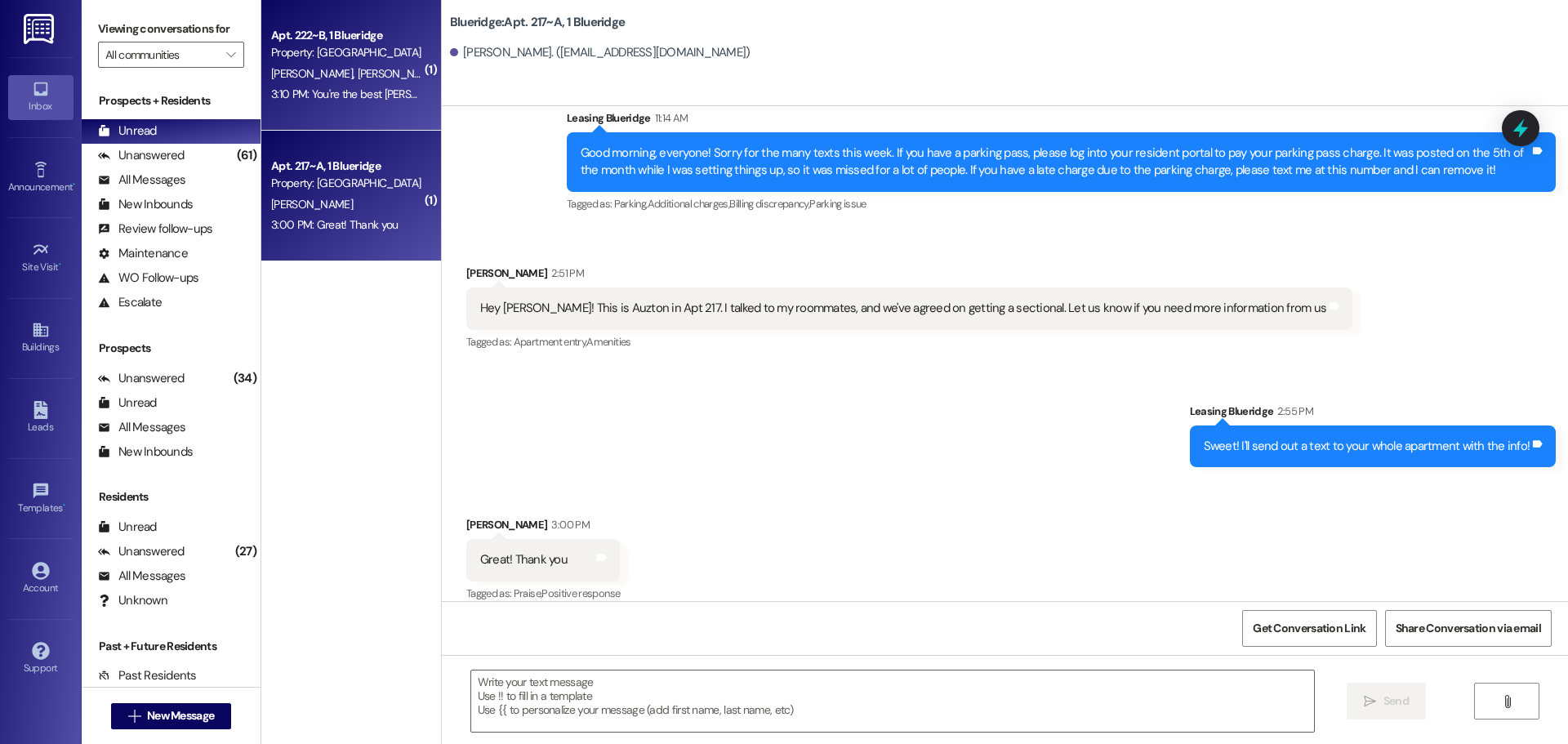
click at [302, 86] on div "3:10 PM: You're the best [PERSON_NAME]!! 3:10 PM: You're the best [PERSON_NAME]…" at bounding box center [371, 93] width 200 height 15
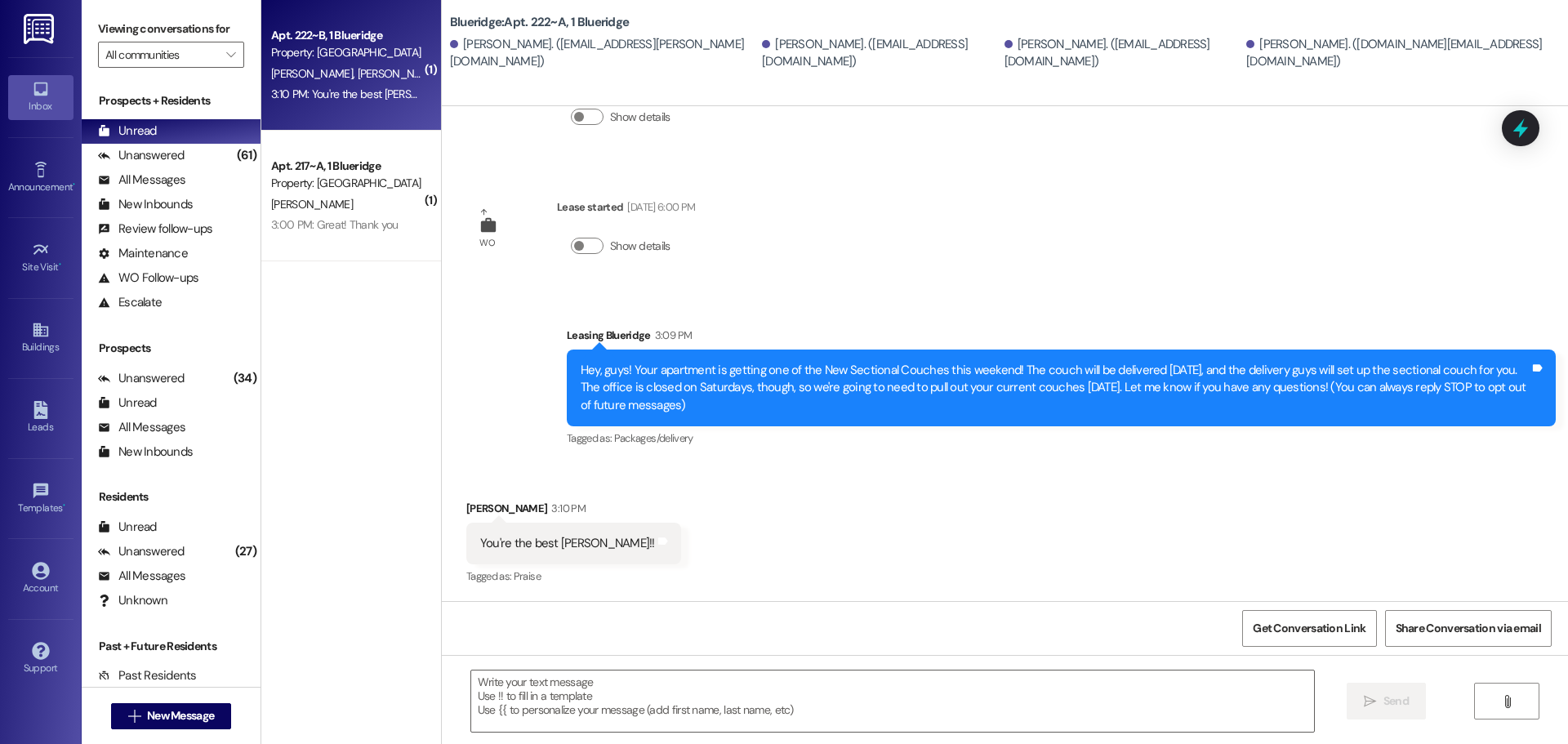
scroll to position [112, 0]
drag, startPoint x: 864, startPoint y: 193, endPoint x: 843, endPoint y: 193, distance: 21.0
click at [864, 193] on div "WO Opened request: Our blind f... [DATE] 5:58 PM Status : Completed Show detail…" at bounding box center [1004, 354] width 1126 height 495
click at [179, 156] on div "Unanswered" at bounding box center [140, 156] width 86 height 17
click at [171, 132] on div "Unread (0)" at bounding box center [171, 132] width 179 height 24
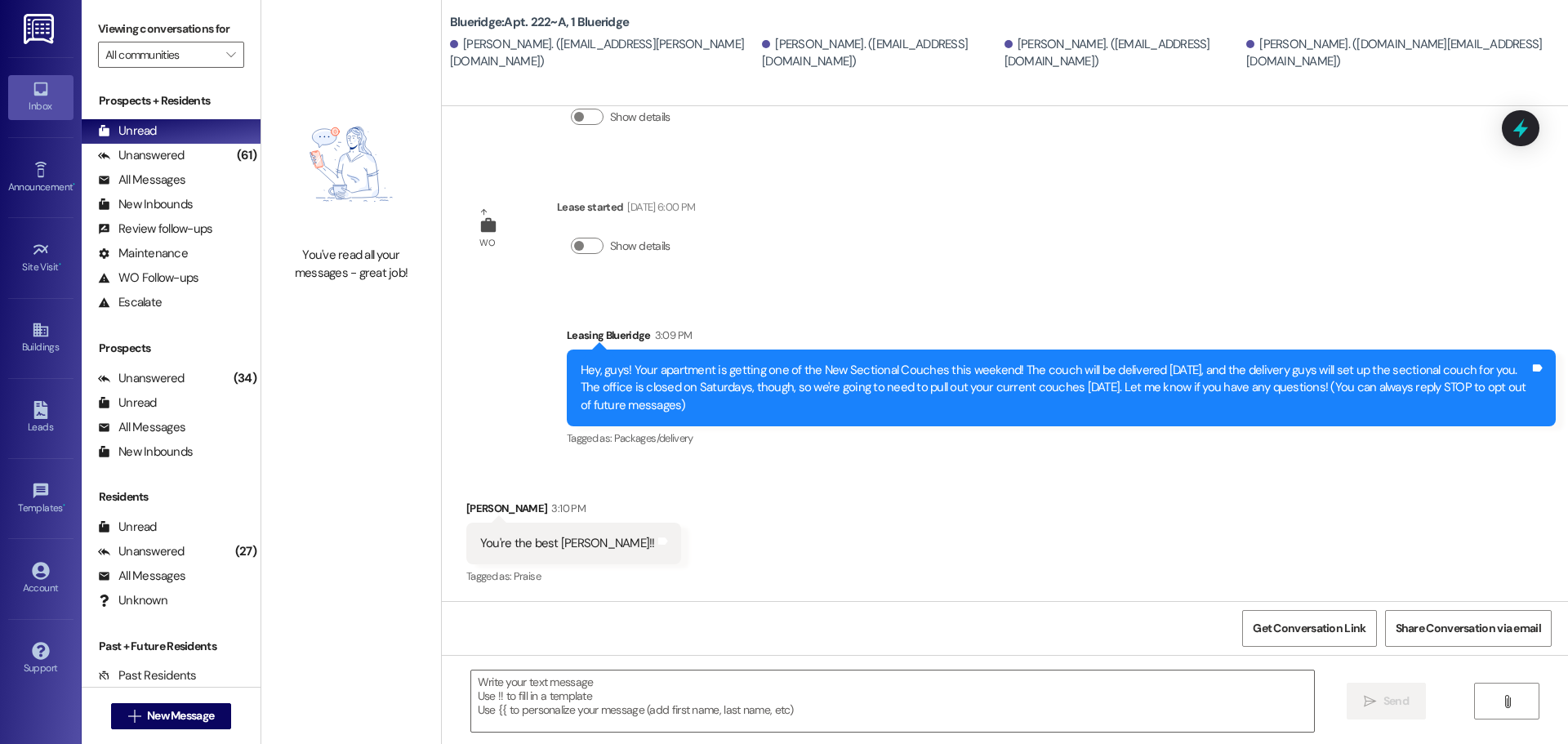
click at [1220, 320] on div "Sent via SMS Leasing Blueridge 3:09 PM Hey, guys! Your apartment is getting one…" at bounding box center [1061, 389] width 1013 height 149
click at [831, 524] on div "Received via SMS [PERSON_NAME] 3:10 PM You're the best [PERSON_NAME]!! Tags and…" at bounding box center [1004, 532] width 1126 height 138
click at [767, 303] on div "Sent via SMS Leasing Blueridge 3:09 PM Hey, guys! Your apartment is getting one…" at bounding box center [1004, 376] width 1126 height 173
click at [172, 163] on div "Unanswered" at bounding box center [140, 156] width 86 height 17
click at [174, 127] on div "Unread (0)" at bounding box center [171, 132] width 179 height 24
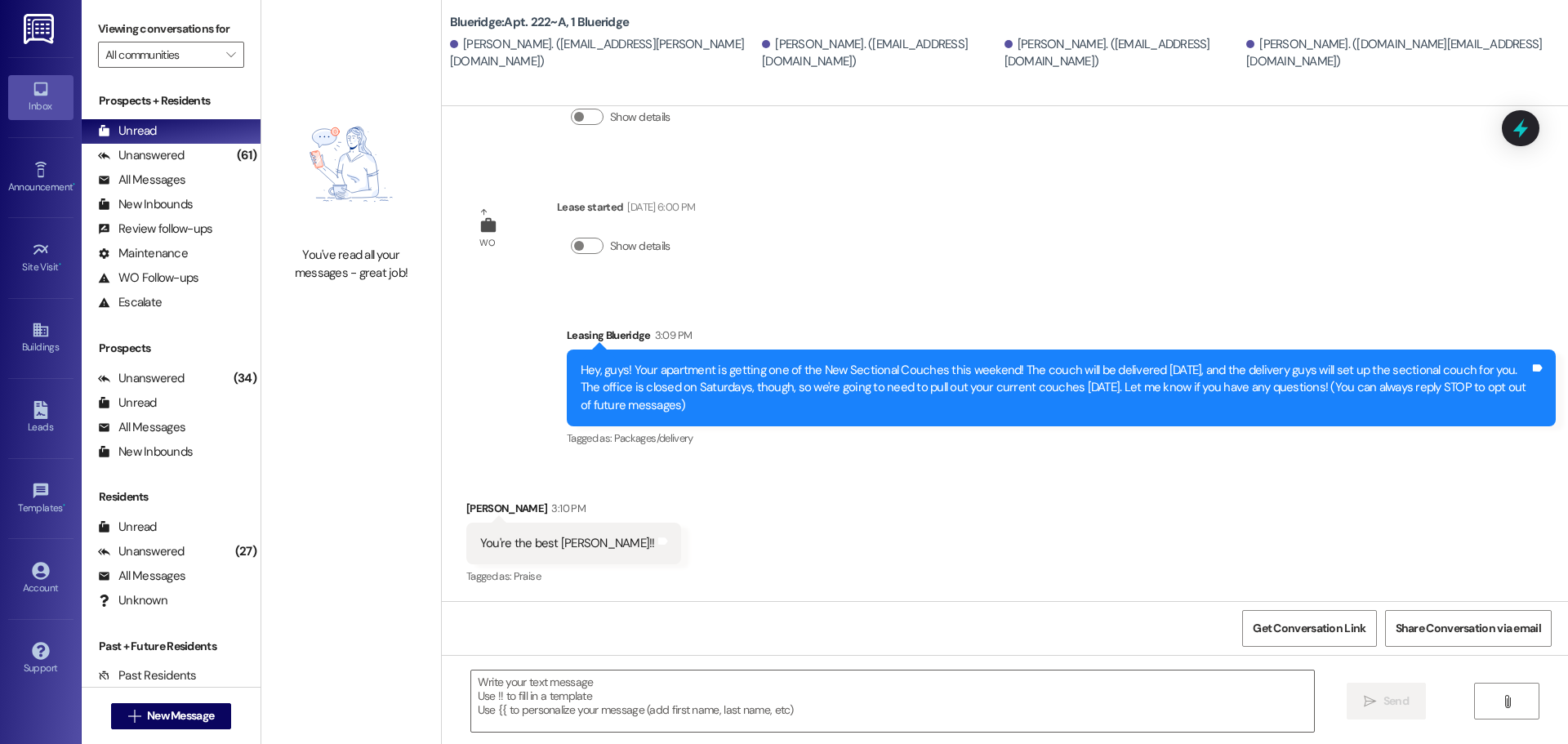
click at [1247, 471] on div "Received via SMS [PERSON_NAME] 3:10 PM You're the best [PERSON_NAME]!! Tags and…" at bounding box center [1004, 532] width 1126 height 138
click at [1369, 327] on div "Leasing Blueridge 3:09 PM" at bounding box center [1061, 338] width 989 height 23
drag, startPoint x: 1556, startPoint y: 327, endPoint x: 1523, endPoint y: 423, distance: 101.5
click at [1523, 423] on div "Sent via SMS Leasing Blueridge 3:09 PM Hey, guys! Your apartment is getting one…" at bounding box center [1061, 389] width 1013 height 149
click at [1504, 450] on div "Tagged as: Packages/delivery Click to highlight conversations about Packages/de…" at bounding box center [1061, 437] width 989 height 24
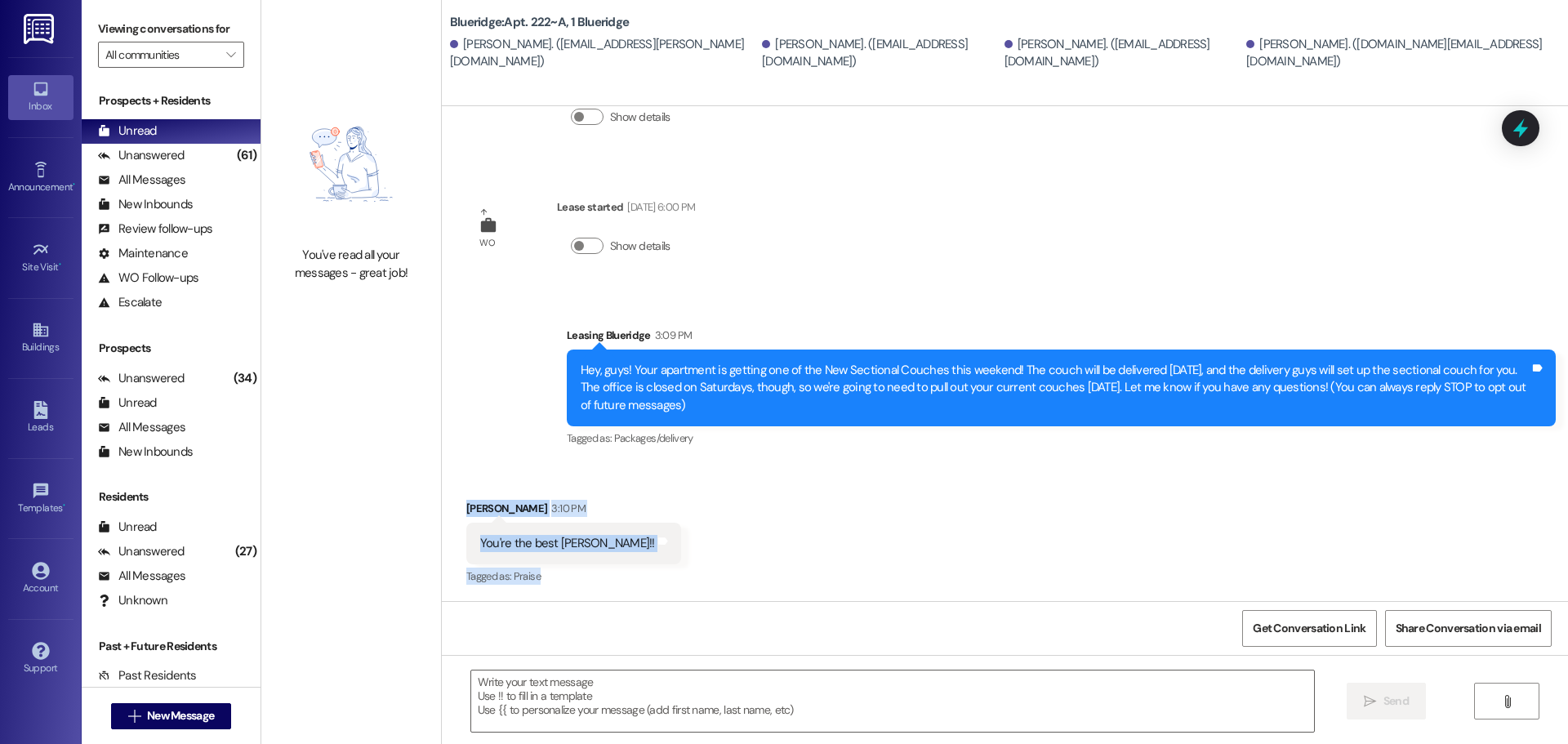
drag, startPoint x: 1151, startPoint y: 582, endPoint x: 445, endPoint y: 496, distance: 711.2
click at [445, 496] on div "Received via SMS [PERSON_NAME] 3:10 PM You're the best [PERSON_NAME]!! Tags and…" at bounding box center [1004, 532] width 1126 height 138
click at [454, 494] on div "Received via SMS [PERSON_NAME] 3:10 PM You're the best [PERSON_NAME]!! Tags and…" at bounding box center [573, 544] width 240 height 113
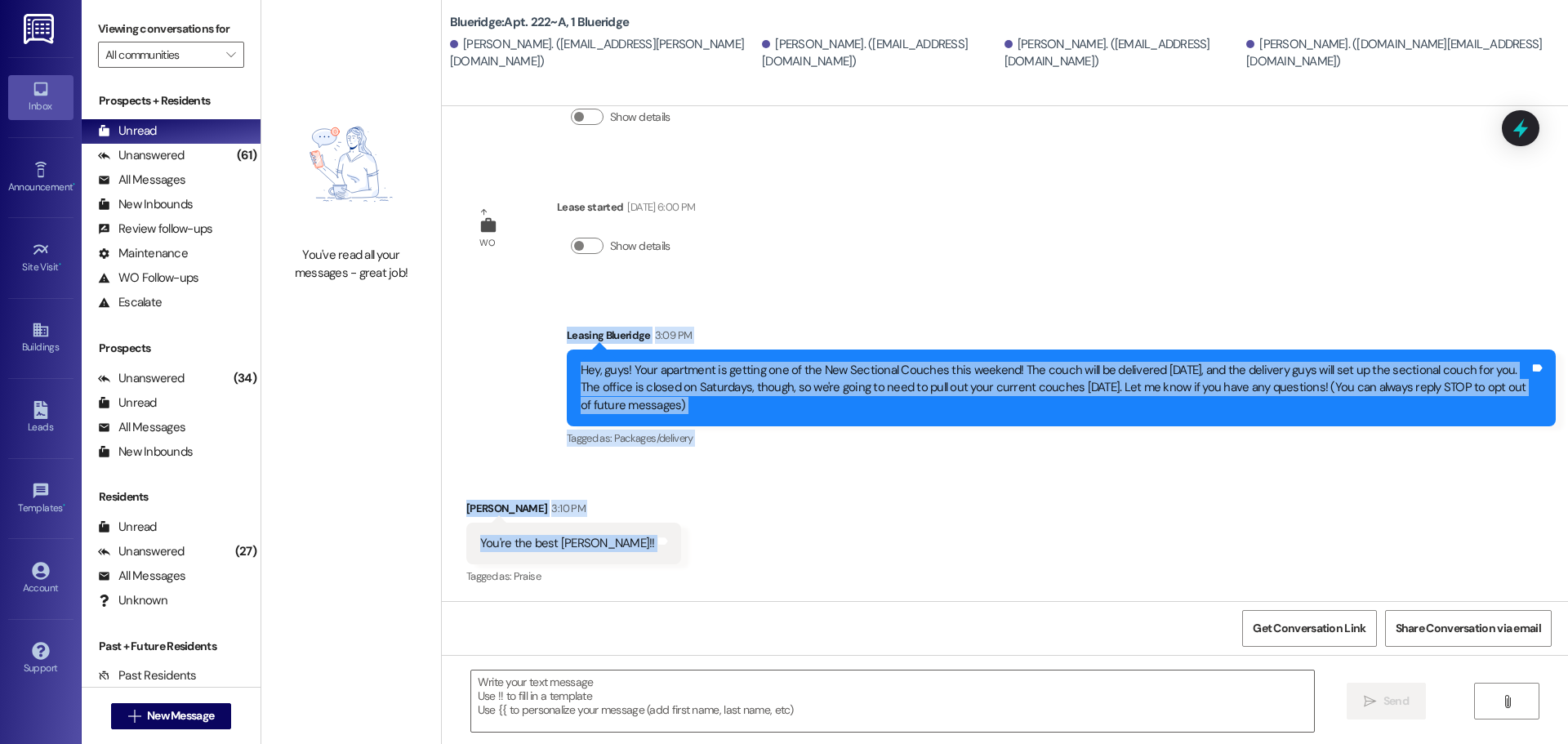
drag, startPoint x: 445, startPoint y: 587, endPoint x: 1008, endPoint y: 268, distance: 647.1
click at [1116, 268] on div "WO Opened request: Our blind f... [DATE] 5:58 PM Status : Completed Show detail…" at bounding box center [1004, 354] width 1126 height 495
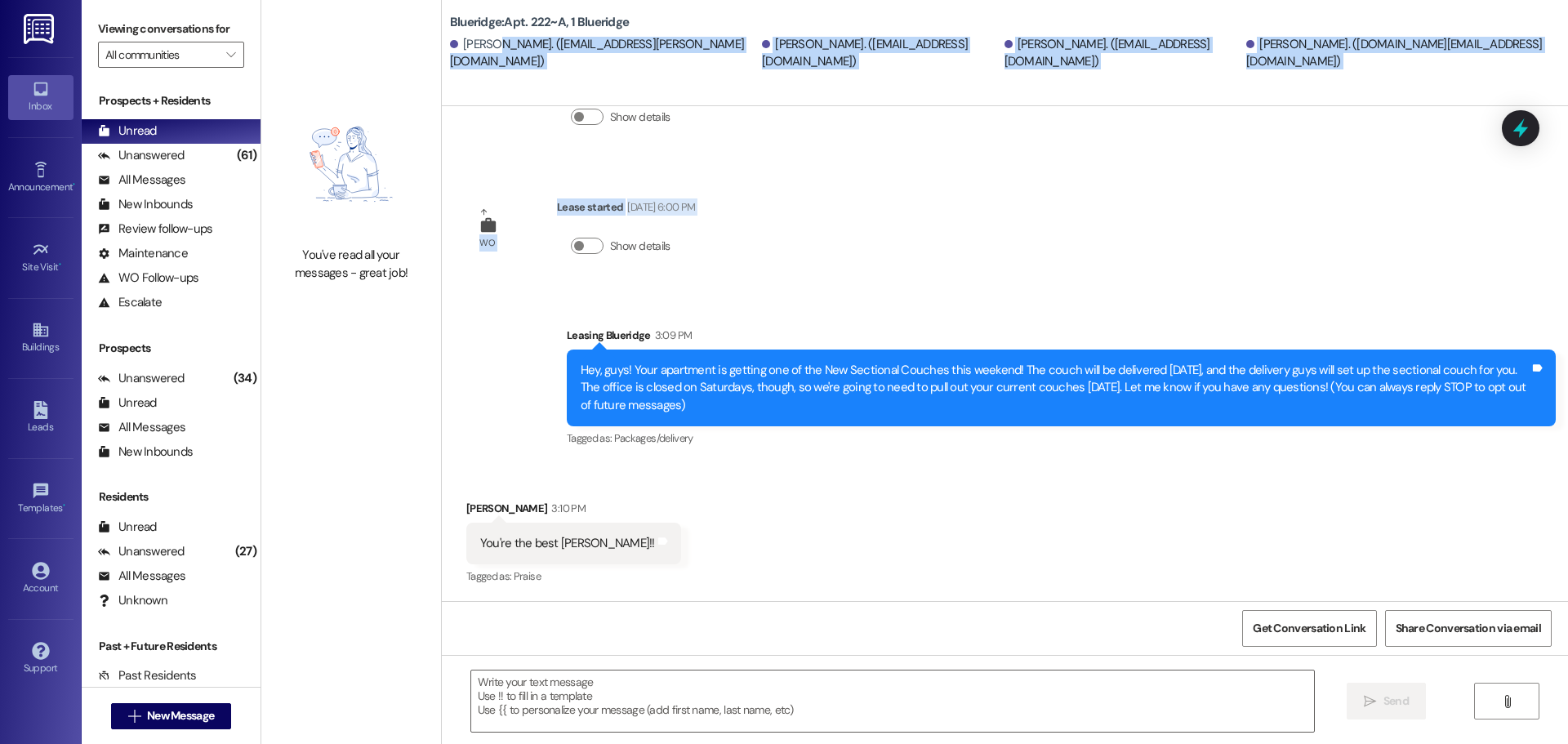
scroll to position [0, 0]
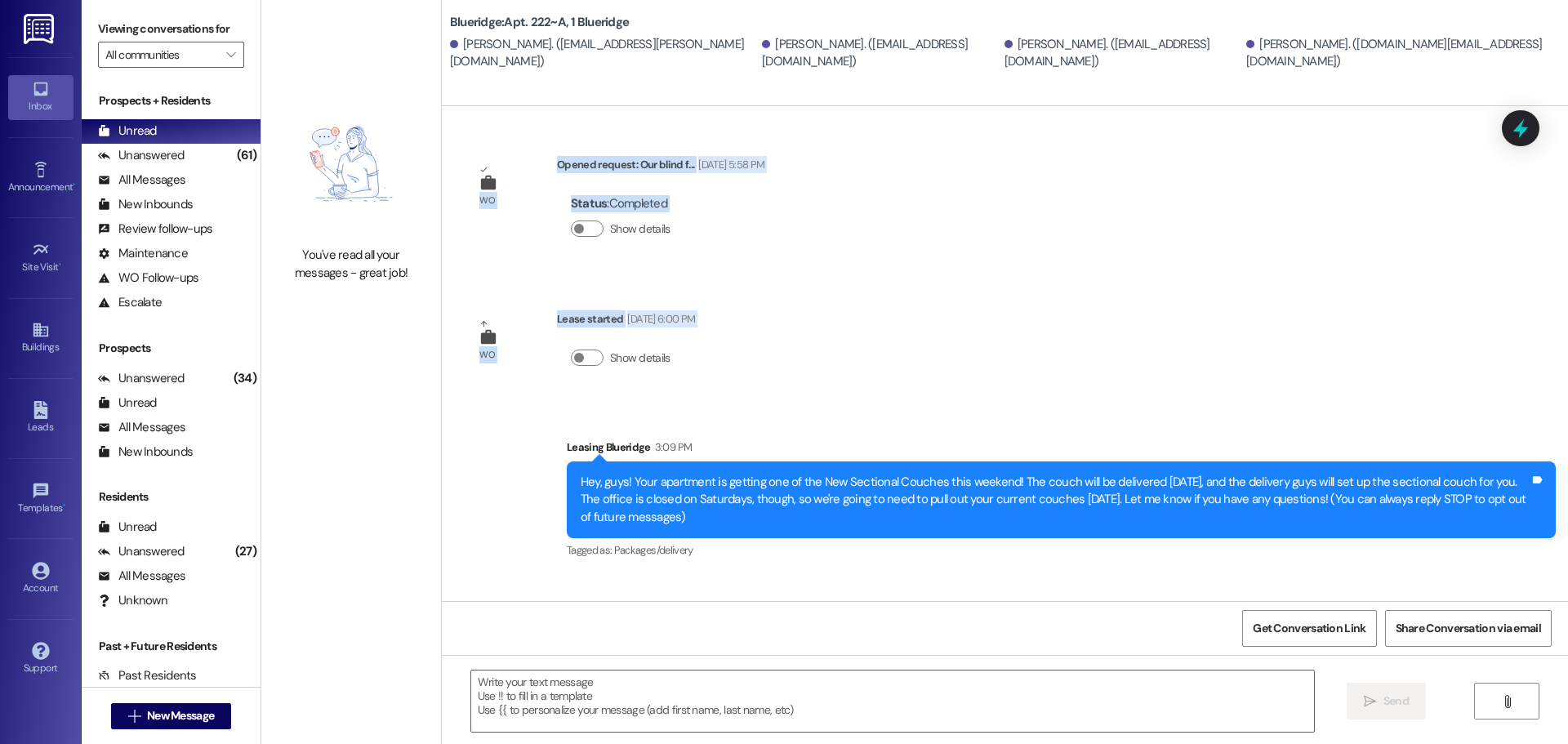
drag, startPoint x: 887, startPoint y: 287, endPoint x: 454, endPoint y: 139, distance: 457.6
click at [454, 139] on div "WO Opened request: Our blind f... [DATE] 5:58 PM Status : Completed Show detail…" at bounding box center [1004, 354] width 1126 height 495
click at [738, 402] on div "WO Opened request: Our blind f... [DATE] 5:58 PM Status : Completed Show detail…" at bounding box center [1004, 354] width 1126 height 495
click at [1291, 388] on div "WO Opened request: Our blind f... [DATE] 5:58 PM Status : Completed Show detail…" at bounding box center [1004, 354] width 1126 height 495
click at [1206, 408] on div "Sent via SMS Leasing Blueridge 3:09 PM Hey, guys! Your apartment is getting one…" at bounding box center [1004, 488] width 1126 height 173
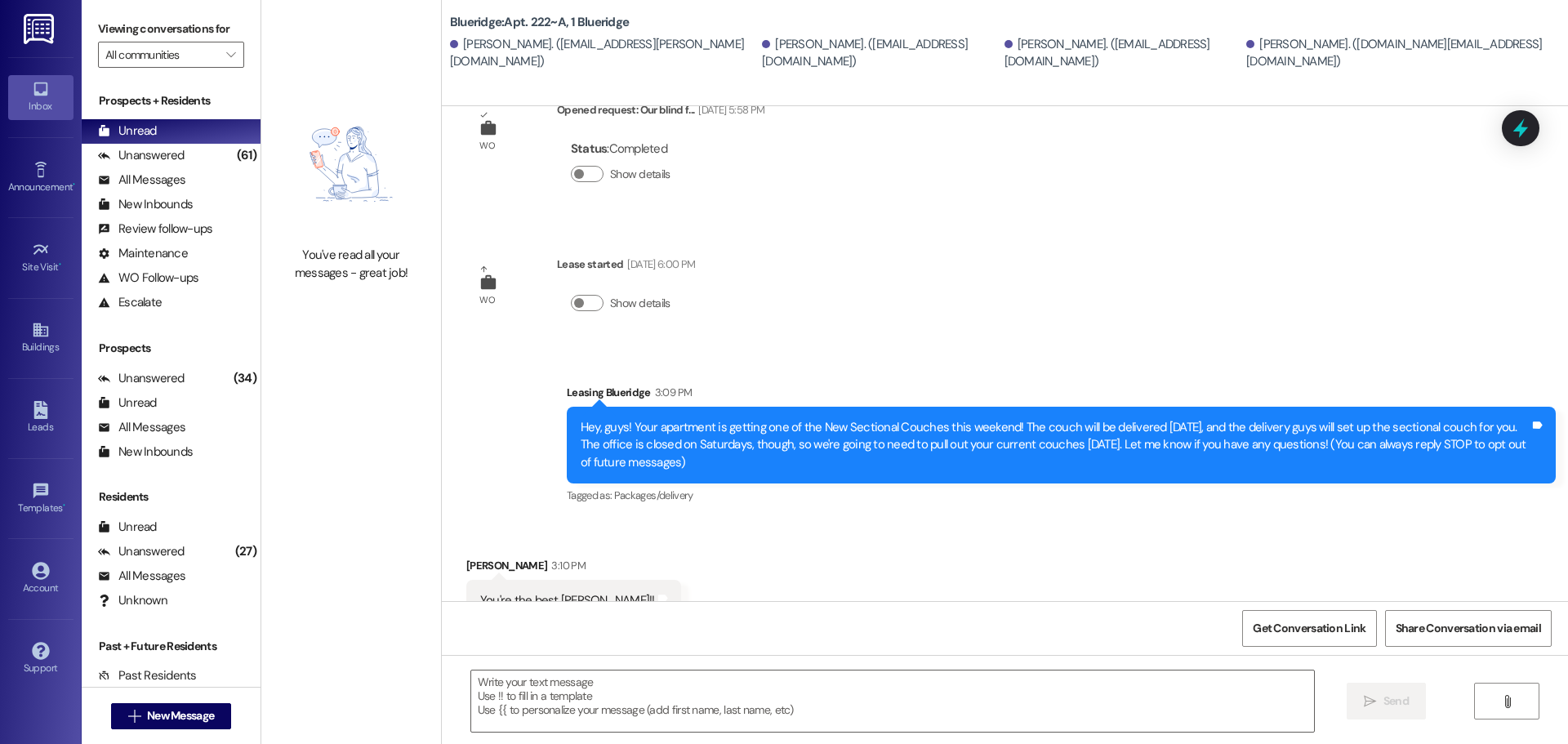
scroll to position [112, 0]
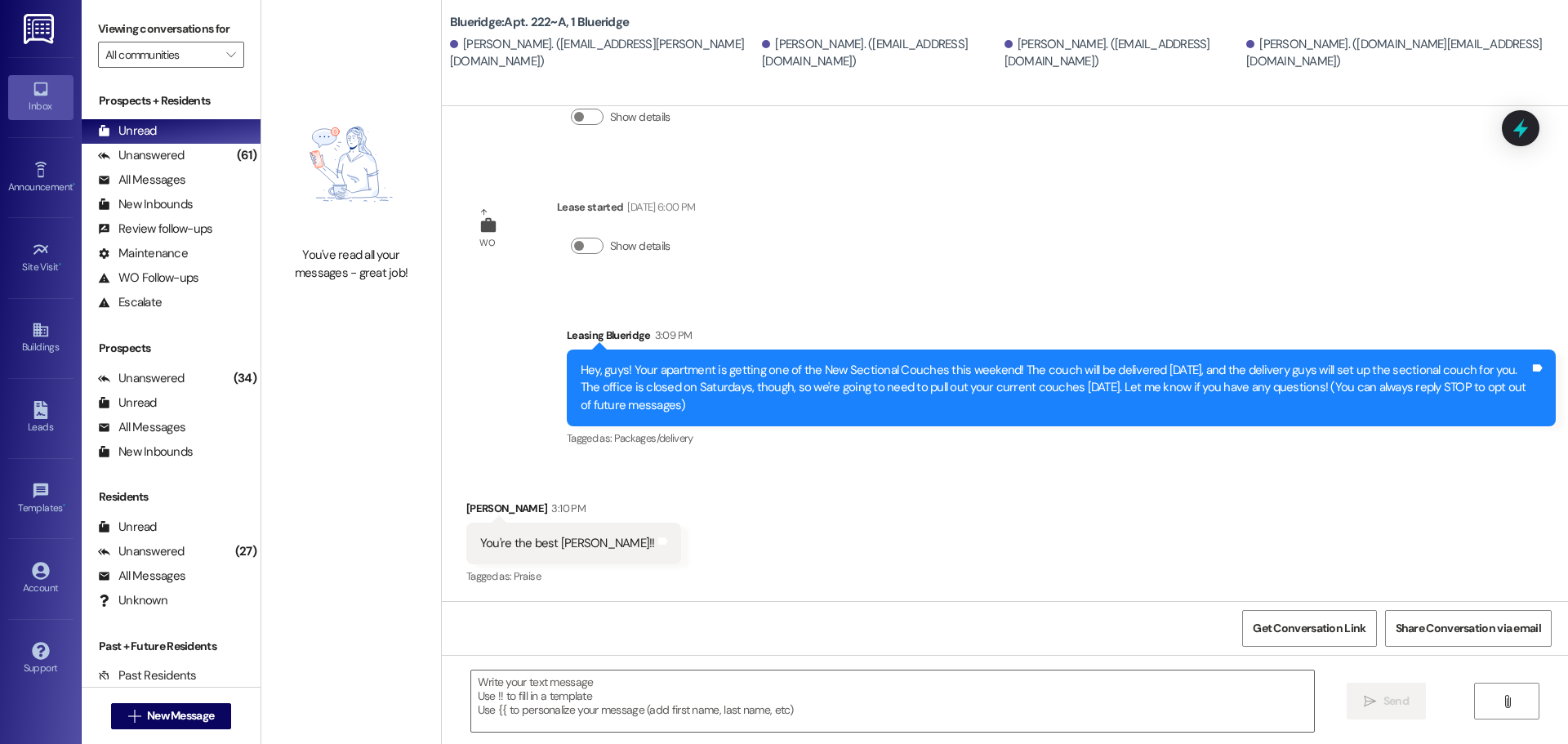
click at [828, 503] on div "Received via SMS [PERSON_NAME] 3:10 PM You're the best [PERSON_NAME]!! Tags and…" at bounding box center [1004, 532] width 1126 height 138
click at [1037, 260] on div "WO Opened request: Our blind f... [DATE] 5:58 PM Status : Completed Show detail…" at bounding box center [1004, 354] width 1126 height 495
click at [842, 483] on div "Received via SMS [PERSON_NAME] 3:10 PM You're the best [PERSON_NAME]!! Tags and…" at bounding box center [1004, 532] width 1126 height 138
click at [1071, 293] on div "Sent via SMS Leasing Blueridge 3:09 PM Hey, guys! Your apartment is getting one…" at bounding box center [1004, 376] width 1126 height 173
click at [896, 125] on div "WO Opened request: Our blind f... [DATE] 5:58 PM Status : Completed Show detail…" at bounding box center [1004, 354] width 1126 height 495
